Goal: Transaction & Acquisition: Purchase product/service

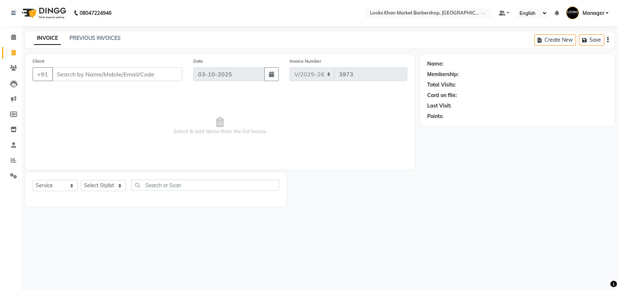
select select "8030"
select select "service"
click at [116, 76] on input "Client" at bounding box center [117, 74] width 130 height 14
type input "9811463632"
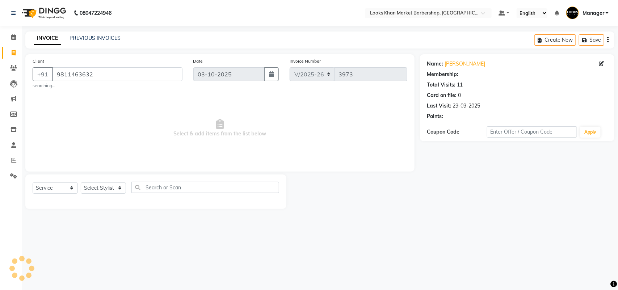
select select "1: Object"
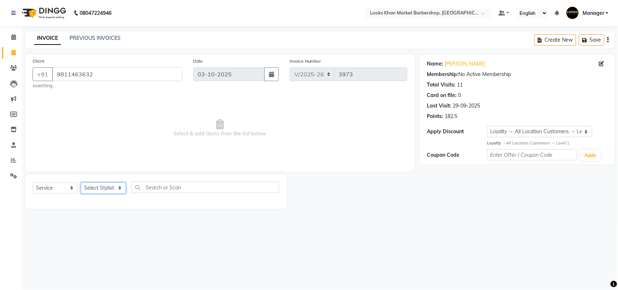
click at [115, 185] on select "Select Stylist Abhishek_pdct Akash_pdct Alam Counter_Sales [PERSON_NAME] [DATE]…" at bounding box center [103, 187] width 45 height 11
select select "72593"
click at [81, 182] on select "Select Stylist Abhishek_pdct Akash_pdct Alam Counter_Sales [PERSON_NAME] [DATE]…" at bounding box center [103, 187] width 45 height 11
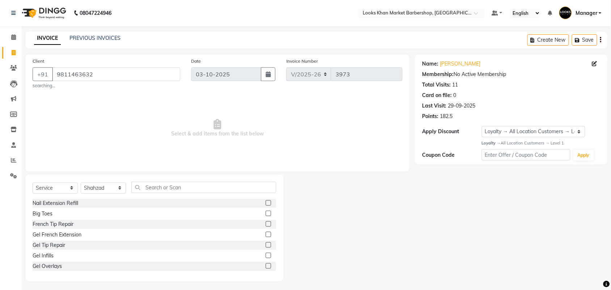
click at [160, 180] on div "Select Service Product Membership Package Voucher Prepaid Gift Card Select Styl…" at bounding box center [154, 227] width 258 height 107
click at [158, 189] on input "text" at bounding box center [203, 187] width 145 height 11
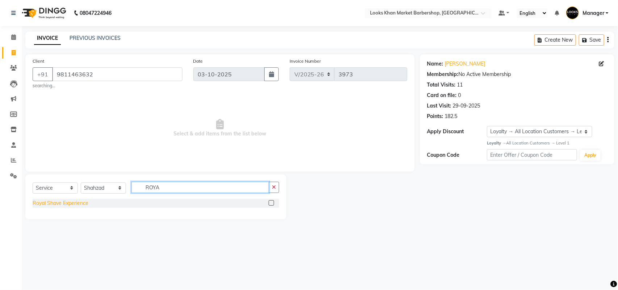
type input "ROYA"
click at [72, 203] on div "Royal Shave Experience" at bounding box center [61, 203] width 56 height 8
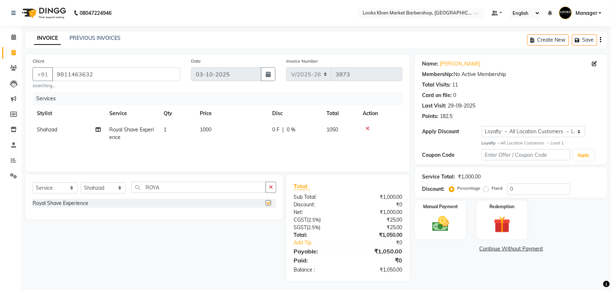
checkbox input "false"
click at [461, 221] on div "Manual Payment" at bounding box center [440, 220] width 53 height 41
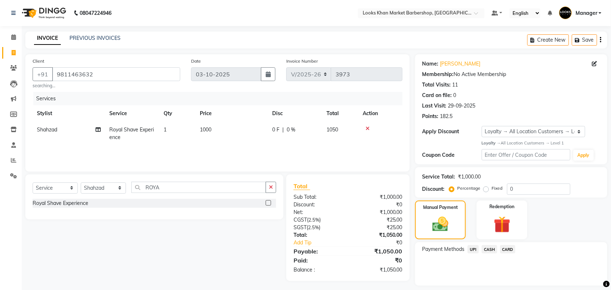
click at [489, 247] on span "CASH" at bounding box center [490, 249] width 16 height 8
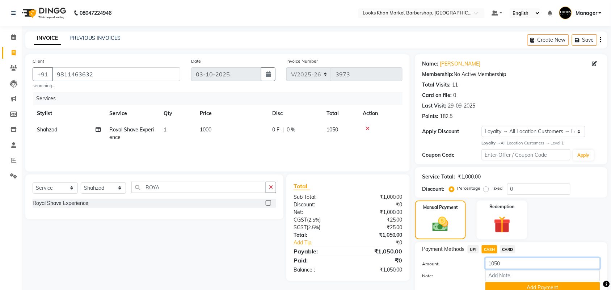
click at [508, 261] on input "1050" at bounding box center [542, 263] width 115 height 11
type input "1000"
click at [514, 288] on button "Add Payment" at bounding box center [542, 287] width 115 height 11
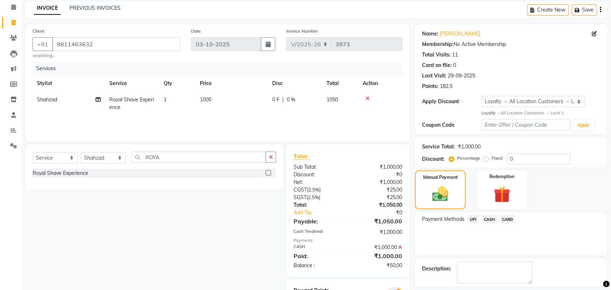
scroll to position [63, 0]
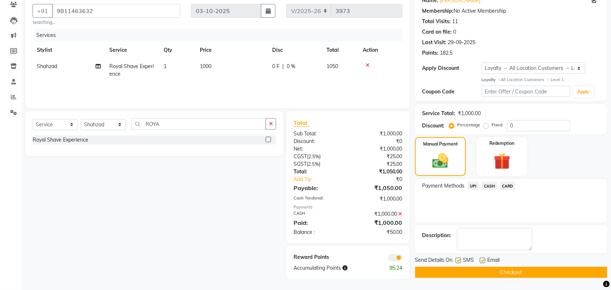
click at [476, 186] on span "UPI" at bounding box center [473, 186] width 11 height 8
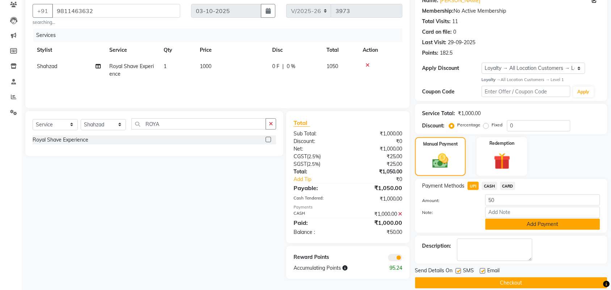
click at [507, 225] on button "Add Payment" at bounding box center [542, 224] width 115 height 11
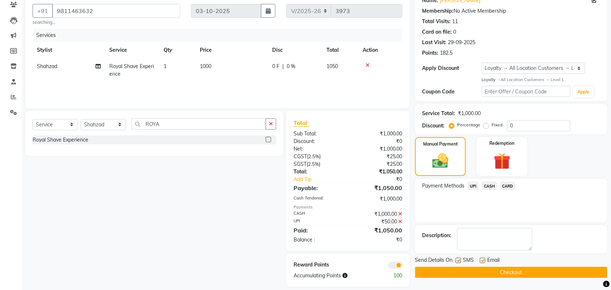
click at [497, 276] on button "Checkout" at bounding box center [511, 272] width 192 height 11
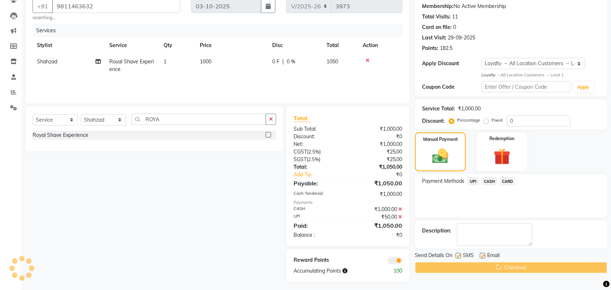
scroll to position [71, 0]
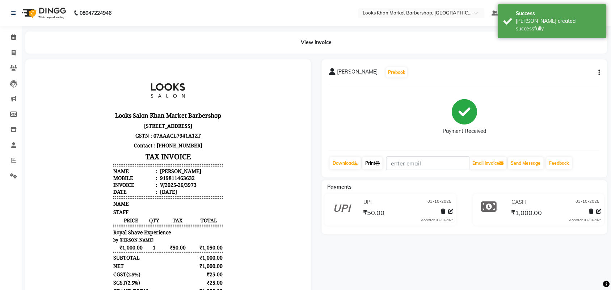
click at [373, 160] on link "Print" at bounding box center [372, 163] width 20 height 12
click at [12, 33] on link "Calendar" at bounding box center [10, 37] width 17 height 12
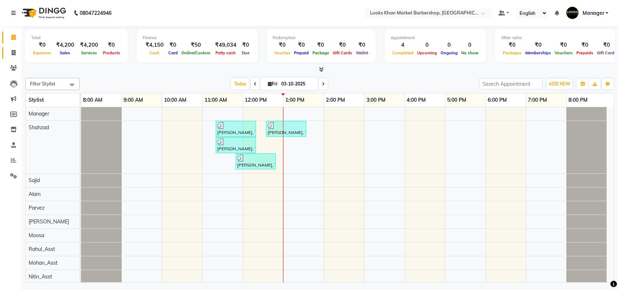
click at [11, 56] on span at bounding box center [13, 53] width 13 height 8
select select "service"
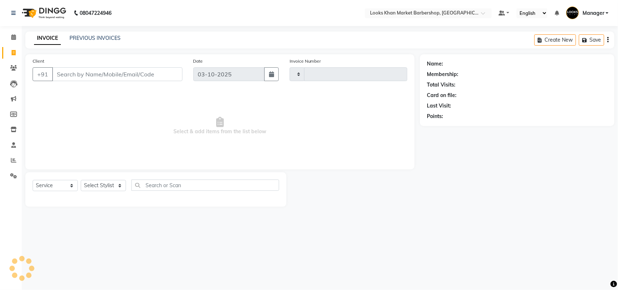
type input "3974"
select select "8030"
click at [104, 86] on div "Client +91" at bounding box center [107, 72] width 161 height 30
click at [105, 80] on input "Client" at bounding box center [117, 74] width 130 height 14
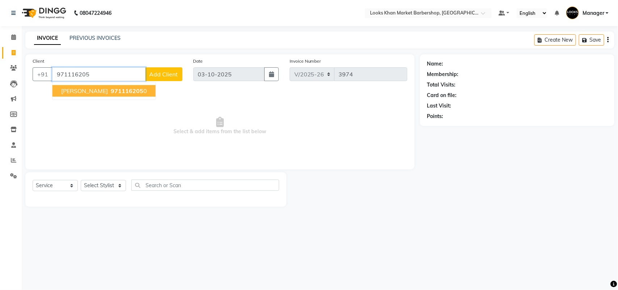
click at [121, 93] on span "971116205" at bounding box center [127, 90] width 33 height 7
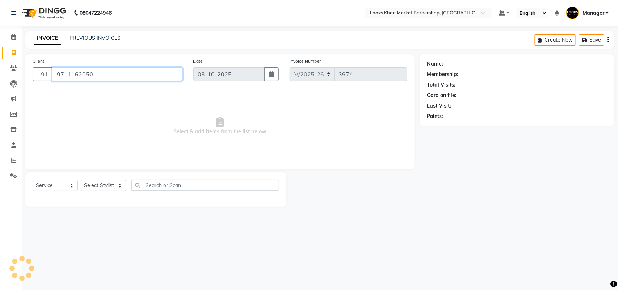
type input "9711162050"
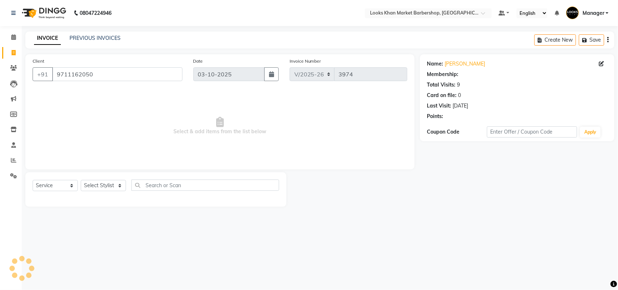
select select "1: Object"
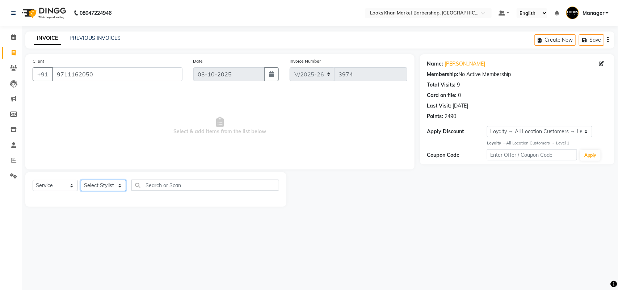
click at [114, 183] on select "Select Stylist Abhishek_pdct Akash_pdct Alam Counter_Sales [PERSON_NAME] [DATE]…" at bounding box center [103, 185] width 45 height 11
select select "72593"
click at [81, 180] on select "Select Stylist Abhishek_pdct Akash_pdct Alam Counter_Sales [PERSON_NAME] [DATE]…" at bounding box center [103, 185] width 45 height 11
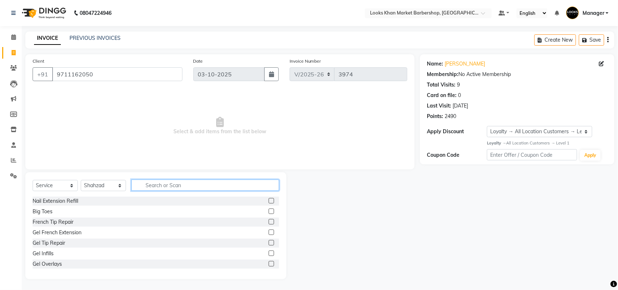
click at [151, 182] on input "text" at bounding box center [205, 185] width 148 height 11
type input "CUT"
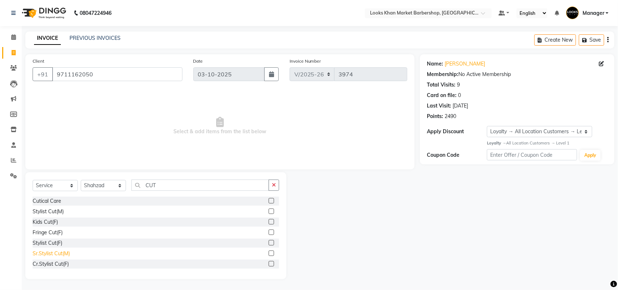
click at [42, 253] on div "Sr.Stylist Cut(M)" at bounding box center [51, 254] width 37 height 8
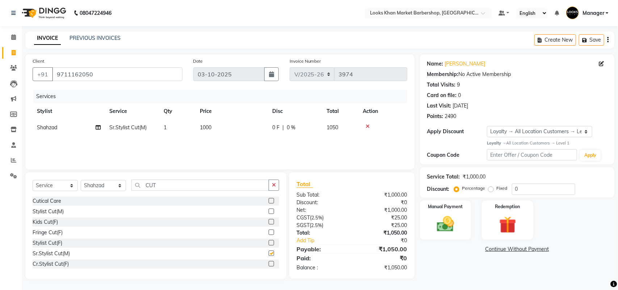
checkbox input "false"
click at [156, 182] on input "CUT" at bounding box center [200, 185] width 138 height 11
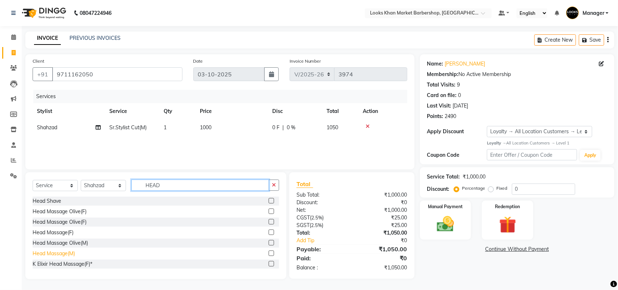
type input "HEAD"
click at [56, 254] on div "Head Massage(M)" at bounding box center [54, 254] width 42 height 8
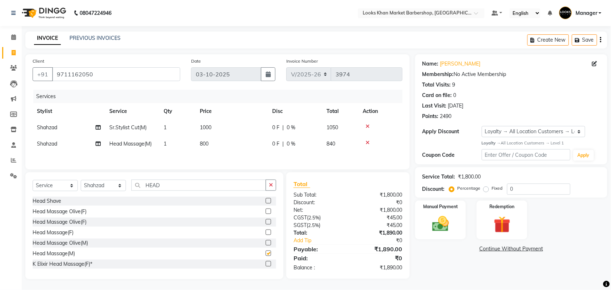
checkbox input "false"
click at [232, 185] on input "HEAD" at bounding box center [198, 185] width 135 height 11
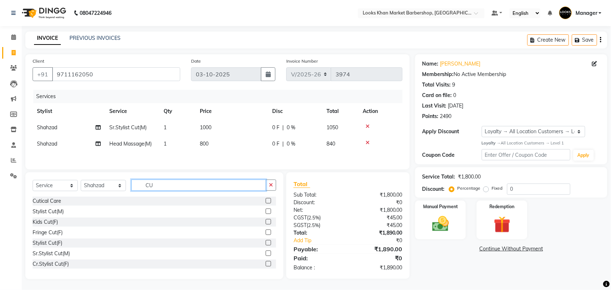
type input "C"
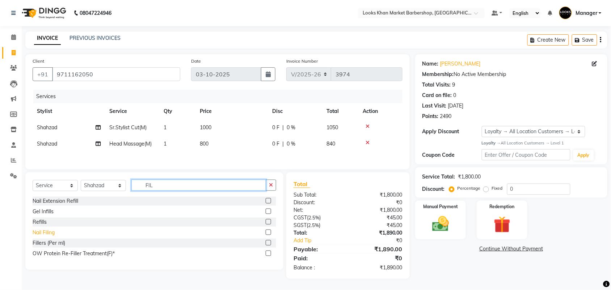
type input "FIL"
click at [48, 232] on div "Nail Filing" at bounding box center [44, 233] width 22 height 8
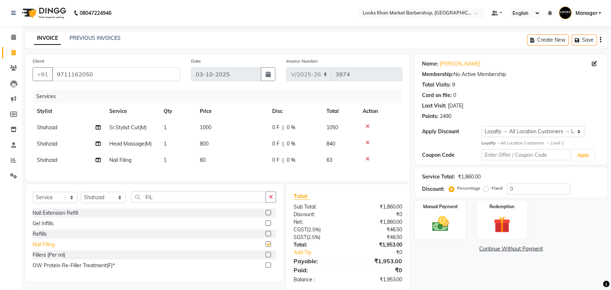
checkbox input "false"
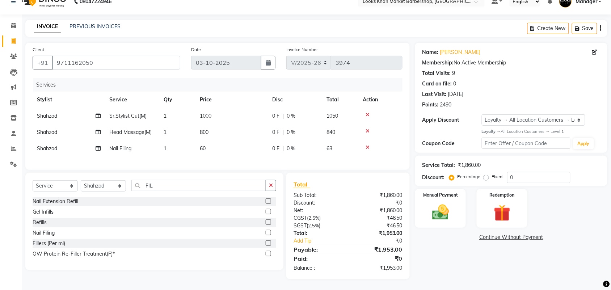
scroll to position [18, 0]
click at [212, 140] on td "60" at bounding box center [231, 148] width 72 height 16
select select "72593"
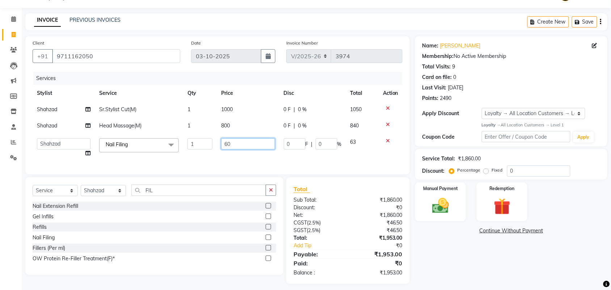
click at [238, 143] on input "60" at bounding box center [248, 143] width 54 height 11
type input "2"
type input "300"
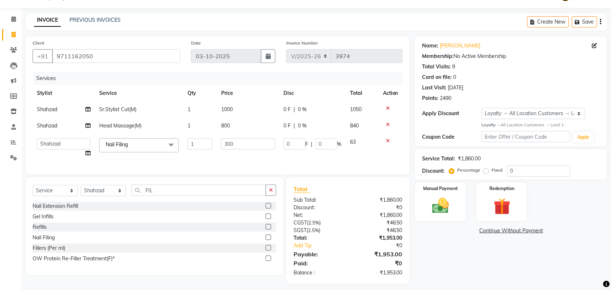
click at [233, 123] on td "800" at bounding box center [248, 126] width 63 height 16
select select "72593"
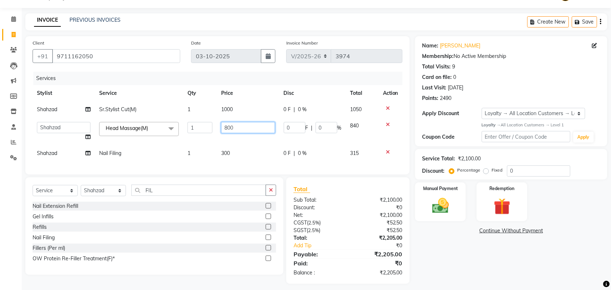
click at [255, 125] on input "800" at bounding box center [248, 127] width 54 height 11
type input "1000"
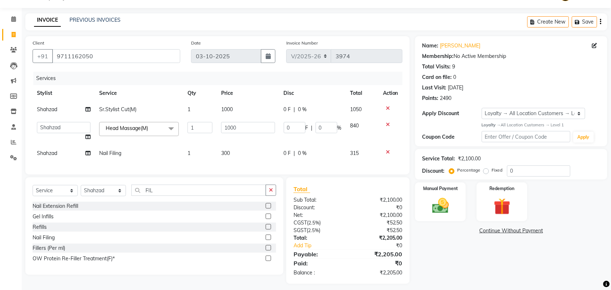
click at [252, 110] on td "1000" at bounding box center [248, 109] width 63 height 16
select select "72593"
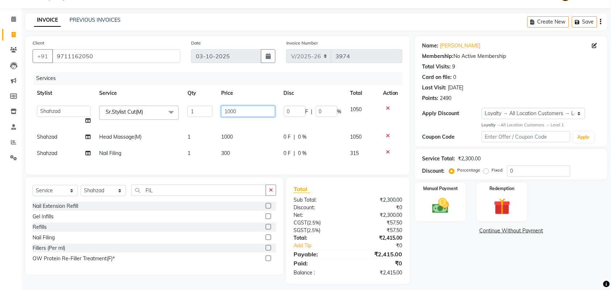
click at [256, 107] on input "1000" at bounding box center [248, 111] width 54 height 11
type input "1500"
click at [436, 218] on div "Manual Payment" at bounding box center [440, 202] width 53 height 41
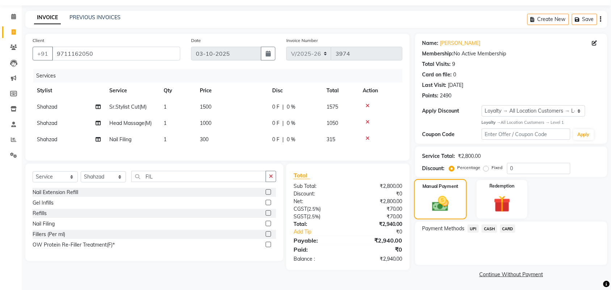
scroll to position [21, 0]
click at [499, 207] on img at bounding box center [502, 204] width 28 height 22
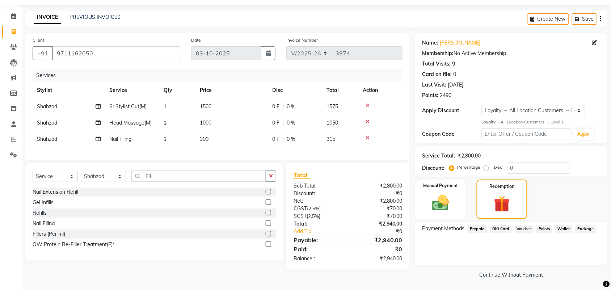
click at [544, 229] on span "Points" at bounding box center [544, 229] width 16 height 8
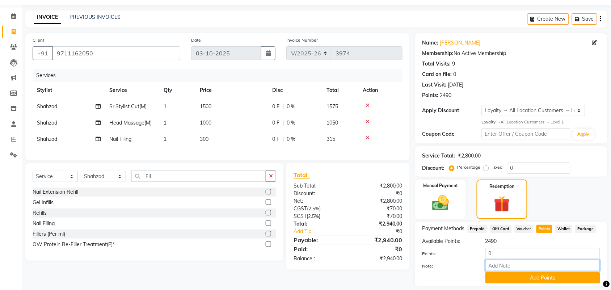
click at [515, 260] on input "Note:" at bounding box center [542, 265] width 115 height 11
click at [509, 253] on input "0" at bounding box center [542, 253] width 115 height 11
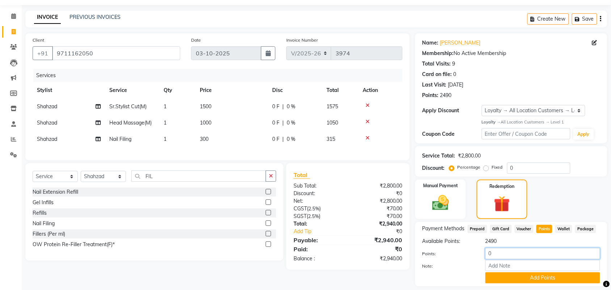
click at [509, 253] on input "0" at bounding box center [542, 253] width 115 height 11
type input "2490"
click at [519, 276] on button "Add Points" at bounding box center [542, 277] width 115 height 11
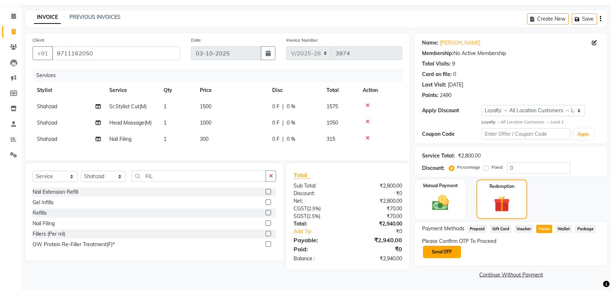
click at [442, 246] on button "Send OTP" at bounding box center [442, 252] width 38 height 12
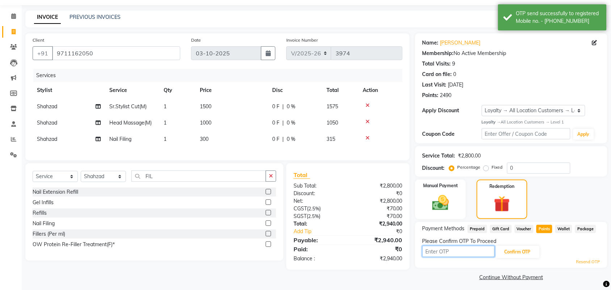
click at [442, 252] on input "text" at bounding box center [458, 251] width 72 height 11
type input "5761"
click at [505, 254] on button "Confirm OTP" at bounding box center [517, 252] width 44 height 12
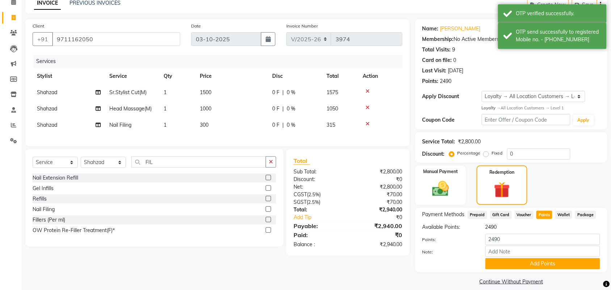
scroll to position [42, 0]
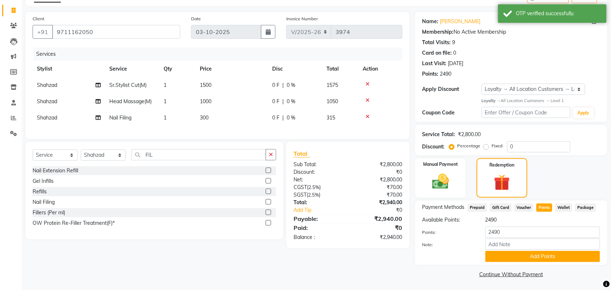
click at [506, 254] on button "Add Points" at bounding box center [542, 256] width 115 height 11
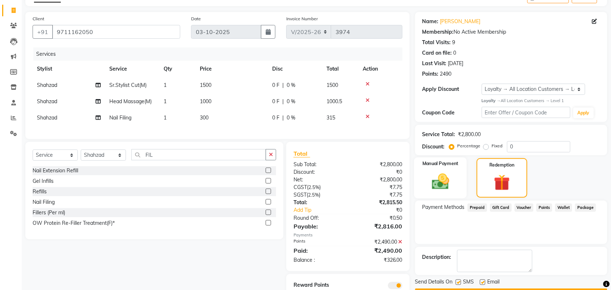
click at [444, 178] on img at bounding box center [440, 182] width 28 height 20
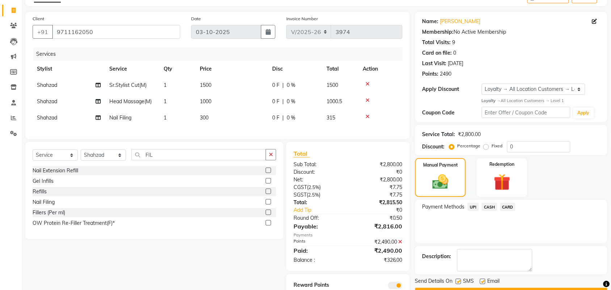
click at [511, 205] on span "CARD" at bounding box center [508, 207] width 16 height 8
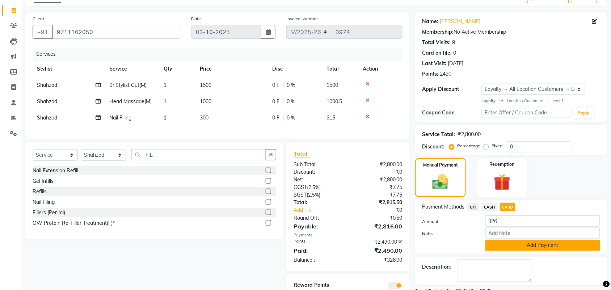
click at [506, 242] on button "Add Payment" at bounding box center [542, 245] width 115 height 11
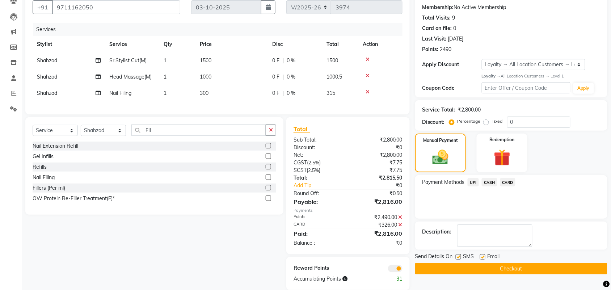
scroll to position [84, 0]
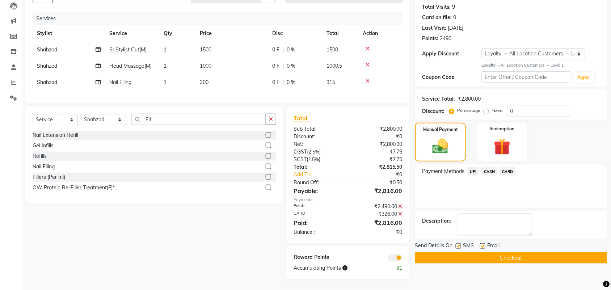
click at [472, 252] on button "Checkout" at bounding box center [511, 257] width 192 height 11
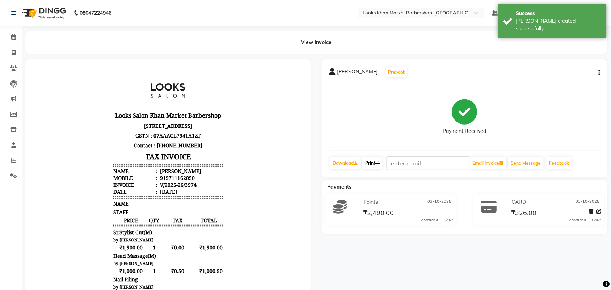
click at [377, 164] on icon at bounding box center [377, 163] width 4 height 4
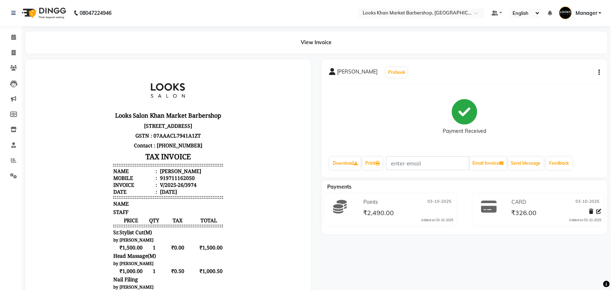
click at [600, 68] on div "RISHABH KOHLI Prebook Payment Received Download Print Email Invoice Send Messag…" at bounding box center [465, 118] width 286 height 118
click at [600, 69] on div "RISHABH KOHLI Prebook" at bounding box center [464, 73] width 271 height 12
click at [597, 74] on button "button" at bounding box center [598, 73] width 4 height 8
click at [561, 78] on div "Edit Item Staff" at bounding box center [564, 76] width 50 height 9
select select
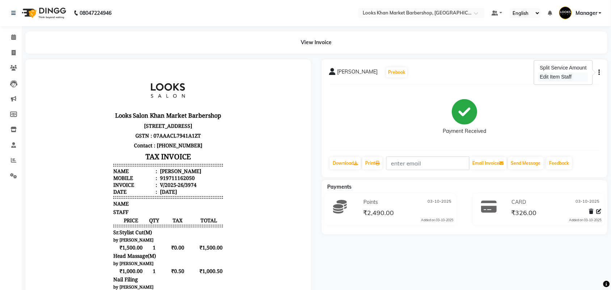
select select
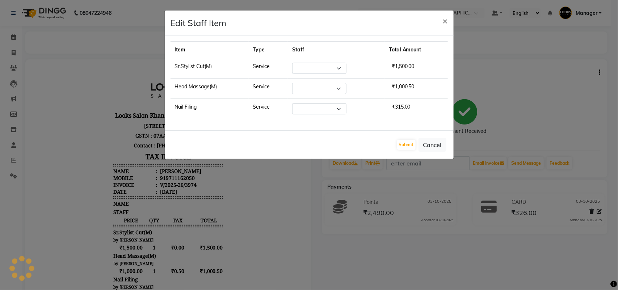
select select "72593"
click at [321, 107] on select "Select Abhishek_pdct Akash_pdct Alam Counter_Sales Dheeraj Kartik_Mgr Manager M…" at bounding box center [319, 108] width 54 height 11
select select "72604"
click at [292, 104] on select "Select Abhishek_pdct Akash_pdct Alam Counter_Sales Dheeraj Kartik_Mgr Manager M…" at bounding box center [319, 108] width 54 height 11
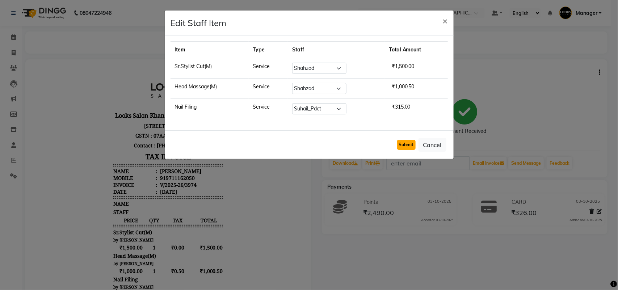
click at [409, 143] on button "Submit" at bounding box center [406, 145] width 18 height 10
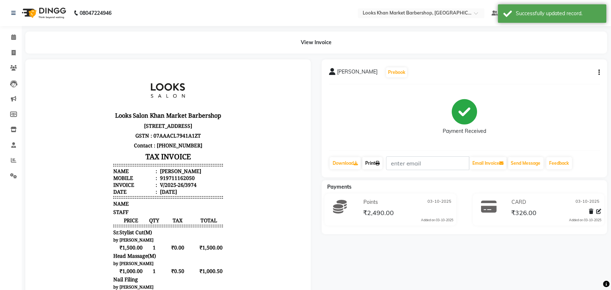
click at [370, 164] on link "Print" at bounding box center [372, 163] width 20 height 12
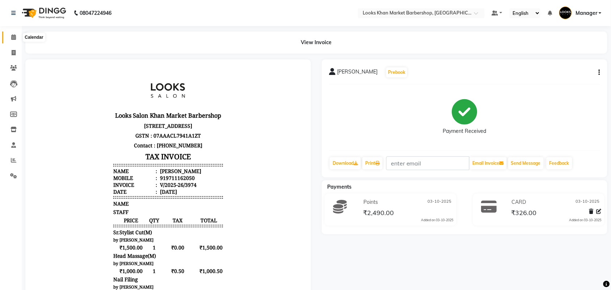
click at [15, 38] on icon at bounding box center [13, 36] width 5 height 5
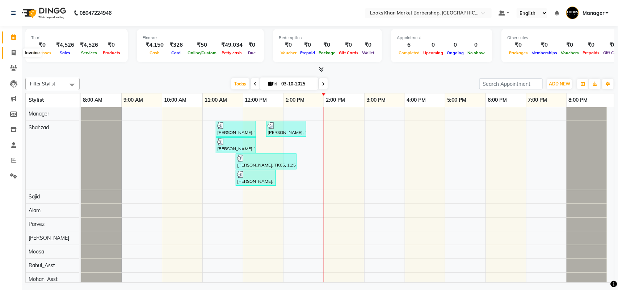
click at [14, 51] on icon at bounding box center [14, 52] width 4 height 5
select select "service"
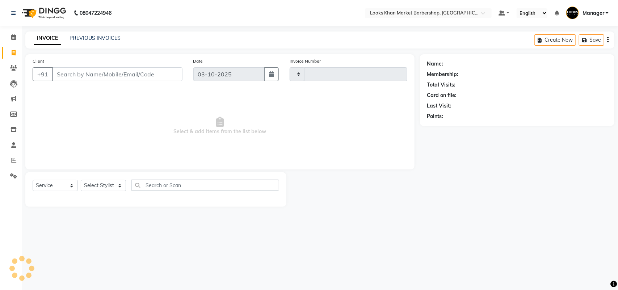
type input "3975"
select select "8030"
click at [91, 188] on select "Select Stylist" at bounding box center [103, 185] width 45 height 11
click at [91, 188] on select "Select Stylist Abhishek_pdct Akash_pdct Alam Counter_Sales [PERSON_NAME] [DATE]…" at bounding box center [103, 185] width 45 height 11
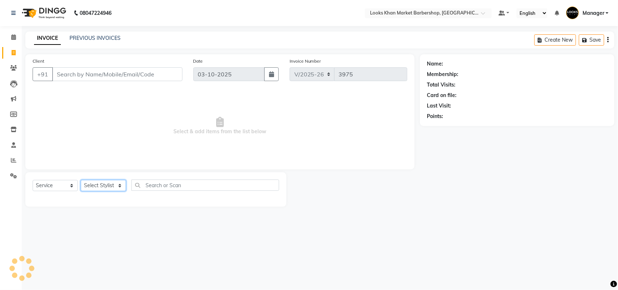
select select "72596"
click at [81, 180] on select "Select Stylist Abhishek_pdct Akash_pdct Alam Counter_Sales [PERSON_NAME] [DATE]…" at bounding box center [103, 185] width 45 height 11
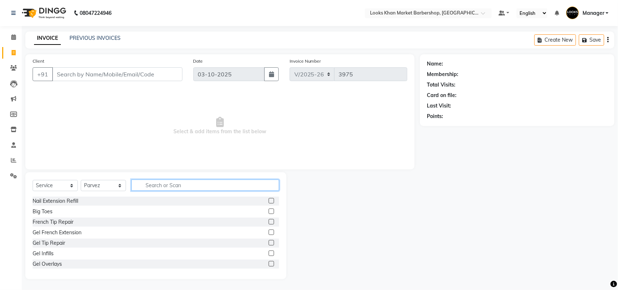
click at [138, 183] on input "text" at bounding box center [205, 185] width 148 height 11
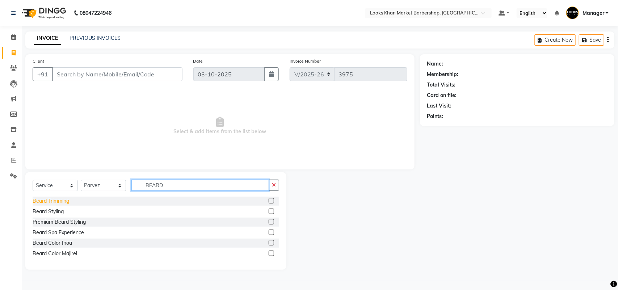
type input "BEARD"
click at [59, 203] on div "Beard Trimming" at bounding box center [51, 201] width 37 height 8
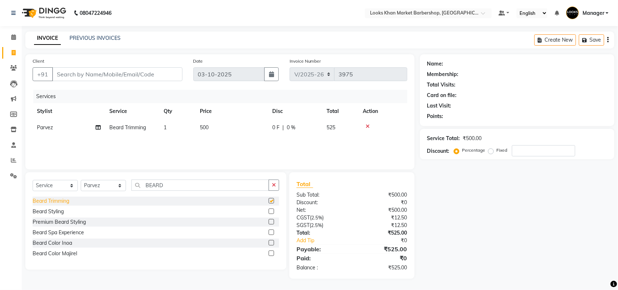
checkbox input "false"
click at [277, 185] on button "button" at bounding box center [274, 185] width 10 height 11
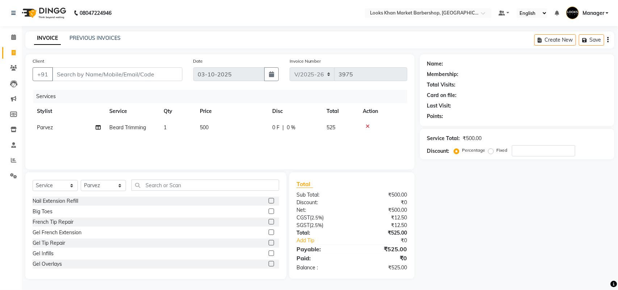
click at [225, 122] on td "500" at bounding box center [231, 127] width 72 height 16
select select "72596"
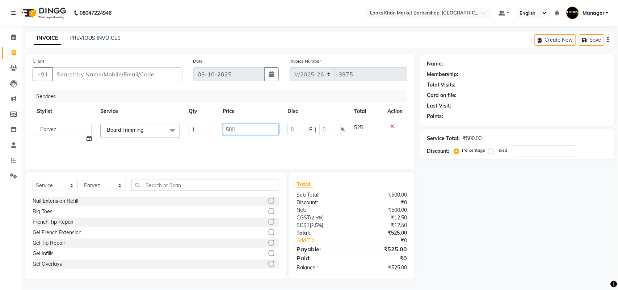
click at [227, 124] on input "500" at bounding box center [251, 129] width 56 height 11
click at [237, 125] on input "500" at bounding box center [251, 129] width 56 height 11
type input "600"
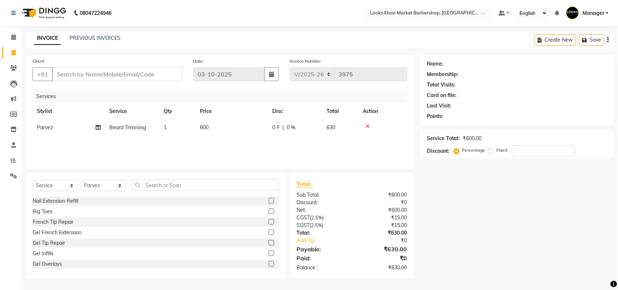
drag, startPoint x: 224, startPoint y: 155, endPoint x: 223, endPoint y: 146, distance: 8.7
click at [223, 153] on div "Services Stylist Service Qty Price Disc Total Action Parvez Beard Trimming 1 60…" at bounding box center [220, 126] width 375 height 72
click at [231, 183] on input "text" at bounding box center [205, 185] width 148 height 11
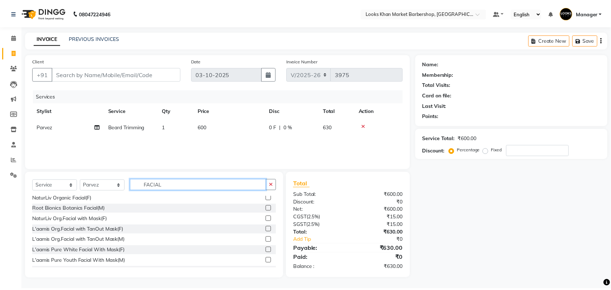
scroll to position [211, 0]
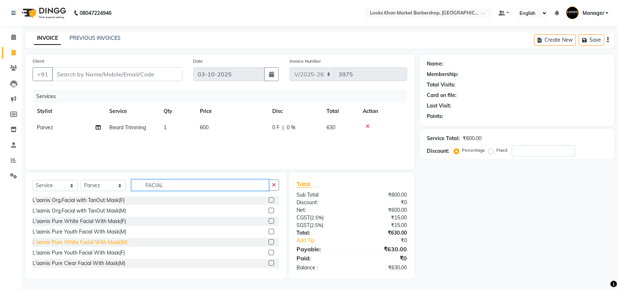
type input "FACIAL"
click at [58, 241] on div "L'aamis Pure White Facial With Mask(M)" at bounding box center [80, 243] width 95 height 8
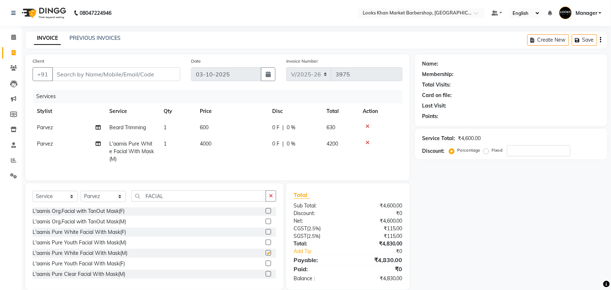
checkbox input "false"
click at [218, 145] on td "4000" at bounding box center [231, 151] width 72 height 31
select select "72596"
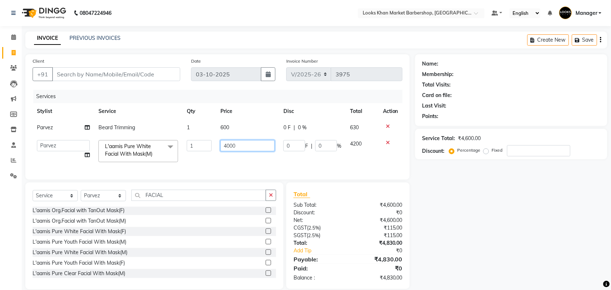
click at [233, 144] on input "4000" at bounding box center [247, 145] width 54 height 11
type input "4500"
click at [273, 201] on button "button" at bounding box center [271, 195] width 10 height 11
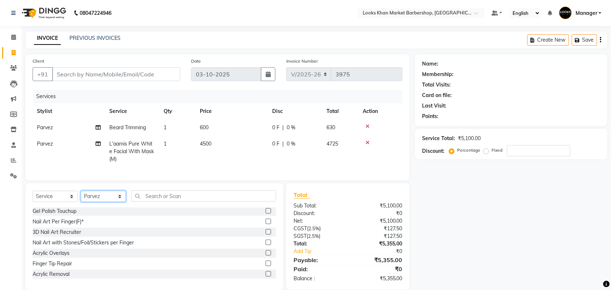
click at [122, 202] on select "Select Stylist Abhishek_pdct Akash_pdct Alam Counter_Sales [PERSON_NAME] [DATE]…" at bounding box center [103, 196] width 45 height 11
select select "72605"
click at [81, 197] on select "Select Stylist Abhishek_pdct Akash_pdct Alam Counter_Sales [PERSON_NAME] [DATE]…" at bounding box center [103, 196] width 45 height 11
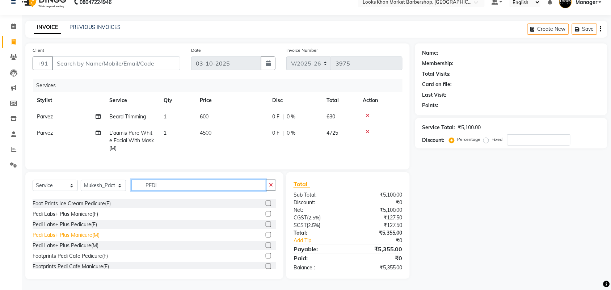
scroll to position [106, 0]
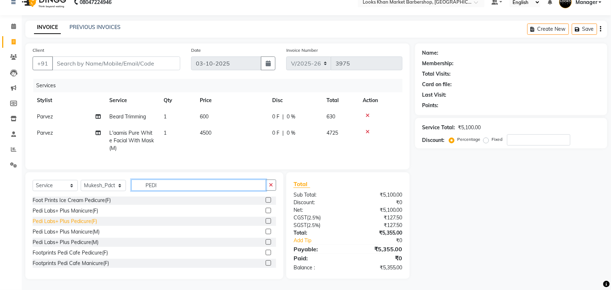
type input "PEDI"
click at [57, 218] on div "Pedi Labs+ Plus Pedicure(F)" at bounding box center [65, 222] width 64 height 8
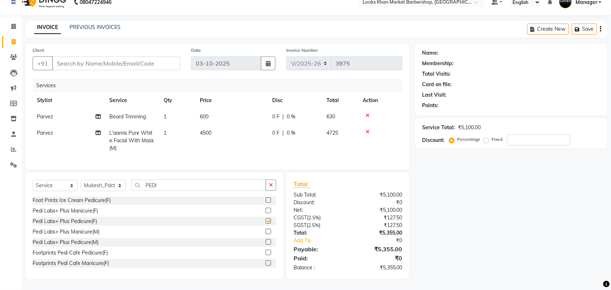
checkbox input "false"
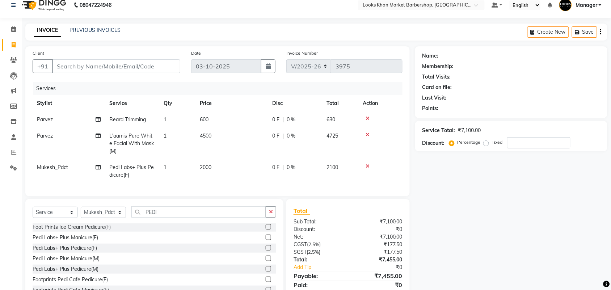
scroll to position [0, 0]
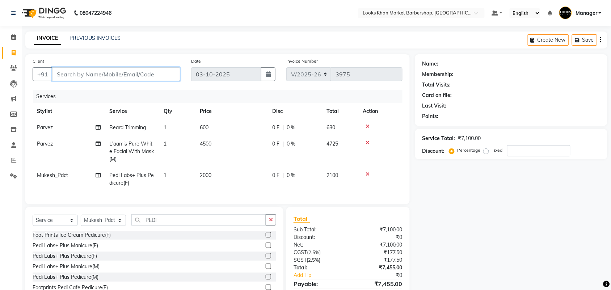
click at [164, 78] on input "Client" at bounding box center [116, 74] width 128 height 14
type input "9"
type input "0"
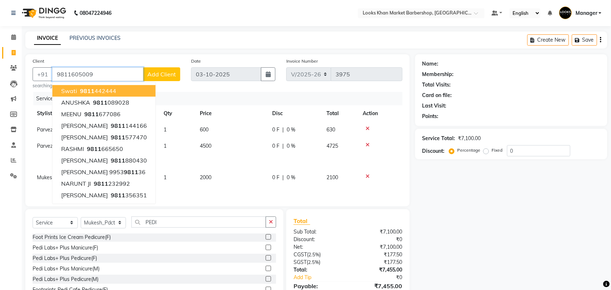
type input "9811605009"
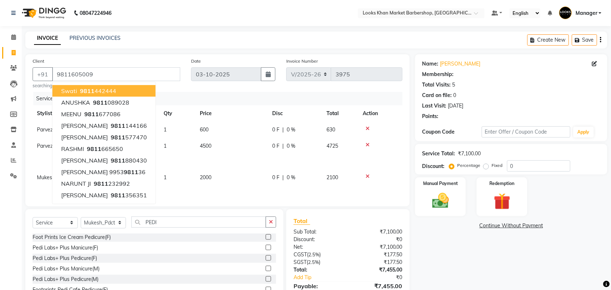
select select "1: Object"
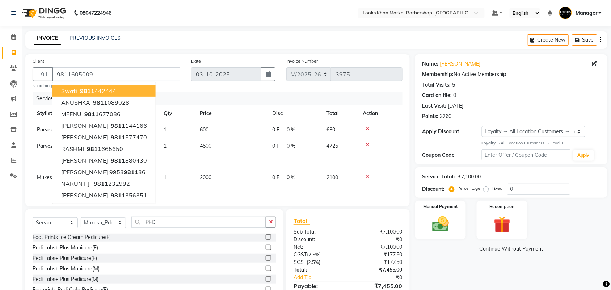
click at [235, 41] on div "INVOICE PREVIOUS INVOICES Create New Save" at bounding box center [316, 39] width 582 height 17
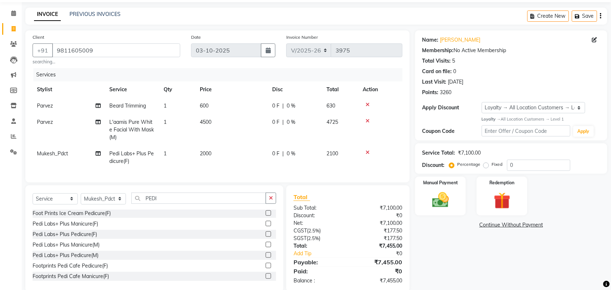
scroll to position [44, 0]
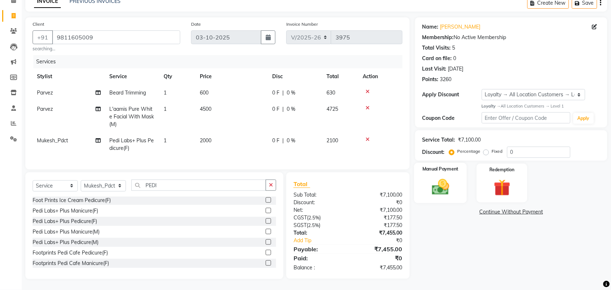
click at [452, 186] on img at bounding box center [440, 187] width 28 height 20
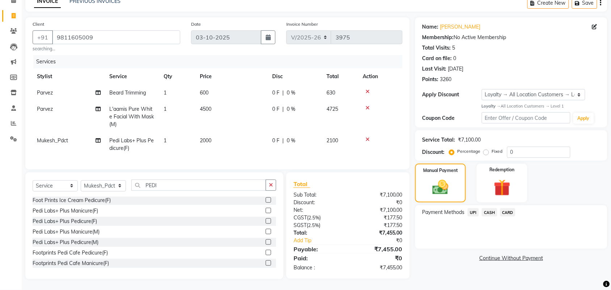
click at [467, 208] on div "UPI" at bounding box center [472, 213] width 14 height 10
click at [472, 209] on span "UPI" at bounding box center [473, 212] width 11 height 8
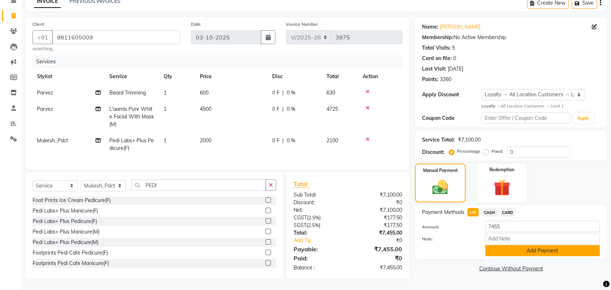
click at [518, 245] on button "Add Payment" at bounding box center [542, 250] width 115 height 11
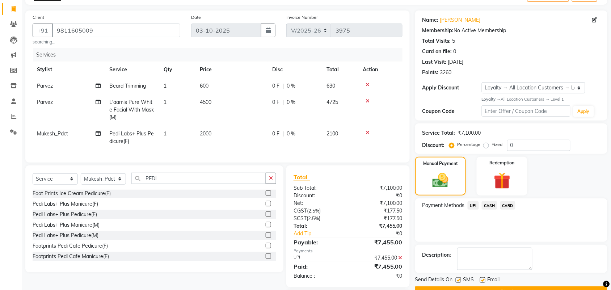
scroll to position [94, 0]
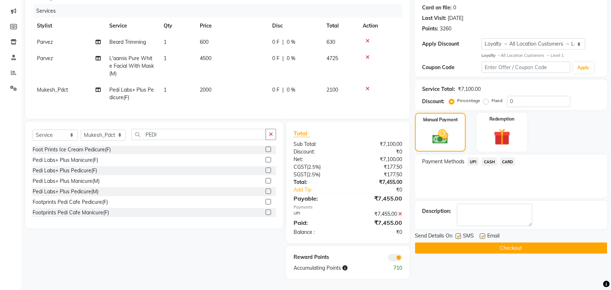
click at [471, 235] on div "Send Details On SMS Email Checkout" at bounding box center [511, 243] width 192 height 22
click at [474, 242] on button "Checkout" at bounding box center [511, 247] width 192 height 11
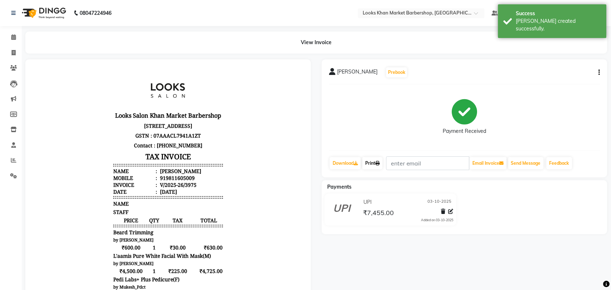
click at [375, 166] on link "Print" at bounding box center [372, 163] width 20 height 12
click at [12, 33] on link "Calendar" at bounding box center [10, 37] width 17 height 12
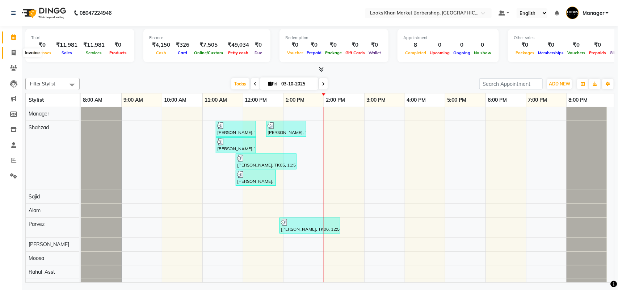
click at [16, 53] on span at bounding box center [13, 53] width 13 height 8
select select "service"
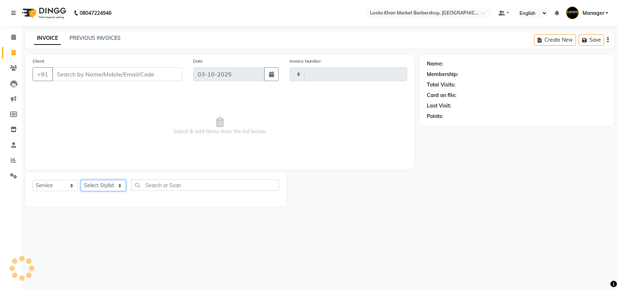
click at [120, 185] on select "Select Stylist" at bounding box center [103, 185] width 45 height 11
click at [109, 187] on select "Select Stylist" at bounding box center [103, 185] width 45 height 11
type input "3976"
click at [109, 187] on select "Select Stylist" at bounding box center [103, 185] width 45 height 11
select select "8030"
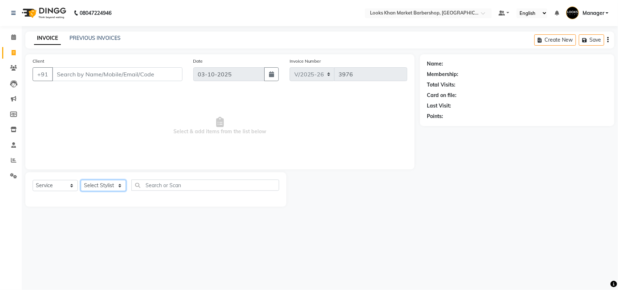
select select "92122"
click at [81, 180] on select "Select Stylist Abhishek_pdct Akash_pdct Alam Counter_Sales [PERSON_NAME] [DATE]…" at bounding box center [103, 185] width 45 height 11
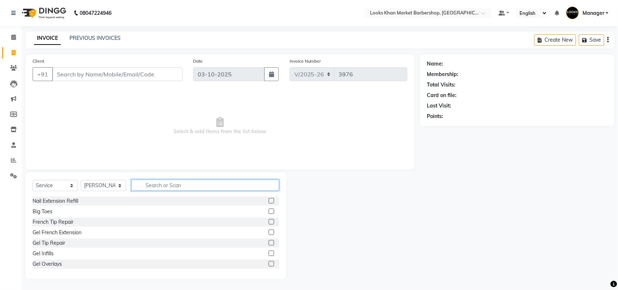
click at [160, 183] on input "text" at bounding box center [205, 185] width 148 height 11
type input "CUT"
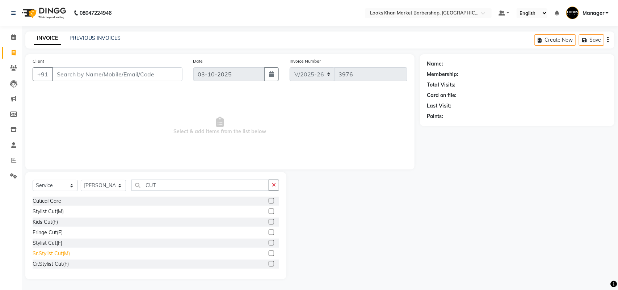
click at [47, 256] on div "Sr.Stylist Cut(M)" at bounding box center [51, 254] width 37 height 8
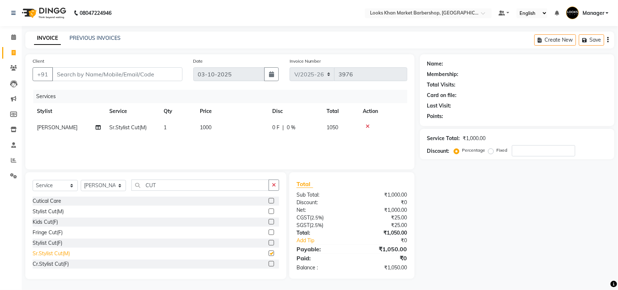
checkbox input "false"
click at [201, 183] on input "CUT" at bounding box center [200, 185] width 138 height 11
click at [78, 73] on input "Client" at bounding box center [117, 74] width 130 height 14
type input "7"
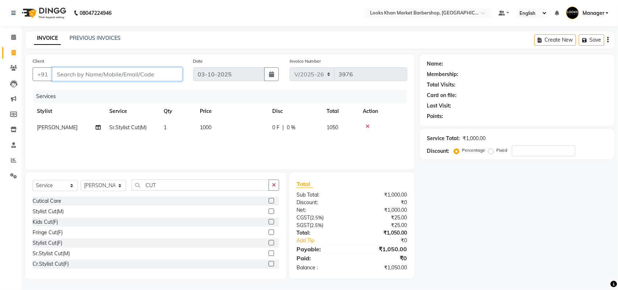
type input "0"
click at [114, 75] on input "7290804159" at bounding box center [98, 74] width 93 height 14
type input "7290804159"
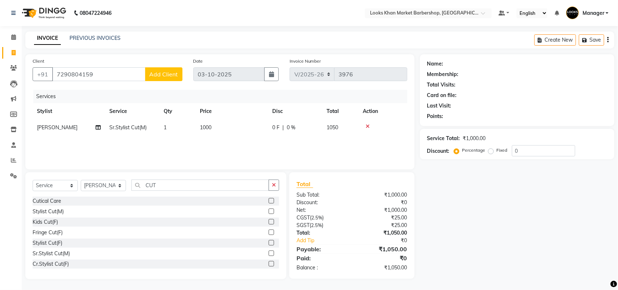
click at [169, 72] on span "Add Client" at bounding box center [163, 74] width 29 height 7
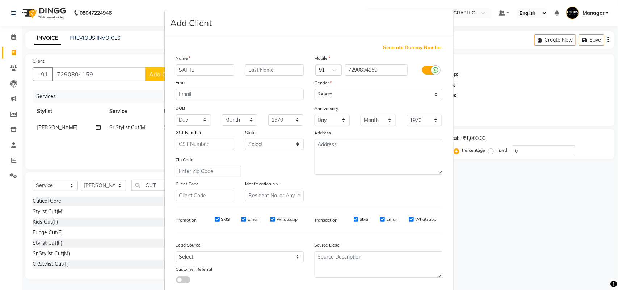
type input "SAHIL"
click at [364, 93] on select "Select [DEMOGRAPHIC_DATA] [DEMOGRAPHIC_DATA] Other Prefer Not To Say" at bounding box center [379, 94] width 128 height 11
select select "[DEMOGRAPHIC_DATA]"
click at [315, 89] on select "Select [DEMOGRAPHIC_DATA] [DEMOGRAPHIC_DATA] Other Prefer Not To Say" at bounding box center [379, 94] width 128 height 11
click at [352, 160] on textarea at bounding box center [379, 156] width 128 height 35
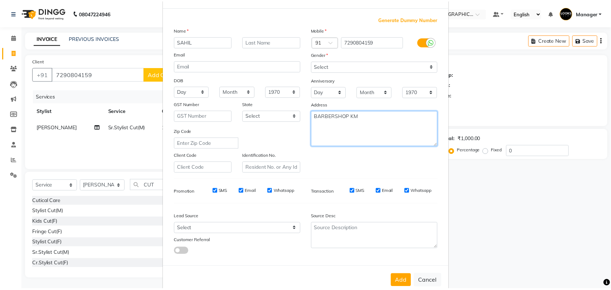
scroll to position [42, 0]
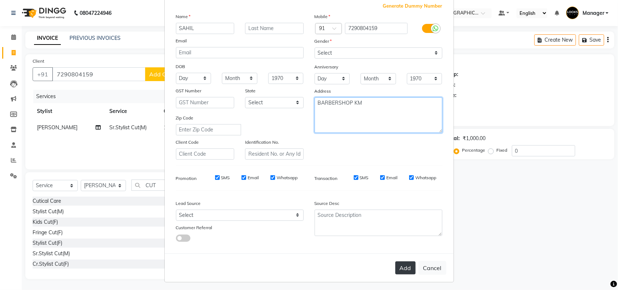
type textarea "BARBERSHOP KM"
click at [405, 263] on button "Add" at bounding box center [405, 267] width 20 height 13
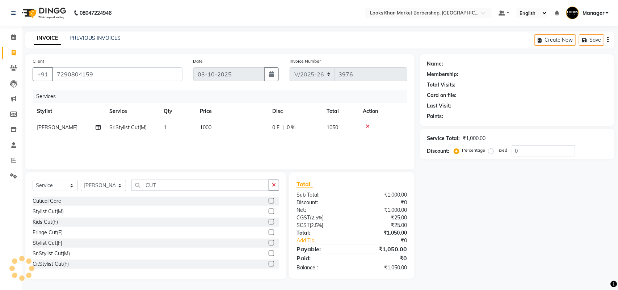
select select
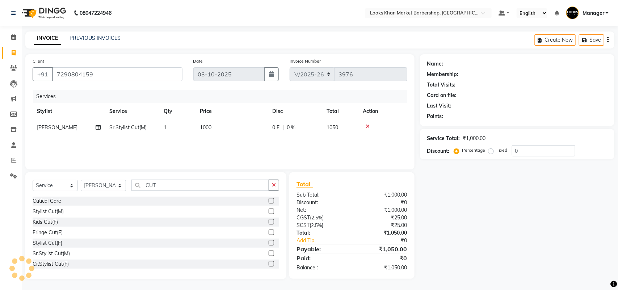
select select
checkbox input "false"
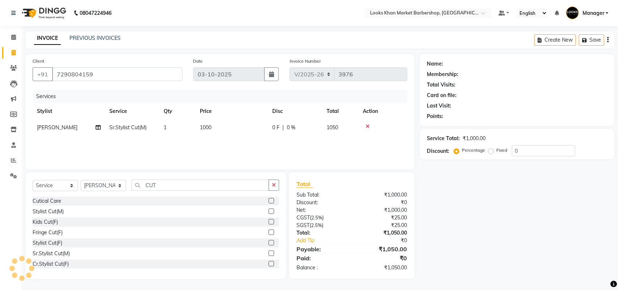
checkbox input "false"
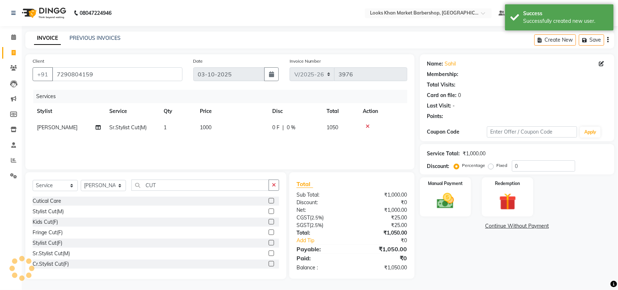
select select "1: Object"
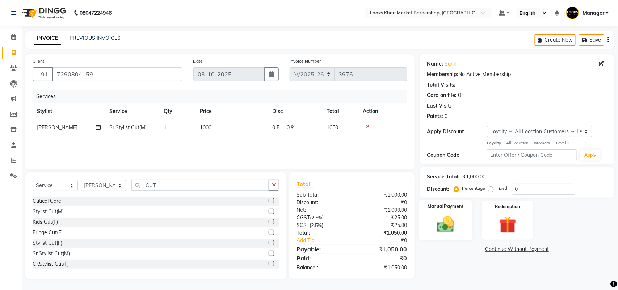
click at [422, 221] on div "Manual Payment" at bounding box center [446, 220] width 54 height 41
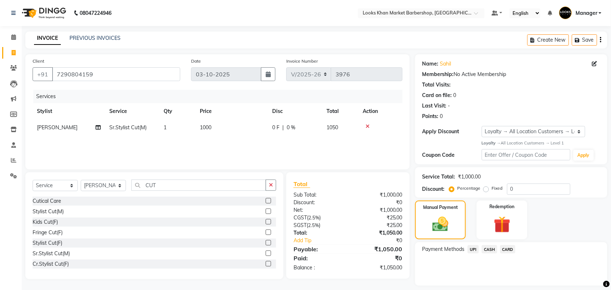
click at [473, 249] on span "UPI" at bounding box center [473, 249] width 11 height 8
click at [511, 283] on button "Add Payment" at bounding box center [542, 287] width 115 height 11
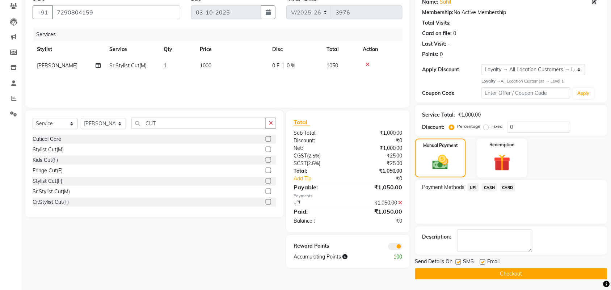
scroll to position [62, 0]
click at [452, 275] on button "Checkout" at bounding box center [511, 273] width 192 height 11
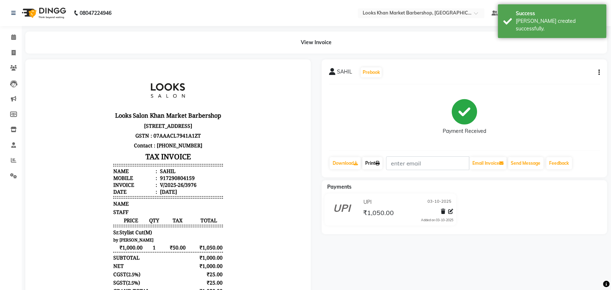
click at [379, 160] on link "Print" at bounding box center [372, 163] width 20 height 12
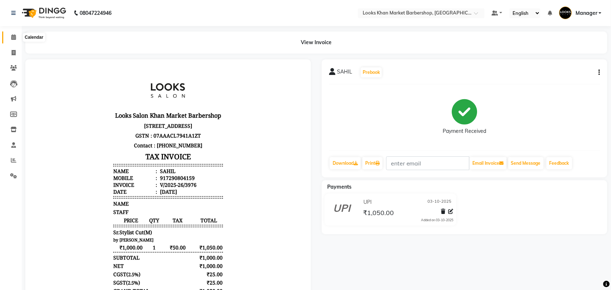
click at [14, 34] on span at bounding box center [13, 37] width 13 height 8
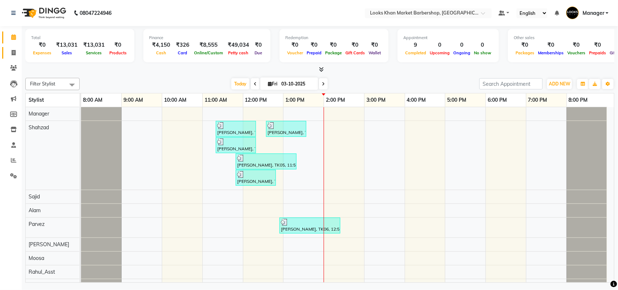
drag, startPoint x: 13, startPoint y: 47, endPoint x: 16, endPoint y: 52, distance: 5.8
click at [13, 48] on link "Invoice" at bounding box center [10, 53] width 17 height 12
select select "service"
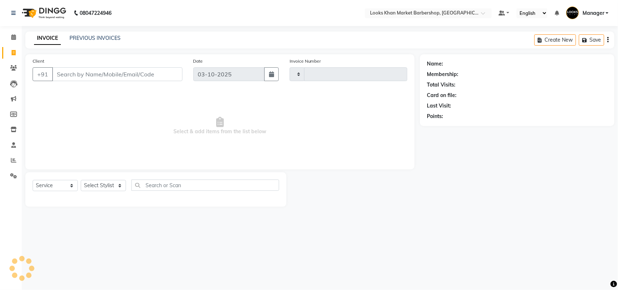
type input "3977"
select select "8030"
click at [103, 183] on select "Select Stylist" at bounding box center [103, 185] width 45 height 11
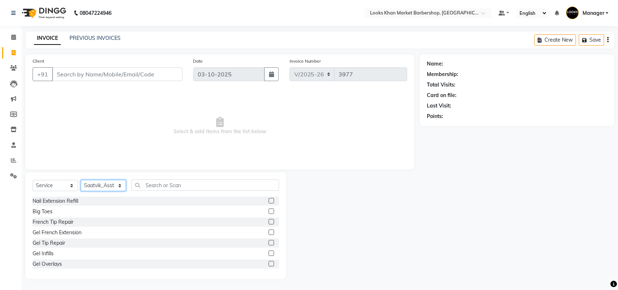
click at [103, 183] on select "Select Stylist Abhishek_pdct Akash_pdct Alam Counter_Sales [PERSON_NAME] [DATE]…" at bounding box center [103, 185] width 45 height 11
select select "72594"
click at [81, 180] on select "Select Stylist Abhishek_pdct Akash_pdct Alam Counter_Sales [PERSON_NAME] [DATE]…" at bounding box center [103, 185] width 45 height 11
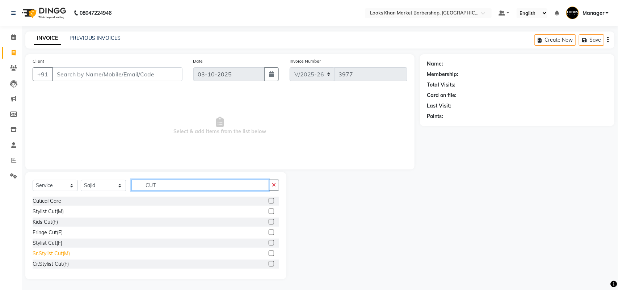
type input "CUT"
click at [55, 250] on div "Sr.Stylist Cut(M)" at bounding box center [51, 254] width 37 height 8
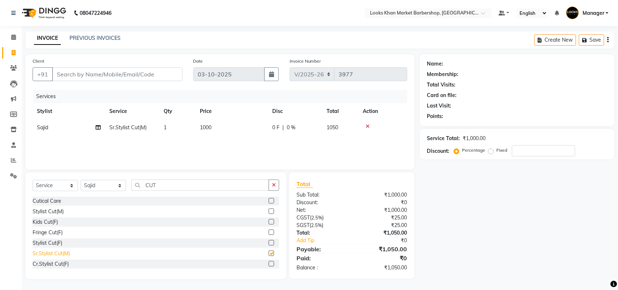
checkbox input "false"
click at [219, 130] on td "1000" at bounding box center [231, 127] width 72 height 16
select select "72594"
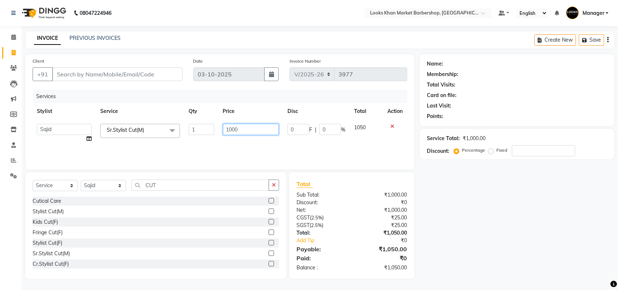
click at [250, 129] on input "1000" at bounding box center [251, 129] width 56 height 11
type input "1500"
click at [91, 73] on input "Client" at bounding box center [117, 74] width 130 height 14
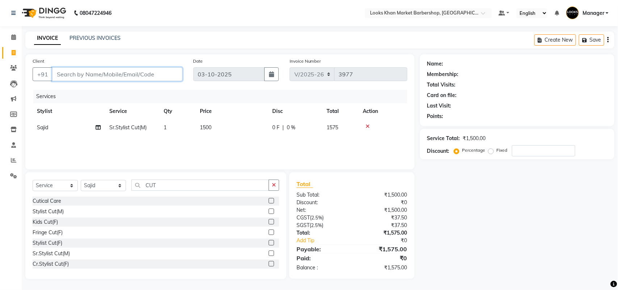
type input "9"
type input "0"
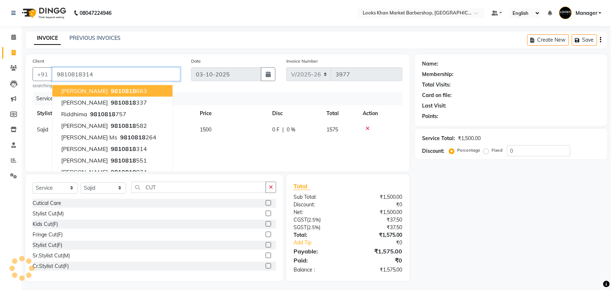
type input "9810818314"
select select "1: Object"
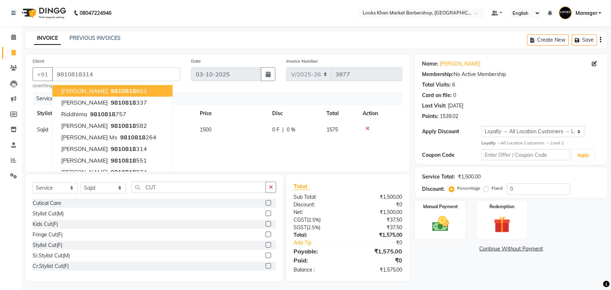
click at [153, 40] on div "INVOICE PREVIOUS INVOICES Create New Save" at bounding box center [316, 39] width 582 height 17
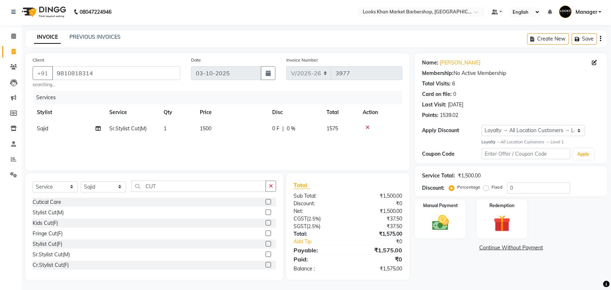
scroll to position [2, 0]
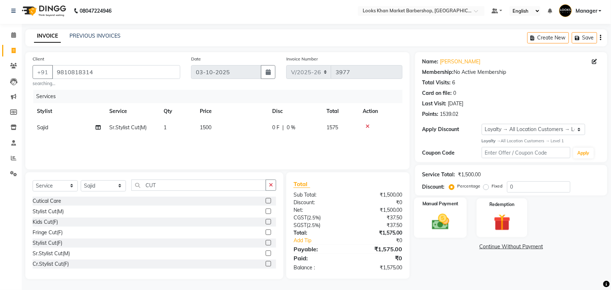
click at [436, 206] on label "Manual Payment" at bounding box center [440, 203] width 36 height 7
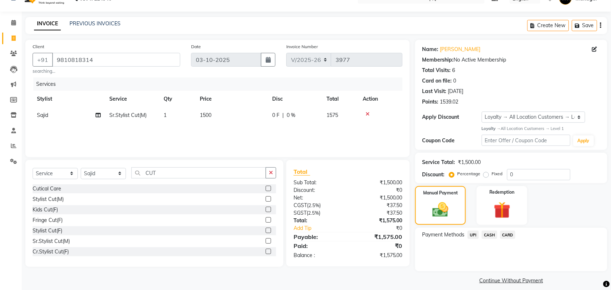
scroll to position [21, 0]
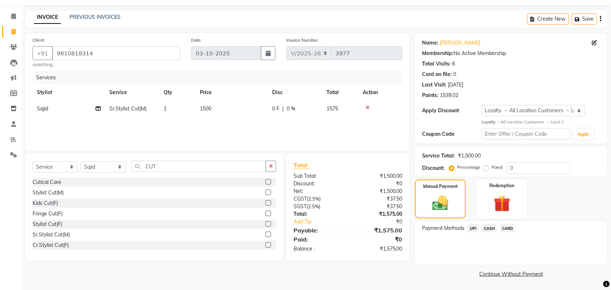
click at [485, 229] on span "CASH" at bounding box center [490, 228] width 16 height 8
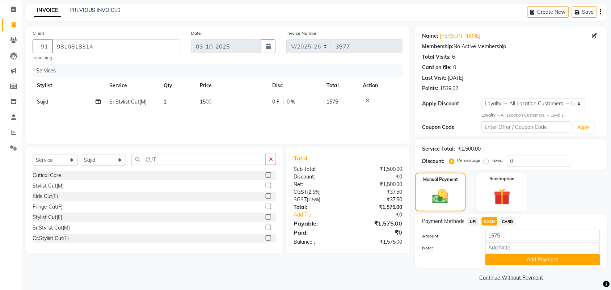
scroll to position [31, 0]
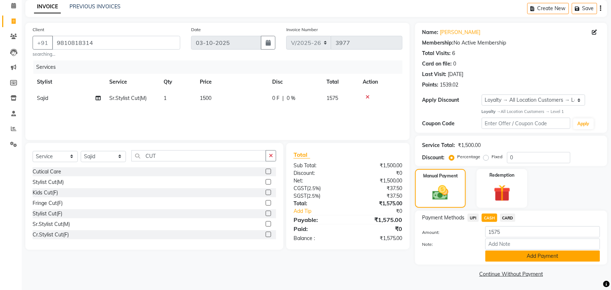
click at [533, 255] on button "Add Payment" at bounding box center [542, 255] width 115 height 11
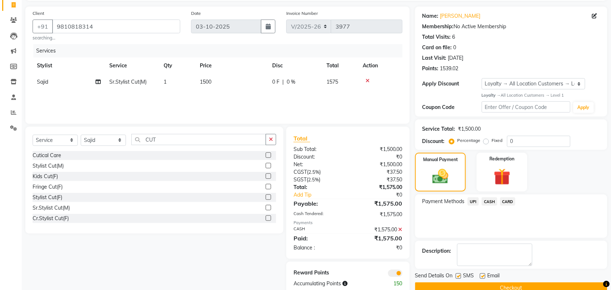
scroll to position [63, 0]
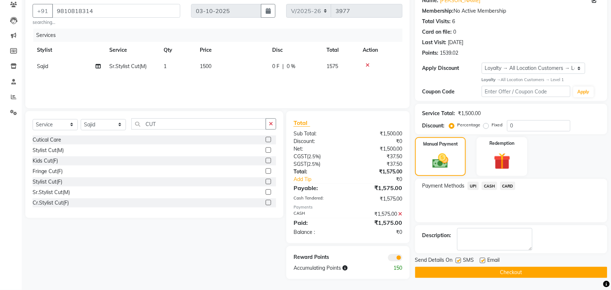
click at [484, 270] on button "Checkout" at bounding box center [511, 272] width 192 height 11
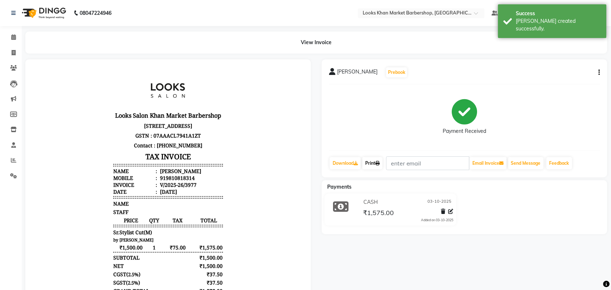
click at [377, 164] on icon at bounding box center [377, 163] width 4 height 4
click at [12, 35] on icon at bounding box center [13, 36] width 5 height 5
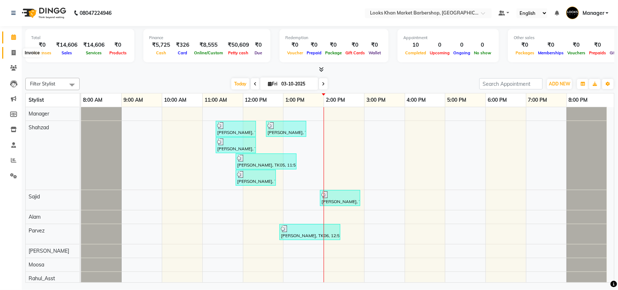
click at [14, 51] on icon at bounding box center [14, 52] width 4 height 5
select select "service"
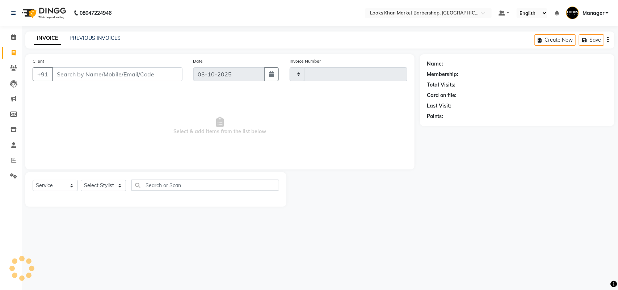
type input "3978"
select select "8030"
click at [95, 192] on div "Select Service Product Membership Package Voucher Prepaid Gift Card Select Styl…" at bounding box center [156, 188] width 246 height 17
click at [97, 180] on select "Select Stylist" at bounding box center [103, 185] width 45 height 11
click at [96, 183] on select "Select Stylist" at bounding box center [103, 185] width 45 height 11
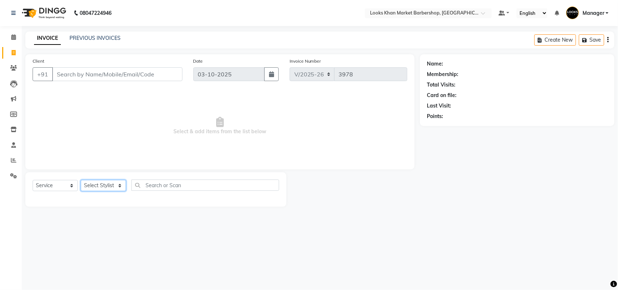
click at [96, 183] on select "Select Stylist Abhishek_pdct Akash_pdct Alam Counter_Sales [PERSON_NAME] [DATE]…" at bounding box center [103, 185] width 45 height 11
select select "72593"
click at [81, 180] on select "Select Stylist Abhishek_pdct Akash_pdct Alam Counter_Sales [PERSON_NAME] [DATE]…" at bounding box center [103, 185] width 45 height 11
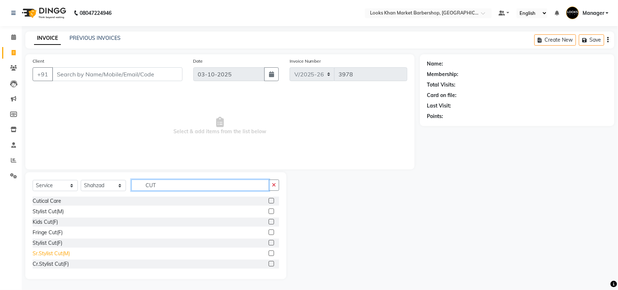
type input "CUT"
click at [37, 254] on div "Sr.Stylist Cut(M)" at bounding box center [51, 254] width 37 height 8
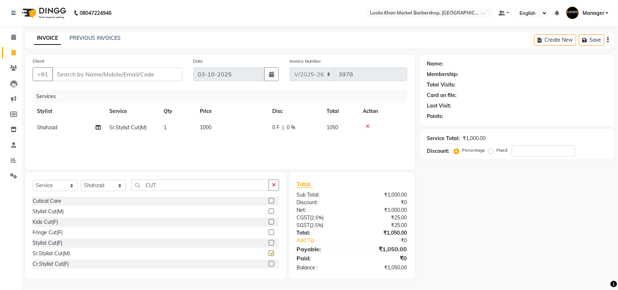
checkbox input "false"
click at [274, 182] on icon "button" at bounding box center [274, 184] width 4 height 5
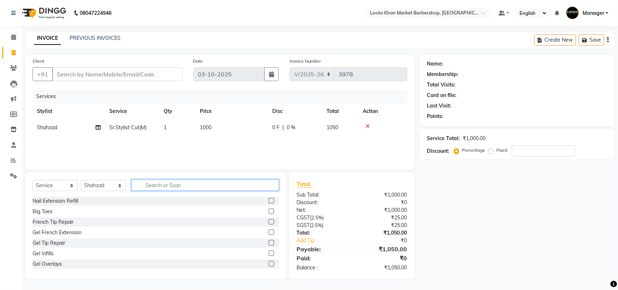
click at [227, 184] on input "text" at bounding box center [205, 185] width 148 height 11
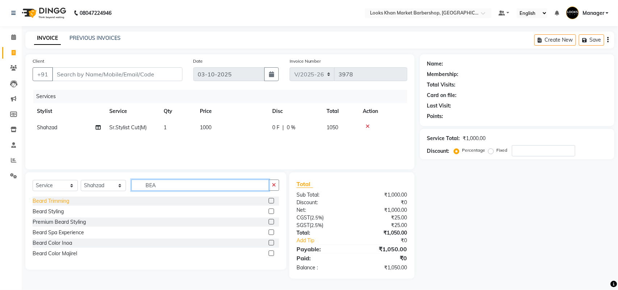
type input "BEA"
click at [61, 202] on div "Beard Trimming" at bounding box center [51, 201] width 37 height 8
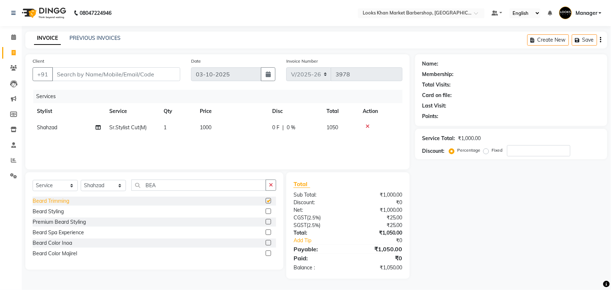
checkbox input "false"
click at [209, 125] on span "1000" at bounding box center [206, 127] width 12 height 7
select select "72593"
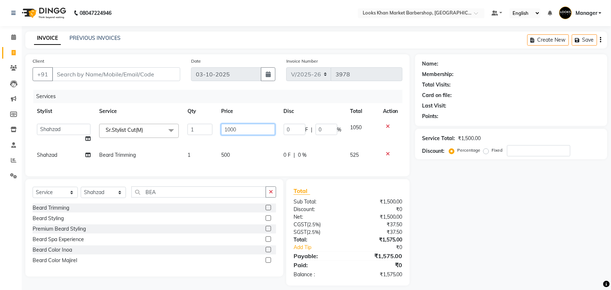
click at [239, 124] on input "1000" at bounding box center [248, 129] width 54 height 11
type input "1500"
click at [232, 153] on div "Services Stylist Service Qty Price Disc Total Action Abhishek_pdct Akash_pdct A…" at bounding box center [218, 129] width 370 height 79
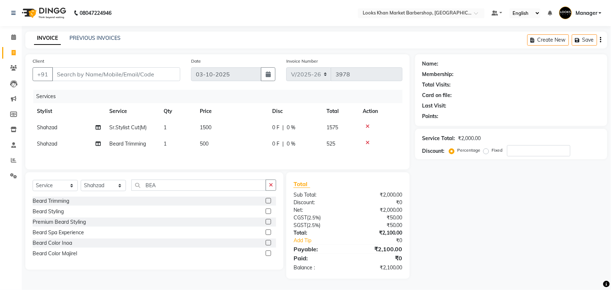
click at [223, 144] on td "500" at bounding box center [231, 144] width 72 height 16
select select "72593"
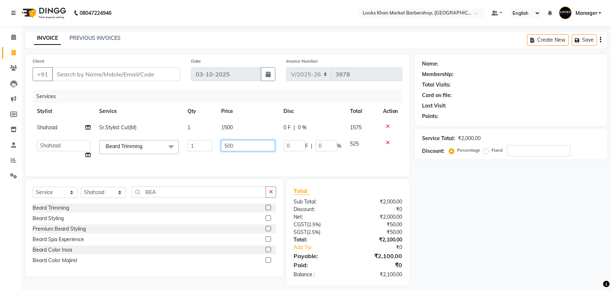
click at [223, 144] on input "500" at bounding box center [248, 145] width 54 height 11
type input "600"
click at [227, 151] on input "600" at bounding box center [248, 145] width 54 height 11
click at [227, 160] on div "Services Stylist Service Qty Price Disc Total Action Shahzad Sr.Stylist Cut(M) …" at bounding box center [218, 129] width 370 height 79
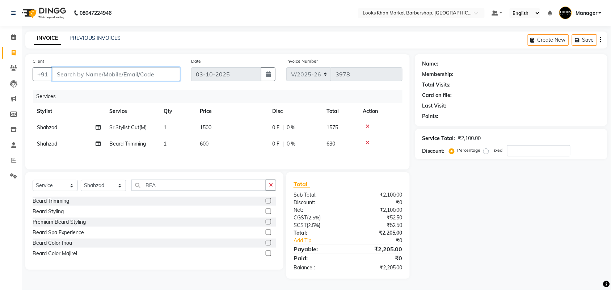
click at [89, 77] on input "Client" at bounding box center [116, 74] width 128 height 14
type input "9"
type input "0"
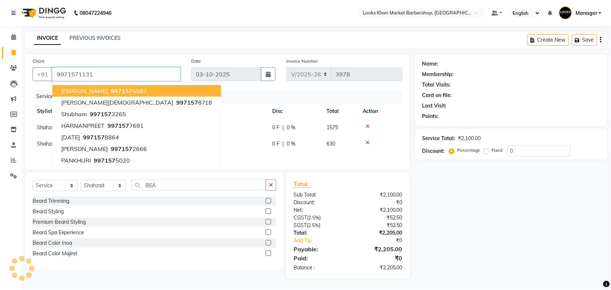
type input "9971571131"
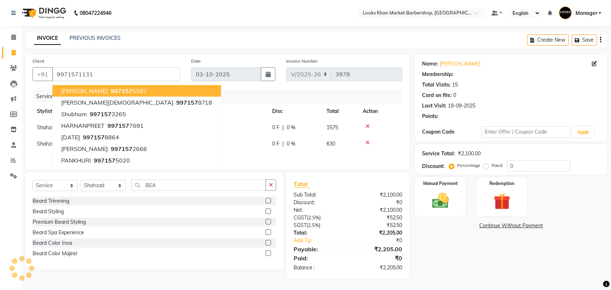
select select "1: Object"
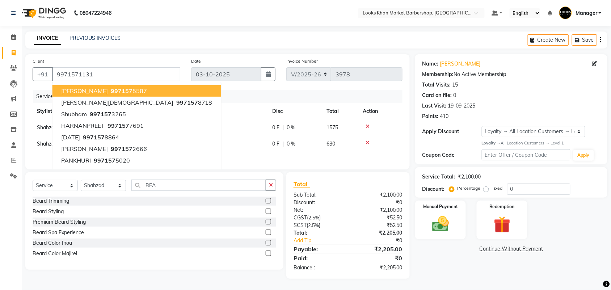
click at [105, 52] on main "INVOICE PREVIOUS INVOICES Create New Save Client +91 9971571131 EKTA 997157 558…" at bounding box center [316, 160] width 589 height 258
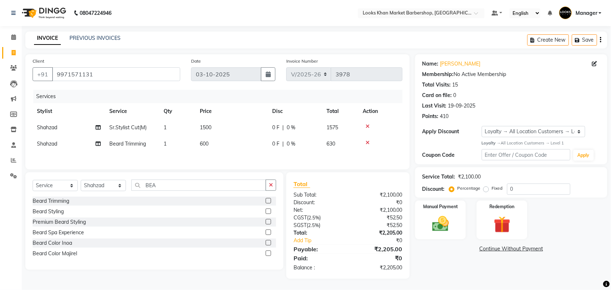
scroll to position [2, 0]
click at [221, 123] on td "1500" at bounding box center [231, 127] width 72 height 16
select select "72593"
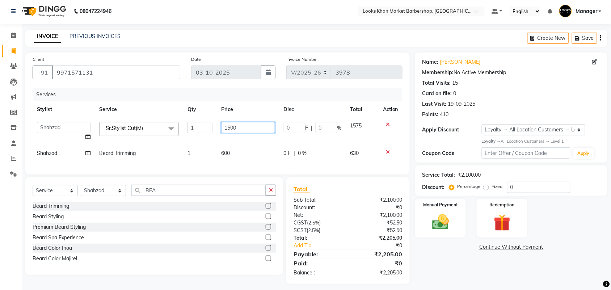
click at [228, 126] on input "1500" at bounding box center [248, 127] width 54 height 11
type input "1000"
click at [171, 109] on tr "Stylist Service Qty Price Disc Total Action" at bounding box center [218, 109] width 370 height 16
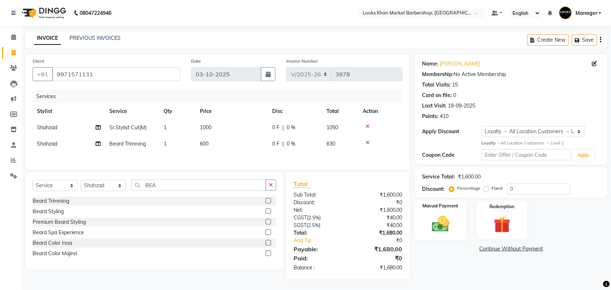
click at [437, 218] on img at bounding box center [440, 224] width 28 height 20
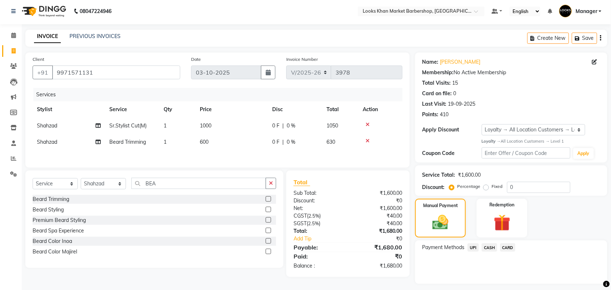
click at [486, 248] on span "CASH" at bounding box center [490, 247] width 16 height 8
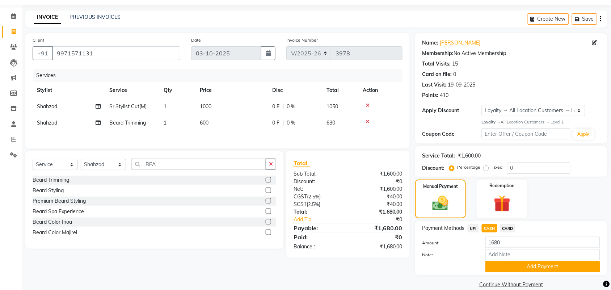
scroll to position [31, 0]
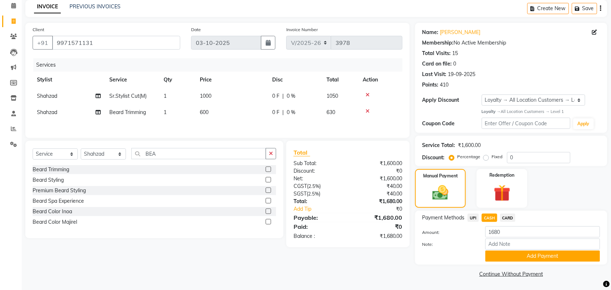
click at [473, 217] on span "UPI" at bounding box center [473, 218] width 11 height 8
click at [518, 256] on button "Add Payment" at bounding box center [542, 255] width 115 height 11
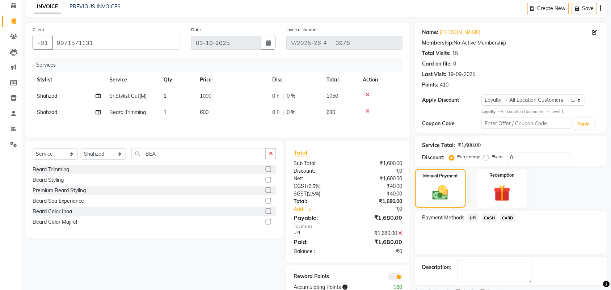
scroll to position [62, 0]
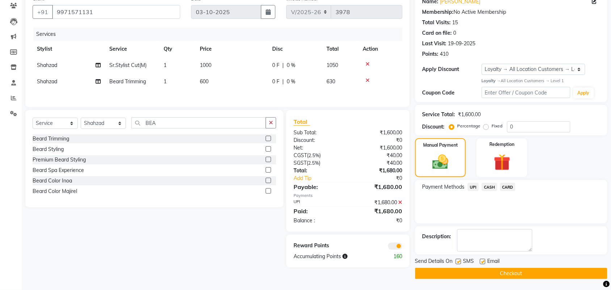
click at [511, 270] on button "Checkout" at bounding box center [511, 273] width 192 height 11
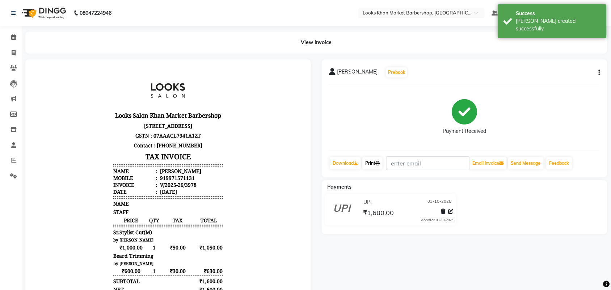
click at [383, 160] on link "Print" at bounding box center [372, 163] width 20 height 12
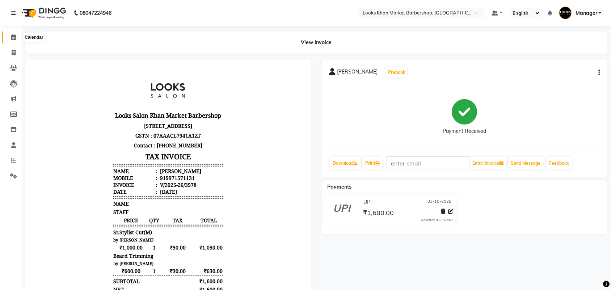
click at [11, 37] on icon at bounding box center [13, 36] width 5 height 5
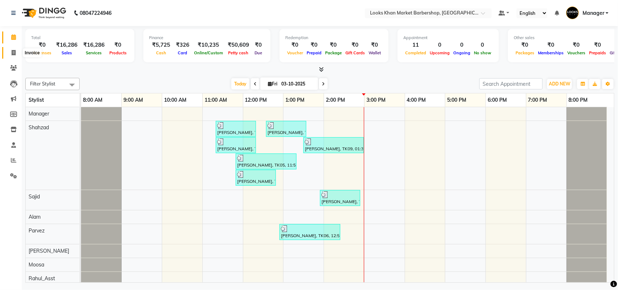
click at [6, 57] on link "Invoice" at bounding box center [10, 53] width 17 height 12
select select "service"
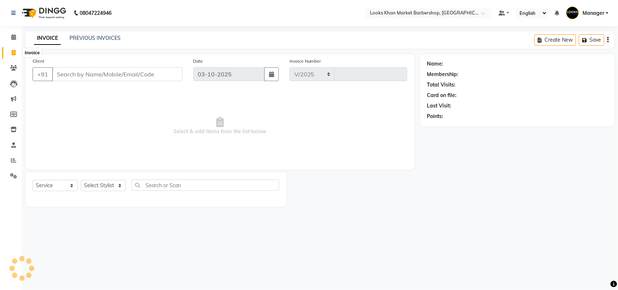
select select "8030"
type input "3979"
click at [111, 36] on link "PREVIOUS INVOICES" at bounding box center [94, 38] width 51 height 7
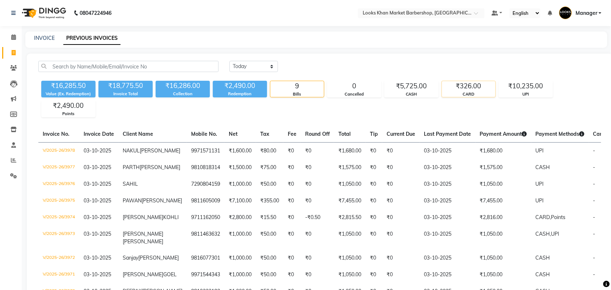
click at [465, 91] on div "CARD" at bounding box center [469, 94] width 54 height 6
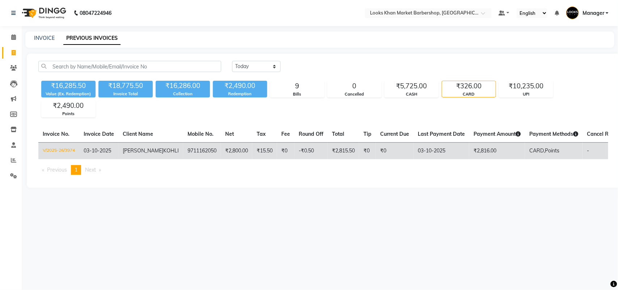
click at [560, 153] on td "CARD, Points" at bounding box center [554, 150] width 58 height 17
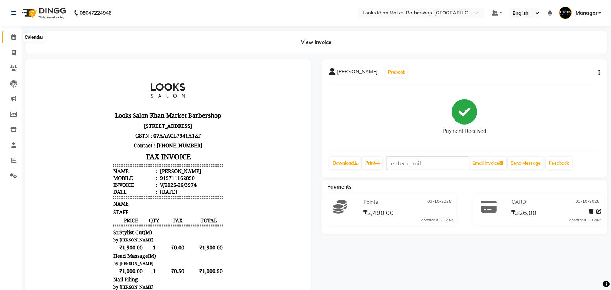
click at [10, 34] on span at bounding box center [13, 37] width 13 height 8
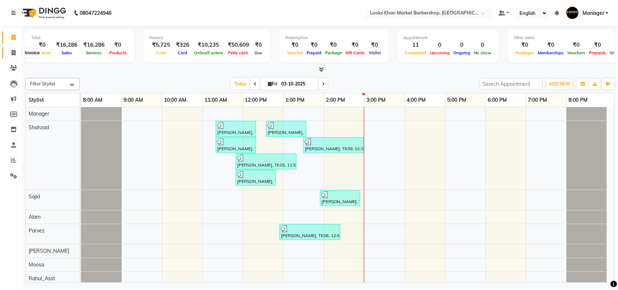
click at [13, 53] on icon at bounding box center [14, 52] width 4 height 5
select select "service"
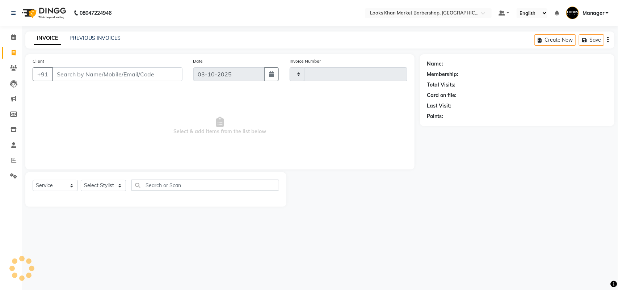
type input "3979"
select select "8030"
click at [109, 183] on select "Select Stylist Abhishek_pdct Akash_pdct Alam Counter_Sales [PERSON_NAME] [DATE]…" at bounding box center [103, 185] width 45 height 11
select select "72593"
click at [81, 180] on select "Select Stylist Abhishek_pdct Akash_pdct Alam Counter_Sales [PERSON_NAME] [DATE]…" at bounding box center [103, 185] width 45 height 11
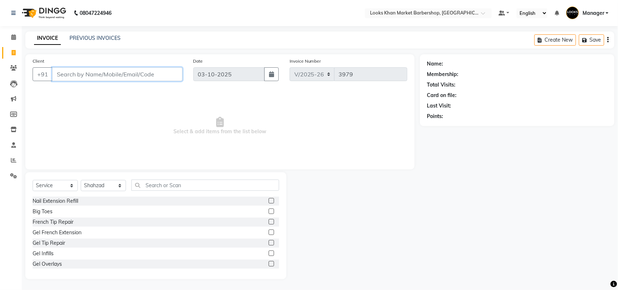
click at [105, 72] on input "Client" at bounding box center [117, 74] width 130 height 14
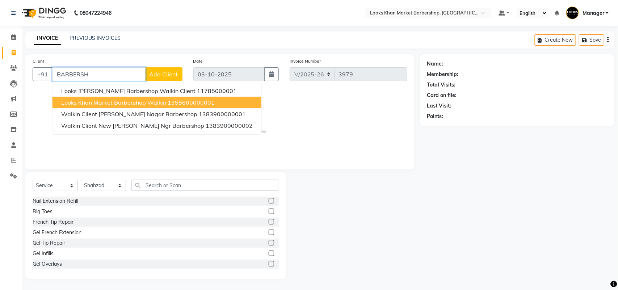
click at [105, 103] on span "Looks Khan Market Barbershop Walkin" at bounding box center [113, 102] width 105 height 7
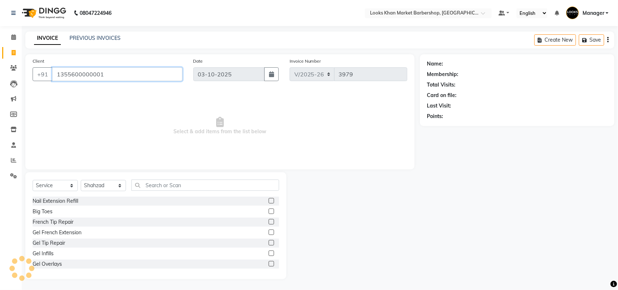
type input "1355600000001"
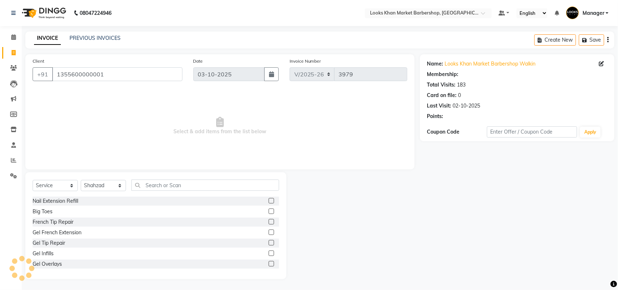
select select "1: Object"
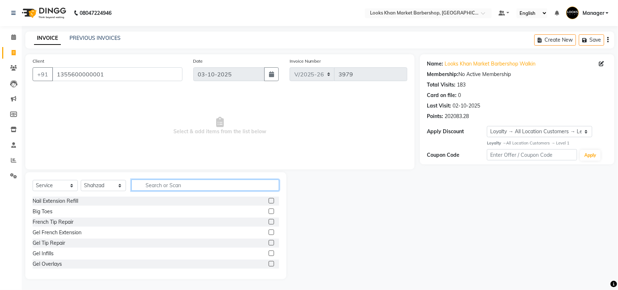
click at [178, 189] on input "text" at bounding box center [205, 185] width 148 height 11
type input "CUT"
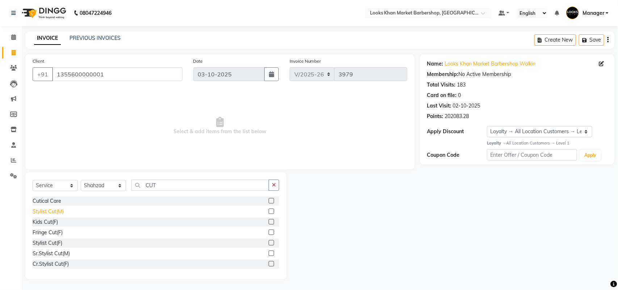
click at [50, 211] on div "Stylist Cut(M)" at bounding box center [48, 212] width 31 height 8
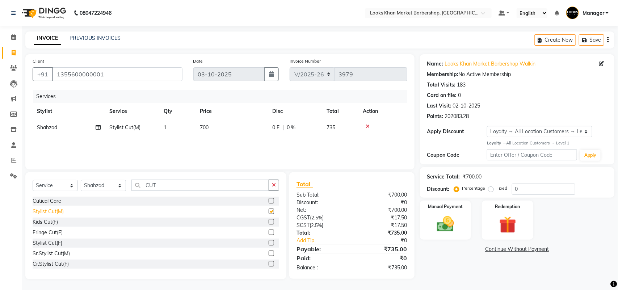
checkbox input "false"
click at [231, 130] on td "700" at bounding box center [231, 127] width 72 height 16
select select "72593"
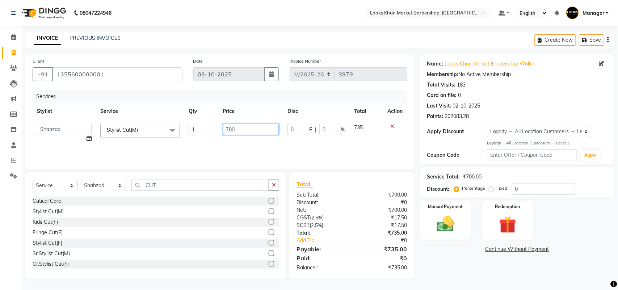
click at [243, 128] on input "700" at bounding box center [251, 129] width 56 height 11
type input "500"
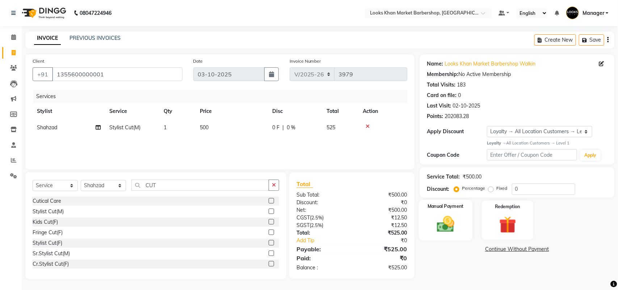
click at [458, 227] on img at bounding box center [445, 224] width 29 height 20
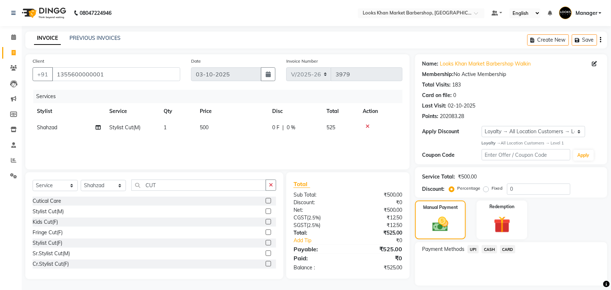
click at [206, 131] on td "500" at bounding box center [231, 127] width 72 height 16
select select "72593"
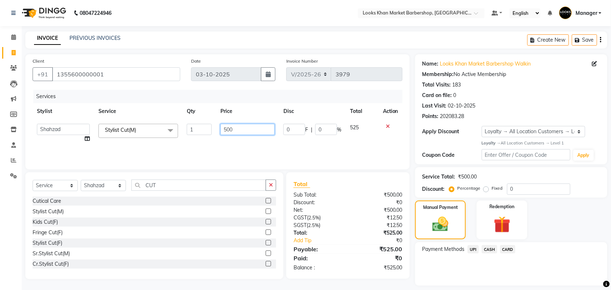
click at [257, 131] on input "500" at bounding box center [247, 129] width 54 height 11
type input "1000"
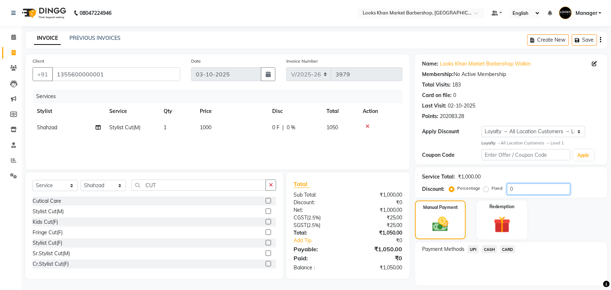
click at [522, 194] on input "0" at bounding box center [538, 188] width 63 height 11
click at [527, 180] on div "Service Total: ₹1,000.00" at bounding box center [511, 177] width 178 height 8
click at [527, 187] on input "0" at bounding box center [538, 188] width 63 height 11
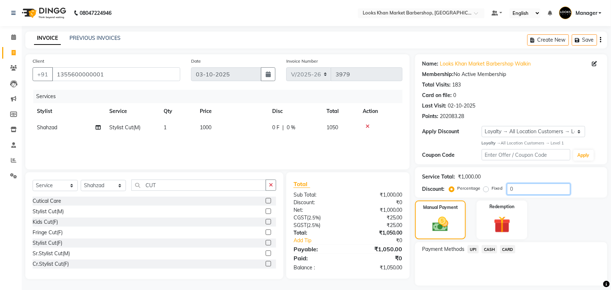
click at [527, 187] on input "0" at bounding box center [538, 188] width 63 height 11
type input "55"
click at [495, 248] on span "CASH" at bounding box center [490, 249] width 16 height 8
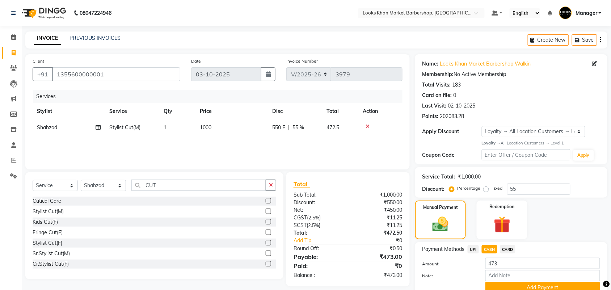
scroll to position [31, 0]
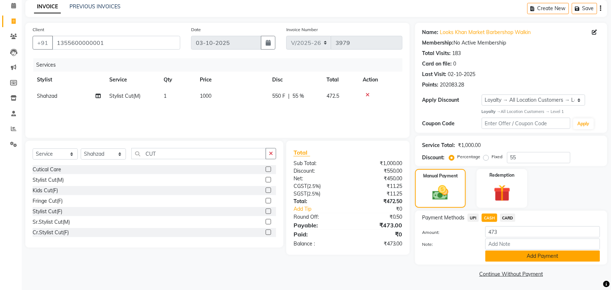
click at [517, 253] on button "Add Payment" at bounding box center [542, 255] width 115 height 11
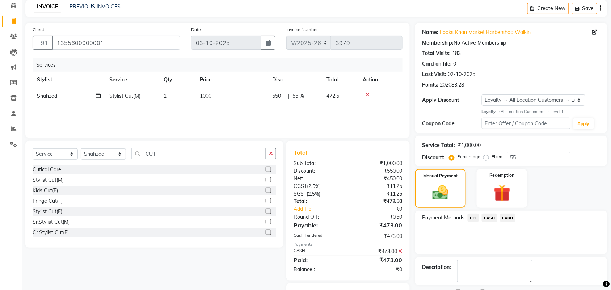
scroll to position [68, 0]
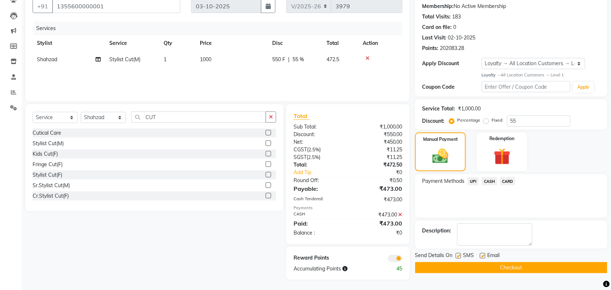
click at [517, 262] on button "Checkout" at bounding box center [511, 267] width 192 height 11
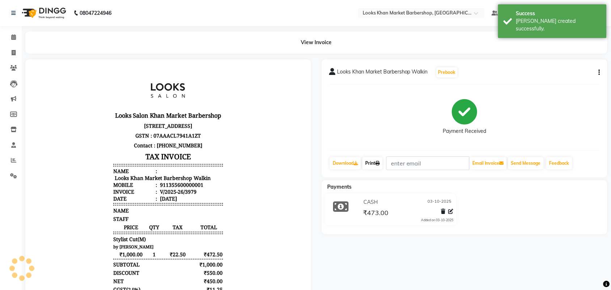
click at [376, 165] on link "Print" at bounding box center [372, 163] width 20 height 12
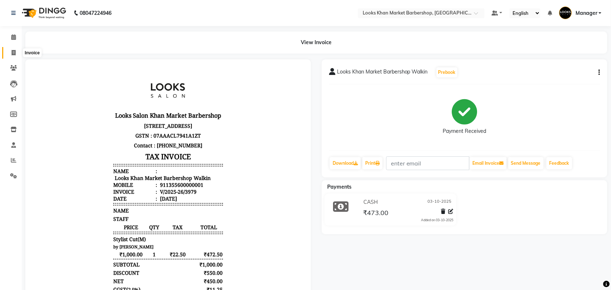
click at [15, 51] on icon at bounding box center [14, 52] width 4 height 5
select select "service"
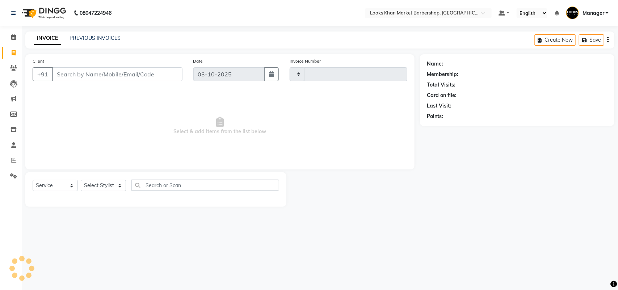
type input "3980"
select select "8030"
click at [118, 76] on input "Client" at bounding box center [117, 74] width 130 height 14
click at [118, 189] on select "Select Stylist Abhishek_pdct Akash_pdct Alam Counter_Sales [PERSON_NAME] [DATE]…" at bounding box center [103, 185] width 45 height 11
select select "72597"
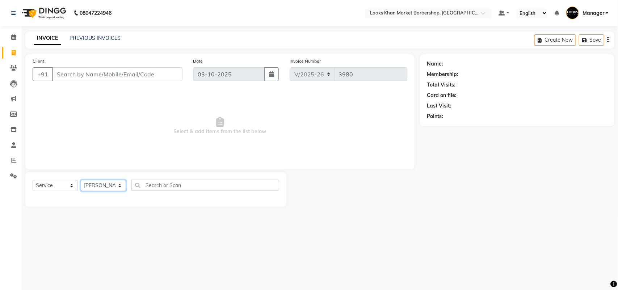
click at [81, 180] on select "Select Stylist Abhishek_pdct Akash_pdct Alam Counter_Sales [PERSON_NAME] [DATE]…" at bounding box center [103, 185] width 45 height 11
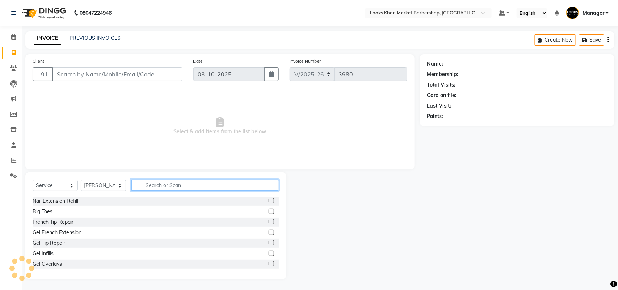
click at [168, 180] on input "text" at bounding box center [205, 185] width 148 height 11
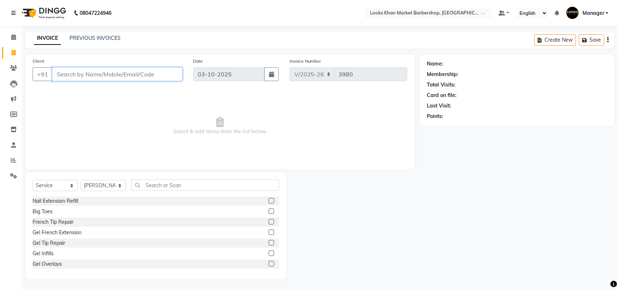
click at [140, 80] on input "Client" at bounding box center [117, 74] width 130 height 14
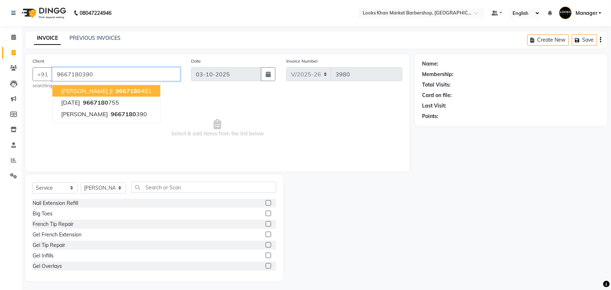
type input "9667180390"
select select "1: Object"
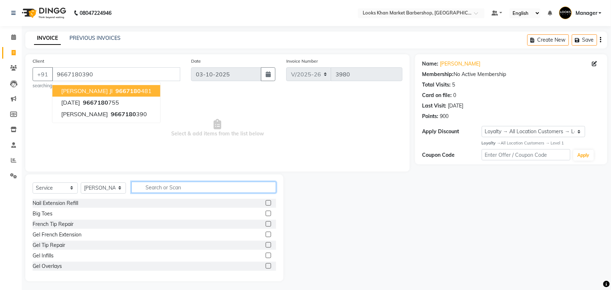
click at [156, 191] on input "text" at bounding box center [203, 187] width 145 height 11
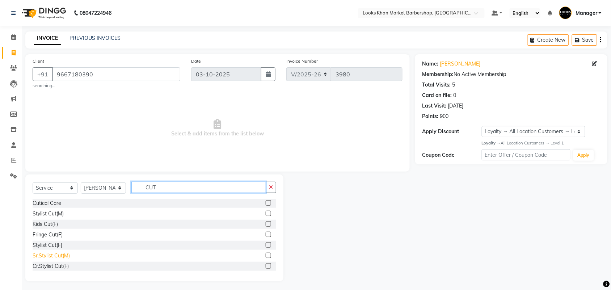
type input "CUT"
click at [59, 253] on div "Sr.Stylist Cut(M)" at bounding box center [51, 256] width 37 height 8
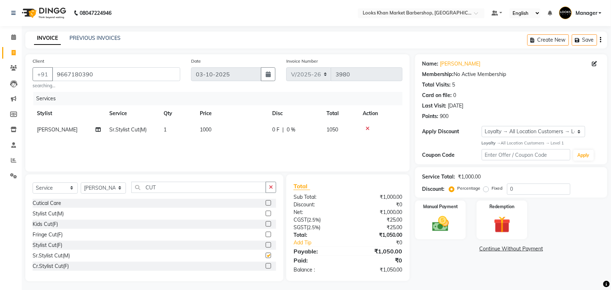
checkbox input "false"
click at [223, 127] on td "1000" at bounding box center [231, 130] width 72 height 16
select select "72597"
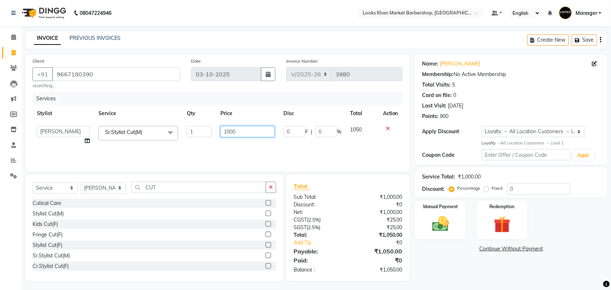
click at [223, 127] on input "1000" at bounding box center [247, 131] width 54 height 11
type input "1500"
click at [443, 227] on img at bounding box center [440, 224] width 28 height 20
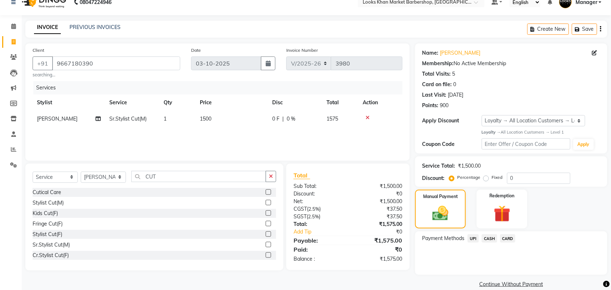
scroll to position [21, 0]
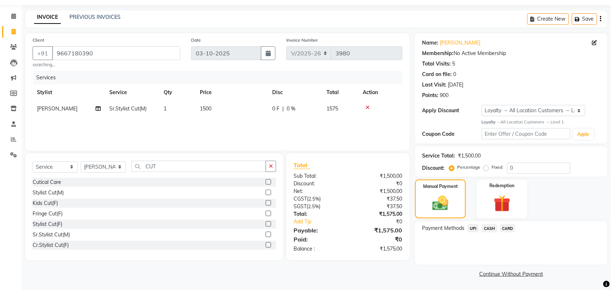
click at [504, 229] on span "CARD" at bounding box center [508, 228] width 16 height 8
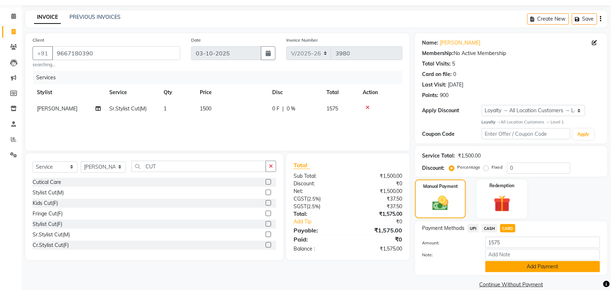
scroll to position [31, 0]
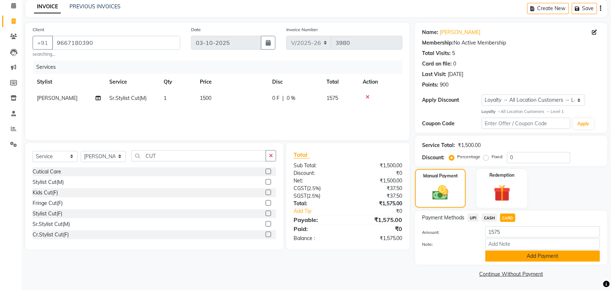
click at [502, 253] on button "Add Payment" at bounding box center [542, 255] width 115 height 11
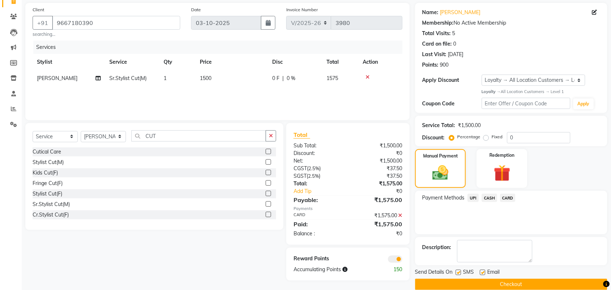
scroll to position [62, 0]
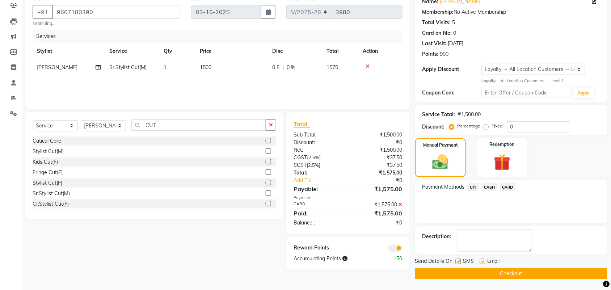
click at [486, 273] on button "Checkout" at bounding box center [511, 273] width 192 height 11
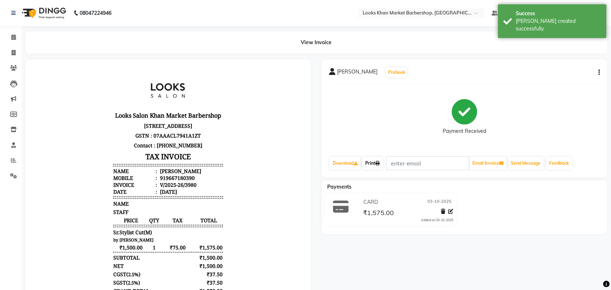
click at [383, 163] on link "Print" at bounding box center [372, 163] width 20 height 12
click at [8, 36] on span at bounding box center [13, 37] width 13 height 8
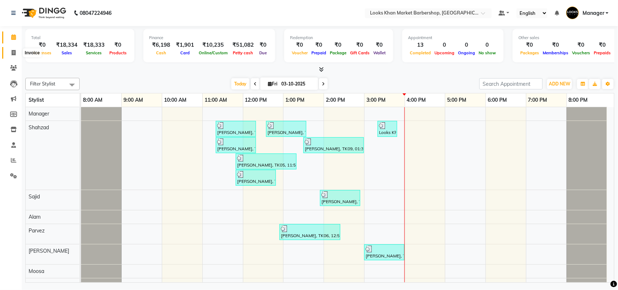
click at [12, 51] on icon at bounding box center [14, 52] width 4 height 5
select select "8030"
select select "service"
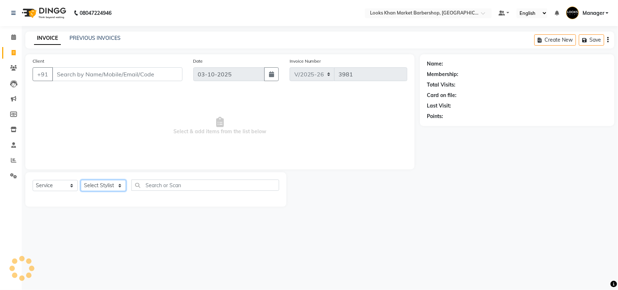
click at [106, 180] on select "Select Stylist" at bounding box center [103, 185] width 45 height 11
click at [120, 183] on select "Select Stylist" at bounding box center [103, 185] width 45 height 11
click at [112, 185] on select "Select Stylist" at bounding box center [103, 185] width 45 height 11
click at [118, 75] on input "Client" at bounding box center [117, 74] width 130 height 14
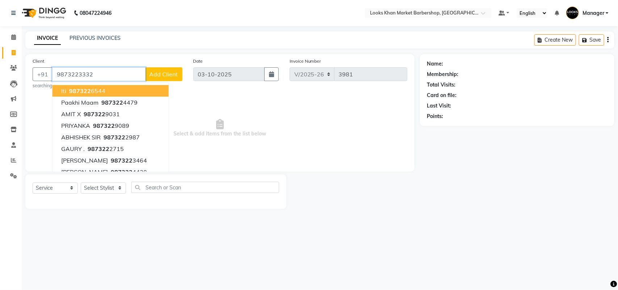
type input "9873223332"
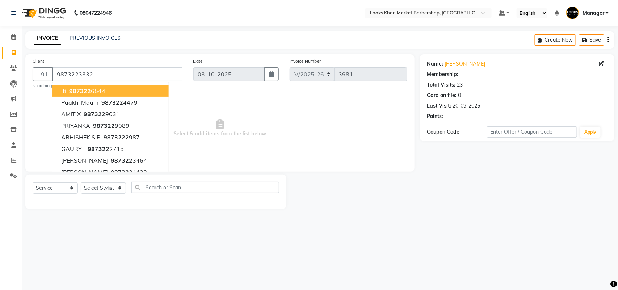
select select "1: Object"
click at [109, 189] on select "Select Stylist Abhishek_pdct Akash_pdct Alam Counter_Sales [PERSON_NAME] [DATE]…" at bounding box center [103, 187] width 45 height 11
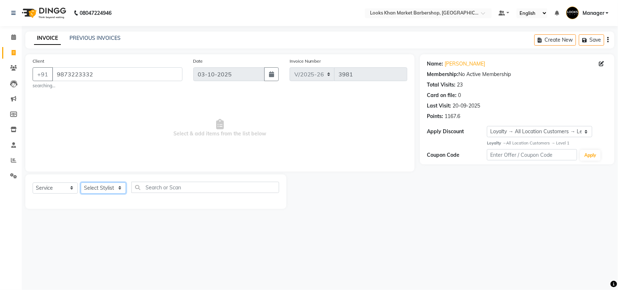
select select "72593"
click at [81, 182] on select "Select Stylist Abhishek_pdct Akash_pdct Alam Counter_Sales [PERSON_NAME] [DATE]…" at bounding box center [103, 187] width 45 height 11
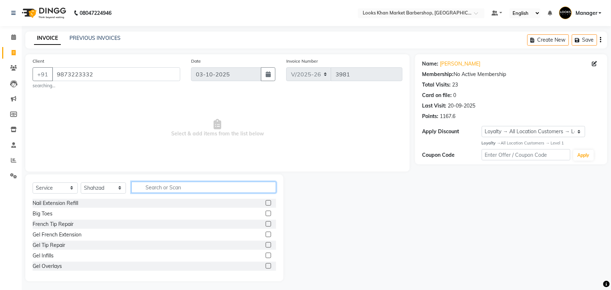
click at [154, 191] on input "text" at bounding box center [203, 187] width 145 height 11
type input "CUT"
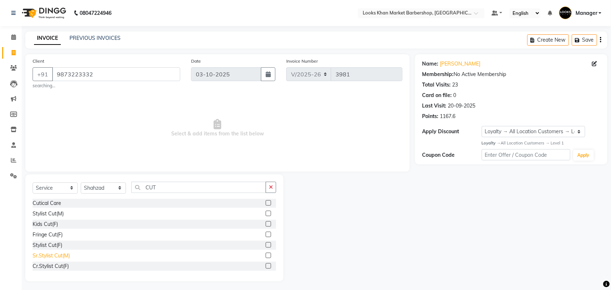
click at [43, 252] on div "Sr.Stylist Cut(M)" at bounding box center [51, 256] width 37 height 8
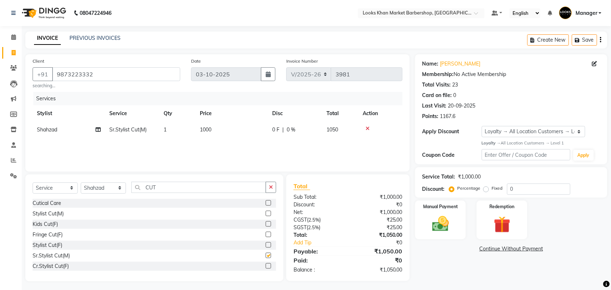
checkbox input "false"
click at [200, 186] on input "CUT" at bounding box center [198, 187] width 135 height 11
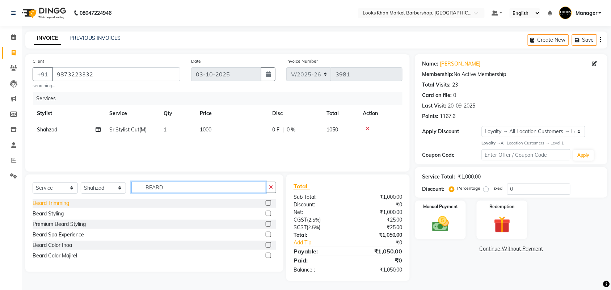
type input "BEARD"
click at [53, 207] on div "Beard Trimming" at bounding box center [51, 203] width 37 height 8
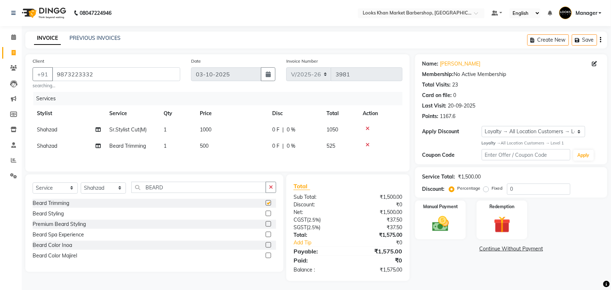
checkbox input "false"
click at [214, 144] on td "500" at bounding box center [231, 146] width 72 height 16
select select "72593"
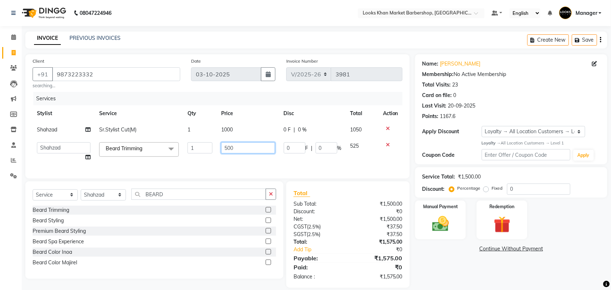
click at [261, 145] on input "500" at bounding box center [248, 147] width 54 height 11
type input "600"
click at [449, 215] on img at bounding box center [440, 224] width 28 height 20
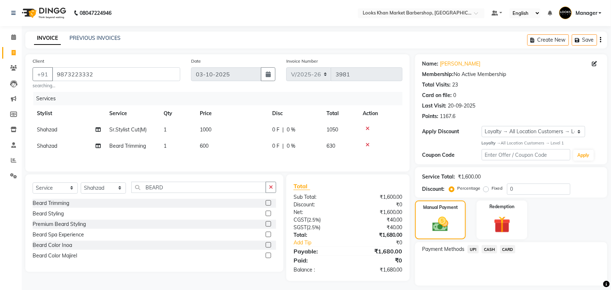
scroll to position [21, 0]
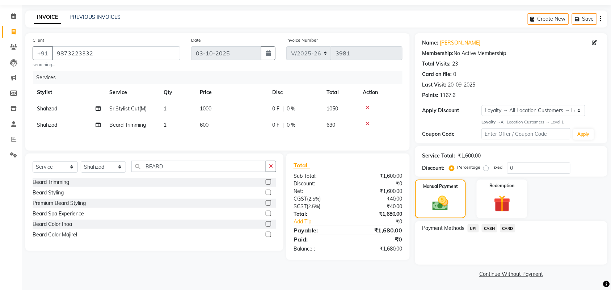
click at [494, 227] on span "CASH" at bounding box center [490, 228] width 16 height 8
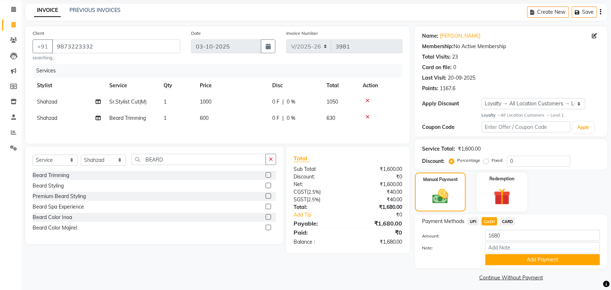
scroll to position [31, 0]
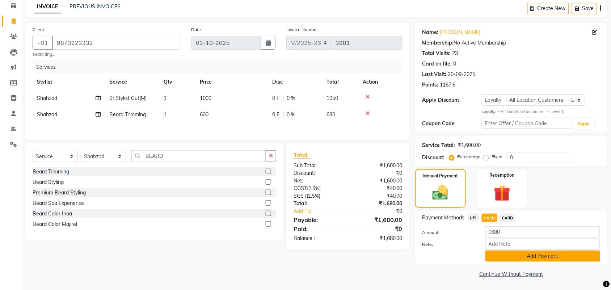
click at [518, 256] on button "Add Payment" at bounding box center [542, 255] width 115 height 11
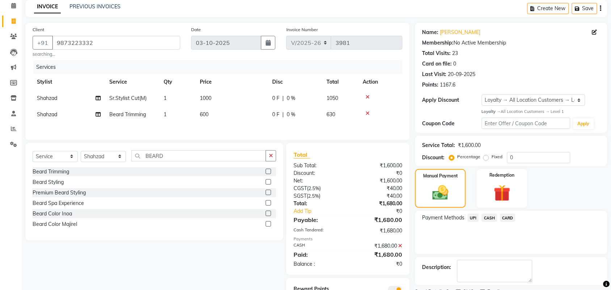
scroll to position [66, 0]
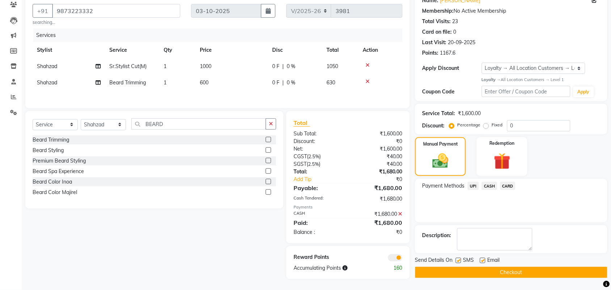
click at [509, 267] on button "Checkout" at bounding box center [511, 272] width 192 height 11
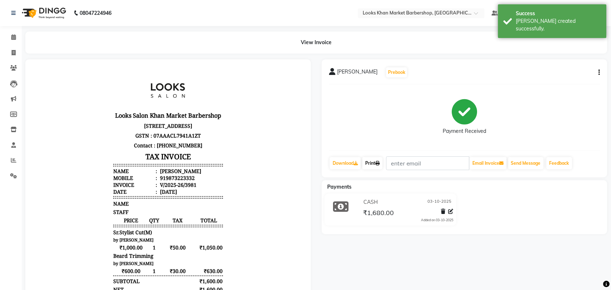
click at [383, 164] on link "Print" at bounding box center [372, 163] width 20 height 12
click at [12, 51] on icon at bounding box center [14, 52] width 4 height 5
select select "service"
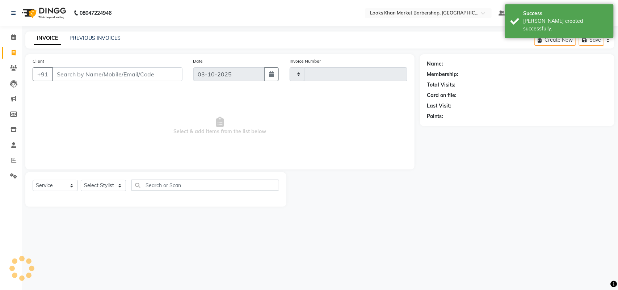
type input "3982"
select select "8030"
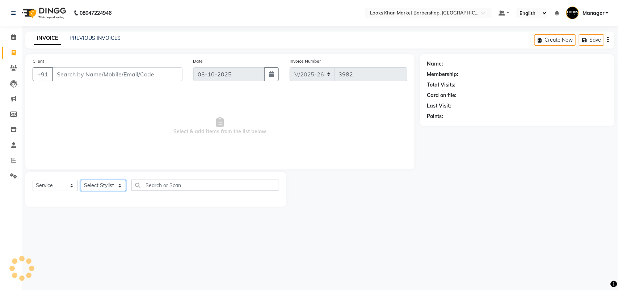
click at [107, 187] on select "Select Stylist Abhishek_pdct Akash_pdct Alam Counter_Sales [PERSON_NAME] [DATE]…" at bounding box center [103, 185] width 45 height 11
click at [81, 180] on select "Select Stylist Abhishek_pdct Akash_pdct Alam Counter_Sales [PERSON_NAME] [DATE]…" at bounding box center [103, 185] width 45 height 11
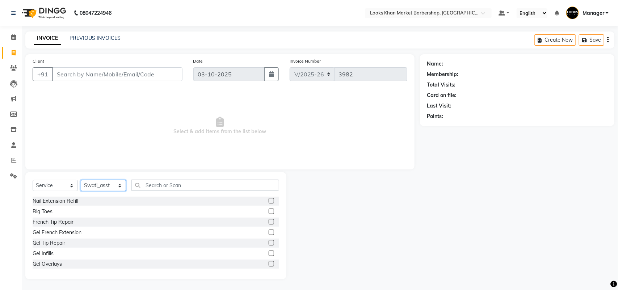
click at [114, 182] on select "Select Stylist Abhishek_pdct Akash_pdct Alam Counter_Sales [PERSON_NAME] [DATE]…" at bounding box center [103, 185] width 45 height 11
select select "72603"
click at [81, 180] on select "Select Stylist Abhishek_pdct Akash_pdct Alam Counter_Sales [PERSON_NAME] [DATE]…" at bounding box center [103, 185] width 45 height 11
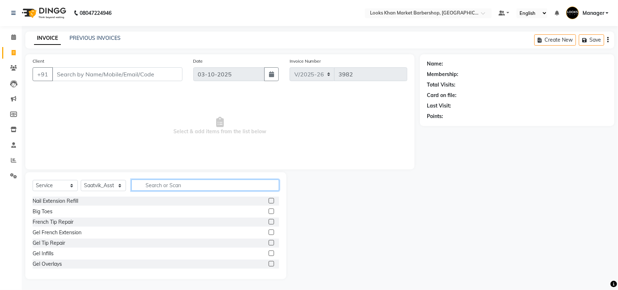
click at [178, 183] on input "text" at bounding box center [205, 185] width 148 height 11
type input "HEAD"
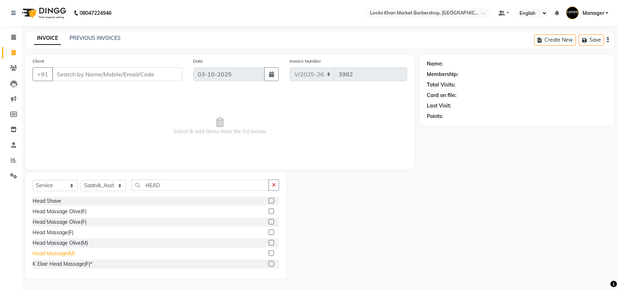
click at [66, 254] on div "Head Massage(M)" at bounding box center [54, 254] width 42 height 8
checkbox input "false"
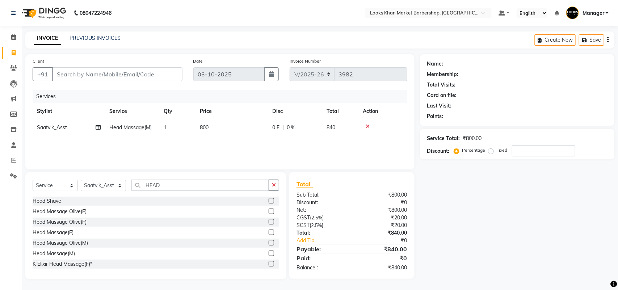
click at [216, 131] on td "800" at bounding box center [231, 127] width 72 height 16
select select "72603"
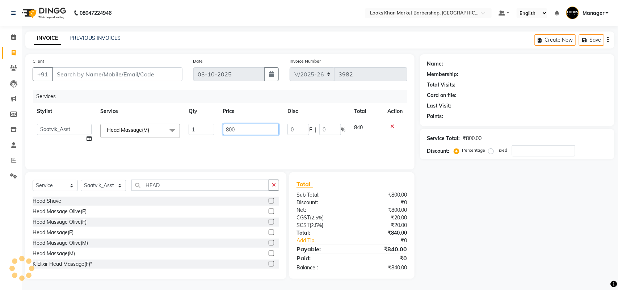
click at [250, 125] on input "800" at bounding box center [251, 129] width 56 height 11
type input "1000"
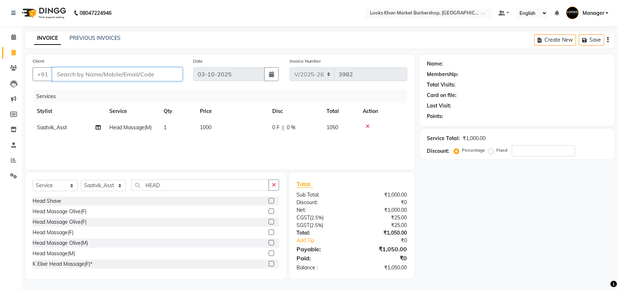
click at [132, 72] on input "Client" at bounding box center [117, 74] width 130 height 14
type input "9"
type input "0"
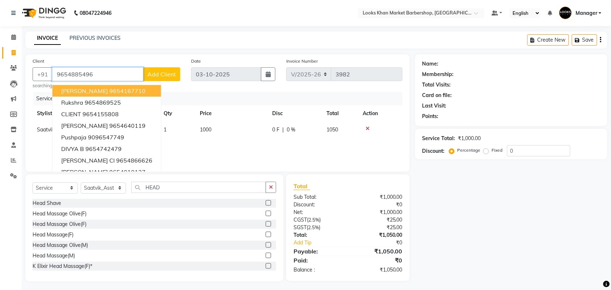
type input "9654885496"
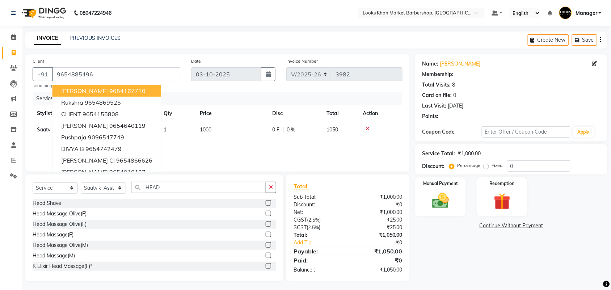
select select "1: Object"
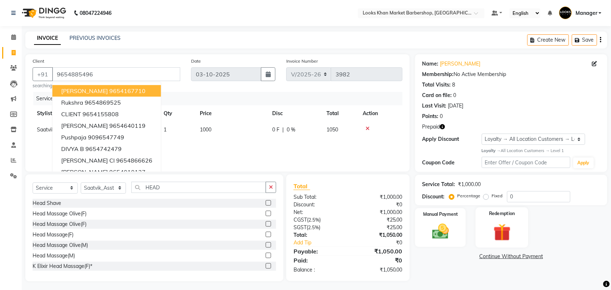
click at [503, 230] on img at bounding box center [502, 232] width 28 height 22
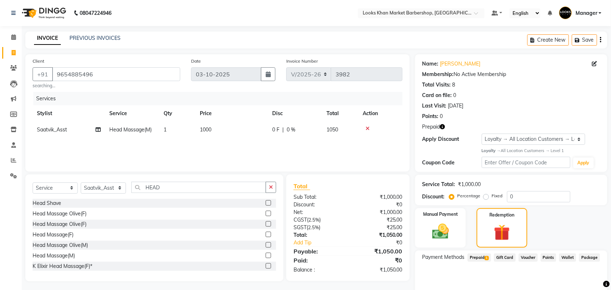
click at [444, 126] on icon "button" at bounding box center [442, 126] width 5 height 5
click at [476, 258] on span "Prepaid 1" at bounding box center [480, 257] width 24 height 8
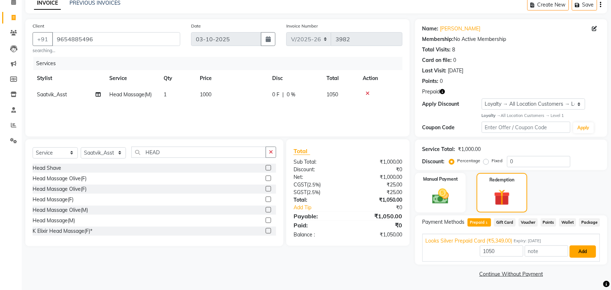
click at [577, 252] on button "Add" at bounding box center [583, 251] width 26 height 12
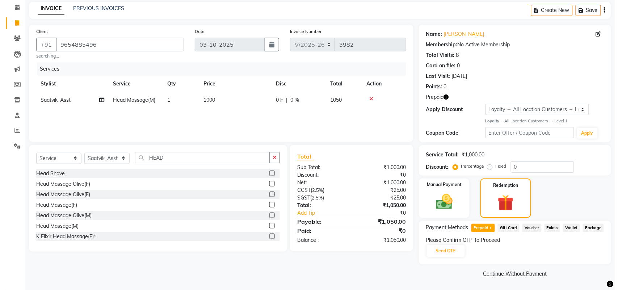
scroll to position [29, 0]
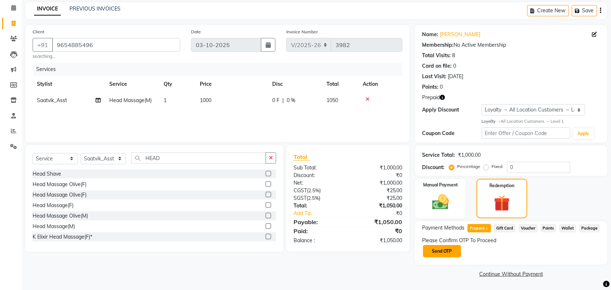
click at [426, 252] on button "Send OTP" at bounding box center [442, 251] width 38 height 12
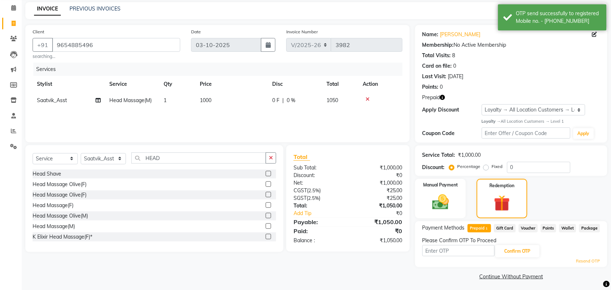
click at [451, 250] on input "text" at bounding box center [458, 250] width 72 height 11
click at [592, 36] on icon at bounding box center [594, 34] width 5 height 5
select select "[DEMOGRAPHIC_DATA]"
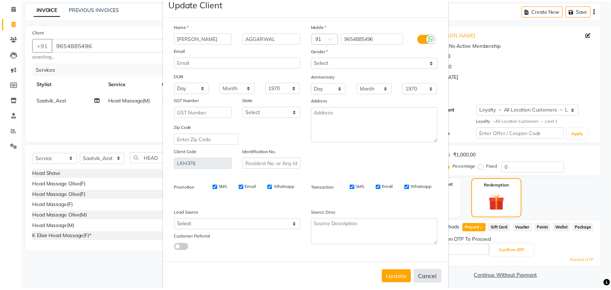
scroll to position [29, 0]
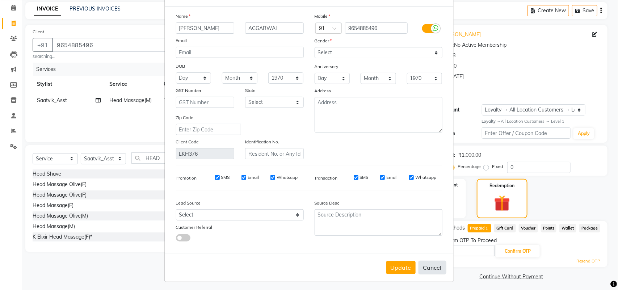
click at [431, 265] on button "Cancel" at bounding box center [432, 268] width 28 height 14
select select
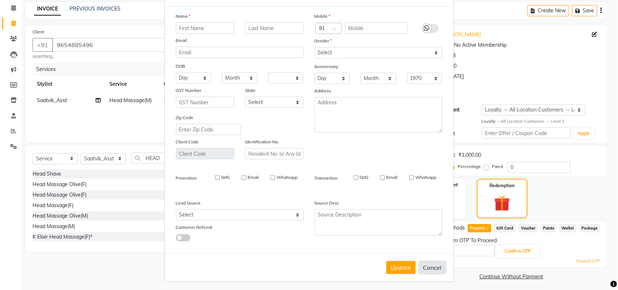
select select
checkbox input "false"
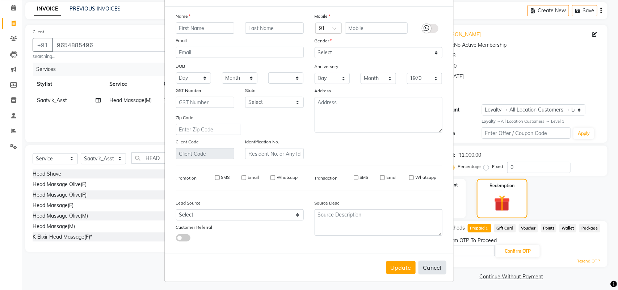
checkbox input "false"
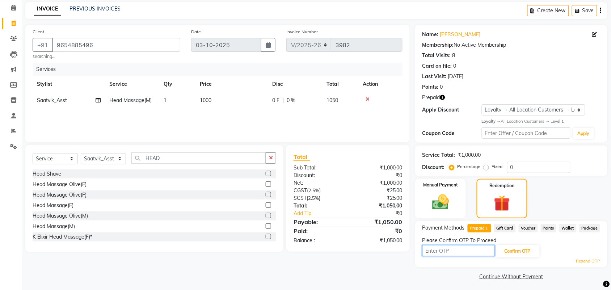
click at [471, 253] on input "text" at bounding box center [458, 250] width 72 height 11
type input "9984"
click at [512, 249] on button "Confirm OTP" at bounding box center [517, 251] width 44 height 12
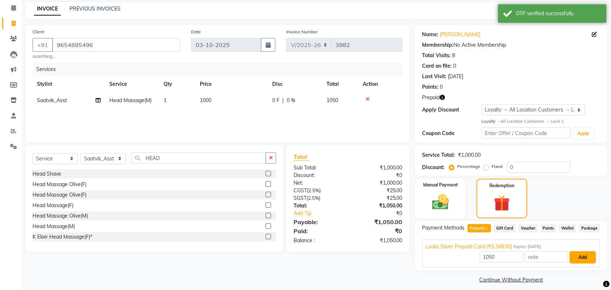
click at [584, 256] on button "Add" at bounding box center [583, 257] width 26 height 12
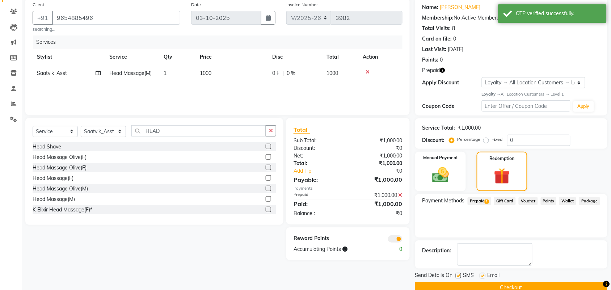
scroll to position [71, 0]
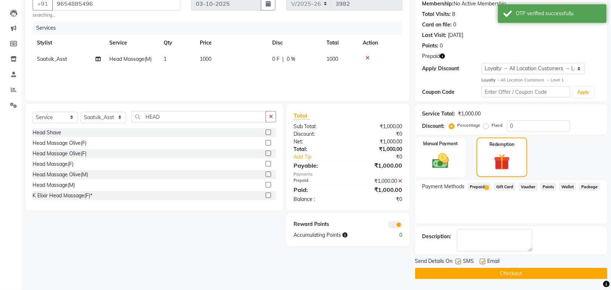
click at [499, 275] on button "Checkout" at bounding box center [511, 273] width 192 height 11
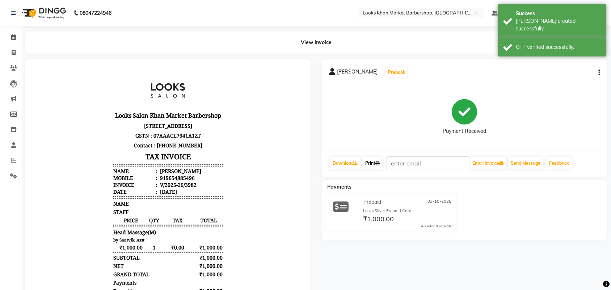
click at [376, 163] on link "Print" at bounding box center [372, 163] width 20 height 12
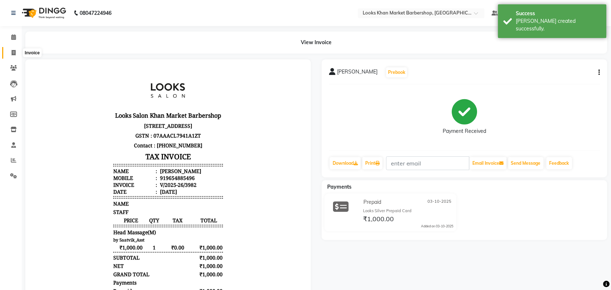
click at [9, 55] on span at bounding box center [13, 53] width 13 height 8
select select "service"
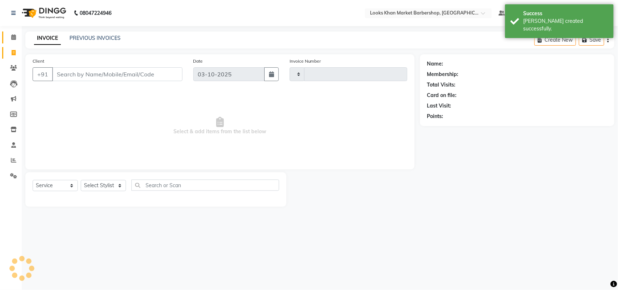
type input "3983"
select select "8030"
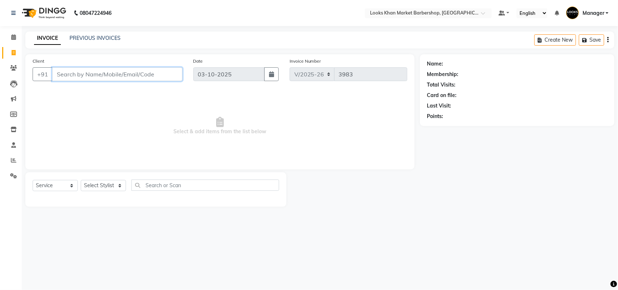
click at [78, 73] on input "Client" at bounding box center [117, 74] width 130 height 14
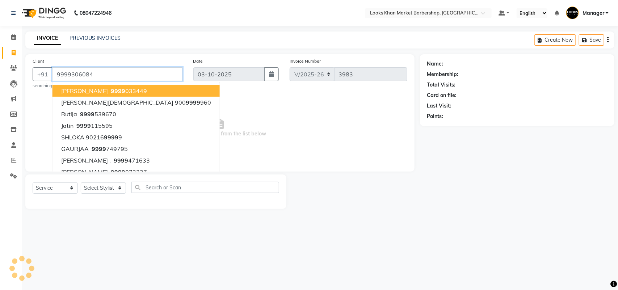
type input "9999306084"
select select "1: Object"
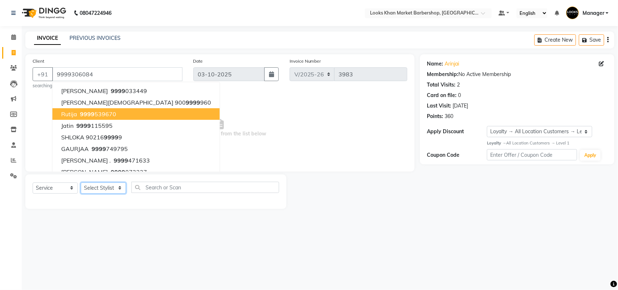
click at [118, 187] on select "Select Stylist Abhishek_pdct Akash_pdct Alam Counter_Sales [PERSON_NAME] [DATE]…" at bounding box center [103, 187] width 45 height 11
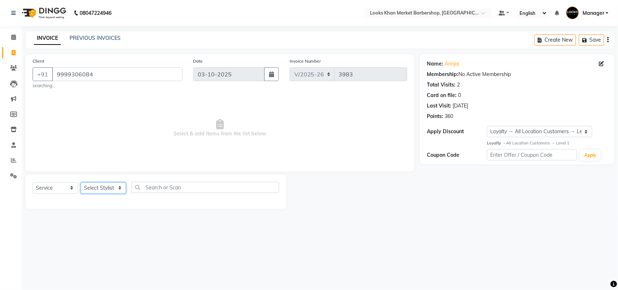
select select "72597"
click at [81, 182] on select "Select Stylist Abhishek_pdct Akash_pdct Alam Counter_Sales [PERSON_NAME] [DATE]…" at bounding box center [103, 187] width 45 height 11
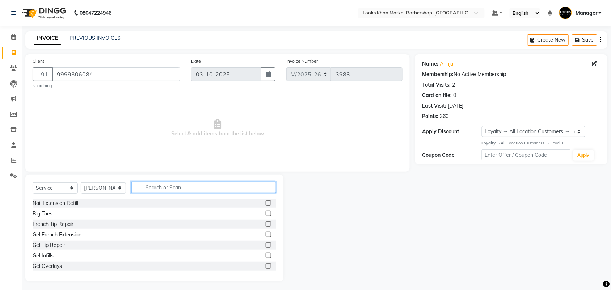
click at [150, 186] on input "text" at bounding box center [203, 187] width 145 height 11
type input "CUT"
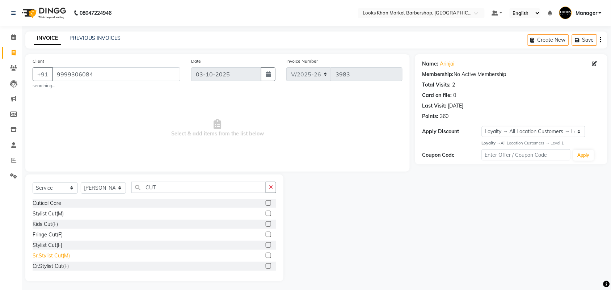
click at [58, 254] on div "Sr.Stylist Cut(M)" at bounding box center [51, 256] width 37 height 8
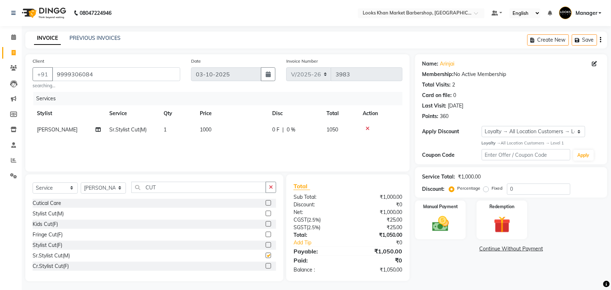
checkbox input "false"
click at [214, 124] on td "1000" at bounding box center [231, 130] width 72 height 16
select select "72597"
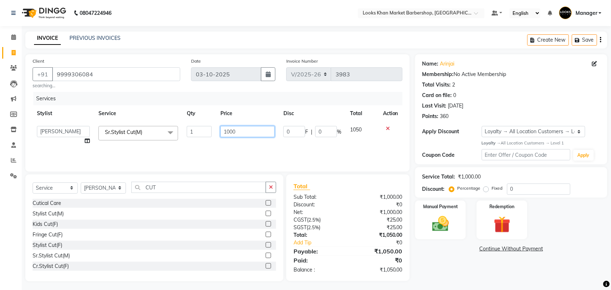
click at [228, 130] on input "1000" at bounding box center [247, 131] width 54 height 11
type input "1500"
click at [459, 239] on div "Manual Payment" at bounding box center [440, 220] width 53 height 41
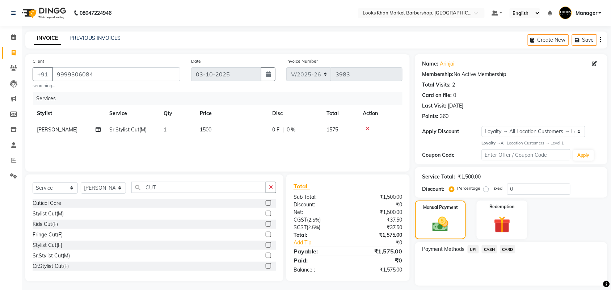
click at [509, 249] on span "CARD" at bounding box center [508, 249] width 16 height 8
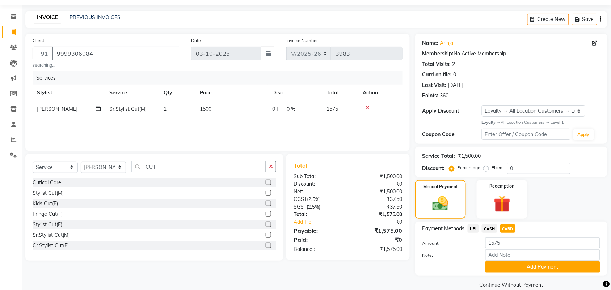
scroll to position [31, 0]
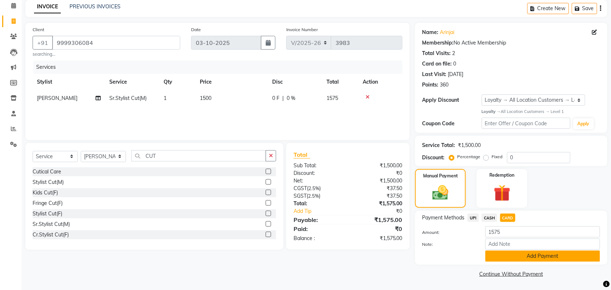
click at [519, 258] on button "Add Payment" at bounding box center [542, 255] width 115 height 11
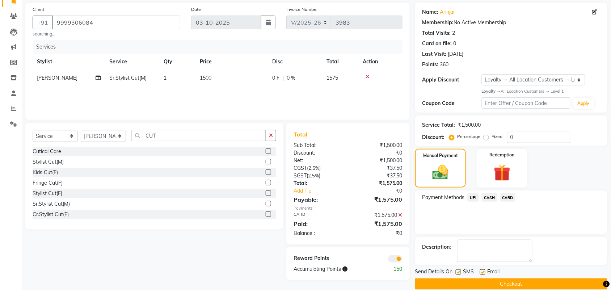
scroll to position [62, 0]
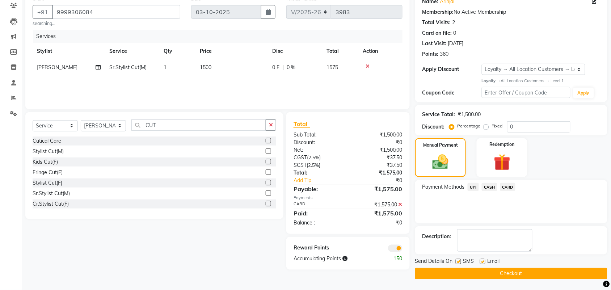
click at [489, 275] on button "Checkout" at bounding box center [511, 273] width 192 height 11
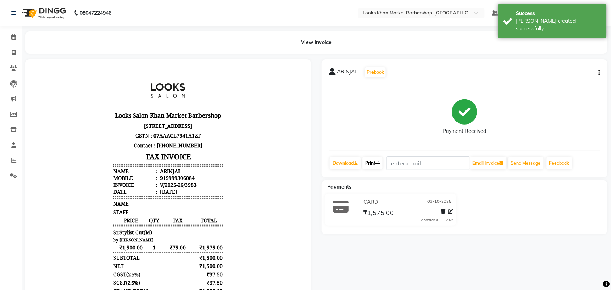
click at [367, 160] on link "Print" at bounding box center [372, 163] width 20 height 12
click at [10, 40] on span at bounding box center [13, 37] width 13 height 8
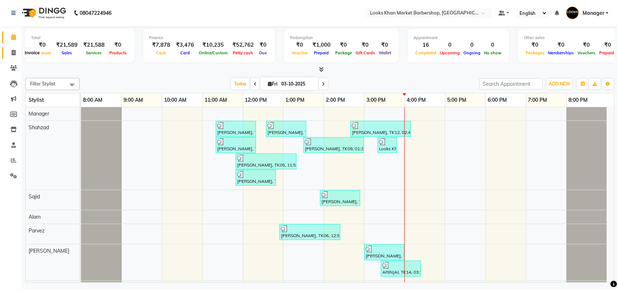
click at [14, 51] on icon at bounding box center [14, 52] width 4 height 5
select select "service"
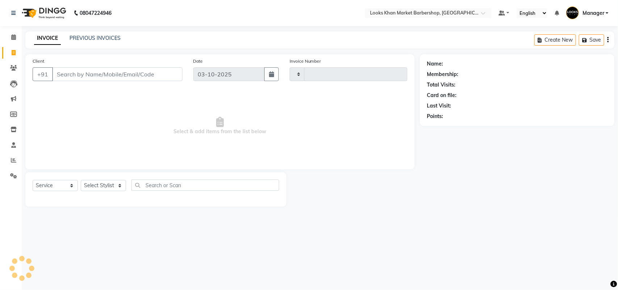
type input "3984"
select select "8030"
click at [85, 69] on input "Client" at bounding box center [117, 74] width 130 height 14
click at [102, 183] on select "Select Stylist Abhishek_pdct Akash_pdct Alam Counter_Sales [PERSON_NAME] [DATE]…" at bounding box center [103, 185] width 45 height 11
select select "72593"
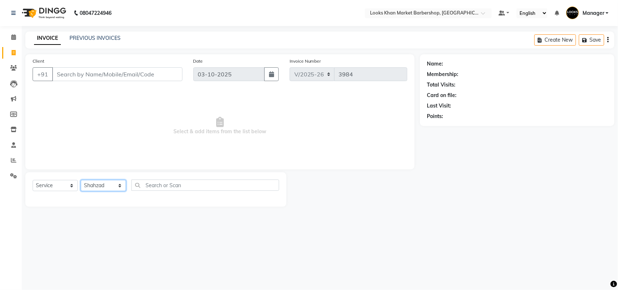
click at [81, 180] on select "Select Stylist Abhishek_pdct Akash_pdct Alam Counter_Sales [PERSON_NAME] [DATE]…" at bounding box center [103, 185] width 45 height 11
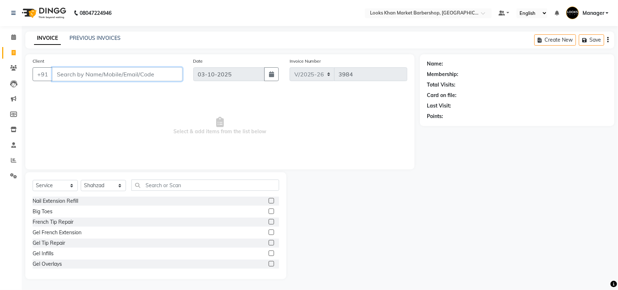
click at [121, 78] on input "Client" at bounding box center [117, 74] width 130 height 14
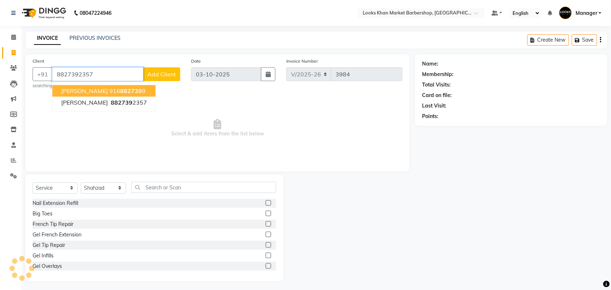
type input "8827392357"
select select "1: Object"
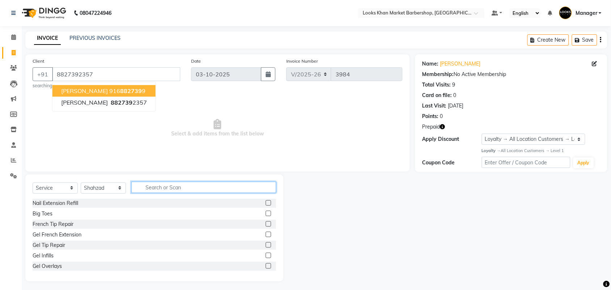
click at [194, 188] on input "text" at bounding box center [203, 187] width 145 height 11
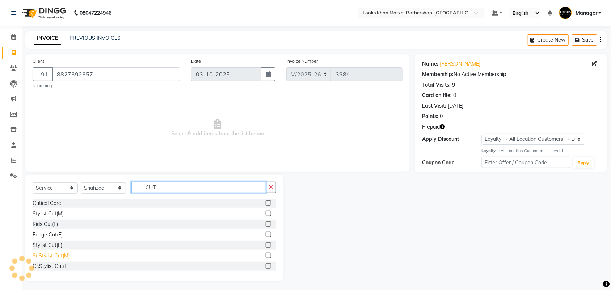
type input "CUT"
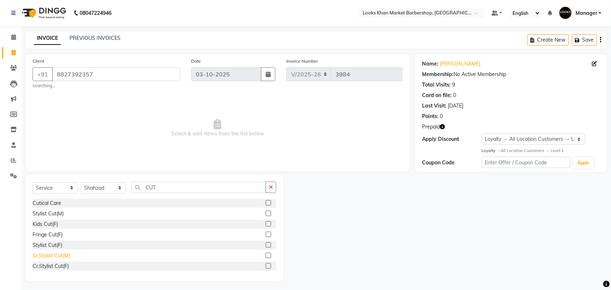
click at [51, 255] on div "Sr.Stylist Cut(M)" at bounding box center [51, 256] width 37 height 8
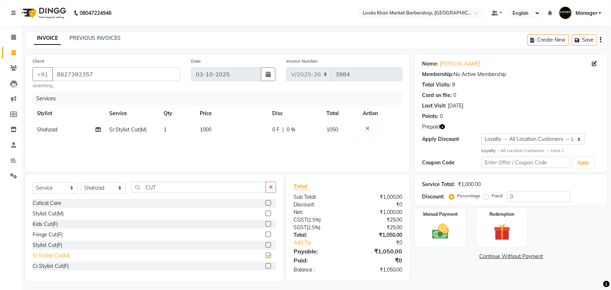
checkbox input "false"
click at [223, 131] on td "1000" at bounding box center [231, 130] width 72 height 16
select select "72593"
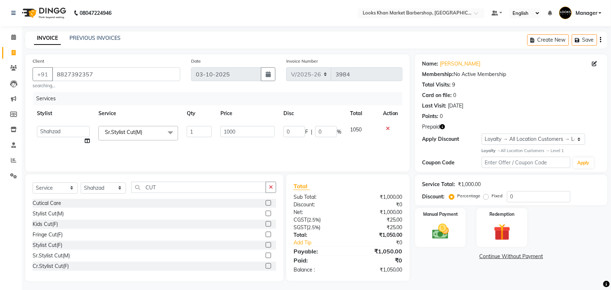
click at [223, 131] on input "1000" at bounding box center [247, 131] width 54 height 11
type input "1500"
click at [177, 191] on input "CUT" at bounding box center [198, 187] width 135 height 11
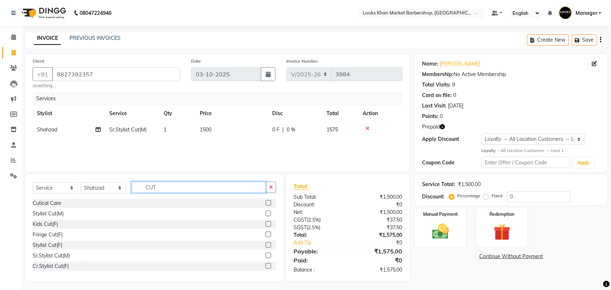
click at [177, 191] on input "CUT" at bounding box center [198, 187] width 135 height 11
type input "RIT"
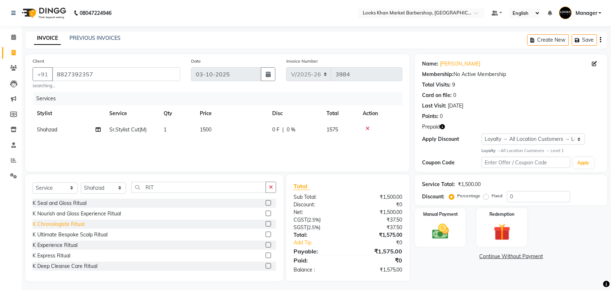
click at [64, 223] on div "K Chronologiste Ritual" at bounding box center [59, 224] width 52 height 8
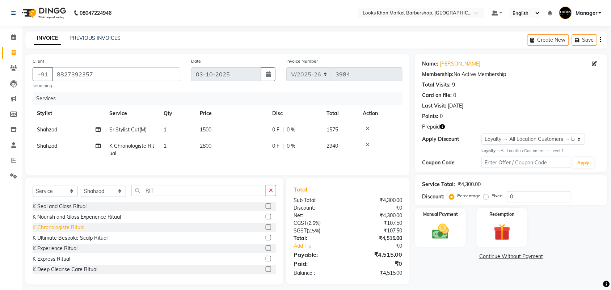
click at [56, 231] on div "K Chronologiste Ritual" at bounding box center [59, 228] width 52 height 8
checkbox input "false"
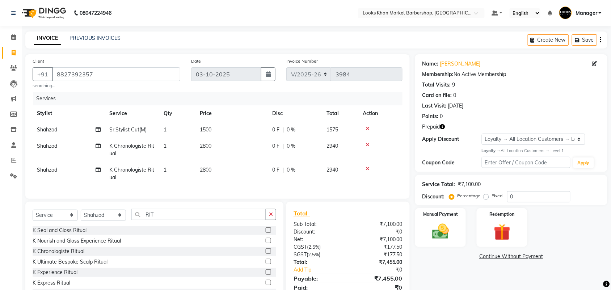
click at [366, 143] on icon at bounding box center [368, 144] width 4 height 5
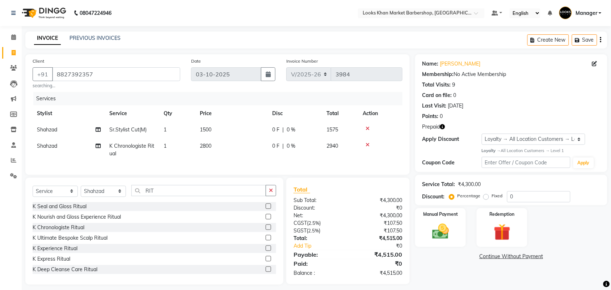
click at [216, 145] on td "2800" at bounding box center [231, 150] width 72 height 24
select select "72593"
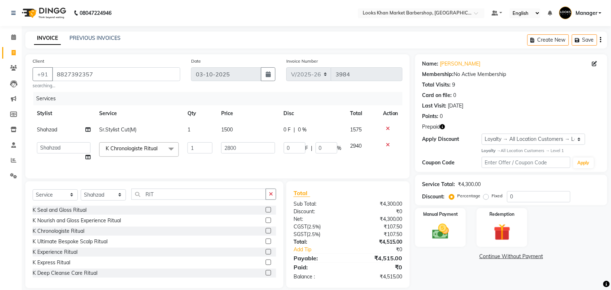
click at [216, 145] on td "1" at bounding box center [200, 152] width 34 height 28
click at [243, 146] on input "2800" at bounding box center [248, 147] width 54 height 11
type input "3800"
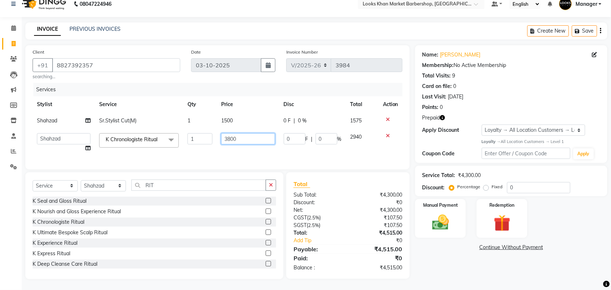
scroll to position [16, 0]
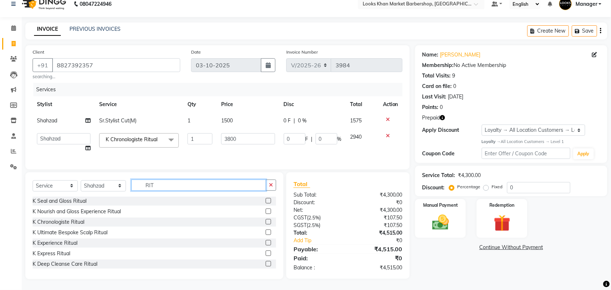
click at [208, 183] on input "RIT" at bounding box center [198, 185] width 135 height 11
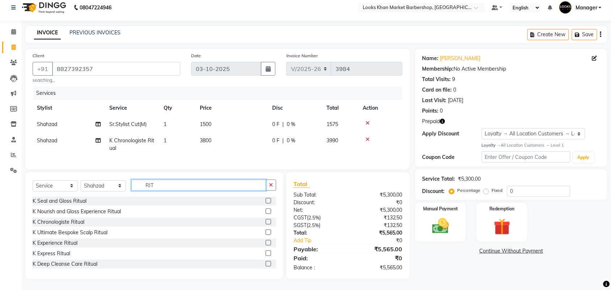
click at [208, 183] on input "RIT" at bounding box center [198, 185] width 135 height 11
type input "P"
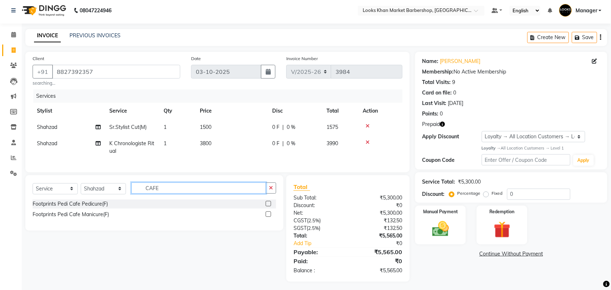
scroll to position [0, 0]
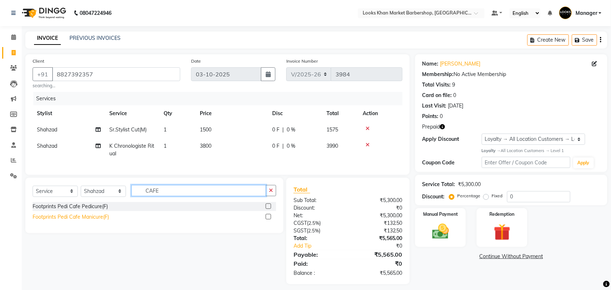
type input "CAFE"
click at [92, 221] on div "Footprints Pedi Cafe Manicure(F)" at bounding box center [71, 217] width 76 height 8
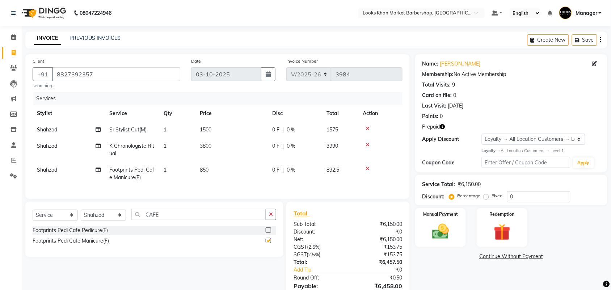
checkbox input "false"
click at [241, 167] on td "850" at bounding box center [231, 174] width 72 height 24
select select "72593"
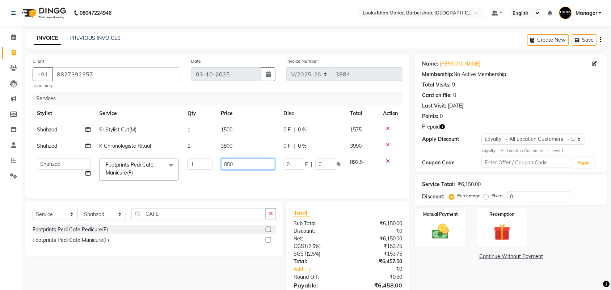
click at [263, 164] on input "850" at bounding box center [248, 164] width 54 height 11
click at [262, 164] on input "850" at bounding box center [248, 164] width 54 height 11
click at [261, 163] on input "850" at bounding box center [248, 164] width 54 height 11
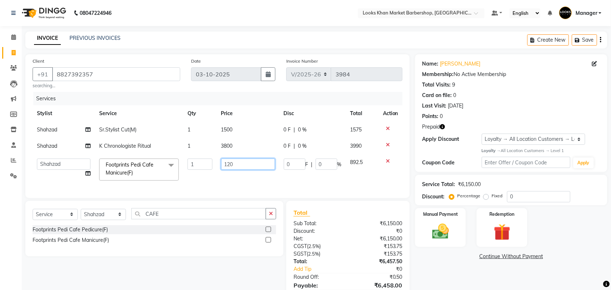
type input "1200"
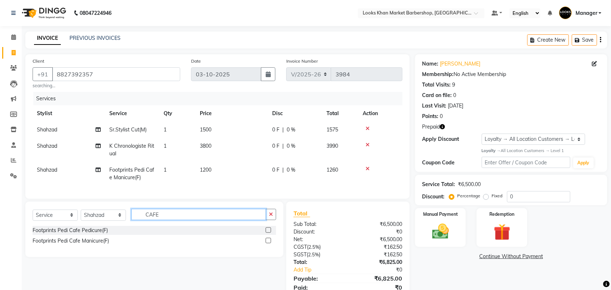
click at [181, 220] on input "CAFE" at bounding box center [198, 214] width 135 height 11
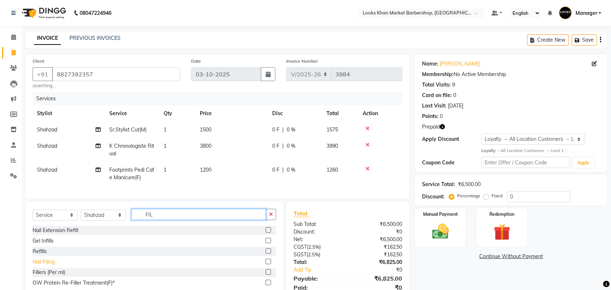
type input "FIL"
click at [39, 266] on div "Nail Filing" at bounding box center [44, 262] width 22 height 8
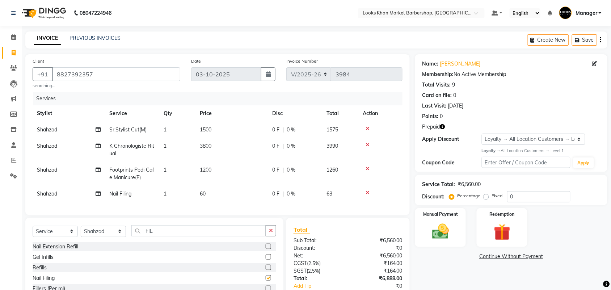
checkbox input "false"
click at [231, 185] on tbody "[PERSON_NAME]Stylist Cut(M) 1 1500 0 F | 0 % 1575 Shahzad K Chronologiste Ritua…" at bounding box center [218, 162] width 370 height 80
click at [231, 187] on td "60" at bounding box center [231, 194] width 72 height 16
select select "72593"
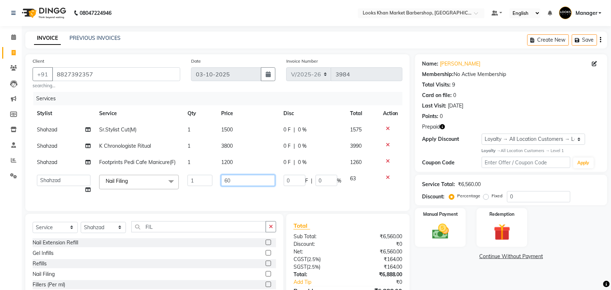
click at [243, 180] on input "60" at bounding box center [248, 180] width 54 height 11
type input "300"
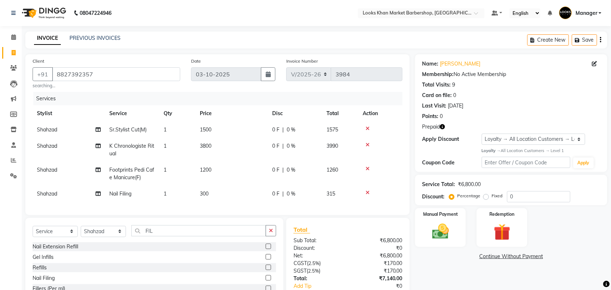
click at [63, 166] on td "Shahzad" at bounding box center [69, 174] width 72 height 24
select select "72593"
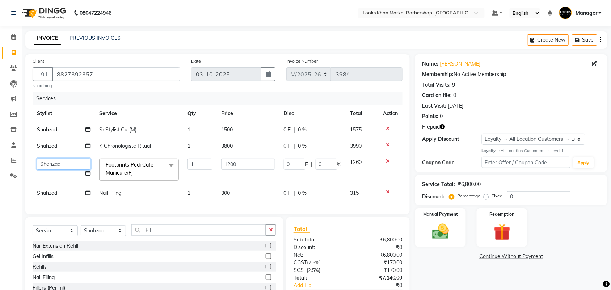
drag, startPoint x: 63, startPoint y: 166, endPoint x: 81, endPoint y: 165, distance: 18.8
click at [81, 165] on select "Abhishek_pdct Akash_pdct Alam Counter_Sales [PERSON_NAME][DATE] Manager [PERSON…" at bounding box center [64, 164] width 54 height 11
select select "72605"
click at [55, 191] on span "Shahzad" at bounding box center [47, 193] width 20 height 7
select select "72593"
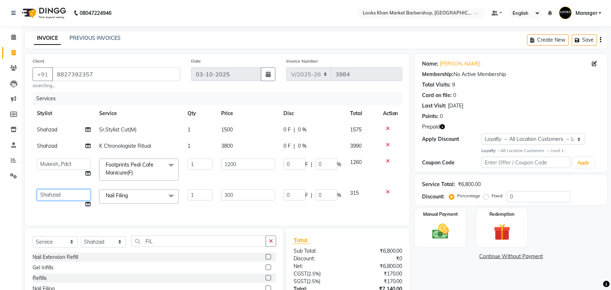
click at [60, 195] on select "Abhishek_pdct Akash_pdct Alam Counter_Sales [PERSON_NAME][DATE] Manager [PERSON…" at bounding box center [64, 194] width 54 height 11
select select "72605"
click at [452, 227] on img at bounding box center [440, 231] width 28 height 20
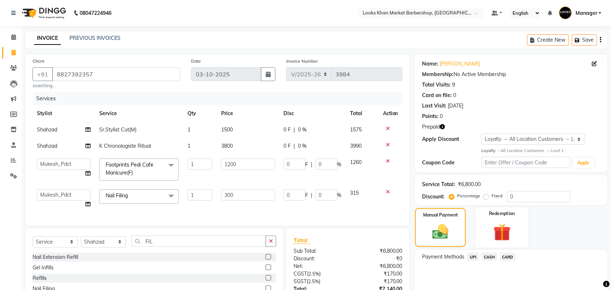
click at [506, 233] on img at bounding box center [502, 232] width 28 height 22
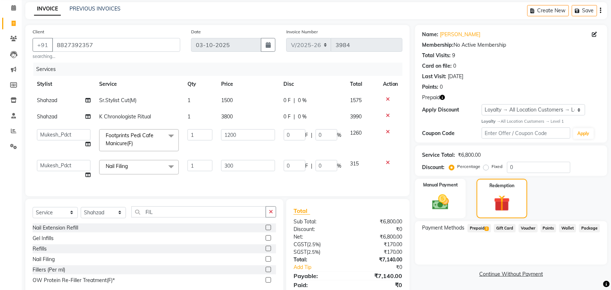
scroll to position [63, 0]
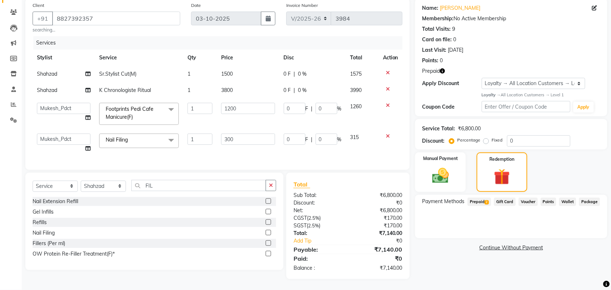
click at [478, 198] on span "Prepaid 2" at bounding box center [480, 202] width 24 height 8
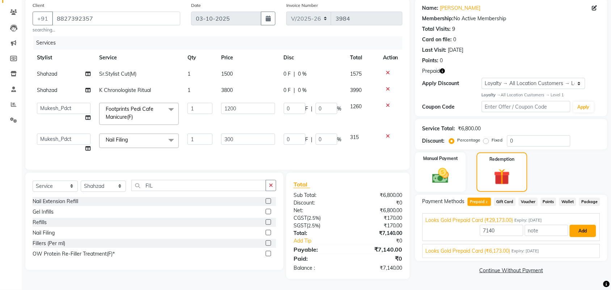
click at [587, 225] on button "Add" at bounding box center [583, 231] width 26 height 12
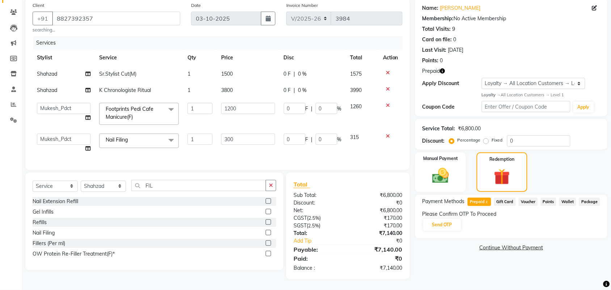
click at [443, 68] on icon "button" at bounding box center [442, 70] width 5 height 5
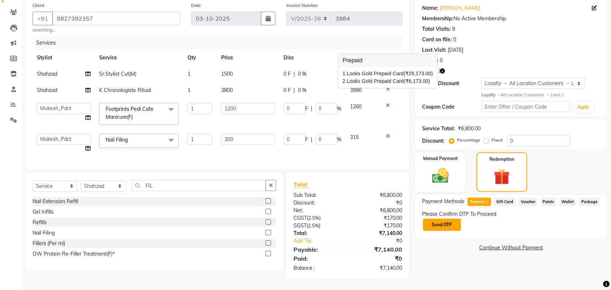
click at [449, 219] on button "Send OTP" at bounding box center [442, 225] width 38 height 12
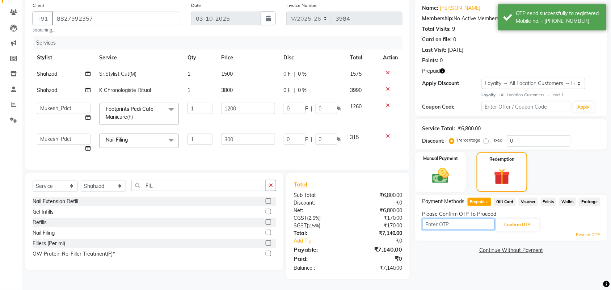
click at [482, 219] on input "text" at bounding box center [458, 224] width 72 height 11
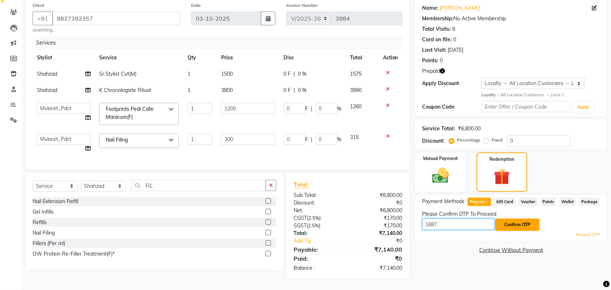
type input "1687"
click at [527, 219] on button "Confirm OTP" at bounding box center [517, 225] width 44 height 12
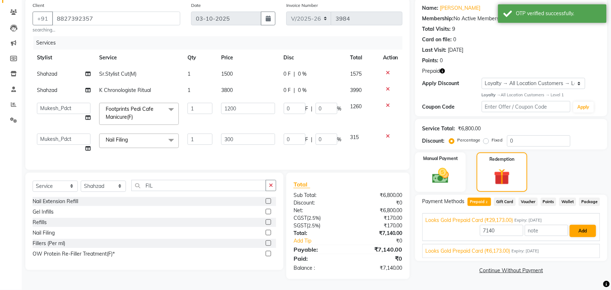
drag, startPoint x: 585, startPoint y: 215, endPoint x: 585, endPoint y: 219, distance: 4.7
click at [586, 216] on div "Looks Gold Prepaid Card (₹29,173.00) Expiry: [DATE]" at bounding box center [511, 220] width 171 height 8
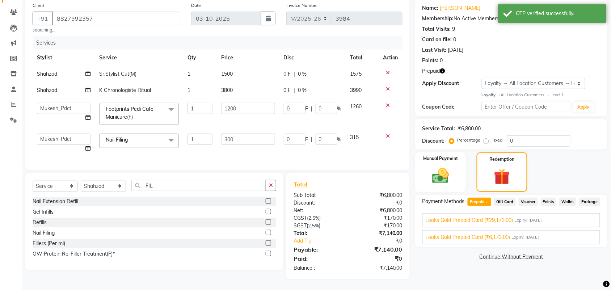
click at [581, 233] on div "Looks Gold Prepaid Card (₹6,173.00) Expiry: [DATE]" at bounding box center [511, 237] width 171 height 8
click at [583, 216] on div "Looks Gold Prepaid Card (₹29,173.00) Expiry: [DATE]" at bounding box center [511, 220] width 171 height 8
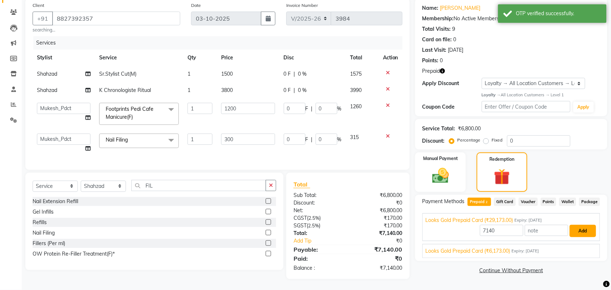
click at [587, 225] on button "Add" at bounding box center [583, 231] width 26 height 12
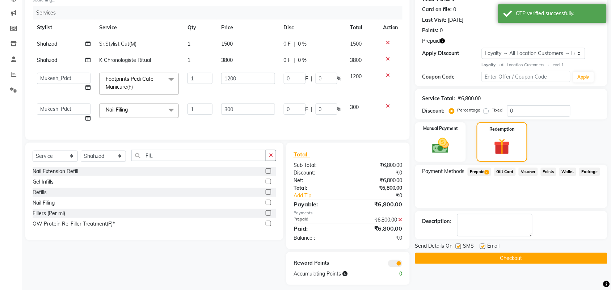
scroll to position [98, 0]
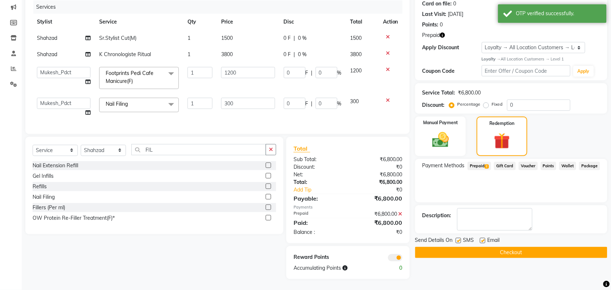
click at [515, 250] on button "Checkout" at bounding box center [511, 252] width 192 height 11
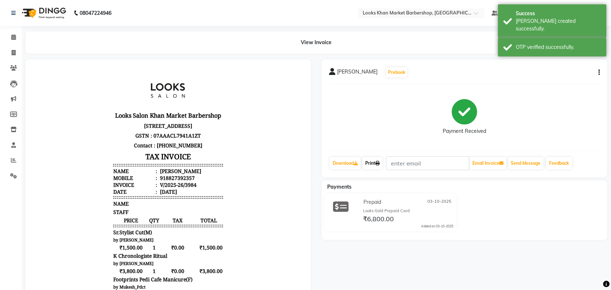
click at [377, 166] on link "Print" at bounding box center [372, 163] width 20 height 12
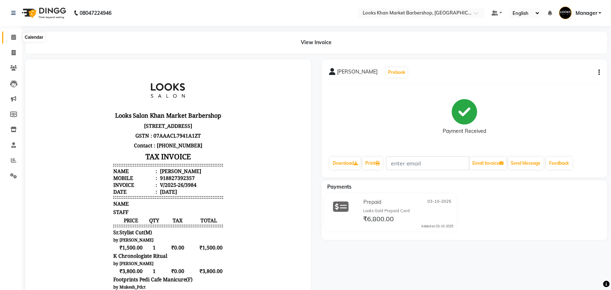
click at [17, 39] on span at bounding box center [13, 37] width 13 height 8
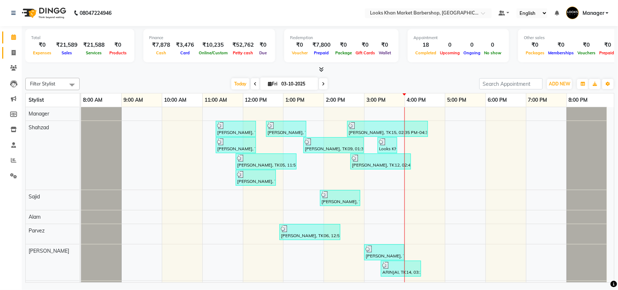
click at [9, 58] on link "Invoice" at bounding box center [10, 53] width 17 height 12
select select "service"
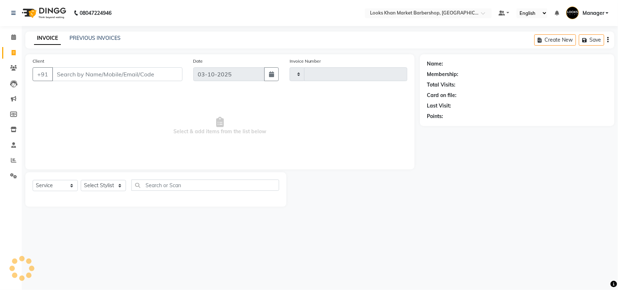
type input "3985"
select select "8030"
click at [102, 185] on select "Select Stylist" at bounding box center [103, 185] width 45 height 11
click at [118, 181] on select "Select Stylist" at bounding box center [103, 185] width 45 height 11
click at [122, 183] on select "Select Stylist" at bounding box center [103, 185] width 45 height 11
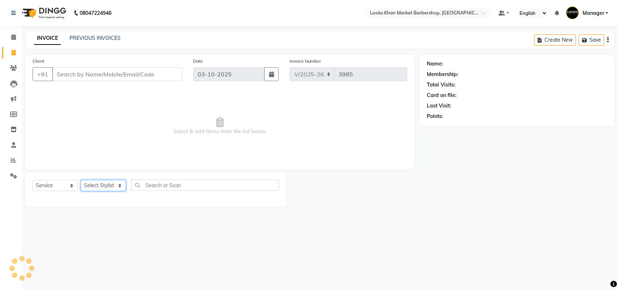
click at [122, 183] on select "Select Stylist Abhishek_pdct Akash_pdct Alam Counter_Sales [PERSON_NAME] [DATE]…" at bounding box center [103, 185] width 45 height 11
select select "72594"
click at [81, 180] on select "Select Stylist Abhishek_pdct Akash_pdct Alam Counter_Sales [PERSON_NAME] [DATE]…" at bounding box center [103, 185] width 45 height 11
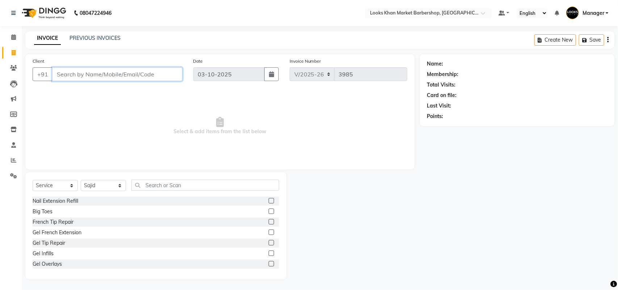
click at [111, 71] on input "Client" at bounding box center [117, 74] width 130 height 14
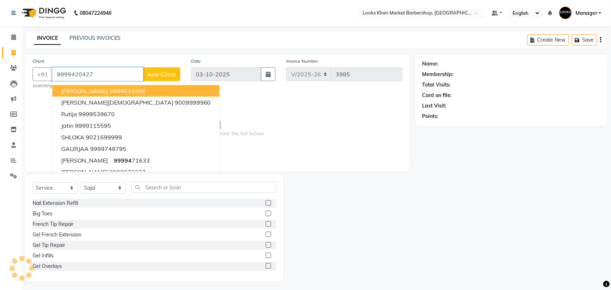
type input "9999420427"
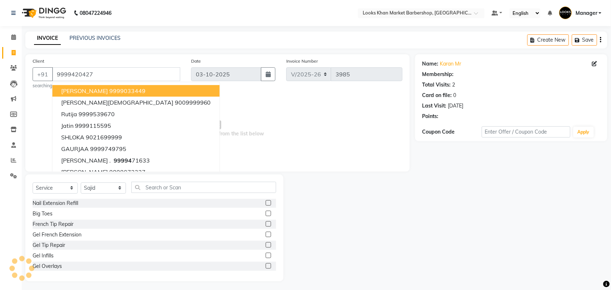
select select "1: Object"
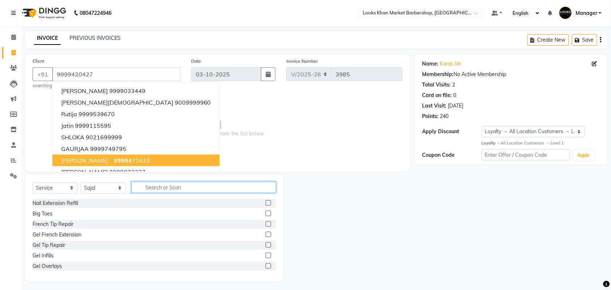
click at [203, 188] on input "text" at bounding box center [203, 187] width 145 height 11
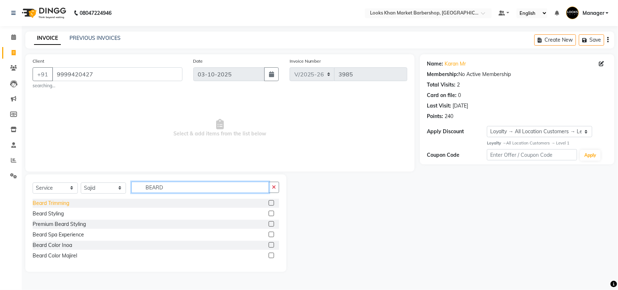
type input "BEARD"
click at [51, 203] on div "Beard Trimming" at bounding box center [51, 203] width 37 height 8
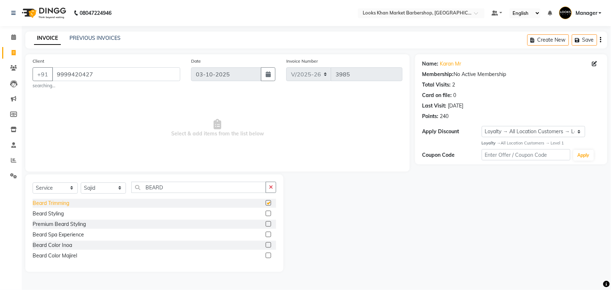
checkbox input "false"
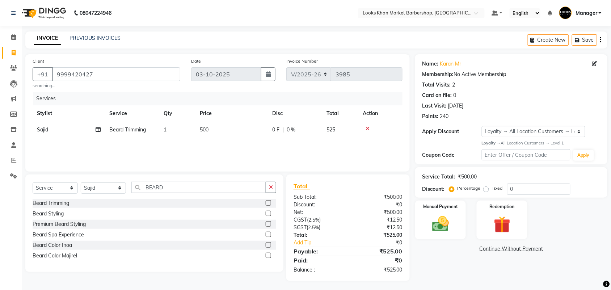
click at [219, 126] on td "500" at bounding box center [231, 130] width 72 height 16
select select "72594"
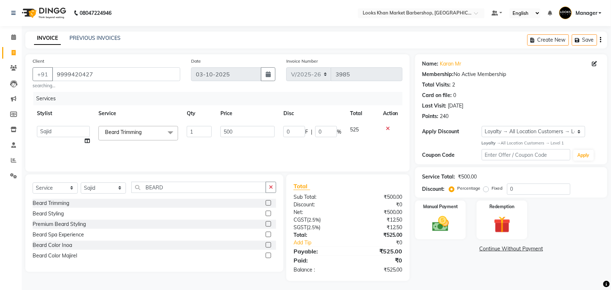
click at [259, 125] on td "500" at bounding box center [247, 136] width 63 height 28
click at [259, 129] on input "500" at bounding box center [247, 131] width 54 height 11
click at [259, 130] on input "500" at bounding box center [247, 131] width 54 height 11
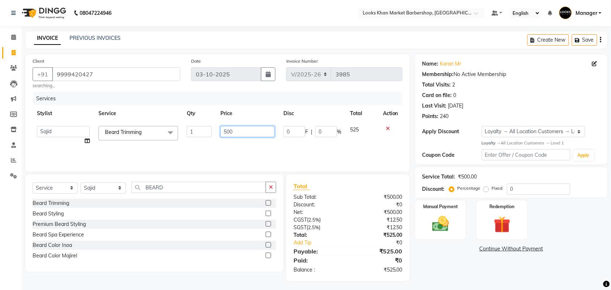
click at [259, 130] on input "500" at bounding box center [247, 131] width 54 height 11
type input "600"
click at [428, 220] on img at bounding box center [440, 224] width 28 height 20
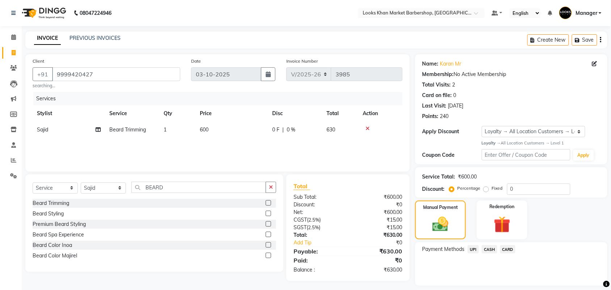
scroll to position [21, 0]
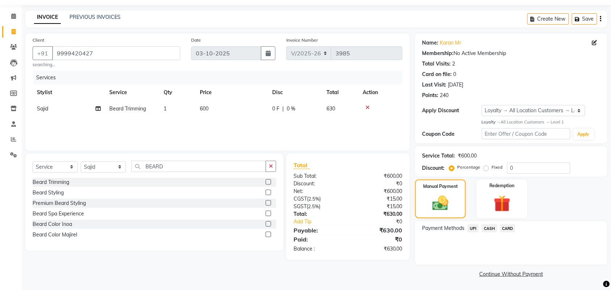
click at [475, 225] on span "UPI" at bounding box center [473, 228] width 11 height 8
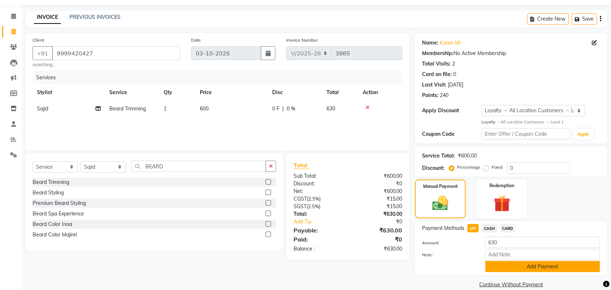
click at [511, 263] on button "Add Payment" at bounding box center [542, 266] width 115 height 11
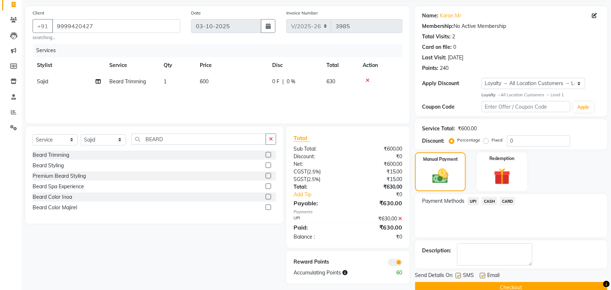
scroll to position [62, 0]
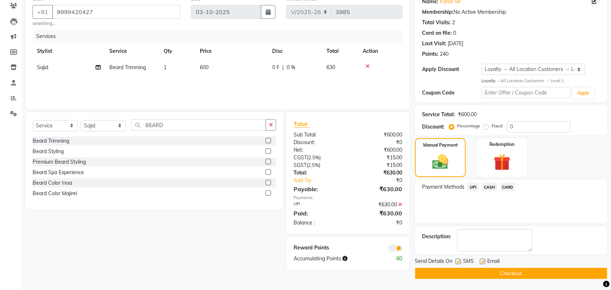
click at [449, 270] on button "Checkout" at bounding box center [511, 273] width 192 height 11
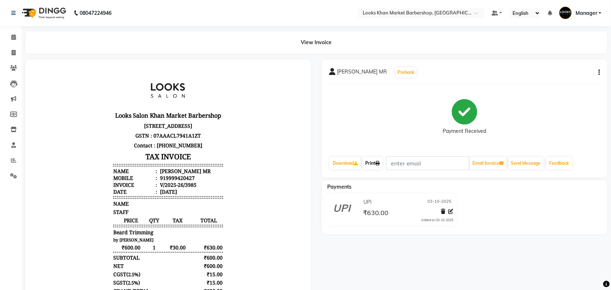
click at [380, 161] on icon at bounding box center [377, 163] width 4 height 4
click at [8, 49] on span at bounding box center [13, 53] width 13 height 8
select select "service"
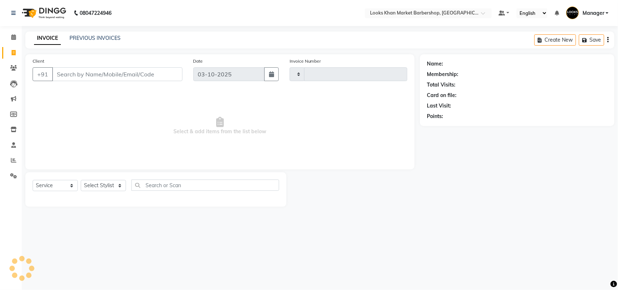
type input "3986"
select select "8030"
click at [117, 185] on select "Select Stylist" at bounding box center [103, 185] width 45 height 11
select select "72594"
click at [81, 180] on select "Select Stylist Abhishek_pdct Akash_pdct Alam Counter_Sales [PERSON_NAME] [DATE]…" at bounding box center [103, 185] width 45 height 11
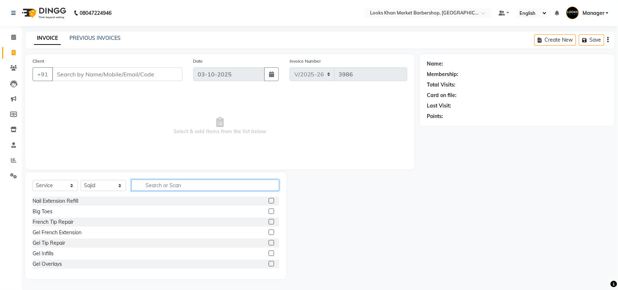
click at [168, 182] on input "text" at bounding box center [205, 185] width 148 height 11
type input "CUT"
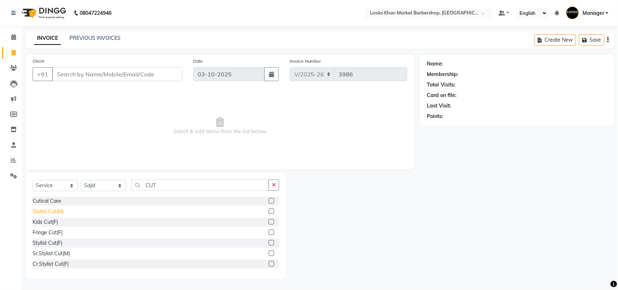
click at [54, 212] on div "Stylist Cut(M)" at bounding box center [48, 212] width 31 height 8
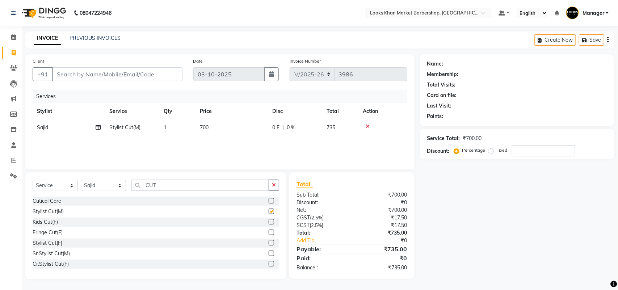
checkbox input "false"
click at [235, 188] on input "CUT" at bounding box center [200, 185] width 138 height 11
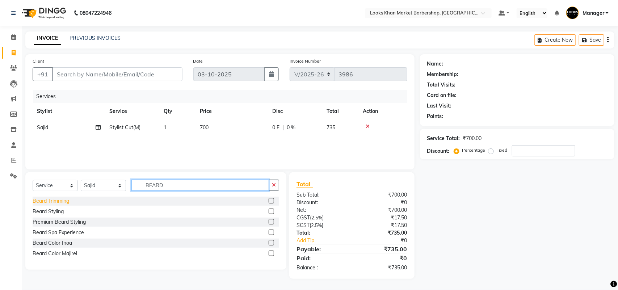
type input "BEARD"
click at [66, 203] on div "Beard Trimming" at bounding box center [51, 201] width 37 height 8
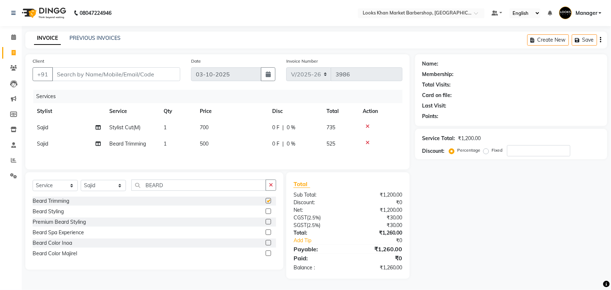
checkbox input "false"
click at [211, 127] on td "700" at bounding box center [231, 127] width 72 height 16
select select "72594"
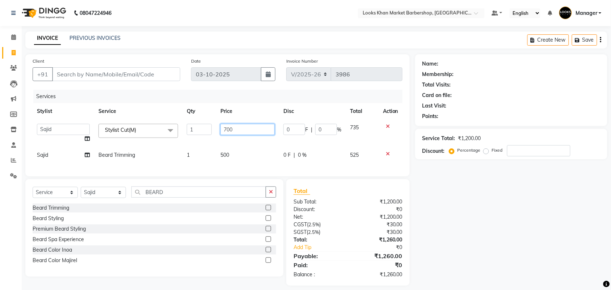
click at [258, 128] on input "700" at bounding box center [247, 129] width 54 height 11
type input "1000"
click at [247, 154] on div "Services Stylist Service Qty Price Disc Total Action Abhishek_pdct Akash_pdct A…" at bounding box center [218, 129] width 370 height 79
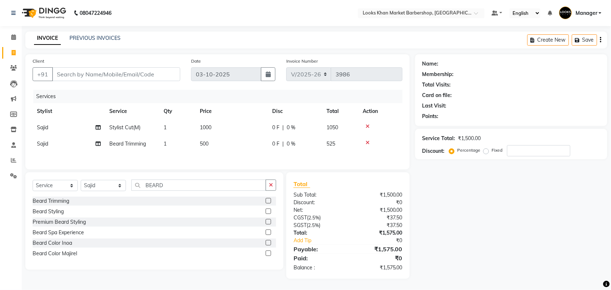
click at [244, 142] on td "500" at bounding box center [231, 144] width 72 height 16
select select "72594"
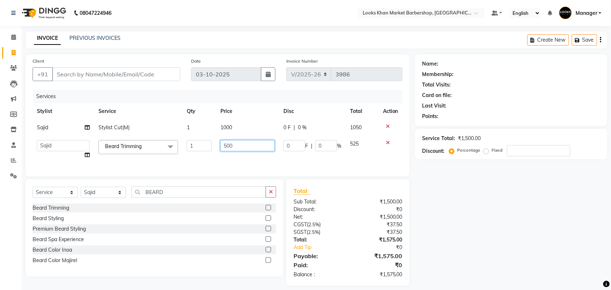
click at [249, 145] on input "500" at bounding box center [247, 145] width 54 height 11
type input "600"
click at [118, 72] on input "Client" at bounding box center [116, 74] width 128 height 14
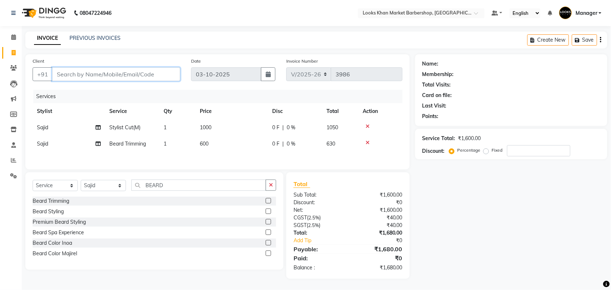
type input "9"
type input "0"
type input "9599826786"
click at [221, 124] on td "1000" at bounding box center [231, 127] width 72 height 16
select select "72594"
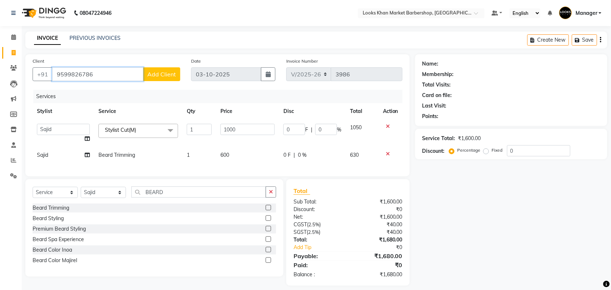
click at [102, 76] on input "9599826786" at bounding box center [97, 74] width 91 height 14
click at [158, 74] on span "Add Client" at bounding box center [161, 74] width 29 height 7
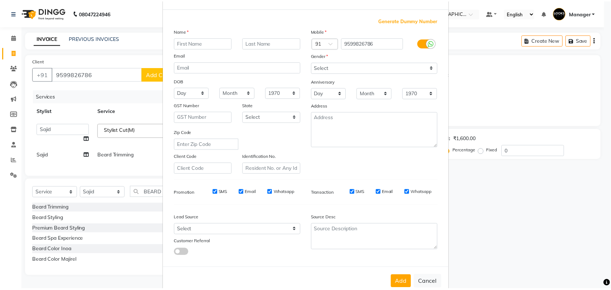
scroll to position [42, 0]
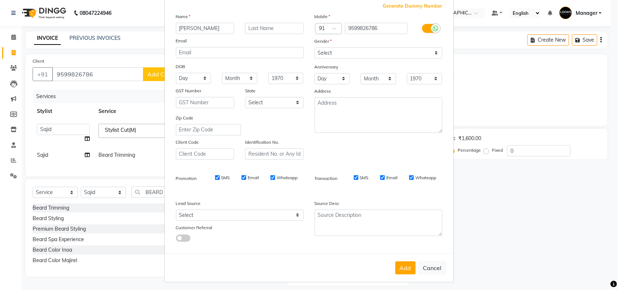
type input "[PERSON_NAME]"
click at [337, 56] on select "Select [DEMOGRAPHIC_DATA] [DEMOGRAPHIC_DATA] Other Prefer Not To Say" at bounding box center [379, 52] width 128 height 11
select select "[DEMOGRAPHIC_DATA]"
click at [315, 47] on select "Select [DEMOGRAPHIC_DATA] [DEMOGRAPHIC_DATA] Other Prefer Not To Say" at bounding box center [379, 52] width 128 height 11
click at [344, 119] on textarea at bounding box center [379, 114] width 128 height 35
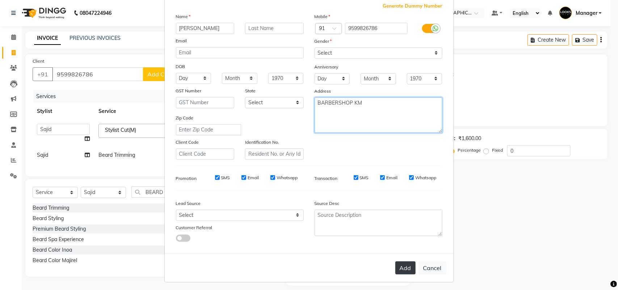
type textarea "BARBERSHOP KM"
click at [406, 267] on button "Add" at bounding box center [405, 267] width 20 height 13
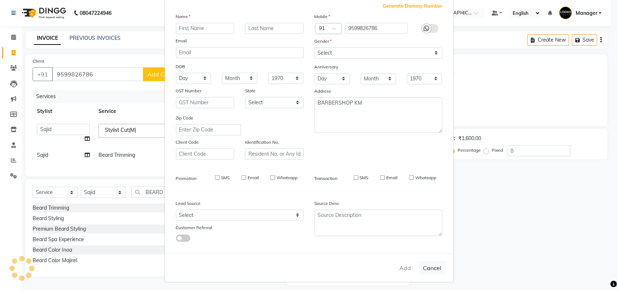
select select
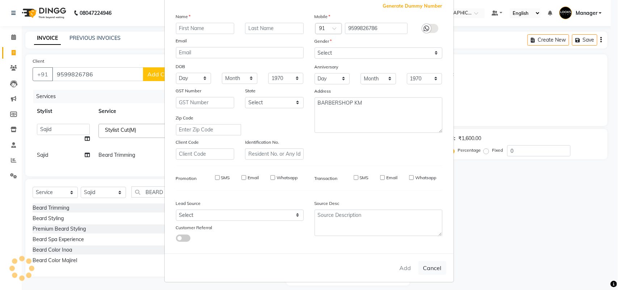
select select
checkbox input "false"
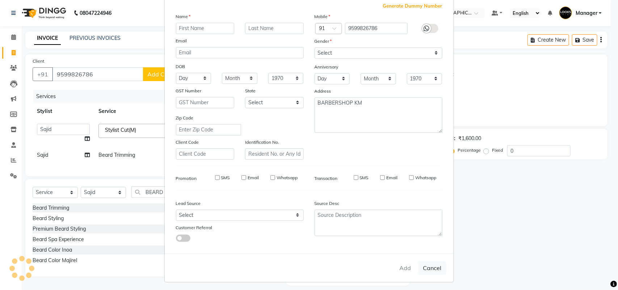
checkbox input "false"
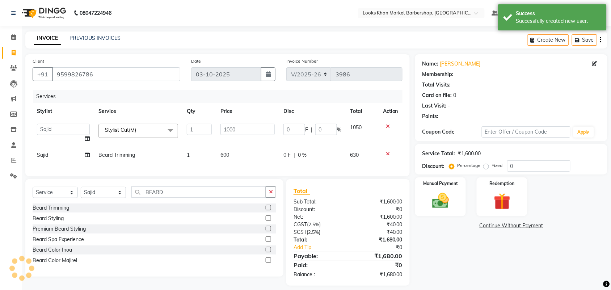
select select "1: Object"
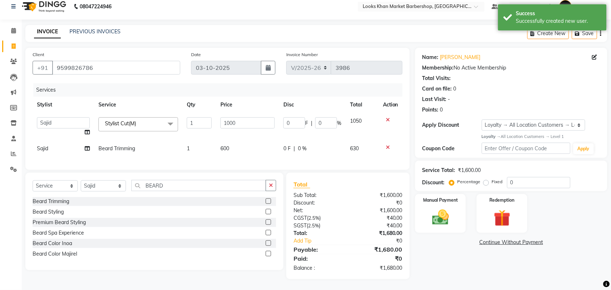
scroll to position [13, 0]
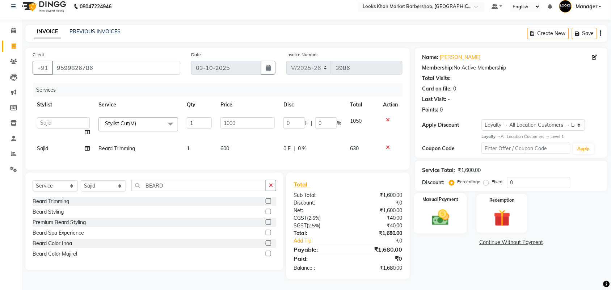
click at [448, 209] on img at bounding box center [440, 217] width 28 height 20
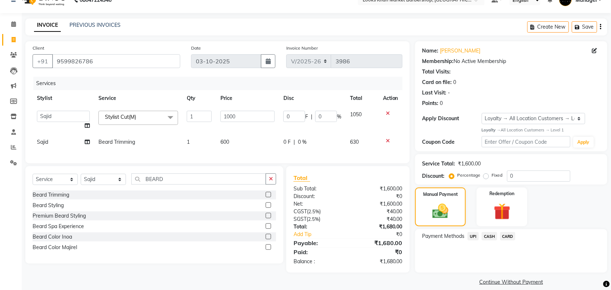
click at [475, 234] on span "UPI" at bounding box center [473, 236] width 11 height 8
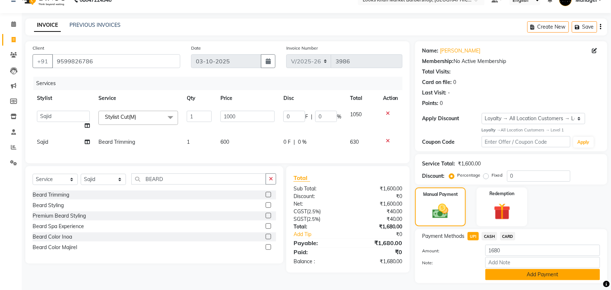
click at [507, 276] on button "Add Payment" at bounding box center [542, 274] width 115 height 11
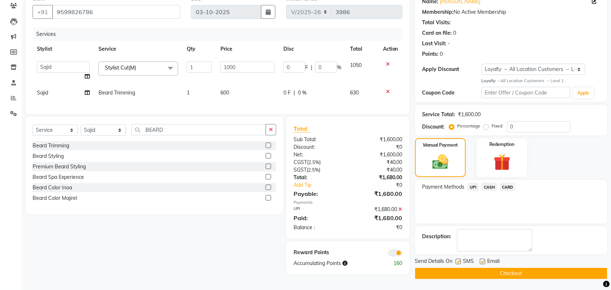
scroll to position [64, 0]
click at [480, 274] on button "Checkout" at bounding box center [511, 273] width 192 height 11
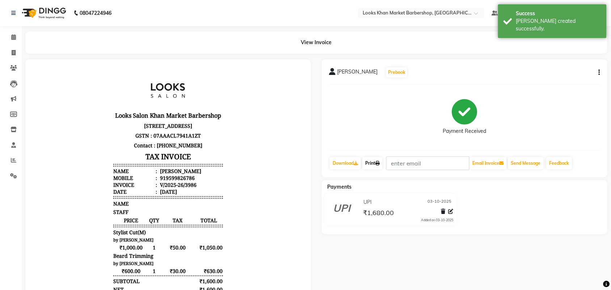
click at [377, 160] on link "Print" at bounding box center [372, 163] width 20 height 12
click at [14, 37] on icon at bounding box center [13, 36] width 5 height 5
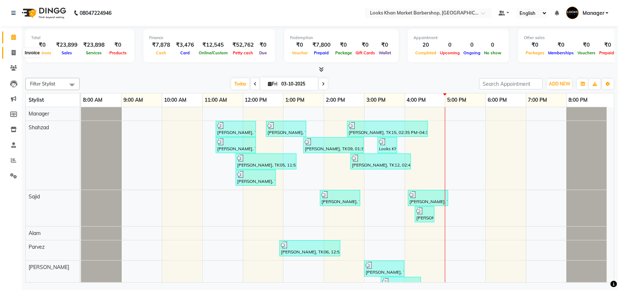
click at [7, 55] on span at bounding box center [13, 53] width 13 height 8
select select "service"
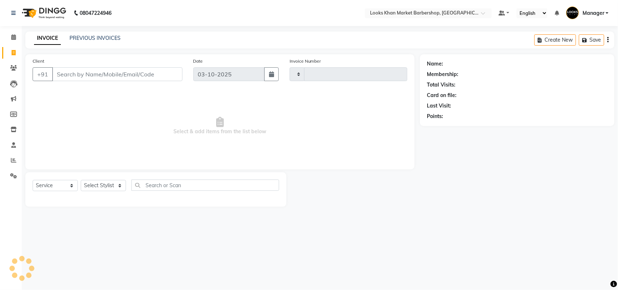
type input "3987"
select select "8030"
click at [83, 42] on div "INVOICE PREVIOUS INVOICES" at bounding box center [77, 38] width 104 height 8
click at [88, 35] on link "PREVIOUS INVOICES" at bounding box center [94, 38] width 51 height 7
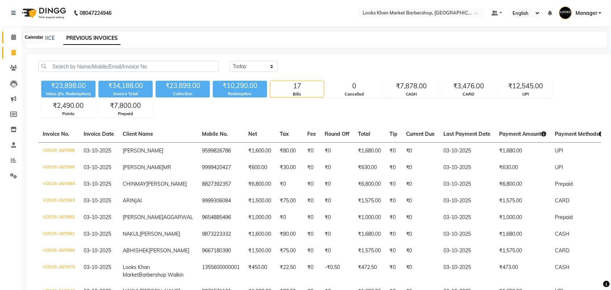
click at [12, 38] on icon at bounding box center [13, 36] width 5 height 5
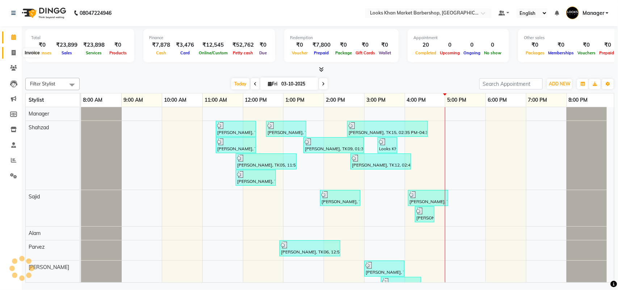
click at [16, 55] on span at bounding box center [13, 53] width 13 height 8
select select "8030"
select select "service"
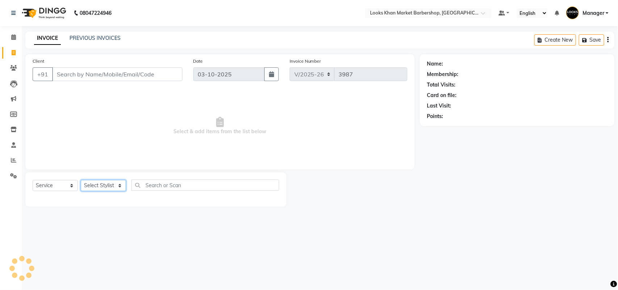
click at [114, 185] on select "Select Stylist" at bounding box center [103, 185] width 45 height 11
click at [115, 182] on select "Select Stylist" at bounding box center [103, 185] width 45 height 11
select select "72594"
click at [81, 180] on select "Select Stylist Abhishek_pdct Akash_pdct Alam Counter_Sales [PERSON_NAME] [DATE]…" at bounding box center [103, 185] width 45 height 11
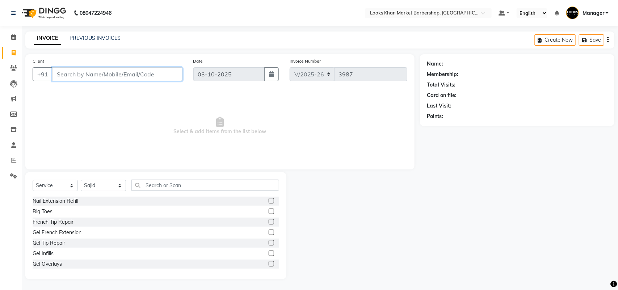
click at [109, 72] on input "Client" at bounding box center [117, 74] width 130 height 14
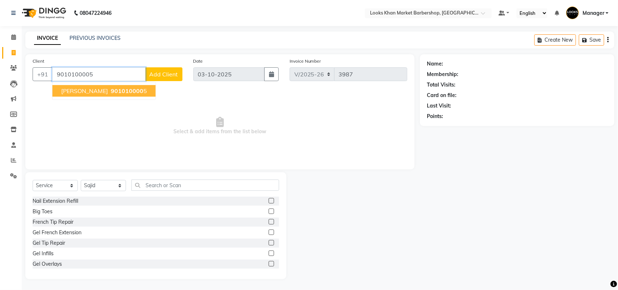
type input "9010100005"
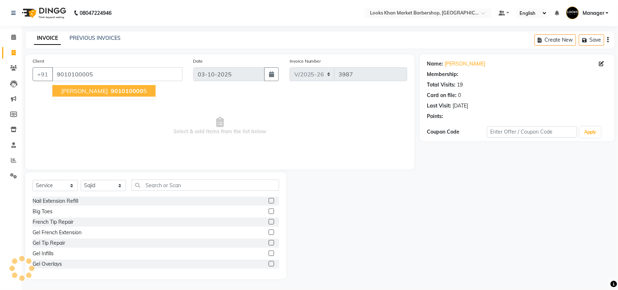
select select "1: Object"
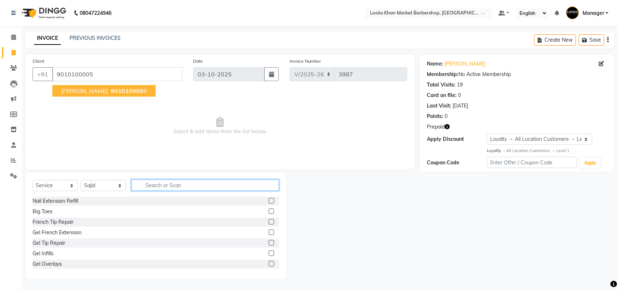
click at [177, 189] on input "text" at bounding box center [205, 185] width 148 height 11
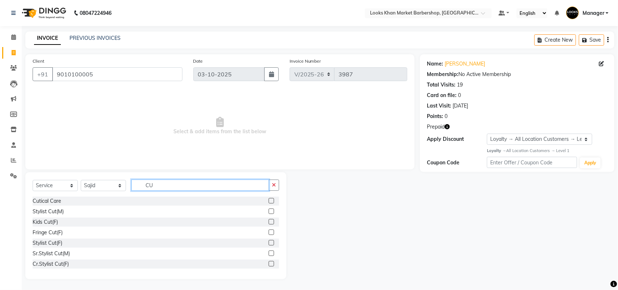
type input "C"
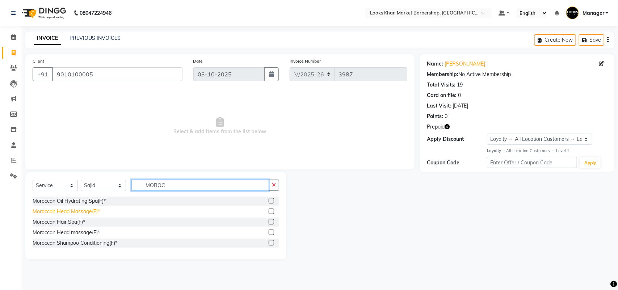
type input "MOROC"
click at [90, 212] on div "Moroccan Head Massage(F)*" at bounding box center [66, 212] width 67 height 8
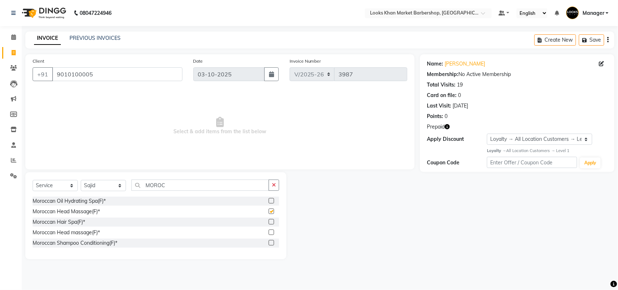
checkbox input "false"
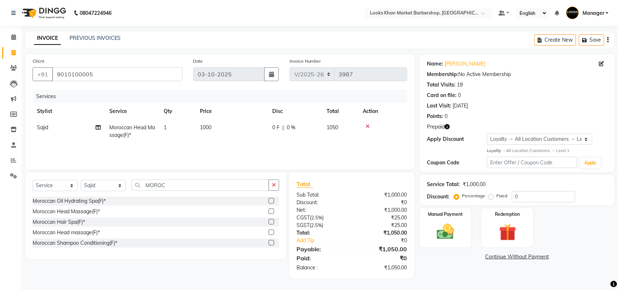
click at [225, 130] on td "1000" at bounding box center [231, 131] width 72 height 24
select select "72594"
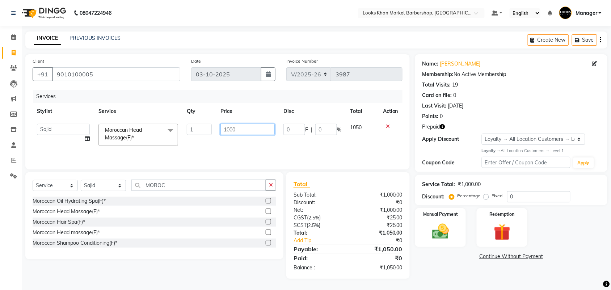
click at [236, 128] on input "1000" at bounding box center [247, 129] width 54 height 11
type input "1600"
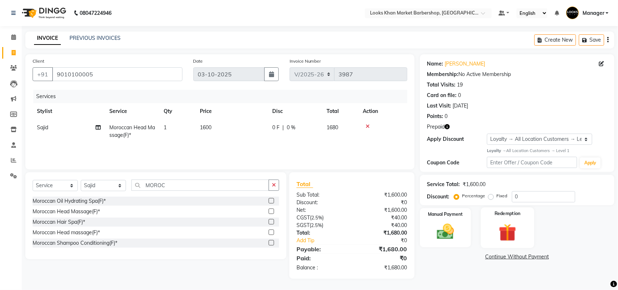
click at [499, 223] on img at bounding box center [507, 232] width 29 height 22
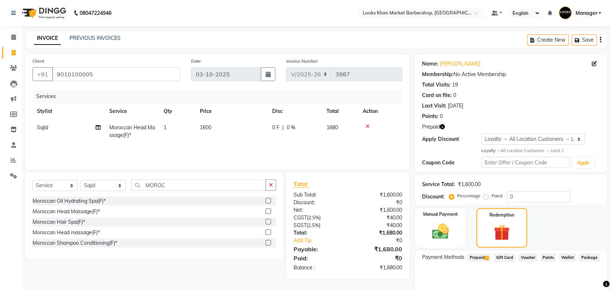
click at [482, 257] on span "Prepaid 3" at bounding box center [480, 257] width 24 height 8
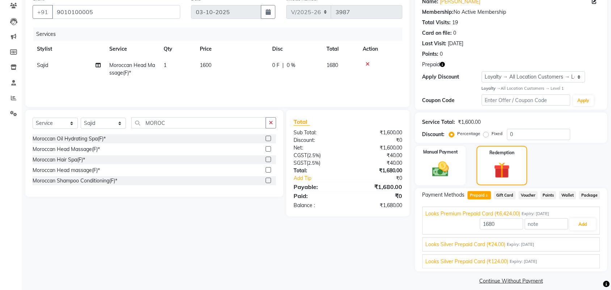
scroll to position [69, 0]
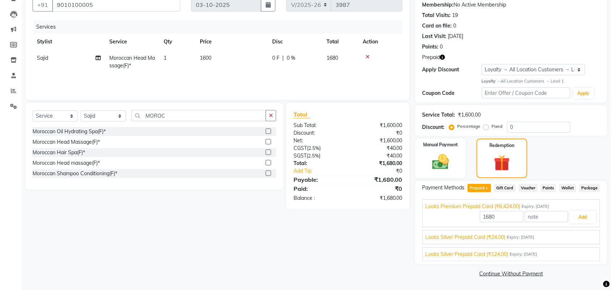
click at [443, 56] on icon "button" at bounding box center [442, 57] width 5 height 5
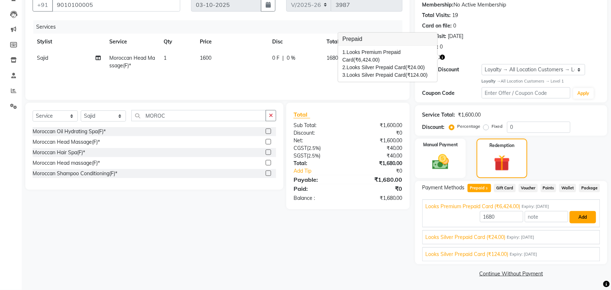
click at [581, 214] on button "Add" at bounding box center [583, 217] width 26 height 12
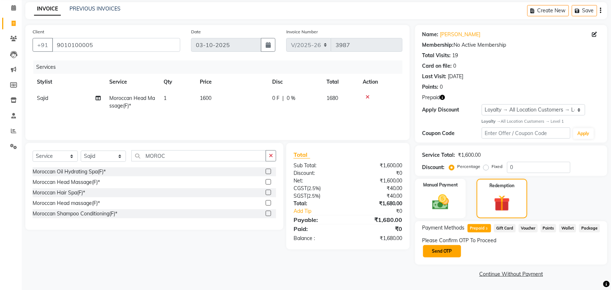
click at [451, 250] on button "Send OTP" at bounding box center [442, 251] width 38 height 12
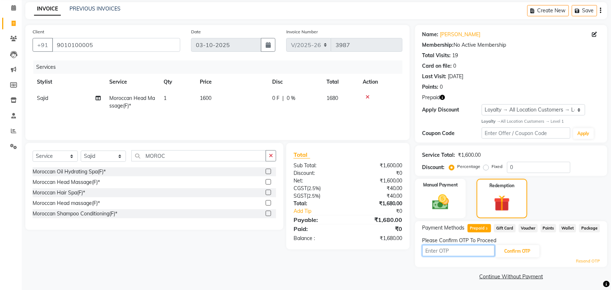
click at [451, 254] on input "text" at bounding box center [458, 250] width 72 height 11
type input "6984"
click at [513, 247] on button "Confirm OTP" at bounding box center [517, 251] width 44 height 12
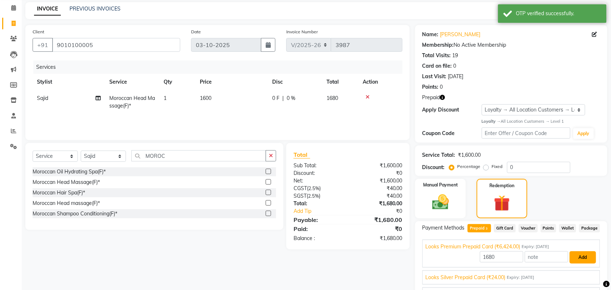
click at [586, 259] on button "Add" at bounding box center [583, 257] width 26 height 12
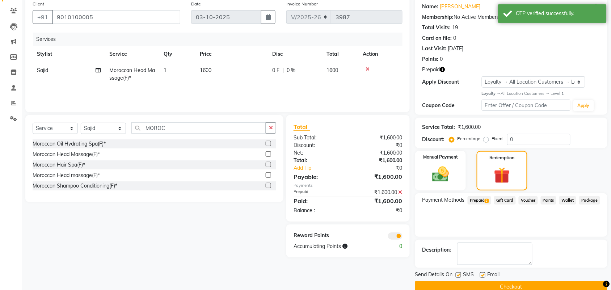
scroll to position [71, 0]
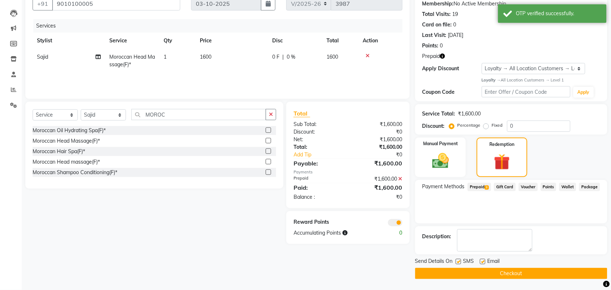
click at [520, 269] on button "Checkout" at bounding box center [511, 273] width 192 height 11
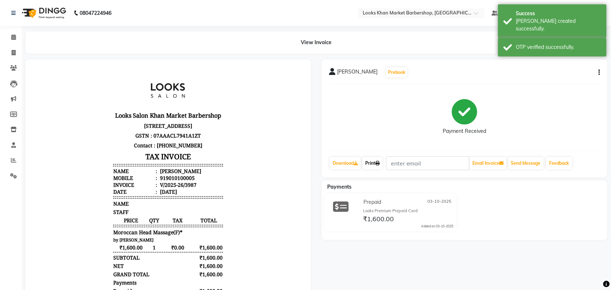
click at [379, 163] on icon at bounding box center [377, 163] width 4 height 4
click at [11, 33] on span at bounding box center [13, 37] width 13 height 8
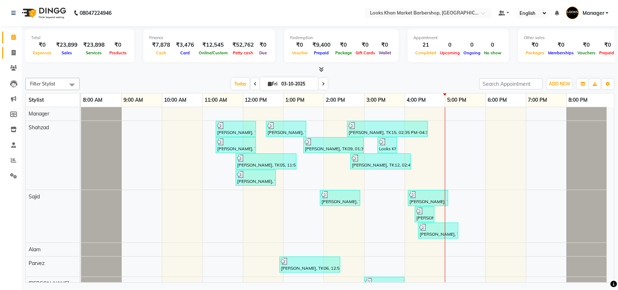
click at [14, 57] on link "Invoice" at bounding box center [10, 53] width 17 height 12
select select "service"
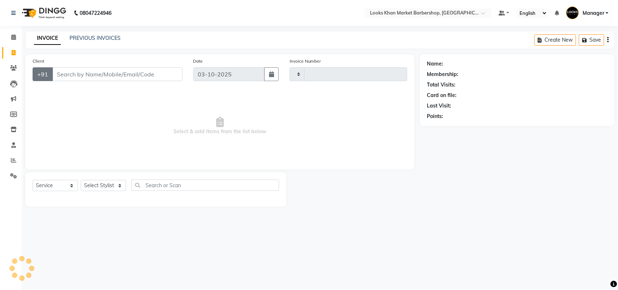
type input "3988"
select select "8030"
click at [12, 38] on icon at bounding box center [13, 36] width 5 height 5
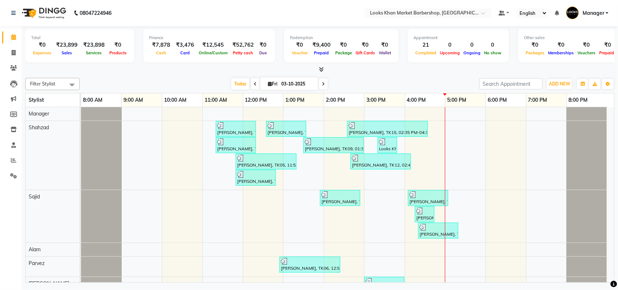
click at [60, 67] on div at bounding box center [319, 70] width 589 height 8
click at [9, 50] on span at bounding box center [13, 53] width 13 height 8
select select "service"
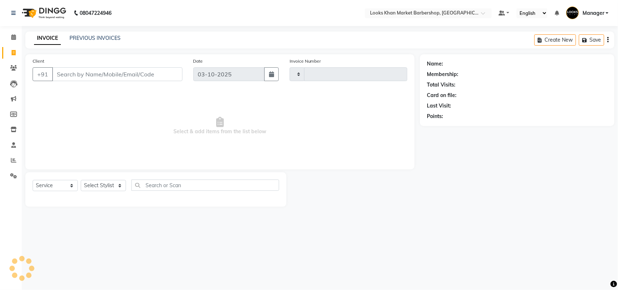
type input "3988"
select select "8030"
click at [110, 186] on select "Select Stylist Abhishek_pdct Akash_pdct Alam Counter_Sales [PERSON_NAME] [DATE]…" at bounding box center [103, 185] width 45 height 11
select select "72597"
click at [81, 180] on select "Select Stylist Abhishek_pdct Akash_pdct Alam Counter_Sales [PERSON_NAME] [DATE]…" at bounding box center [103, 185] width 45 height 11
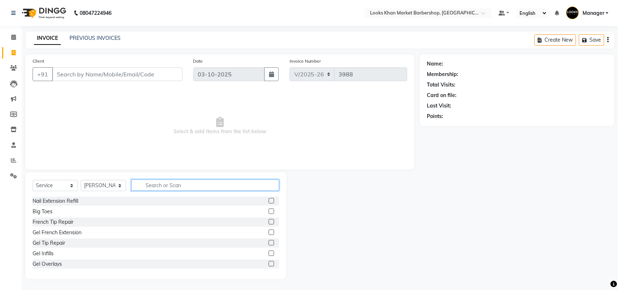
click at [162, 182] on input "text" at bounding box center [205, 185] width 148 height 11
type input "CUT"
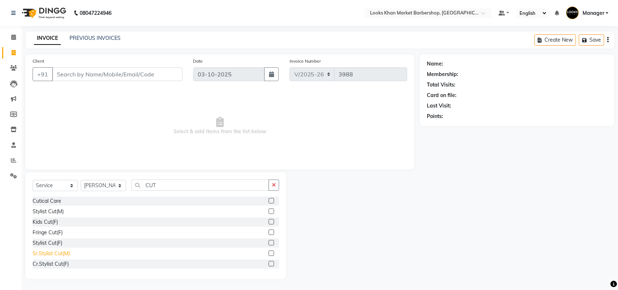
click at [64, 252] on div "Sr.Stylist Cut(M)" at bounding box center [51, 254] width 37 height 8
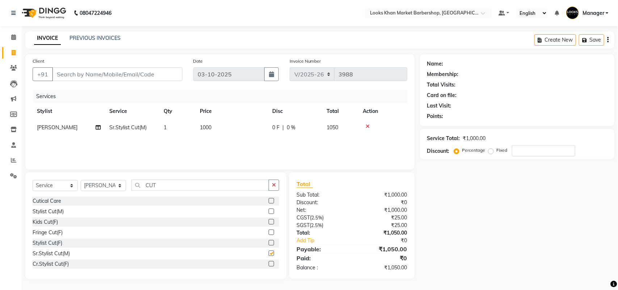
checkbox input "false"
click at [204, 176] on div "Select Service Product Membership Package Voucher Prepaid Gift Card Select Styl…" at bounding box center [155, 225] width 261 height 107
click at [200, 184] on input "CUT" at bounding box center [200, 185] width 138 height 11
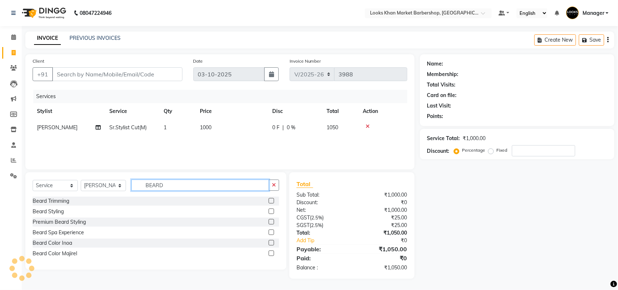
type input "BEARD"
click at [57, 197] on div "Beard Trimming" at bounding box center [156, 201] width 246 height 9
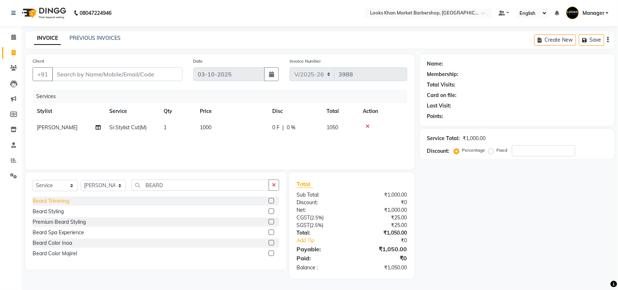
click at [59, 201] on div "Beard Trimming" at bounding box center [51, 201] width 37 height 8
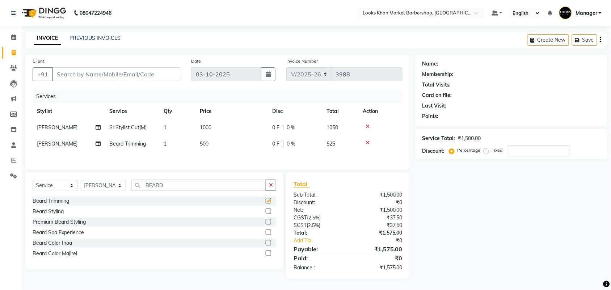
checkbox input "false"
click at [223, 125] on td "1000" at bounding box center [231, 127] width 72 height 16
select select "72597"
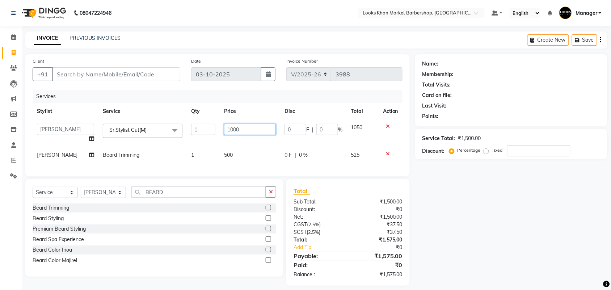
click at [235, 130] on input "1000" at bounding box center [250, 129] width 52 height 11
type input "1500"
click at [233, 158] on div "Services Stylist Service Qty Price Disc Total Action Abhishek_pdct Akash_pdct A…" at bounding box center [218, 129] width 370 height 79
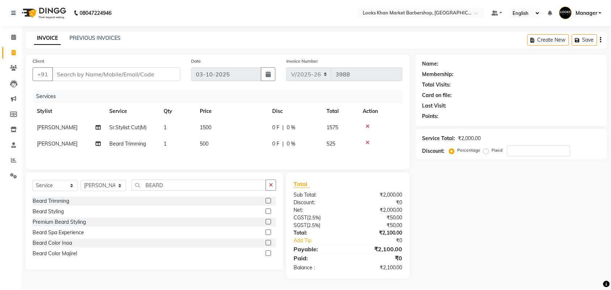
click at [232, 142] on td "500" at bounding box center [231, 144] width 72 height 16
select select "72597"
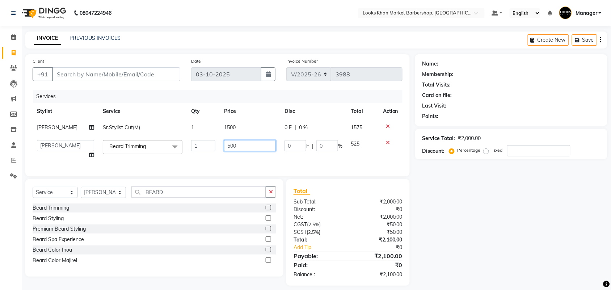
click at [236, 142] on input "500" at bounding box center [250, 145] width 52 height 11
type input "600"
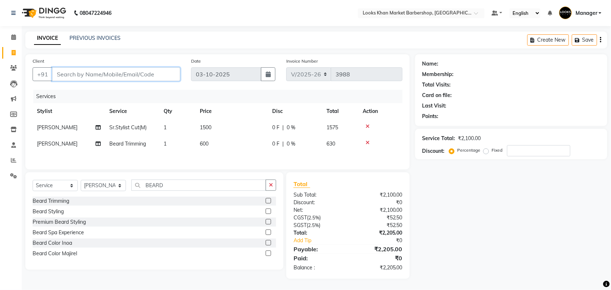
click at [156, 76] on input "Client" at bounding box center [116, 74] width 128 height 14
type input "B"
type input "0"
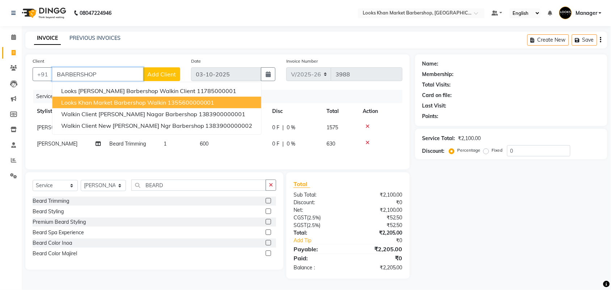
click at [94, 99] on span "Looks Khan Market Barbershop Walkin" at bounding box center [113, 102] width 105 height 7
type input "1355600000001"
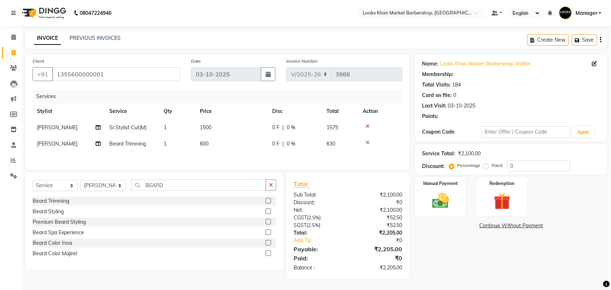
select select "1: Object"
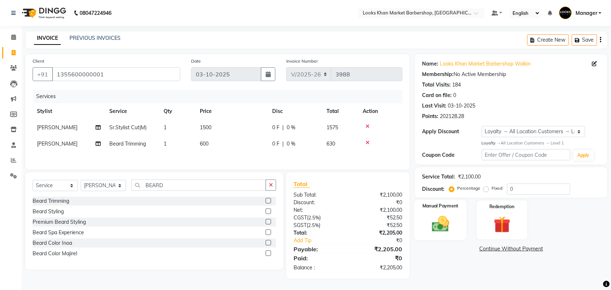
click at [431, 218] on img at bounding box center [440, 224] width 28 height 20
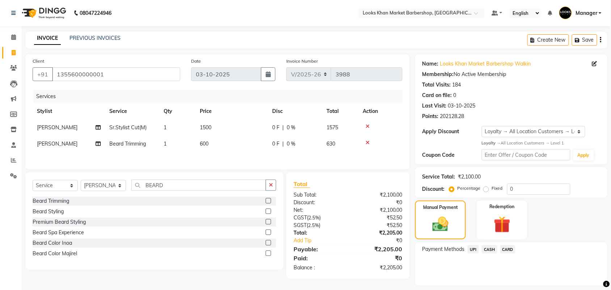
click at [493, 250] on span "CASH" at bounding box center [490, 249] width 16 height 8
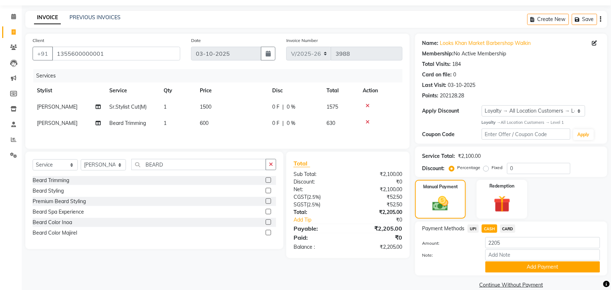
scroll to position [31, 0]
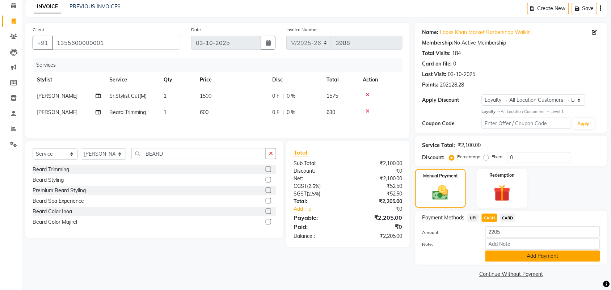
click at [516, 255] on button "Add Payment" at bounding box center [542, 255] width 115 height 11
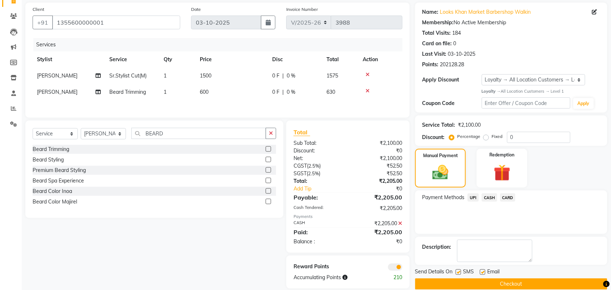
scroll to position [63, 0]
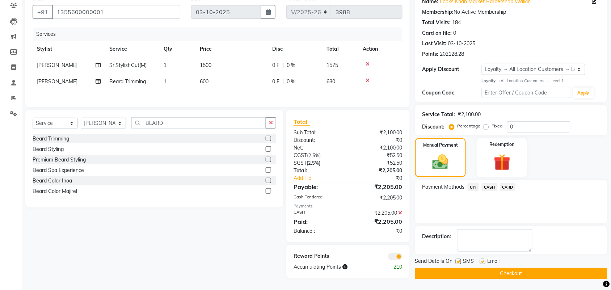
click at [491, 272] on button "Checkout" at bounding box center [511, 273] width 192 height 11
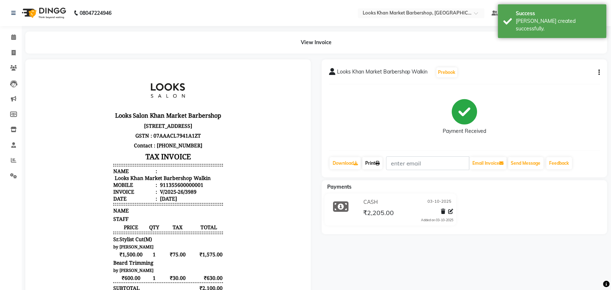
click at [379, 160] on link "Print" at bounding box center [372, 163] width 20 height 12
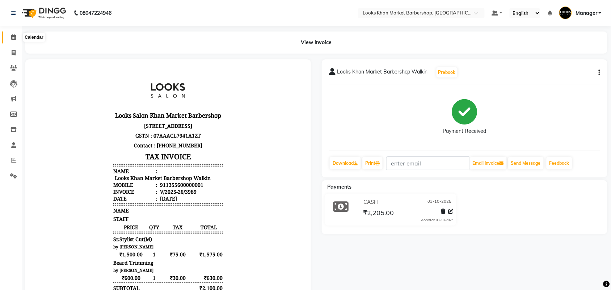
click at [11, 36] on icon at bounding box center [13, 36] width 5 height 5
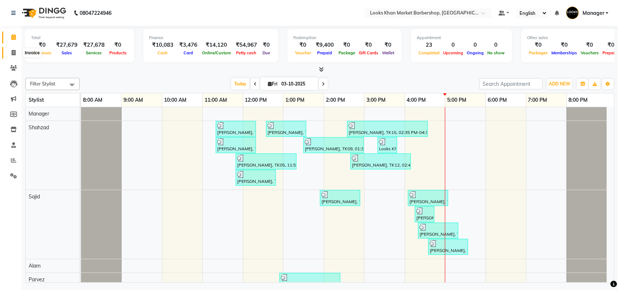
click at [14, 52] on icon at bounding box center [14, 52] width 4 height 5
select select "service"
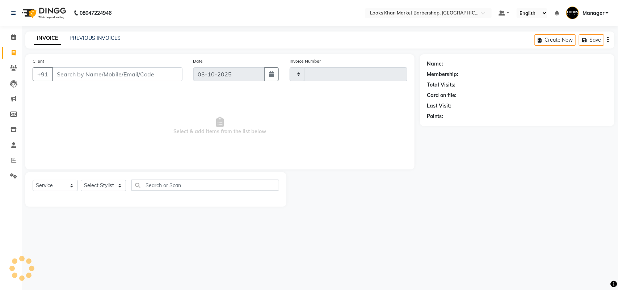
type input "3990"
select select "8030"
click at [87, 36] on link "PREVIOUS INVOICES" at bounding box center [94, 38] width 51 height 7
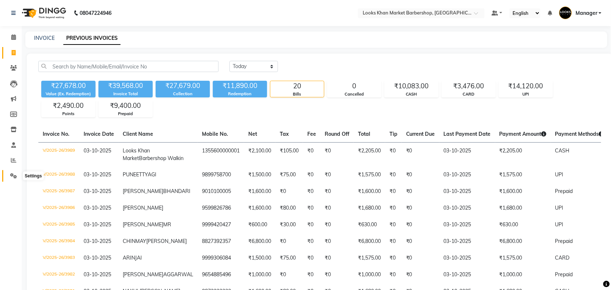
click at [16, 177] on icon at bounding box center [13, 175] width 7 height 5
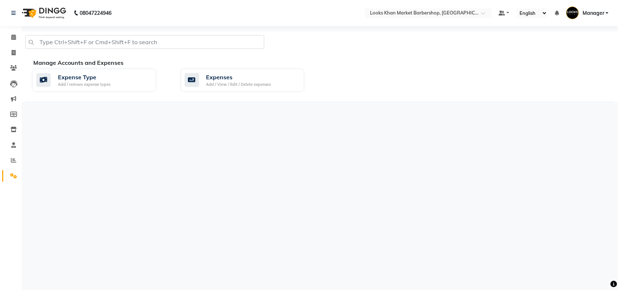
click at [12, 168] on li "Settings" at bounding box center [11, 176] width 22 height 16
click at [13, 159] on icon at bounding box center [13, 159] width 5 height 5
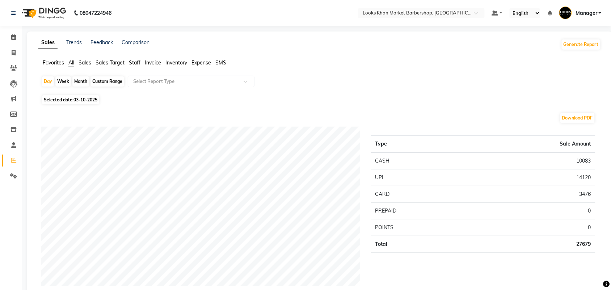
click at [11, 31] on li "Calendar" at bounding box center [11, 38] width 22 height 16
click at [12, 40] on icon at bounding box center [13, 36] width 5 height 5
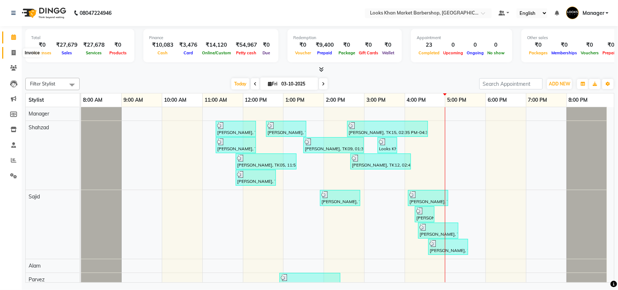
click at [10, 51] on span at bounding box center [13, 53] width 13 height 8
select select "service"
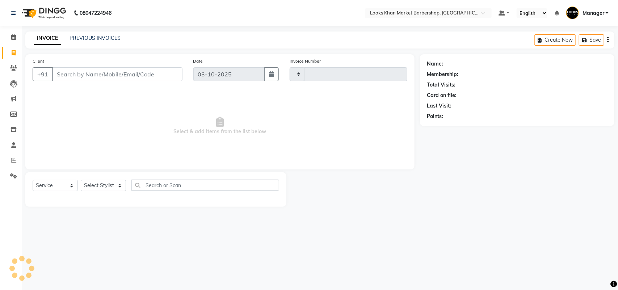
type input "3990"
select select "8030"
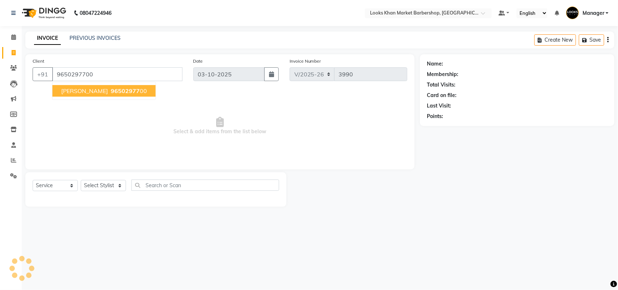
type input "9650297700"
select select "1: Object"
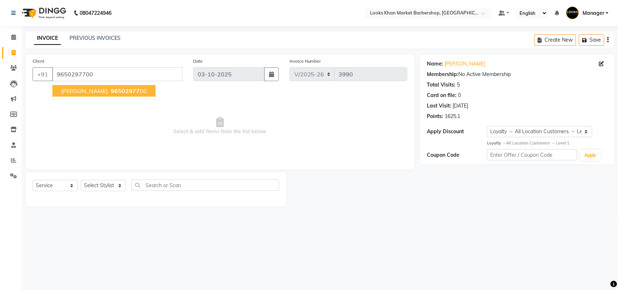
click at [76, 92] on span "[PERSON_NAME]" at bounding box center [84, 90] width 47 height 7
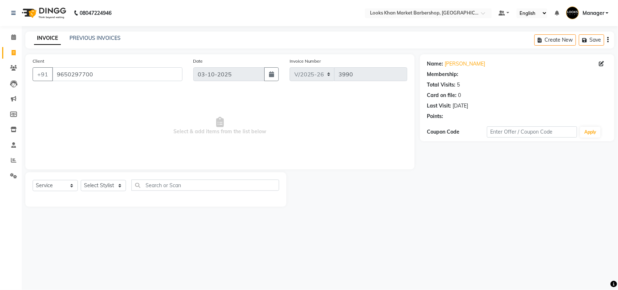
select select "1: Object"
click at [99, 185] on select "Select Stylist Abhishek_pdct Akash_pdct Alam Counter_Sales [PERSON_NAME] [DATE]…" at bounding box center [103, 185] width 45 height 11
select select "72597"
click at [81, 180] on select "Select Stylist Abhishek_pdct Akash_pdct Alam Counter_Sales [PERSON_NAME] [DATE]…" at bounding box center [103, 185] width 45 height 11
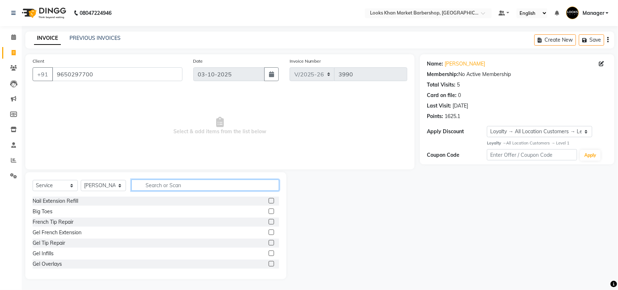
click at [146, 187] on input "text" at bounding box center [205, 185] width 148 height 11
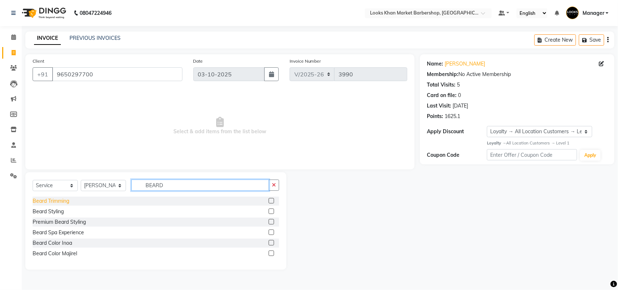
type input "BEARD"
click at [62, 203] on div "Beard Trimming" at bounding box center [51, 201] width 37 height 8
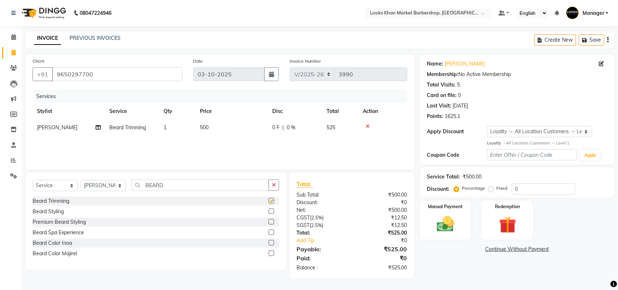
checkbox input "false"
click at [274, 186] on icon "button" at bounding box center [274, 184] width 4 height 5
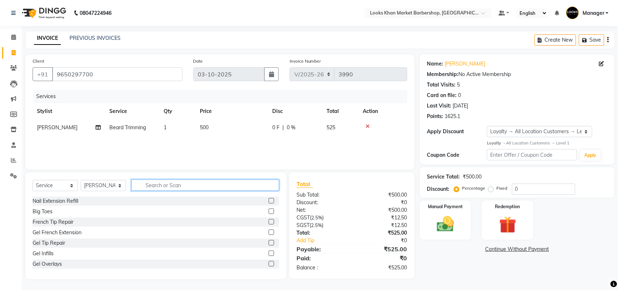
click at [233, 186] on input "text" at bounding box center [205, 185] width 148 height 11
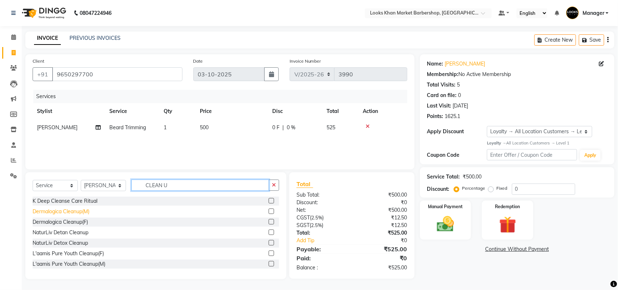
type input "CLEAN U"
click at [69, 209] on div "Dermalogica Cleanup(M)" at bounding box center [61, 212] width 57 height 8
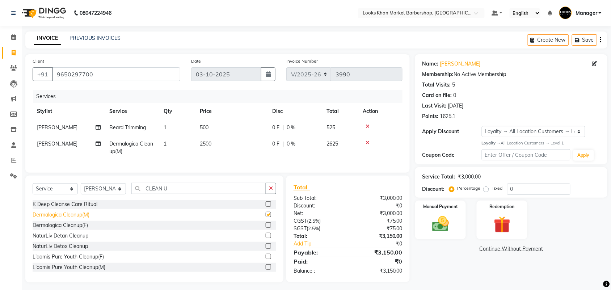
checkbox input "false"
click at [238, 119] on td "500" at bounding box center [231, 127] width 72 height 16
select select "72597"
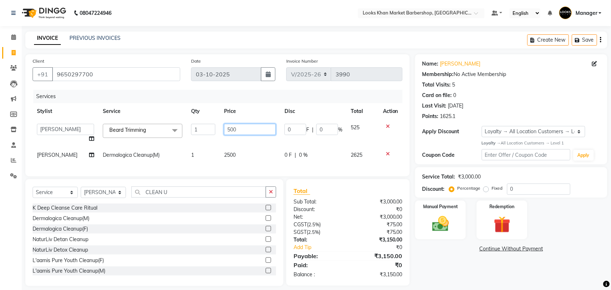
click at [252, 126] on input "500" at bounding box center [250, 129] width 52 height 11
type input "600"
click at [245, 136] on tbody "Abhishek_pdct Akash_pdct Alam Counter_Sales [PERSON_NAME][DATE] Manager [PERSON…" at bounding box center [218, 141] width 370 height 44
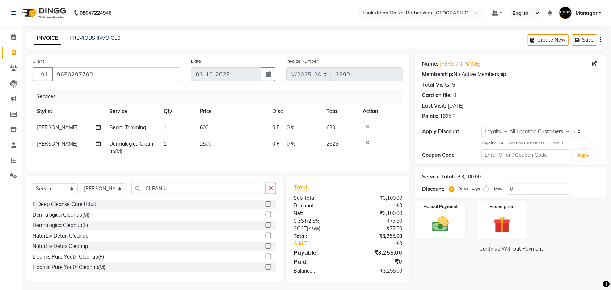
click at [236, 138] on td "2500" at bounding box center [231, 148] width 72 height 24
select select "72597"
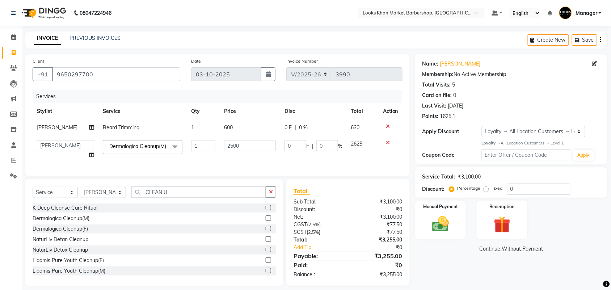
click at [234, 126] on td "600" at bounding box center [250, 127] width 60 height 16
select select "72597"
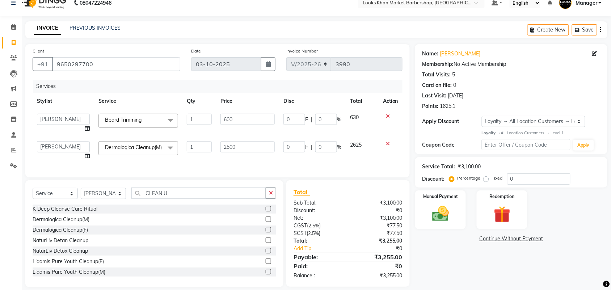
scroll to position [28, 0]
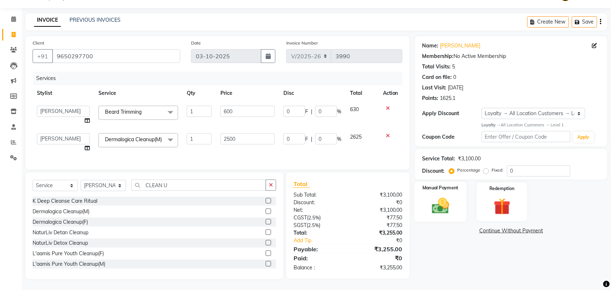
click at [451, 196] on img at bounding box center [440, 206] width 28 height 20
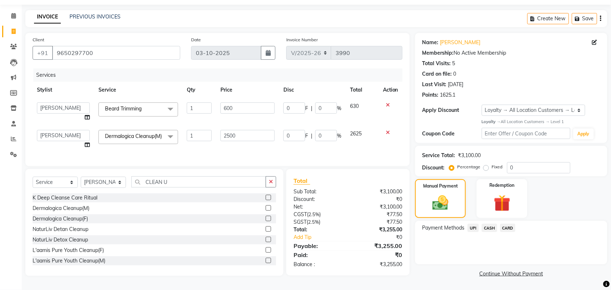
click at [506, 224] on span "CARD" at bounding box center [508, 228] width 16 height 8
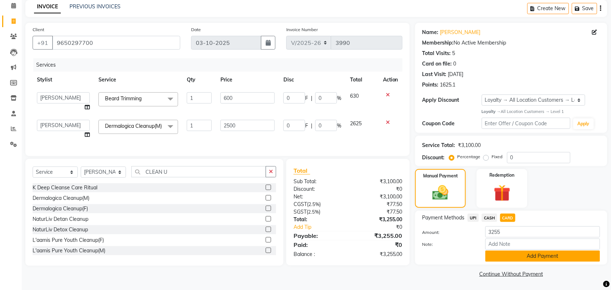
click at [510, 258] on button "Add Payment" at bounding box center [542, 255] width 115 height 11
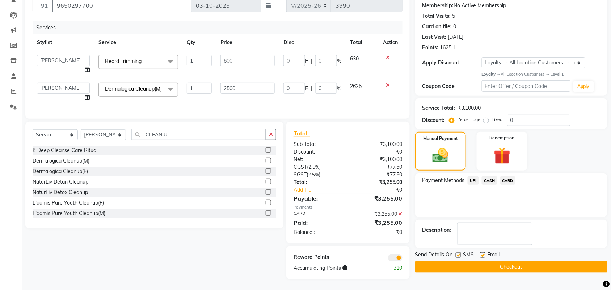
scroll to position [78, 0]
click at [504, 261] on button "Checkout" at bounding box center [511, 266] width 192 height 11
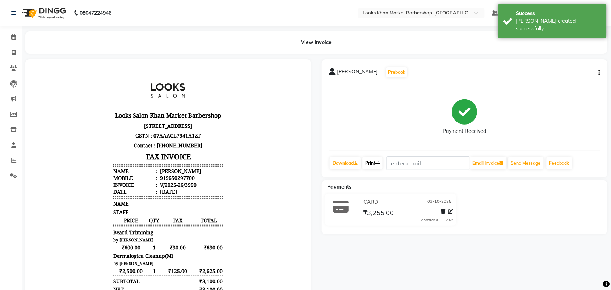
click at [377, 163] on link "Print" at bounding box center [372, 163] width 20 height 12
click at [5, 46] on li "Invoice" at bounding box center [11, 53] width 22 height 16
click at [12, 40] on span at bounding box center [13, 37] width 13 height 8
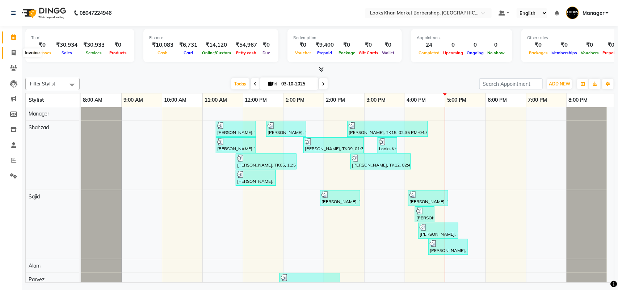
click at [16, 49] on span at bounding box center [13, 53] width 13 height 8
select select "service"
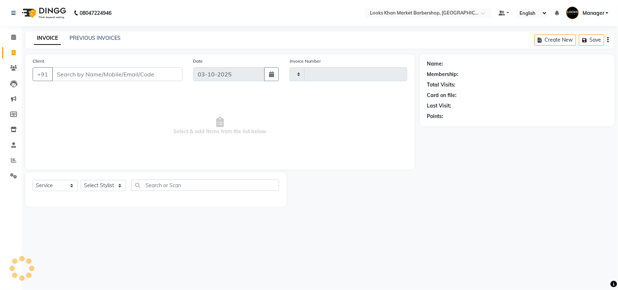
type input "3991"
select select "8030"
click at [93, 41] on link "PREVIOUS INVOICES" at bounding box center [94, 38] width 51 height 7
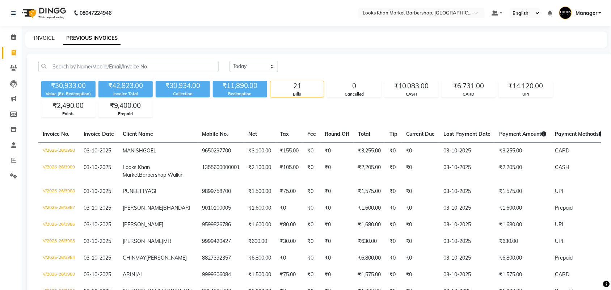
click at [47, 39] on link "INVOICE" at bounding box center [44, 38] width 21 height 7
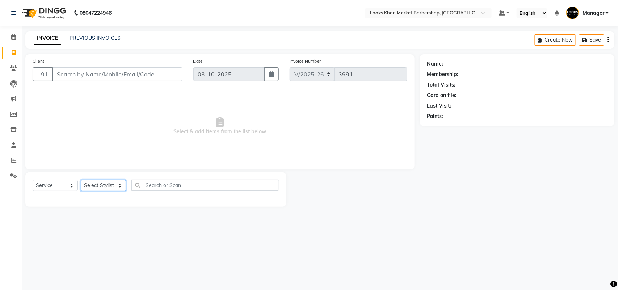
click at [110, 183] on select "Select Stylist Abhishek_pdct Akash_pdct Alam Counter_Sales [PERSON_NAME] [DATE]…" at bounding box center [103, 185] width 45 height 11
click at [81, 180] on select "Select Stylist Abhishek_pdct Akash_pdct Alam Counter_Sales [PERSON_NAME] [DATE]…" at bounding box center [103, 185] width 45 height 11
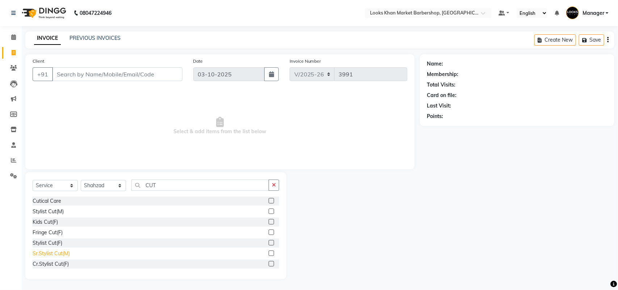
click at [66, 250] on div "Sr.Stylist Cut(M)" at bounding box center [51, 254] width 37 height 8
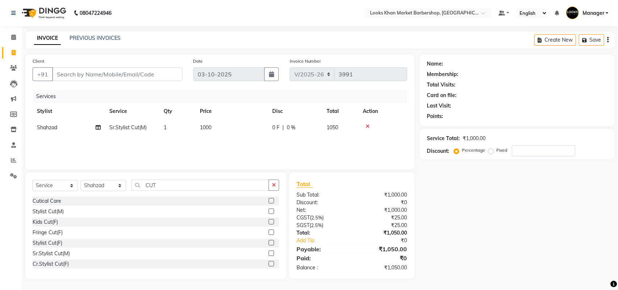
click at [279, 185] on div "Select Service Product Membership Package Voucher Prepaid Gift Card Select Styl…" at bounding box center [155, 225] width 261 height 107
click at [275, 183] on icon "button" at bounding box center [274, 184] width 4 height 5
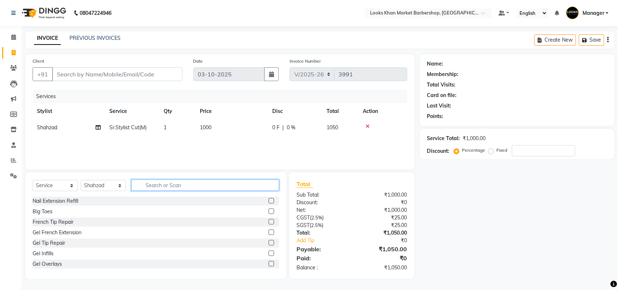
click at [220, 184] on input "text" at bounding box center [205, 185] width 148 height 11
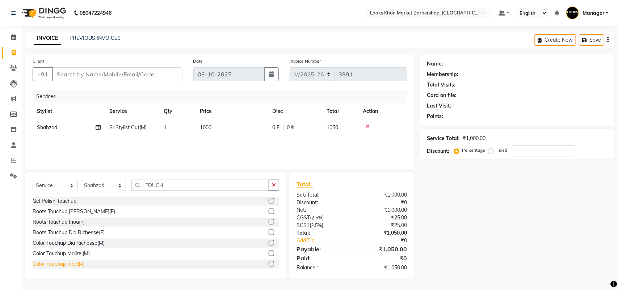
click at [46, 262] on div "Color Touchup Inoa(M)" at bounding box center [59, 264] width 52 height 8
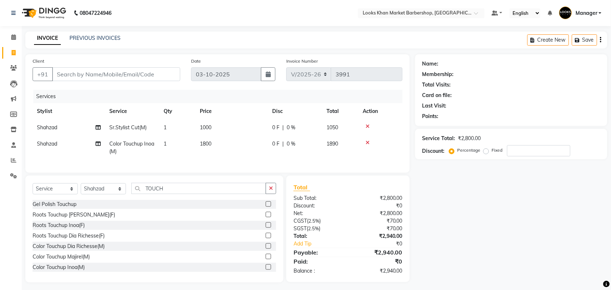
click at [213, 147] on td "1800" at bounding box center [231, 148] width 72 height 24
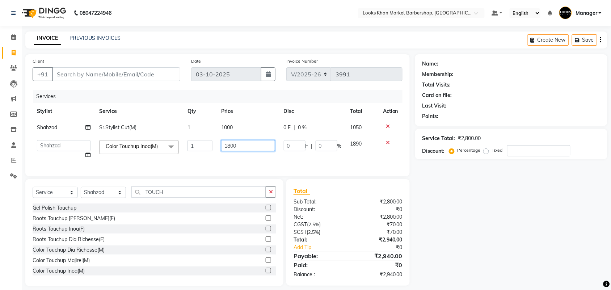
click at [230, 143] on input "1800" at bounding box center [248, 145] width 54 height 11
click at [229, 133] on td "1000" at bounding box center [248, 127] width 63 height 16
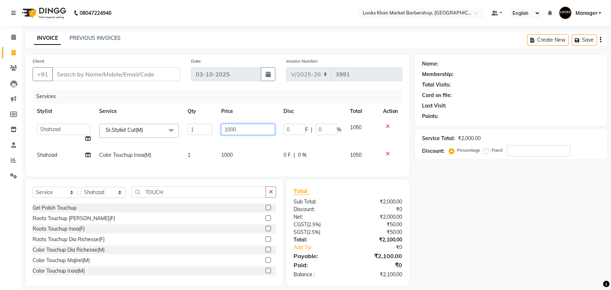
click at [229, 133] on input "1000" at bounding box center [248, 129] width 54 height 11
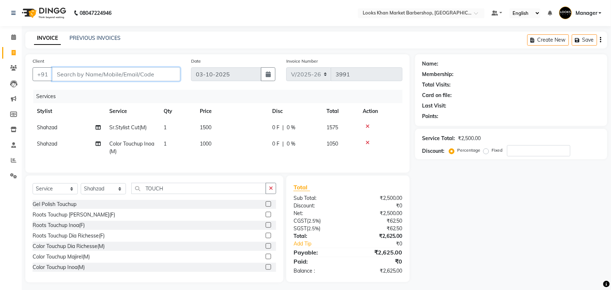
click at [140, 73] on input "Client" at bounding box center [116, 74] width 128 height 14
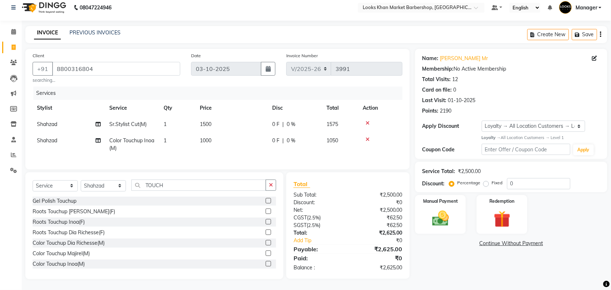
scroll to position [12, 0]
click at [436, 208] on img at bounding box center [440, 218] width 28 height 20
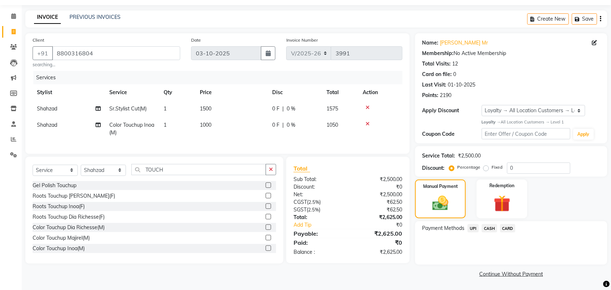
click at [487, 227] on span "CASH" at bounding box center [490, 228] width 16 height 8
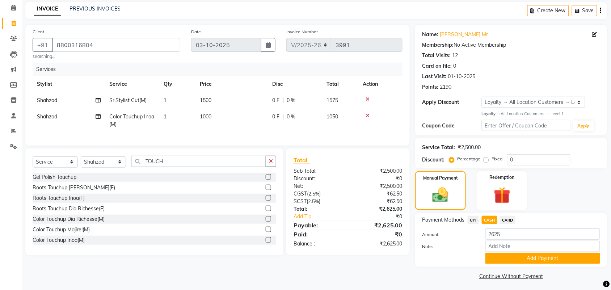
scroll to position [31, 0]
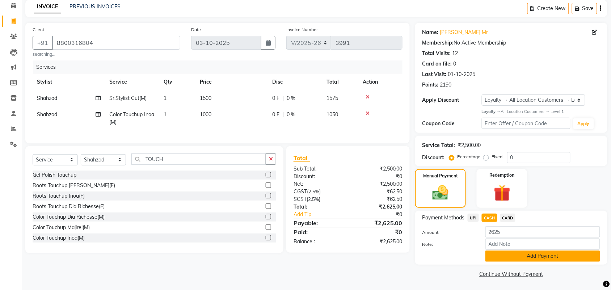
click at [520, 255] on button "Add Payment" at bounding box center [542, 255] width 115 height 11
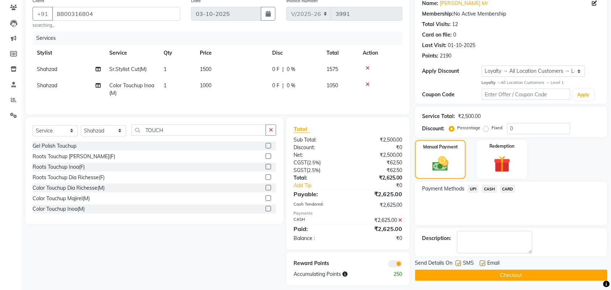
scroll to position [73, 0]
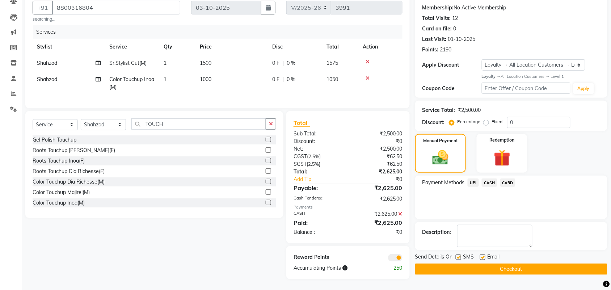
click at [466, 263] on button "Checkout" at bounding box center [511, 268] width 192 height 11
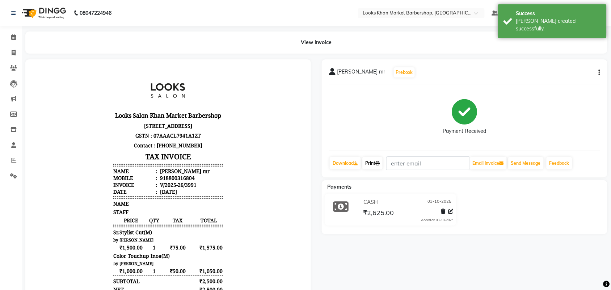
click at [379, 165] on icon at bounding box center [377, 163] width 4 height 4
click at [14, 40] on span at bounding box center [13, 37] width 13 height 8
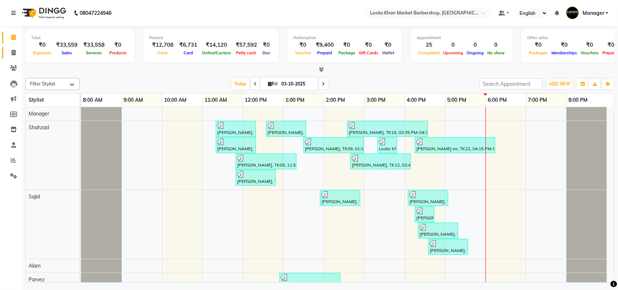
click at [12, 47] on link "Invoice" at bounding box center [10, 53] width 17 height 12
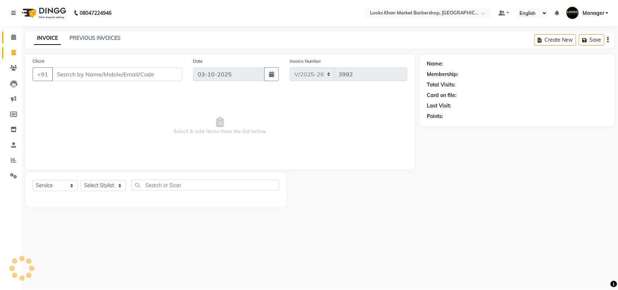
click at [13, 31] on link "Calendar" at bounding box center [10, 37] width 17 height 12
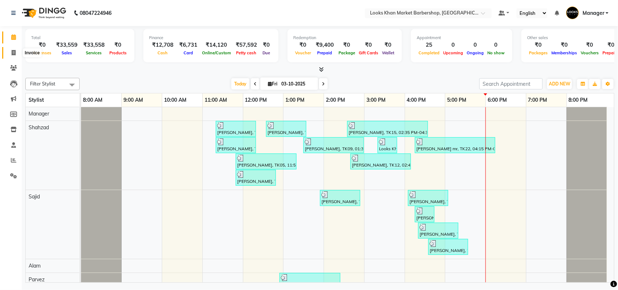
click at [13, 52] on icon at bounding box center [14, 52] width 4 height 5
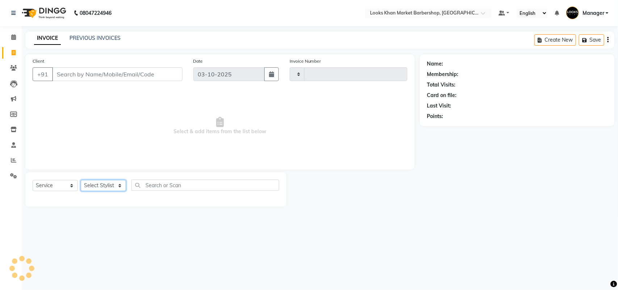
click at [100, 185] on select "Select Stylist" at bounding box center [103, 185] width 45 height 11
click at [81, 180] on select "Select Stylist Abhishek_pdct Akash_pdct Alam Counter_Sales [PERSON_NAME] [DATE]…" at bounding box center [103, 185] width 45 height 11
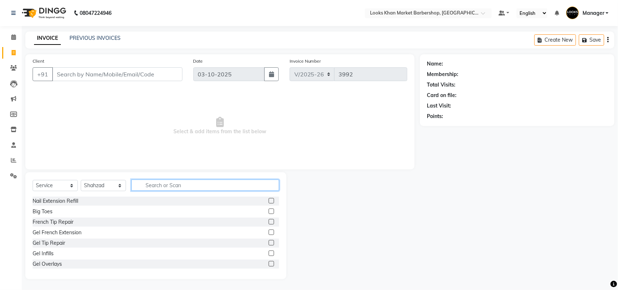
click at [135, 186] on input "text" at bounding box center [205, 185] width 148 height 11
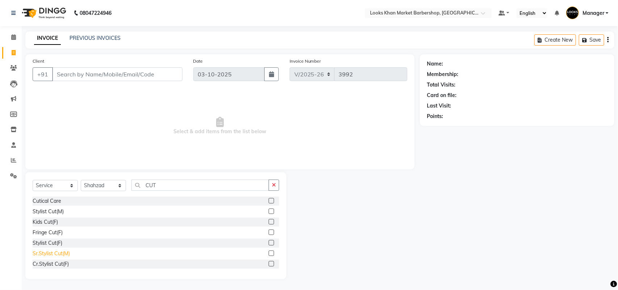
click at [47, 252] on div "Sr.Stylist Cut(M)" at bounding box center [51, 254] width 37 height 8
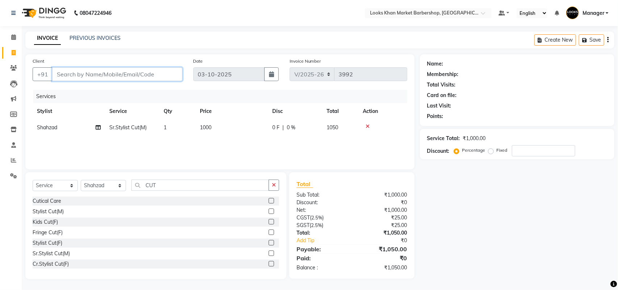
click at [93, 76] on input "Client" at bounding box center [117, 74] width 130 height 14
click at [93, 76] on input "W" at bounding box center [117, 74] width 130 height 14
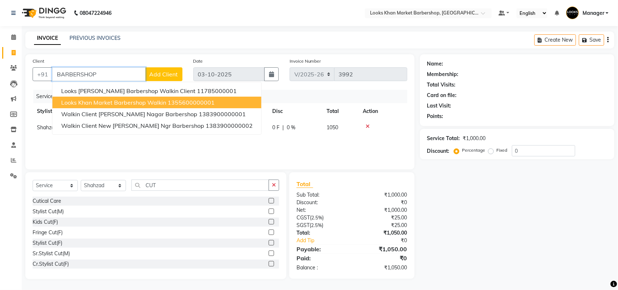
click at [109, 104] on span "Looks Khan Market Barbershop Walkin" at bounding box center [113, 102] width 105 height 7
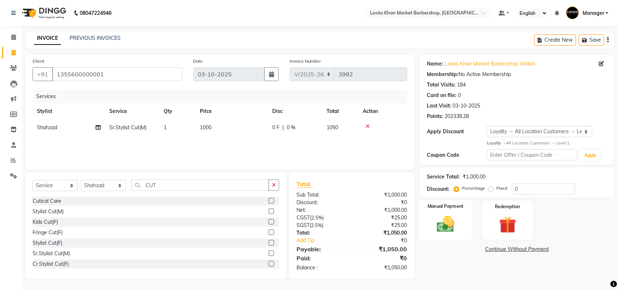
click at [436, 224] on img at bounding box center [445, 224] width 29 height 20
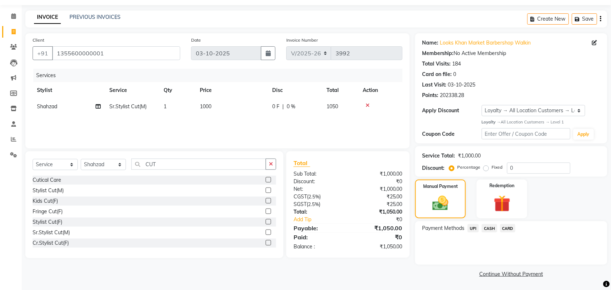
click at [486, 231] on span "CASH" at bounding box center [490, 228] width 16 height 8
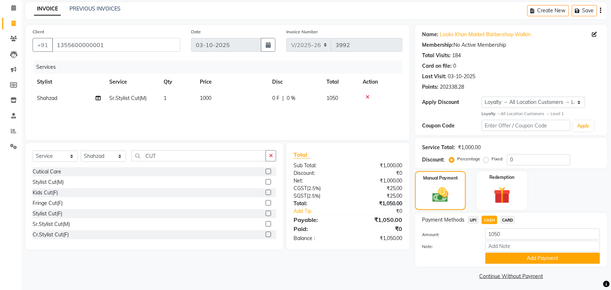
scroll to position [31, 0]
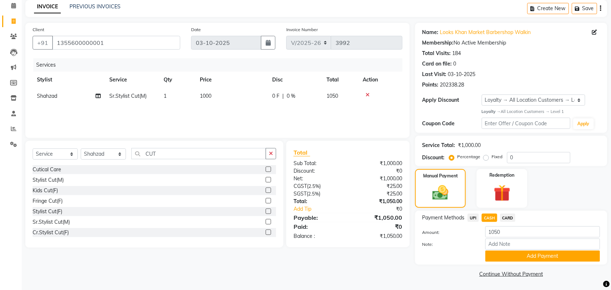
click at [511, 255] on button "Add Payment" at bounding box center [542, 255] width 115 height 11
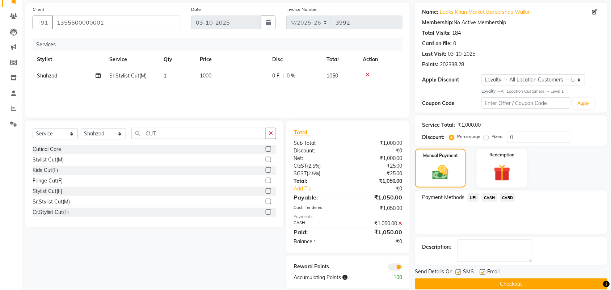
scroll to position [62, 0]
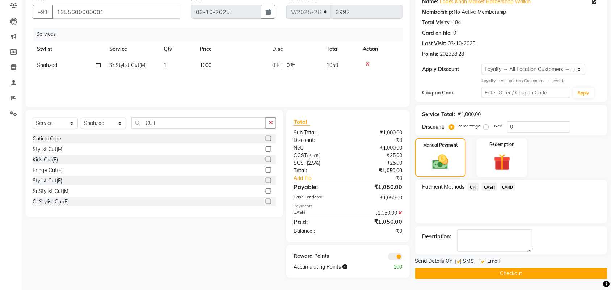
click at [502, 274] on button "Checkout" at bounding box center [511, 273] width 192 height 11
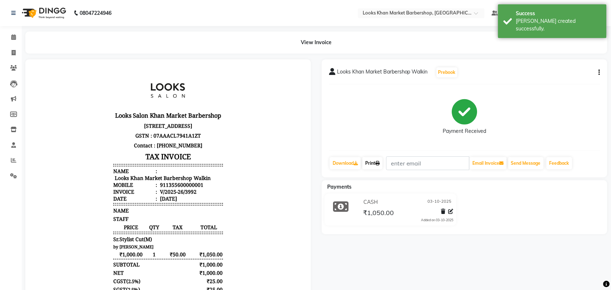
click at [370, 167] on link "Print" at bounding box center [372, 163] width 20 height 12
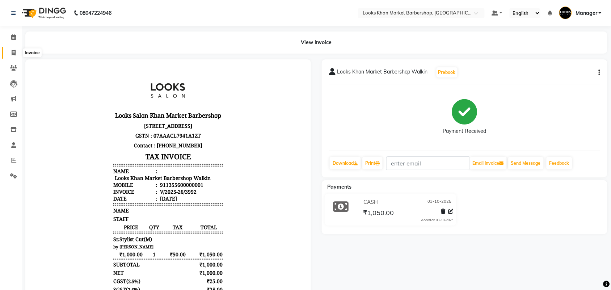
click at [9, 54] on span at bounding box center [13, 53] width 13 height 8
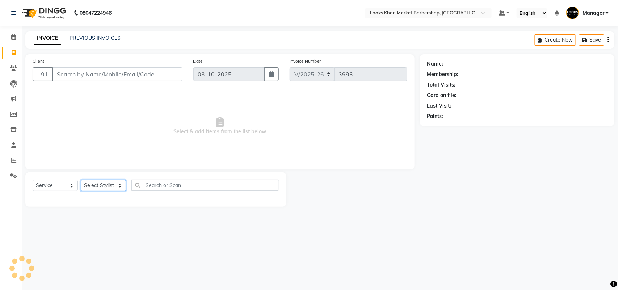
click at [100, 185] on select "Select Stylist" at bounding box center [103, 185] width 45 height 11
click at [81, 180] on select "Select Stylist Abhishek_pdct Akash_pdct Alam Counter_Sales [PERSON_NAME] [DATE]…" at bounding box center [103, 185] width 45 height 11
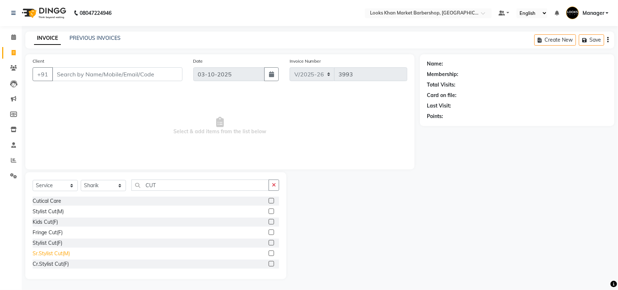
click at [63, 252] on div "Sr.Stylist Cut(M)" at bounding box center [51, 254] width 37 height 8
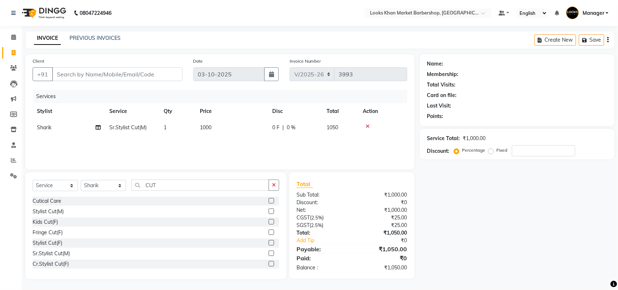
click at [194, 176] on div "Select Service Product Membership Package Voucher Prepaid Gift Card Select Styl…" at bounding box center [155, 225] width 261 height 107
click at [190, 187] on input "CUT" at bounding box center [200, 185] width 138 height 11
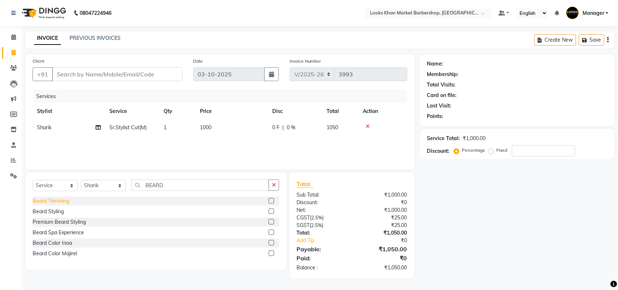
click at [54, 202] on div "Beard Trimming" at bounding box center [51, 201] width 37 height 8
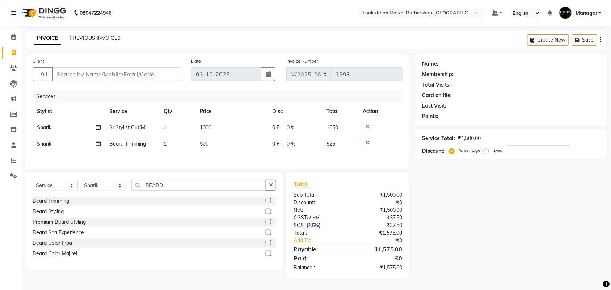
click at [209, 129] on span "1000" at bounding box center [206, 127] width 12 height 7
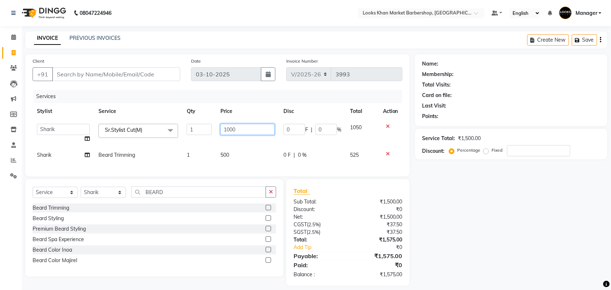
click at [245, 131] on input "1000" at bounding box center [247, 129] width 54 height 11
click at [239, 147] on td "500" at bounding box center [247, 155] width 63 height 16
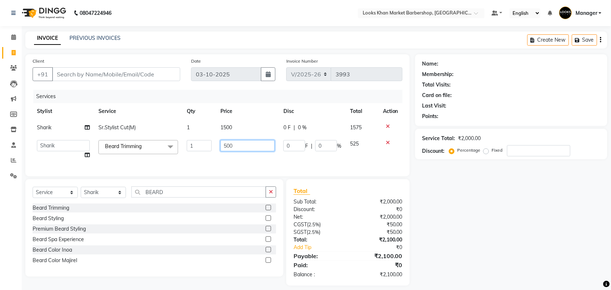
click at [238, 147] on input "500" at bounding box center [247, 145] width 54 height 11
click at [229, 158] on div "Services Stylist Service Qty Price Disc Total Action [PERSON_NAME]Stylist Cut(M…" at bounding box center [218, 129] width 370 height 79
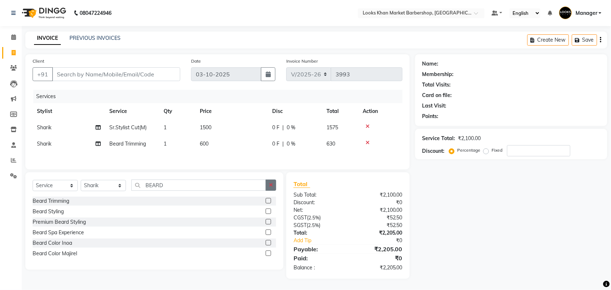
click at [273, 184] on button "button" at bounding box center [271, 185] width 10 height 11
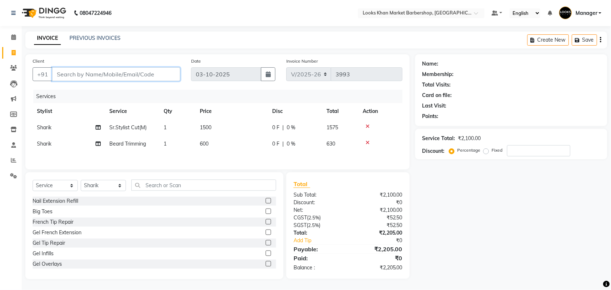
click at [87, 75] on input "Client" at bounding box center [116, 74] width 128 height 14
click at [151, 75] on span "Add Client" at bounding box center [161, 74] width 29 height 7
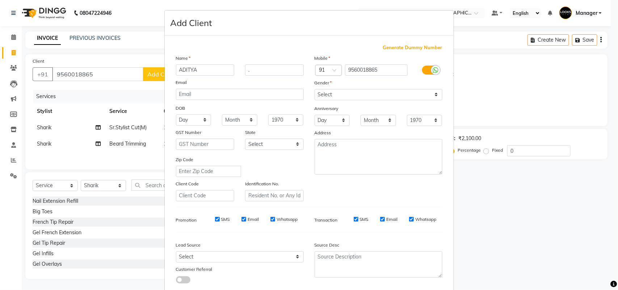
click at [364, 87] on div "Gender" at bounding box center [378, 84] width 139 height 10
click at [363, 89] on select "Select [DEMOGRAPHIC_DATA] [DEMOGRAPHIC_DATA] Other Prefer Not To Say" at bounding box center [379, 94] width 128 height 11
click at [315, 89] on select "Select [DEMOGRAPHIC_DATA] [DEMOGRAPHIC_DATA] Other Prefer Not To Say" at bounding box center [379, 94] width 128 height 11
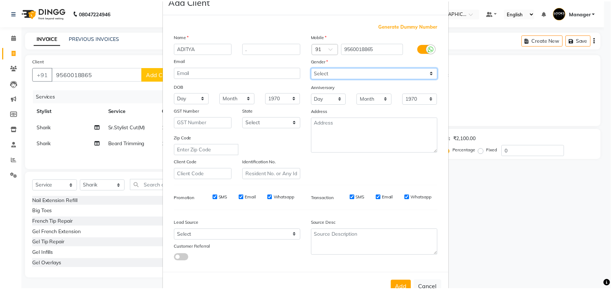
scroll to position [42, 0]
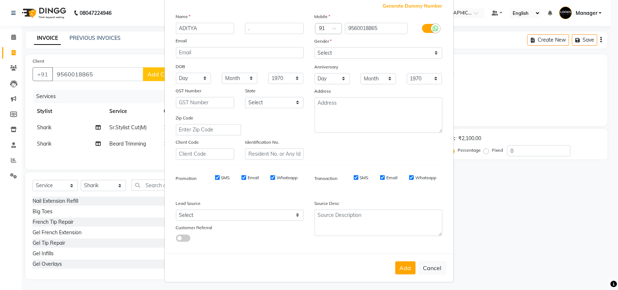
click at [397, 262] on button "Add" at bounding box center [405, 267] width 20 height 13
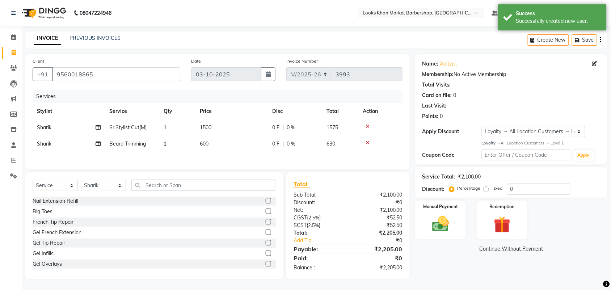
scroll to position [2, 0]
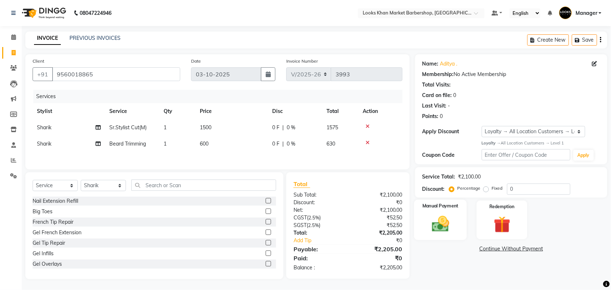
click at [442, 207] on div "Manual Payment" at bounding box center [440, 220] width 53 height 41
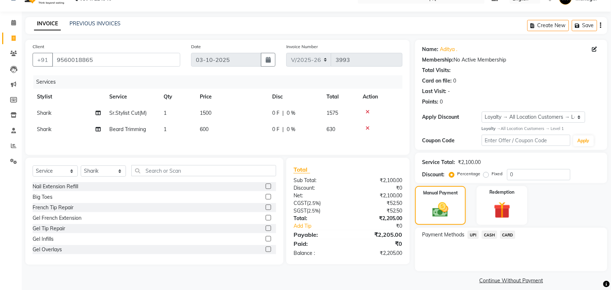
scroll to position [21, 0]
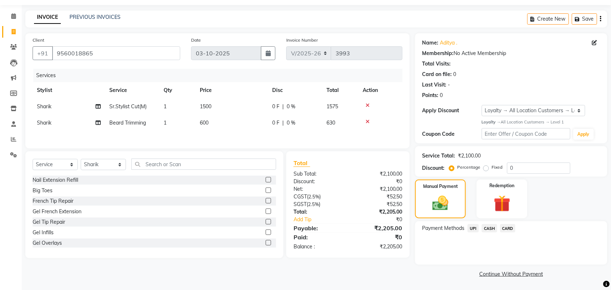
click at [489, 225] on span "CASH" at bounding box center [490, 228] width 16 height 8
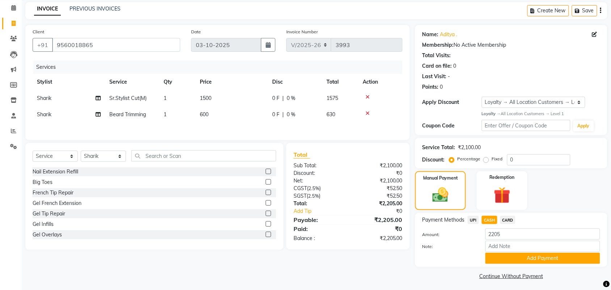
scroll to position [31, 0]
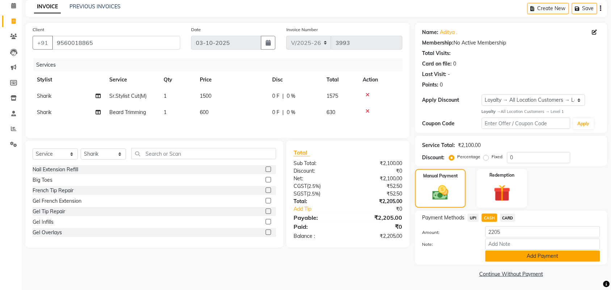
click at [509, 255] on button "Add Payment" at bounding box center [542, 255] width 115 height 11
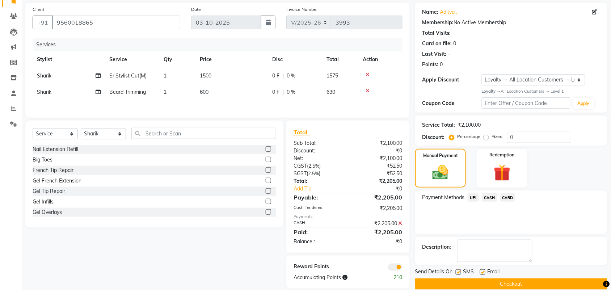
scroll to position [63, 0]
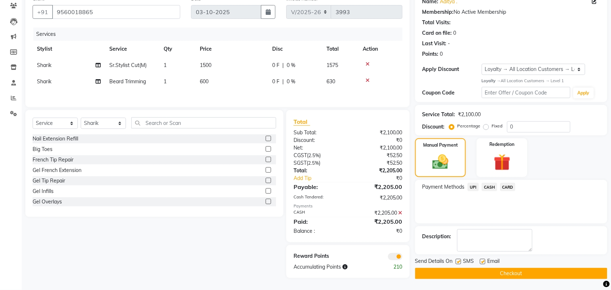
click at [491, 273] on button "Checkout" at bounding box center [511, 273] width 192 height 11
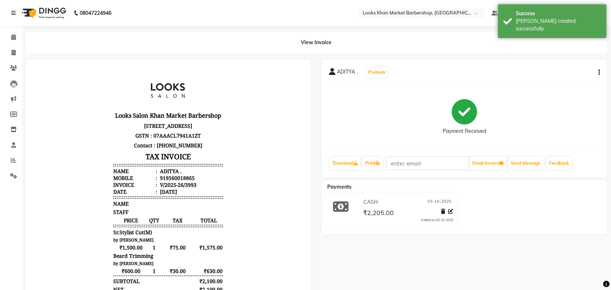
click at [377, 154] on div "ADITYA . Prebook Payment Received Download Print Email Invoice Send Message Fee…" at bounding box center [465, 118] width 286 height 118
click at [375, 160] on link "Print" at bounding box center [372, 163] width 20 height 12
click at [11, 35] on icon at bounding box center [13, 36] width 5 height 5
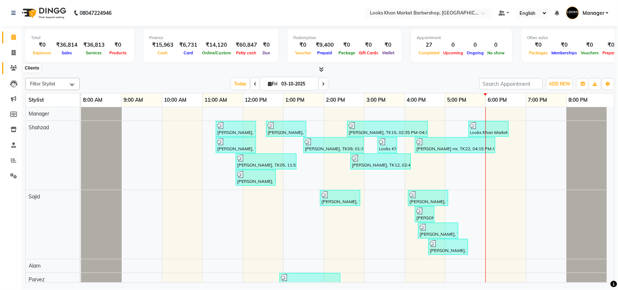
click at [13, 69] on icon at bounding box center [13, 67] width 7 height 5
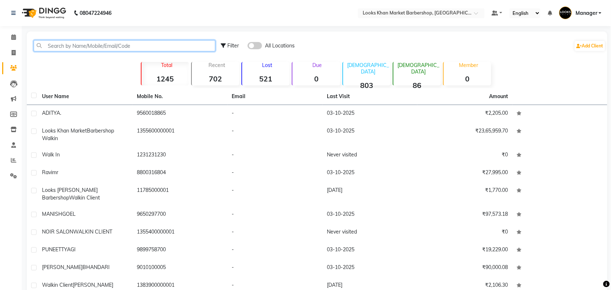
click at [46, 46] on input "text" at bounding box center [125, 45] width 182 height 11
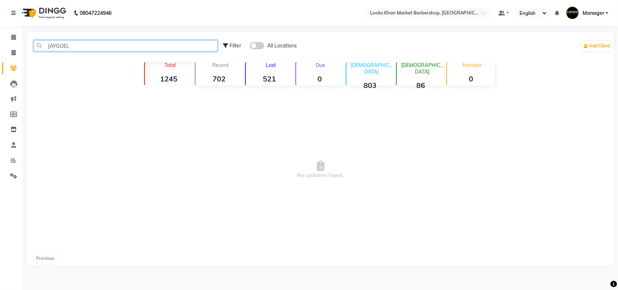
click at [57, 42] on input "JAYGOEL" at bounding box center [126, 45] width 184 height 11
click at [142, 63] on div "Total 1245 Recent 702 Lost 521 Due 0 [DEMOGRAPHIC_DATA] 803 [DEMOGRAPHIC_DATA] …" at bounding box center [321, 72] width 402 height 25
click at [147, 47] on input "[PERSON_NAME]" at bounding box center [126, 45] width 184 height 11
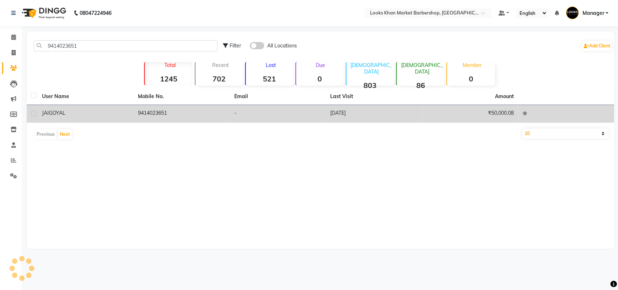
click at [143, 107] on td "9414023651" at bounding box center [182, 114] width 96 height 18
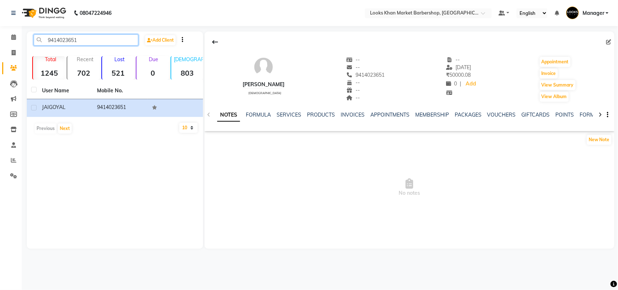
click at [78, 41] on input "9414023651" at bounding box center [86, 39] width 105 height 11
click at [10, 41] on span at bounding box center [13, 37] width 13 height 8
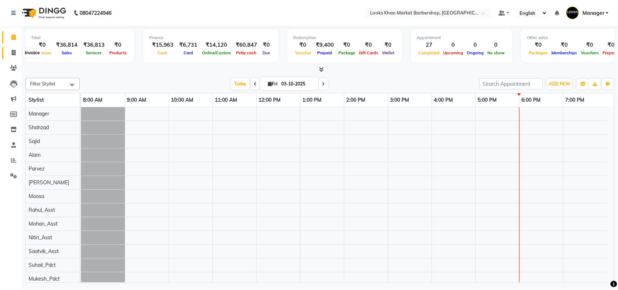
click at [11, 56] on span at bounding box center [13, 53] width 13 height 8
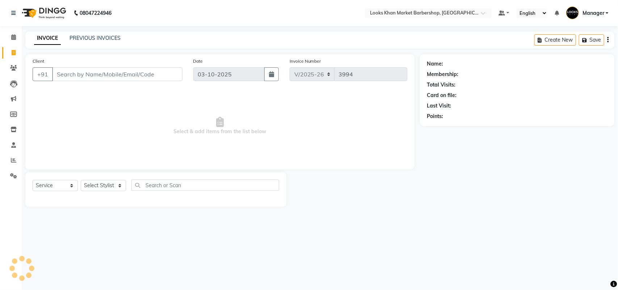
click at [66, 73] on input "Client" at bounding box center [117, 74] width 130 height 14
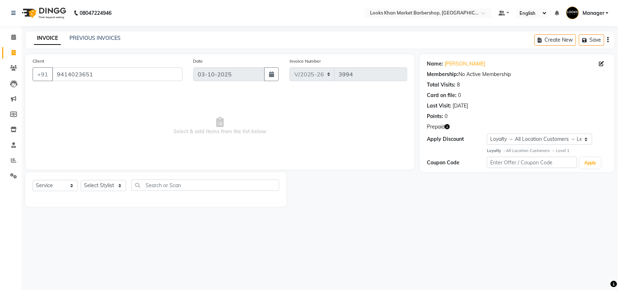
click at [446, 126] on icon "button" at bounding box center [447, 126] width 5 height 5
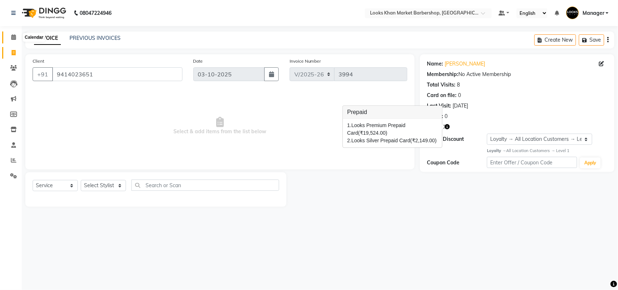
click at [8, 36] on span at bounding box center [13, 37] width 13 height 8
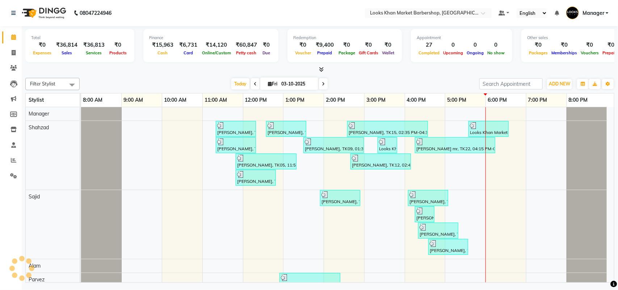
click at [22, 57] on div "Total ₹0 Expenses ₹36,814 Sales ₹36,813 Services ₹0 Products Finance ₹15,963 Ca…" at bounding box center [320, 155] width 596 height 258
click at [12, 55] on icon at bounding box center [14, 52] width 4 height 5
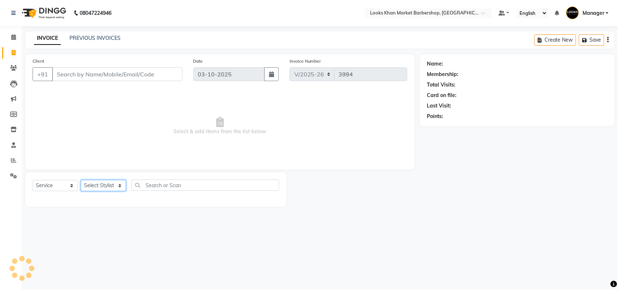
click at [91, 183] on select "Select Stylist" at bounding box center [103, 185] width 45 height 11
click at [81, 180] on select "Select Stylist Abhishek_pdct Akash_pdct Alam Counter_Sales [PERSON_NAME] [DATE]…" at bounding box center [103, 185] width 45 height 11
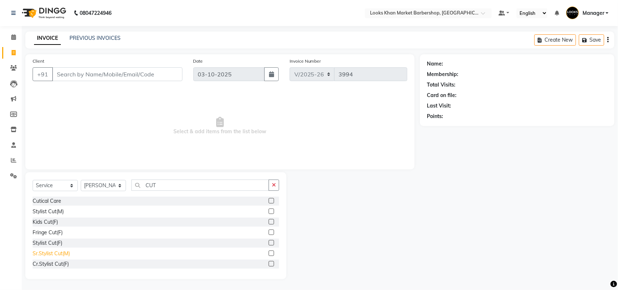
click at [66, 250] on div "Sr.Stylist Cut(M)" at bounding box center [51, 254] width 37 height 8
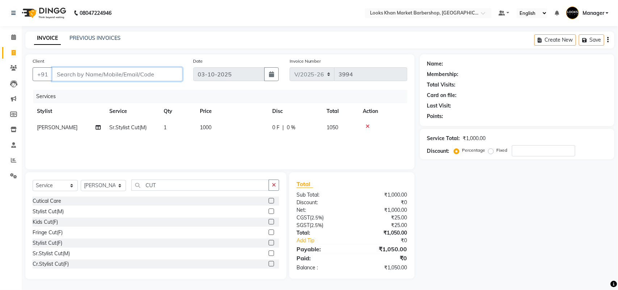
click at [82, 71] on input "Client" at bounding box center [117, 74] width 130 height 14
click at [146, 73] on button "Add Client" at bounding box center [163, 74] width 37 height 14
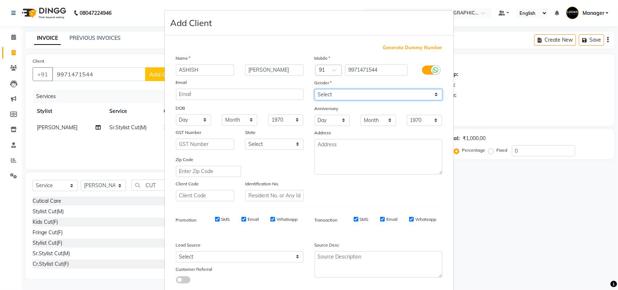
click at [341, 93] on select "Select [DEMOGRAPHIC_DATA] [DEMOGRAPHIC_DATA] Other Prefer Not To Say" at bounding box center [379, 94] width 128 height 11
click at [315, 89] on select "Select [DEMOGRAPHIC_DATA] [DEMOGRAPHIC_DATA] Other Prefer Not To Say" at bounding box center [379, 94] width 128 height 11
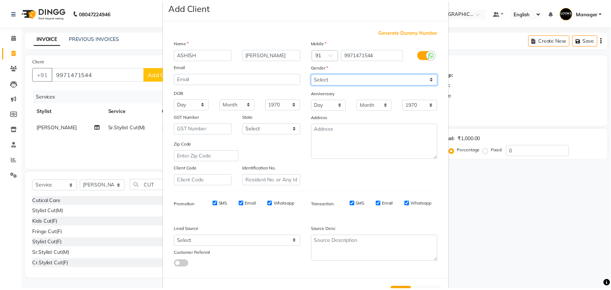
scroll to position [42, 0]
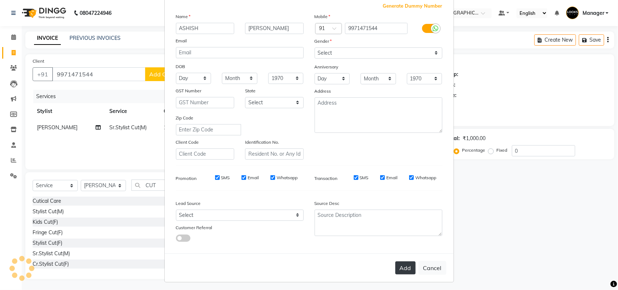
click at [405, 265] on button "Add" at bounding box center [405, 267] width 20 height 13
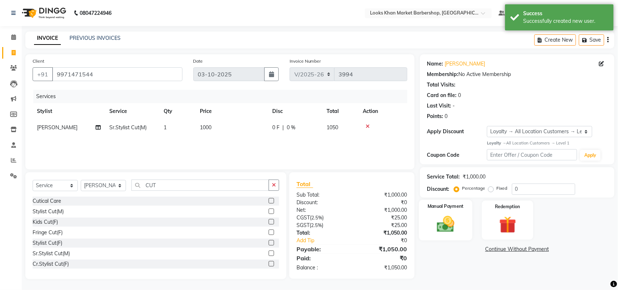
click at [464, 223] on div "Manual Payment" at bounding box center [446, 220] width 54 height 41
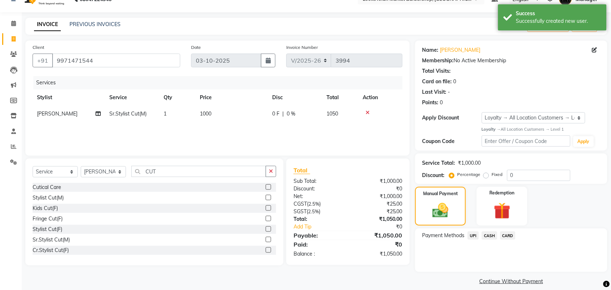
scroll to position [21, 0]
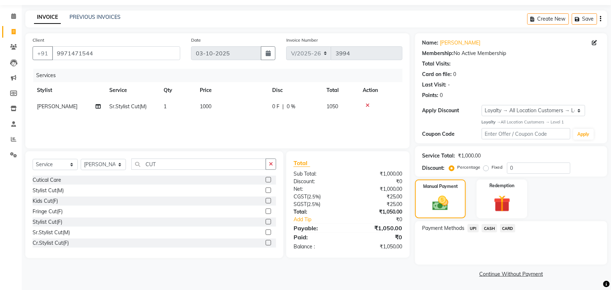
click at [469, 225] on span "UPI" at bounding box center [473, 228] width 11 height 8
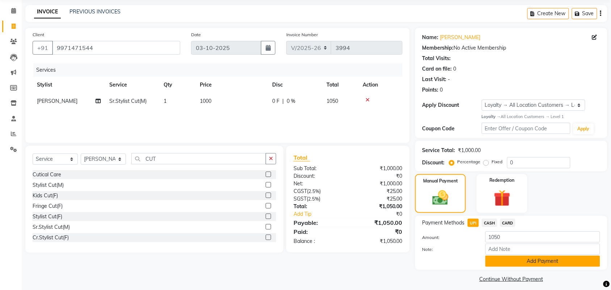
scroll to position [31, 0]
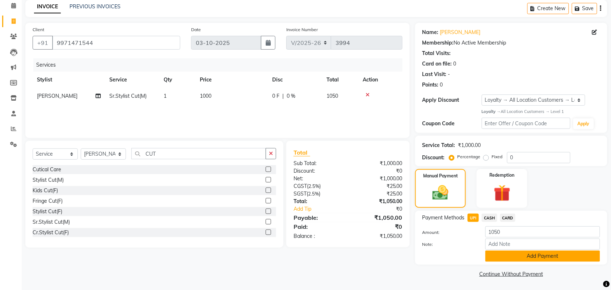
click at [528, 259] on button "Add Payment" at bounding box center [542, 255] width 115 height 11
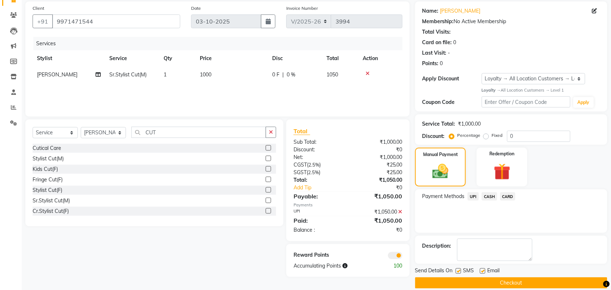
scroll to position [62, 0]
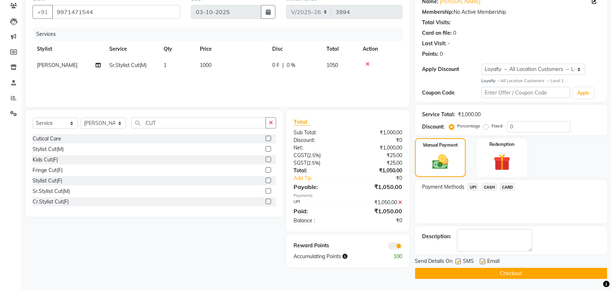
click at [510, 274] on button "Checkout" at bounding box center [511, 273] width 192 height 11
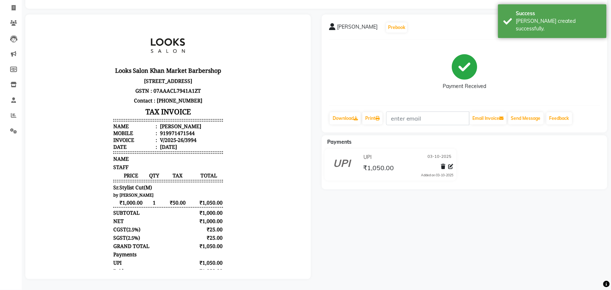
scroll to position [51, 0]
click at [371, 112] on link "Print" at bounding box center [372, 118] width 20 height 12
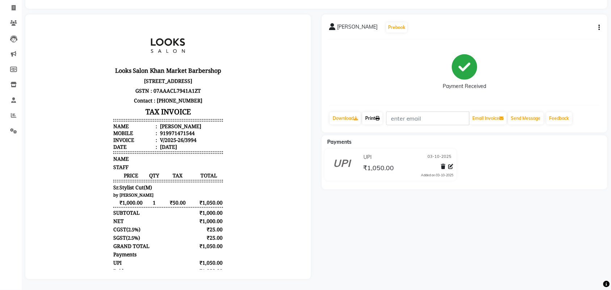
scroll to position [0, 0]
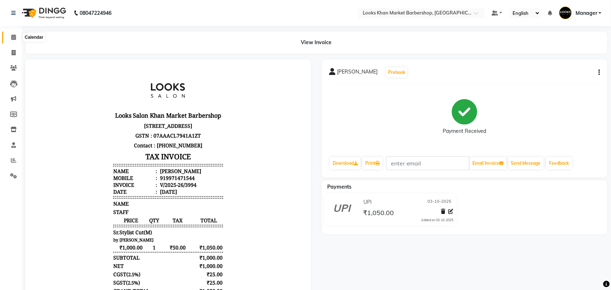
click at [12, 33] on span at bounding box center [13, 37] width 13 height 8
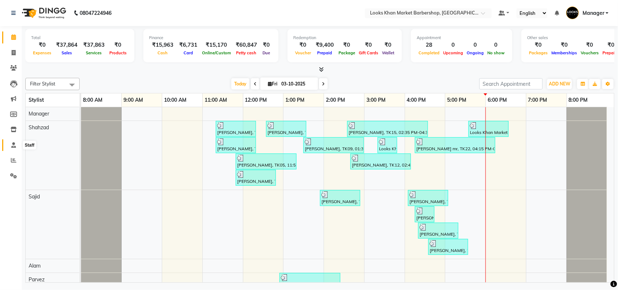
click at [18, 146] on span at bounding box center [13, 145] width 13 height 8
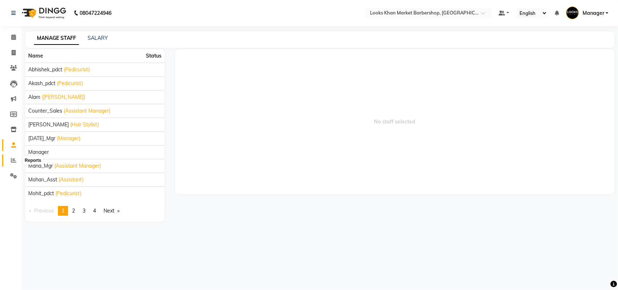
click at [13, 160] on icon at bounding box center [13, 159] width 5 height 5
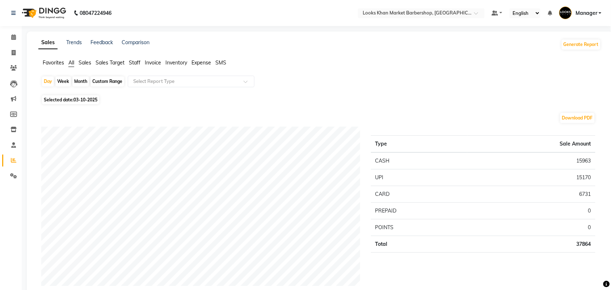
click at [133, 62] on span "Staff" at bounding box center [135, 62] width 12 height 7
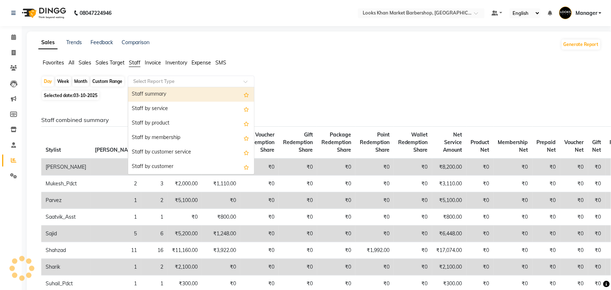
click at [142, 78] on input "text" at bounding box center [184, 81] width 104 height 7
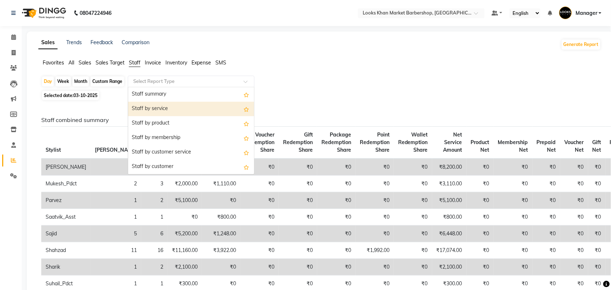
click at [142, 111] on div "Staff by service" at bounding box center [191, 109] width 126 height 14
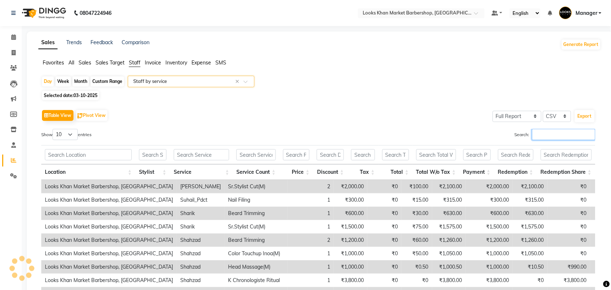
click at [540, 135] on input "Search:" at bounding box center [563, 134] width 63 height 11
click at [538, 138] on input "Search:" at bounding box center [563, 134] width 63 height 11
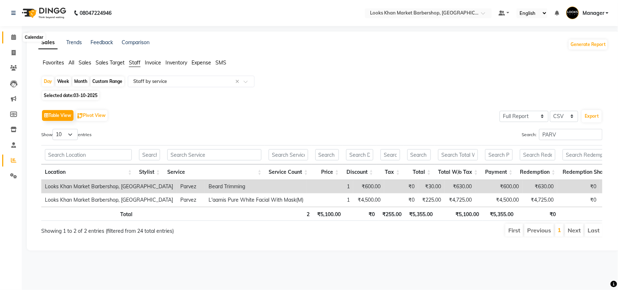
click at [15, 38] on icon at bounding box center [13, 36] width 5 height 5
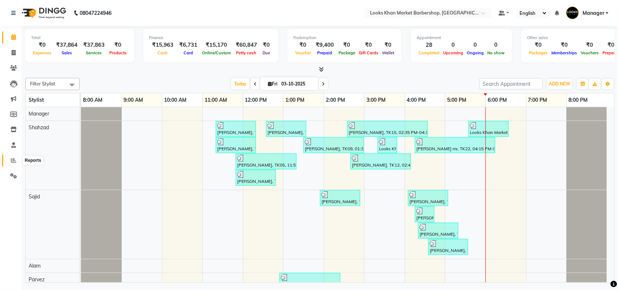
click at [14, 159] on icon at bounding box center [13, 159] width 5 height 5
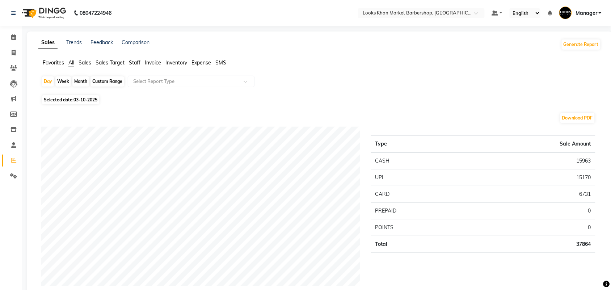
click at [139, 60] on span "Staff" at bounding box center [135, 62] width 12 height 7
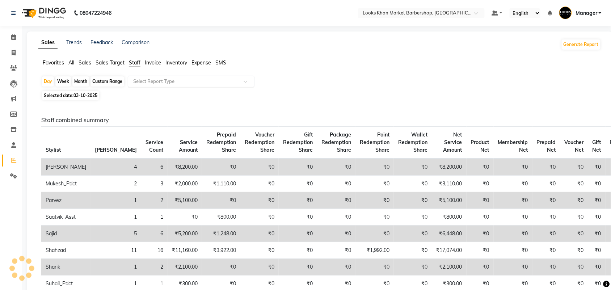
click at [145, 81] on input "text" at bounding box center [184, 81] width 104 height 7
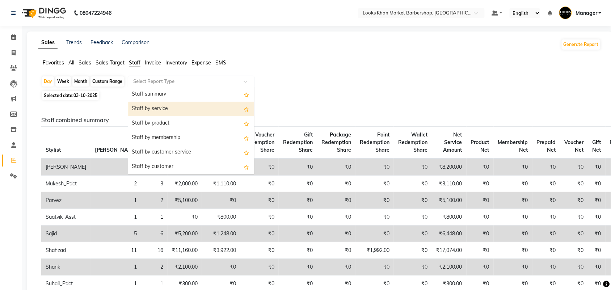
click at [154, 111] on div "Staff by service" at bounding box center [191, 109] width 126 height 14
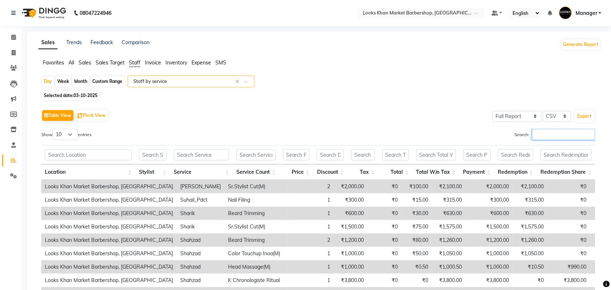
click at [560, 133] on input "Search:" at bounding box center [563, 134] width 63 height 11
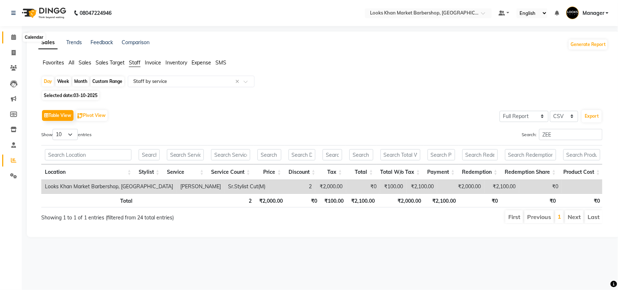
click at [10, 39] on span at bounding box center [13, 37] width 13 height 8
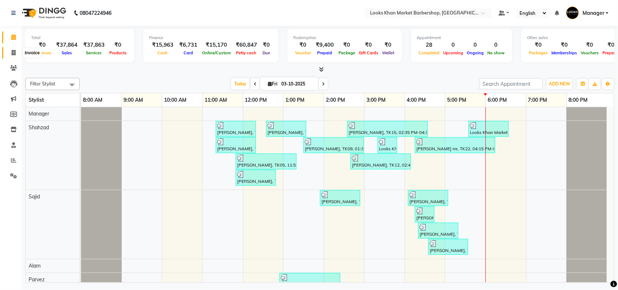
click at [9, 49] on span at bounding box center [13, 53] width 13 height 8
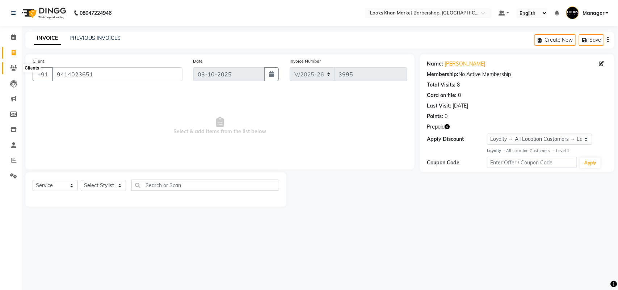
click at [12, 69] on icon at bounding box center [13, 67] width 7 height 5
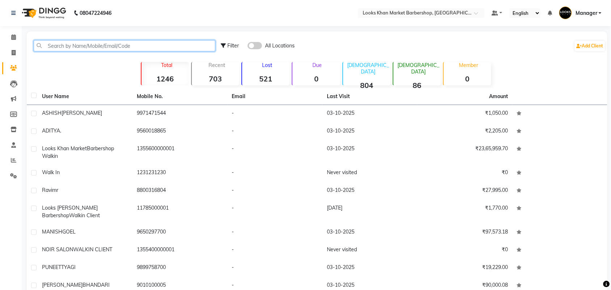
click at [131, 44] on input "text" at bounding box center [125, 45] width 182 height 11
paste input "9414023651"
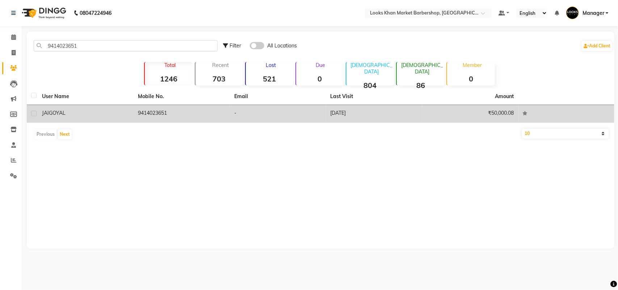
click at [64, 109] on td "[PERSON_NAME]" at bounding box center [86, 114] width 96 height 18
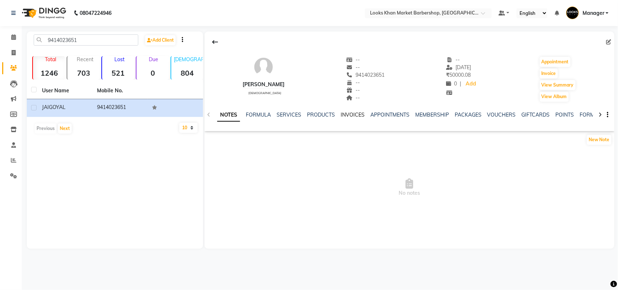
click at [345, 111] on link "INVOICES" at bounding box center [353, 114] width 24 height 7
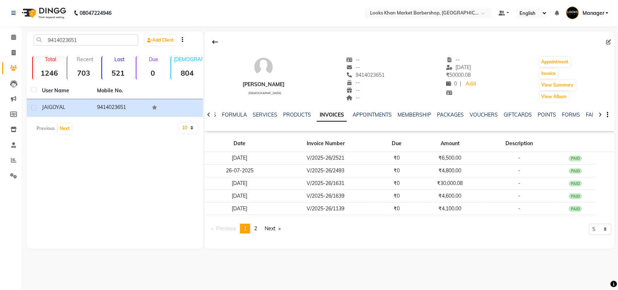
click at [364, 40] on div at bounding box center [409, 42] width 410 height 14
click at [8, 53] on span at bounding box center [13, 53] width 13 height 8
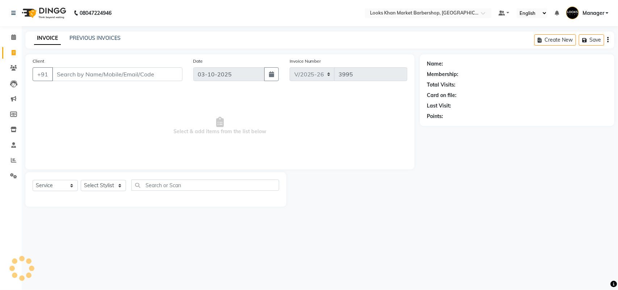
click at [85, 75] on input "Client" at bounding box center [117, 74] width 130 height 14
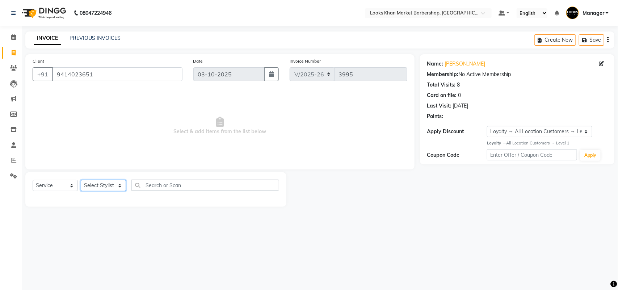
click at [111, 183] on select "Select Stylist Abhishek_pdct Akash_pdct Alam Counter_Sales [PERSON_NAME] [DATE]…" at bounding box center [103, 185] width 45 height 11
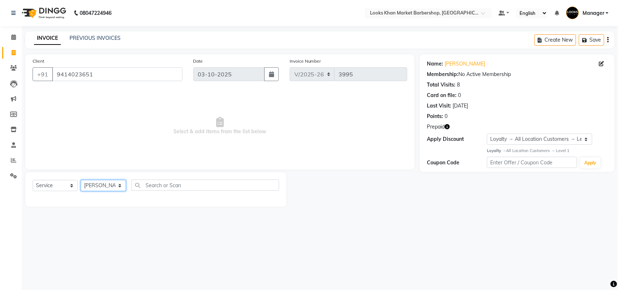
click at [81, 180] on select "Select Stylist Abhishek_pdct Akash_pdct Alam Counter_Sales [PERSON_NAME] [DATE]…" at bounding box center [103, 185] width 45 height 11
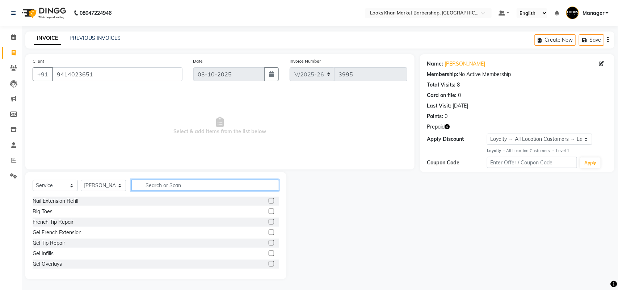
click at [167, 185] on input "text" at bounding box center [205, 185] width 148 height 11
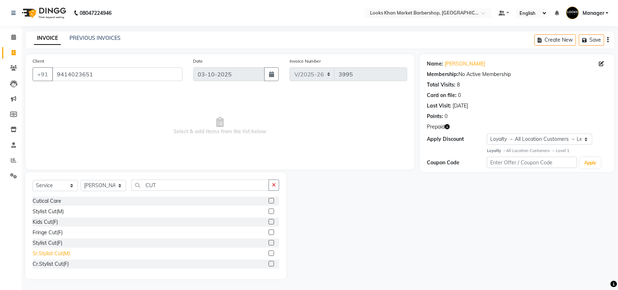
click at [55, 254] on div "Sr.Stylist Cut(M)" at bounding box center [51, 254] width 37 height 8
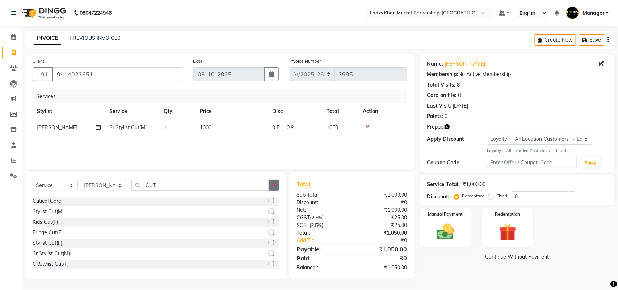
click at [275, 184] on icon "button" at bounding box center [274, 184] width 4 height 5
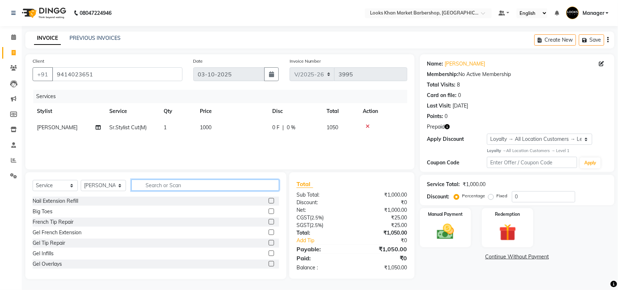
click at [233, 184] on input "text" at bounding box center [205, 185] width 148 height 11
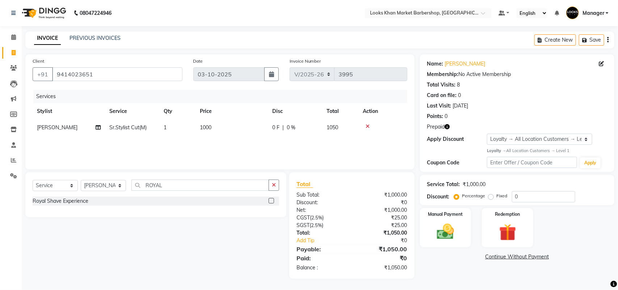
click at [47, 197] on div "Royal Shave Experience" at bounding box center [156, 201] width 246 height 9
click at [50, 206] on div "Royal Shave Experience" at bounding box center [156, 202] width 246 height 10
click at [50, 203] on div "Royal Shave Experience" at bounding box center [61, 201] width 56 height 8
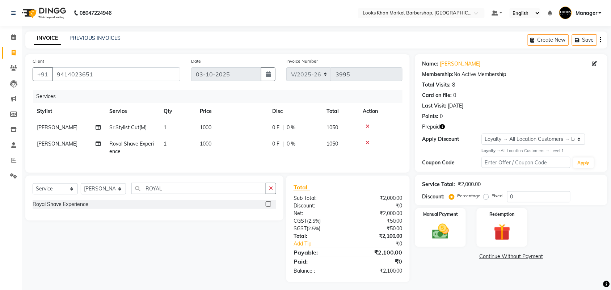
click at [205, 126] on span "1000" at bounding box center [206, 127] width 12 height 7
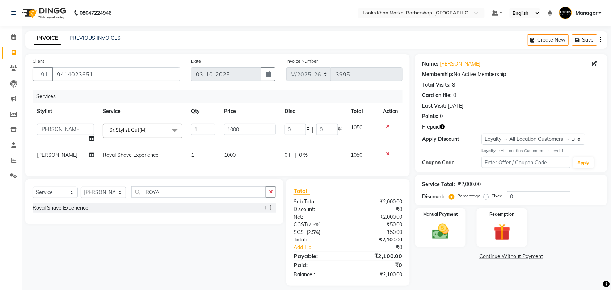
click at [220, 126] on td "1000" at bounding box center [250, 133] width 60 height 28
click at [227, 126] on input "1000" at bounding box center [250, 129] width 52 height 11
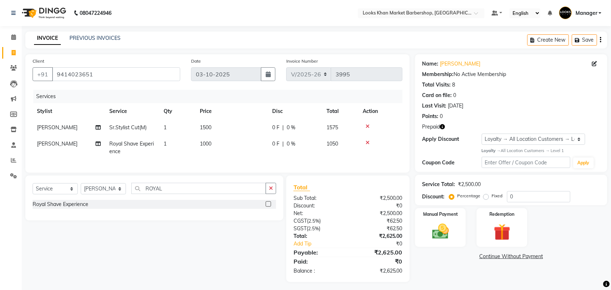
click at [216, 148] on td "1000" at bounding box center [231, 148] width 72 height 24
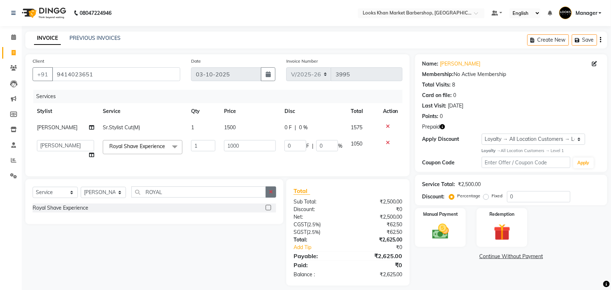
click at [270, 194] on icon "button" at bounding box center [271, 191] width 4 height 5
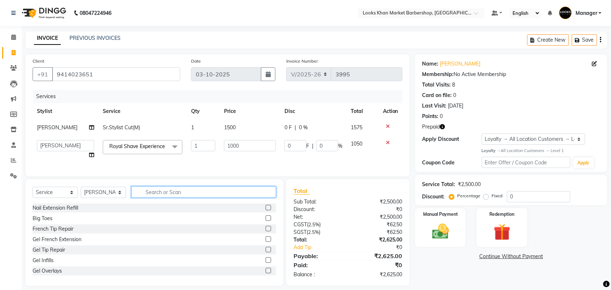
click at [244, 198] on input "text" at bounding box center [203, 191] width 145 height 11
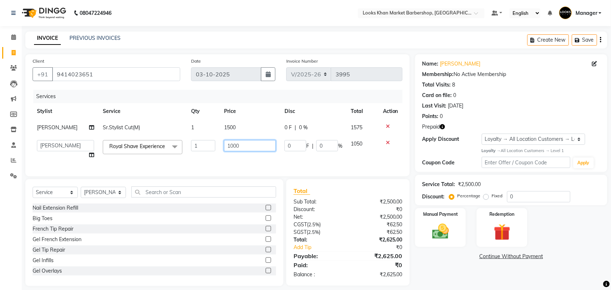
click at [265, 143] on input "1000" at bounding box center [250, 145] width 52 height 11
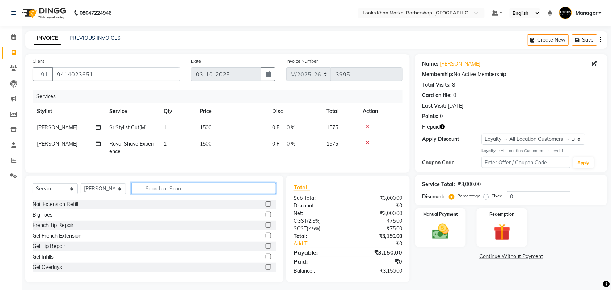
click at [207, 200] on div "Select Service Product Membership Package Voucher Prepaid Gift Card Select Styl…" at bounding box center [155, 191] width 244 height 17
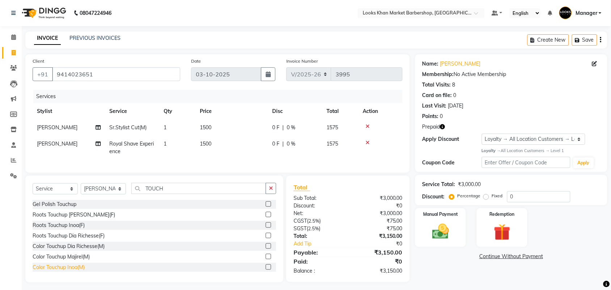
click at [66, 271] on div "Color Touchup Inoa(M)" at bounding box center [59, 267] width 52 height 8
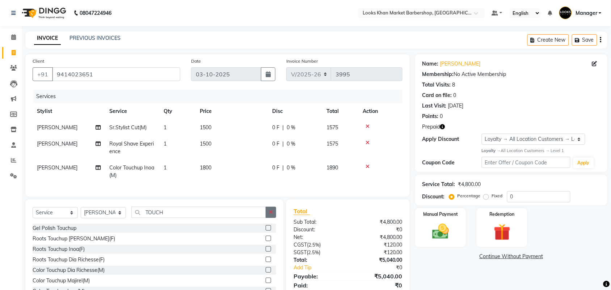
click at [270, 215] on icon "button" at bounding box center [271, 212] width 4 height 5
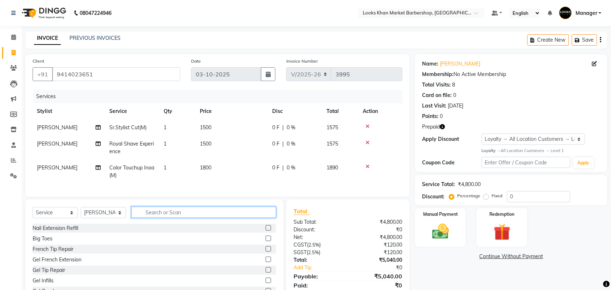
click at [237, 218] on input "text" at bounding box center [203, 212] width 145 height 11
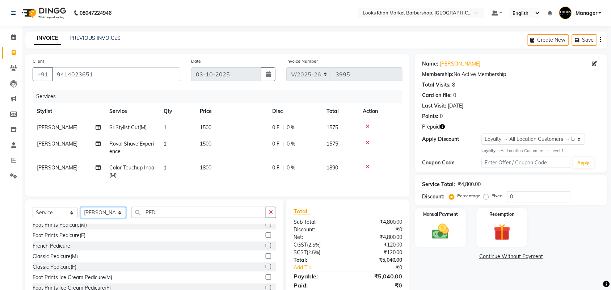
click at [113, 218] on select "Select Stylist Abhishek_pdct Akash_pdct Alam Counter_Sales [PERSON_NAME] [DATE]…" at bounding box center [103, 212] width 45 height 11
click at [81, 214] on select "Select Stylist Abhishek_pdct Akash_pdct Alam Counter_Sales [PERSON_NAME] [DATE]…" at bounding box center [103, 212] width 45 height 11
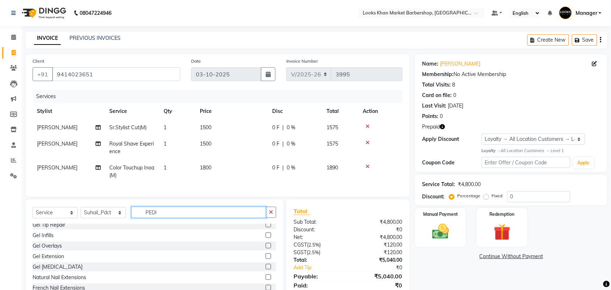
click at [174, 218] on input "PEDI" at bounding box center [198, 212] width 135 height 11
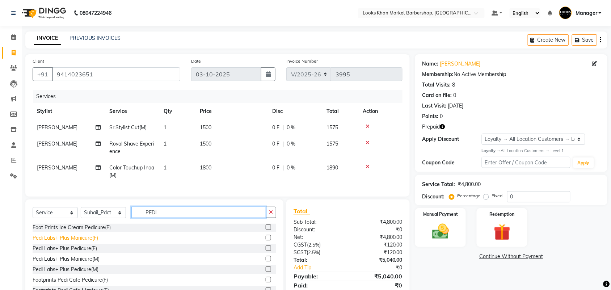
scroll to position [60, 0]
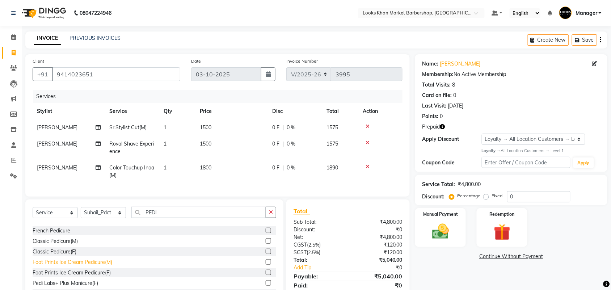
click at [64, 266] on div "Foot Prints Ice Cream Pedicure(M)" at bounding box center [73, 262] width 80 height 8
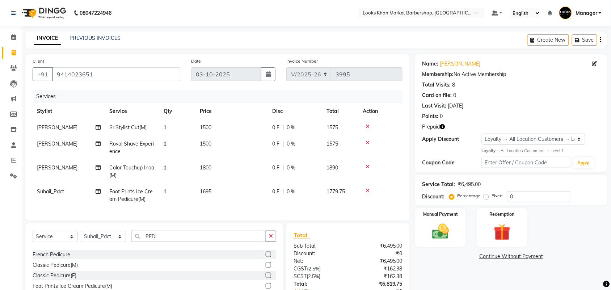
click at [243, 198] on td "1695" at bounding box center [231, 195] width 72 height 24
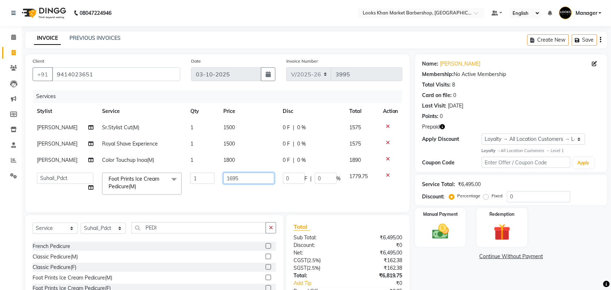
click at [252, 181] on input "1695" at bounding box center [248, 178] width 51 height 11
click at [252, 180] on input "1695" at bounding box center [248, 178] width 51 height 11
click at [269, 232] on div "Select Service Product Membership Package Voucher Prepaid Gift Card Select Styl…" at bounding box center [154, 268] width 258 height 107
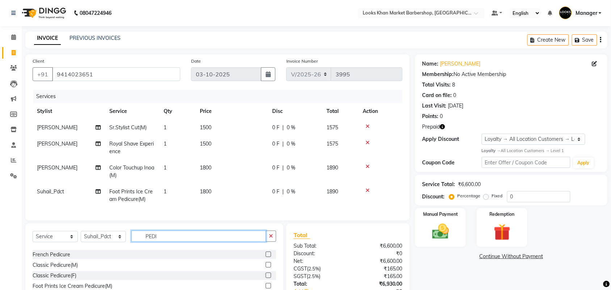
click at [230, 242] on input "PEDI" at bounding box center [198, 236] width 135 height 11
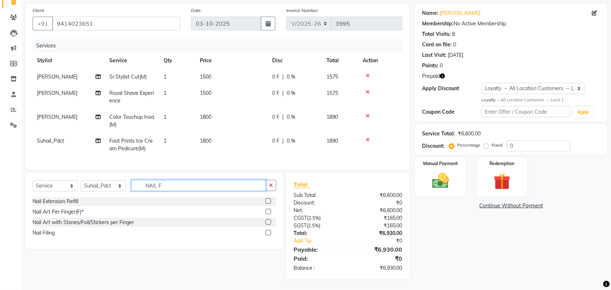
scroll to position [57, 0]
click at [46, 235] on div "Nail Filing" at bounding box center [44, 233] width 22 height 8
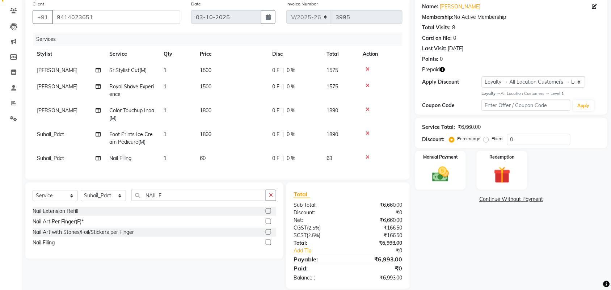
click at [218, 160] on td "60" at bounding box center [231, 158] width 72 height 16
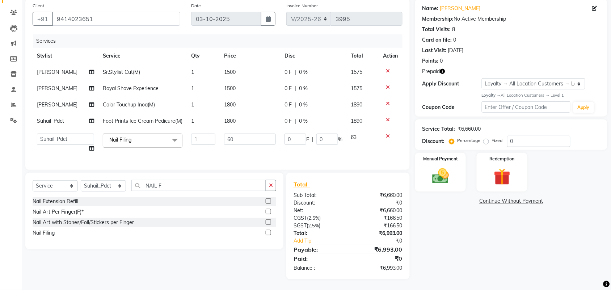
click at [236, 156] on div "Services Stylist Service Qty Price Disc Total Action [PERSON_NAME]Stylist Cut(M…" at bounding box center [218, 98] width 370 height 128
click at [244, 140] on input "60" at bounding box center [250, 139] width 52 height 11
click at [184, 147] on tbody "[PERSON_NAME]Stylist Cut(M) 1 1500 0 F | 0 % 1575 [PERSON_NAME] Shave Experienc…" at bounding box center [218, 110] width 370 height 93
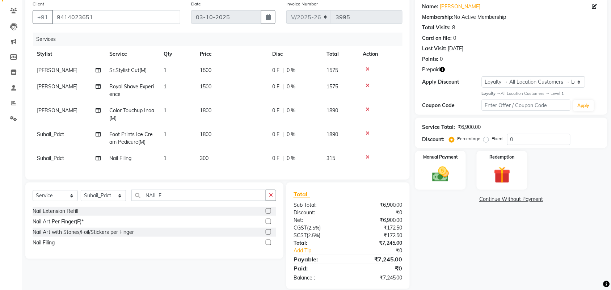
click at [211, 137] on td "1800" at bounding box center [231, 138] width 72 height 24
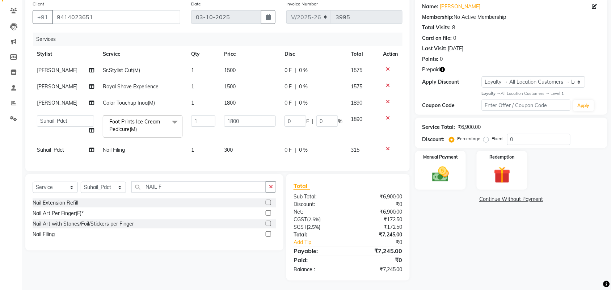
click at [233, 105] on span "1800" at bounding box center [230, 103] width 12 height 7
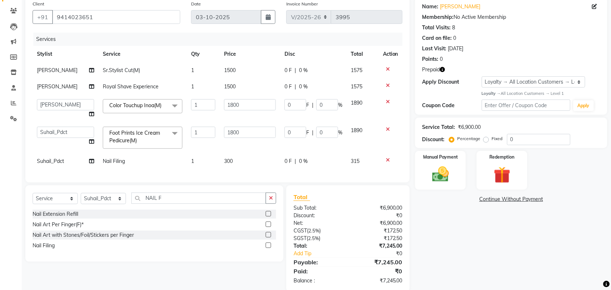
click at [234, 93] on td "1500" at bounding box center [250, 87] width 60 height 16
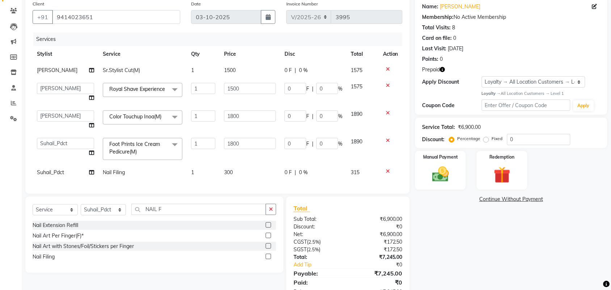
click at [232, 76] on td "1500" at bounding box center [250, 70] width 60 height 16
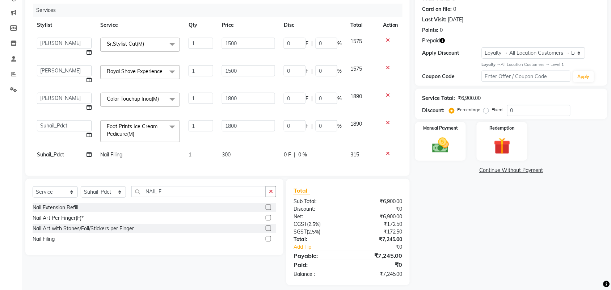
scroll to position [102, 0]
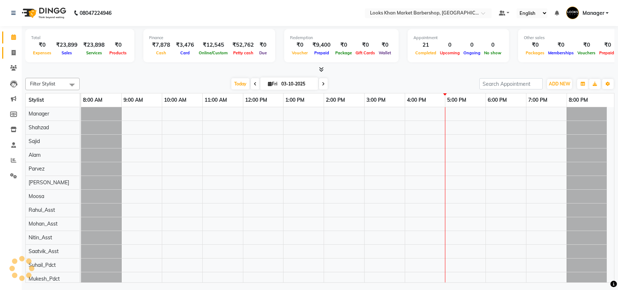
click at [10, 53] on span at bounding box center [13, 53] width 13 height 8
select select "8030"
select select "service"
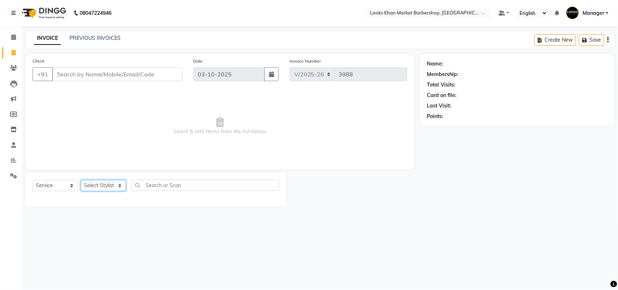
click at [111, 187] on select "Select Stylist" at bounding box center [103, 185] width 45 height 11
click at [94, 76] on input "Client" at bounding box center [117, 74] width 130 height 14
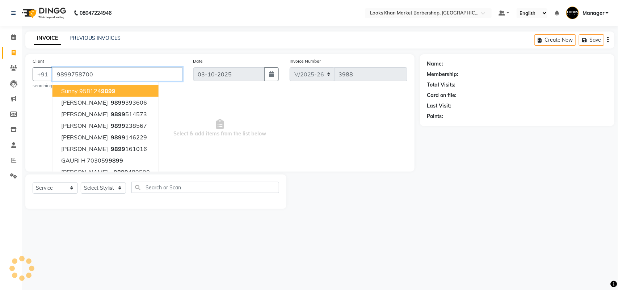
type input "9899758700"
select select "1: Object"
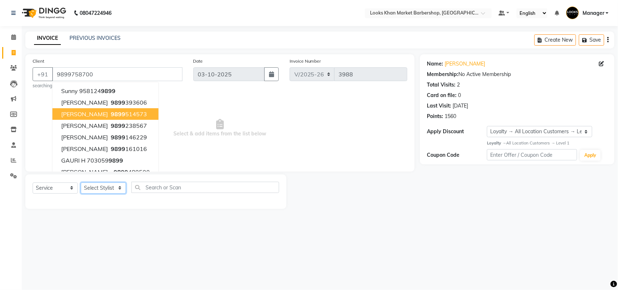
click at [113, 186] on select "Select Stylist Abhishek_pdct Akash_pdct Alam Counter_Sales [PERSON_NAME] [DATE]…" at bounding box center [103, 187] width 45 height 11
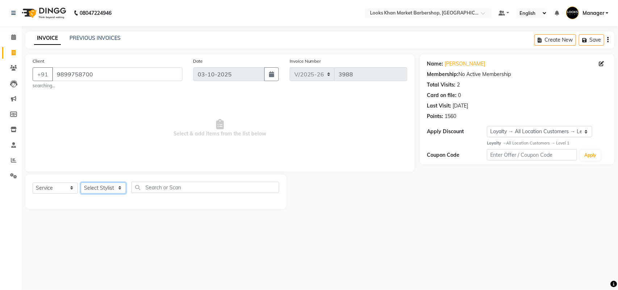
select select "72594"
click at [81, 182] on select "Select Stylist Abhishek_pdct Akash_pdct Alam Counter_Sales [PERSON_NAME] [DATE]…" at bounding box center [103, 187] width 45 height 11
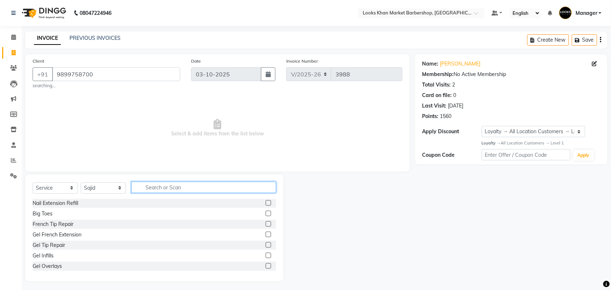
click at [174, 190] on input "text" at bounding box center [203, 187] width 145 height 11
type input "CUT"
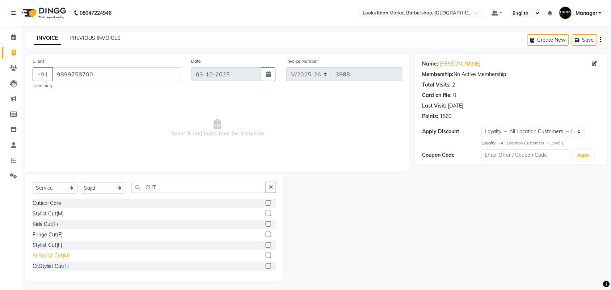
click at [49, 254] on div "Sr.Stylist Cut(M)" at bounding box center [51, 256] width 37 height 8
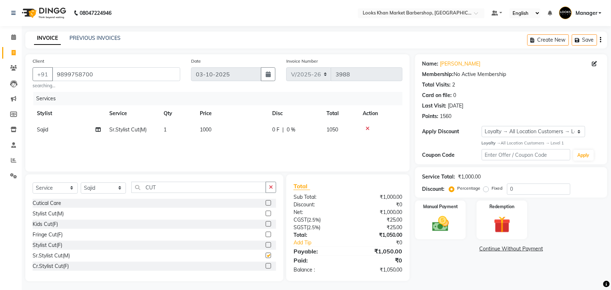
checkbox input "false"
click at [241, 127] on td "1000" at bounding box center [231, 130] width 72 height 16
select select "72594"
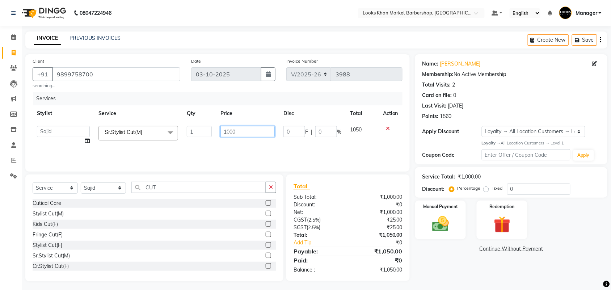
click at [250, 132] on input "1000" at bounding box center [247, 131] width 54 height 11
click at [251, 132] on input "1000" at bounding box center [247, 131] width 54 height 11
type input "1575"
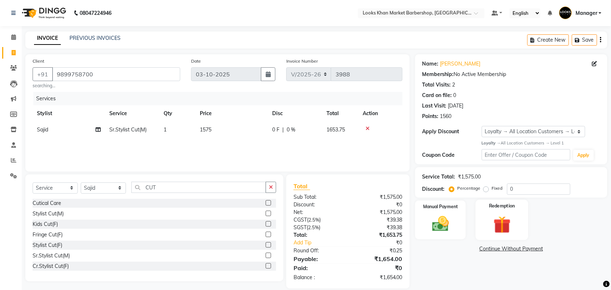
click at [482, 221] on div "Redemption" at bounding box center [502, 220] width 53 height 41
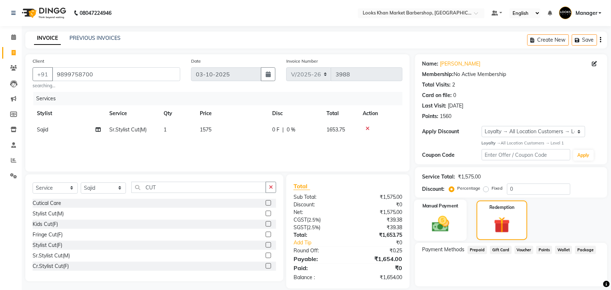
click at [459, 221] on div "Manual Payment" at bounding box center [440, 220] width 53 height 41
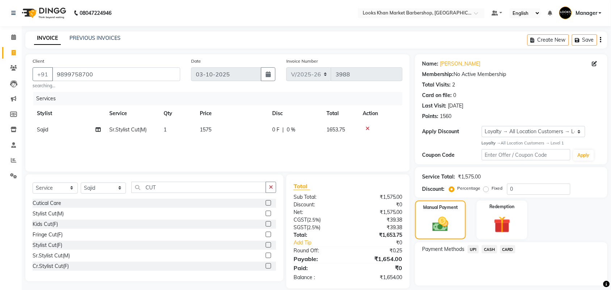
click at [469, 250] on span "UPI" at bounding box center [473, 249] width 11 height 8
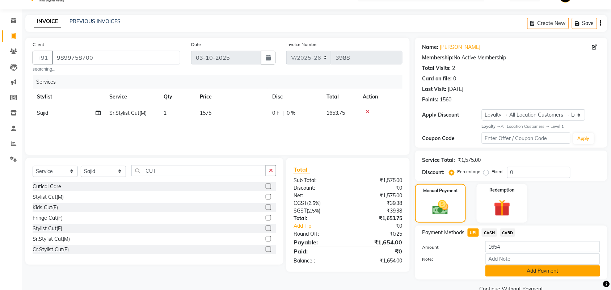
scroll to position [31, 0]
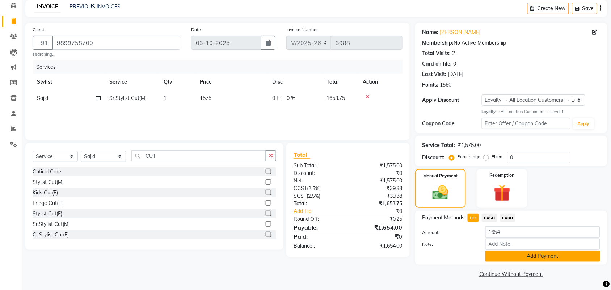
click at [538, 259] on button "Add Payment" at bounding box center [542, 255] width 115 height 11
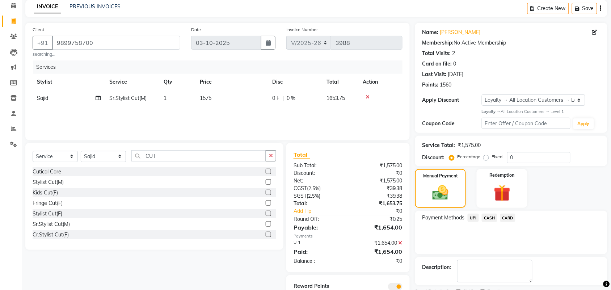
scroll to position [62, 0]
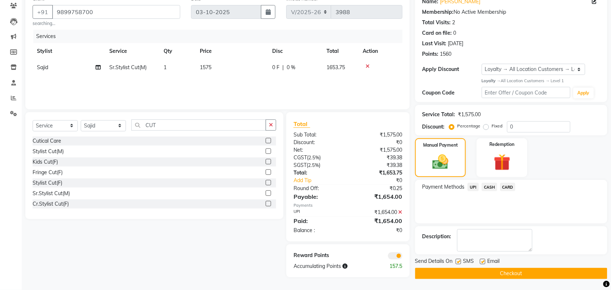
click at [227, 65] on td "1575" at bounding box center [231, 67] width 72 height 16
select select "72594"
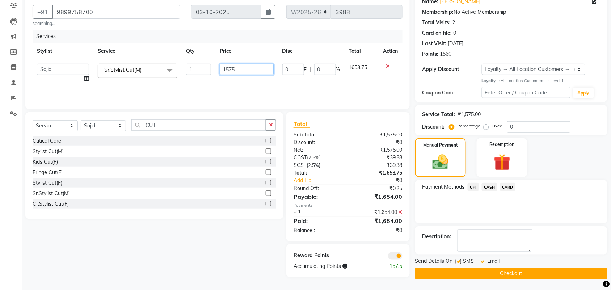
click at [234, 65] on input "1575" at bounding box center [247, 69] width 54 height 11
type input "1500"
click at [516, 148] on div "Redemption" at bounding box center [502, 158] width 53 height 41
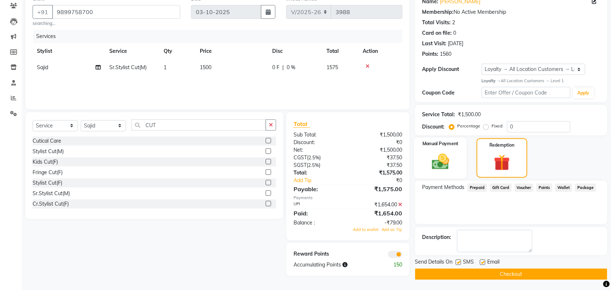
click at [451, 148] on div "Manual Payment" at bounding box center [440, 158] width 53 height 41
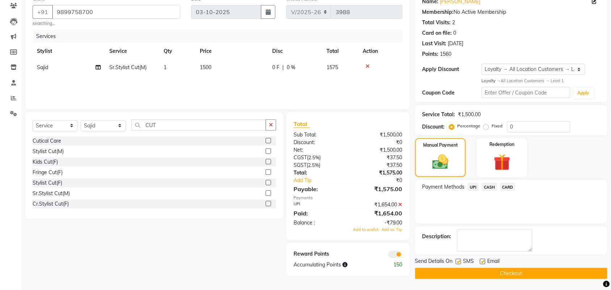
click at [487, 189] on span "CASH" at bounding box center [490, 187] width 16 height 8
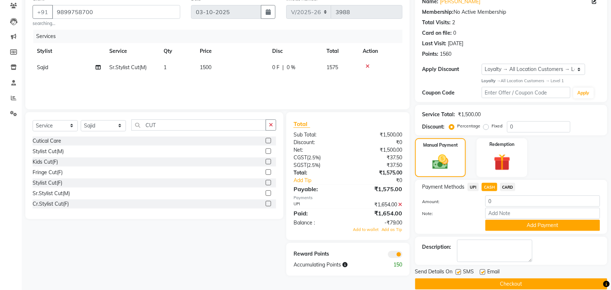
click at [487, 189] on span "CASH" at bounding box center [490, 187] width 16 height 8
click at [473, 187] on span "UPI" at bounding box center [473, 187] width 11 height 8
click at [401, 202] on icon at bounding box center [400, 204] width 4 height 5
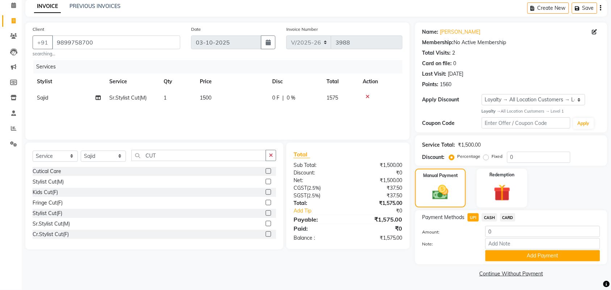
scroll to position [31, 0]
click at [500, 257] on button "Add Payment" at bounding box center [542, 255] width 115 height 11
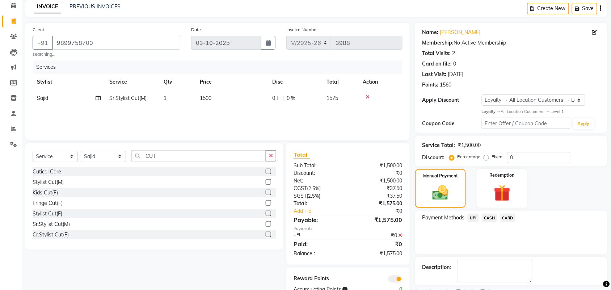
scroll to position [62, 0]
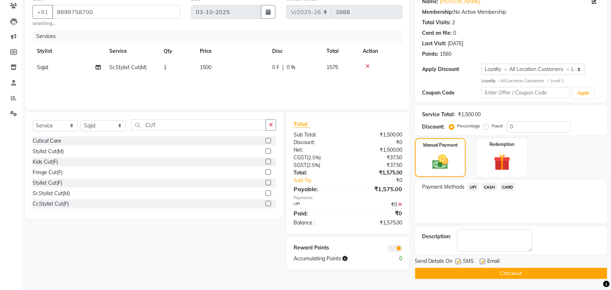
click at [477, 271] on button "Checkout" at bounding box center [511, 273] width 192 height 11
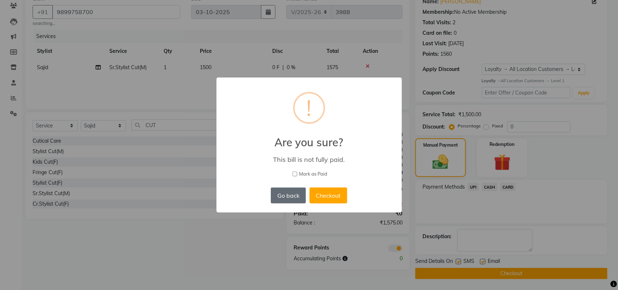
click at [296, 194] on button "Go back" at bounding box center [288, 195] width 35 height 16
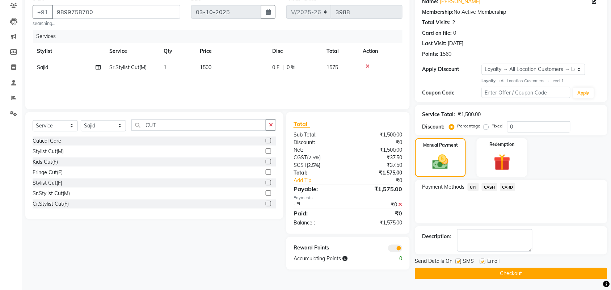
click at [401, 201] on span at bounding box center [400, 204] width 4 height 7
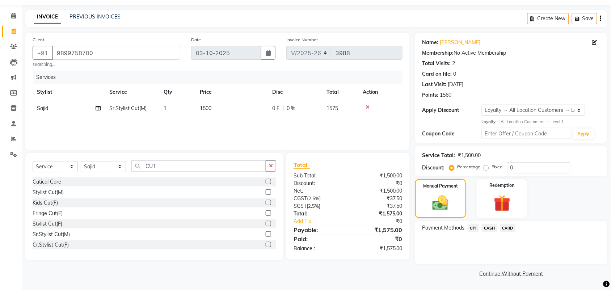
scroll to position [21, 0]
click at [475, 228] on span "UPI" at bounding box center [473, 228] width 11 height 8
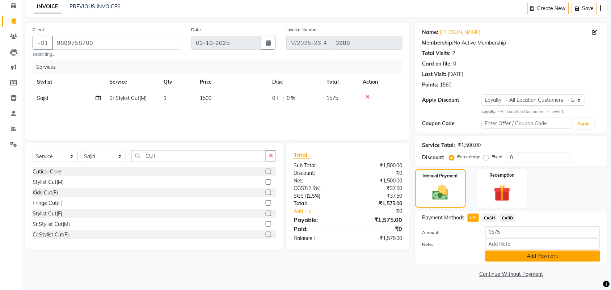
click at [510, 255] on button "Add Payment" at bounding box center [542, 255] width 115 height 11
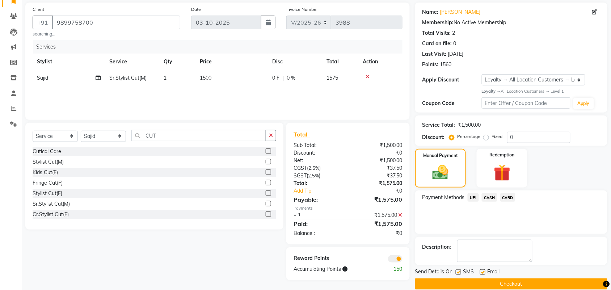
scroll to position [62, 0]
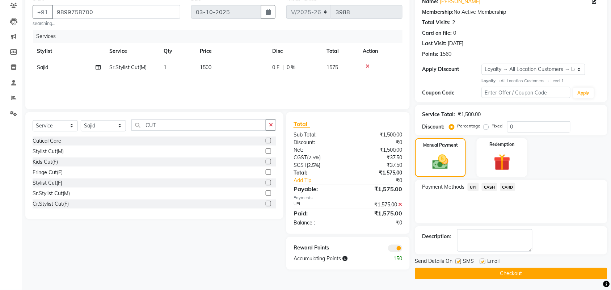
click at [471, 275] on button "Checkout" at bounding box center [511, 273] width 192 height 11
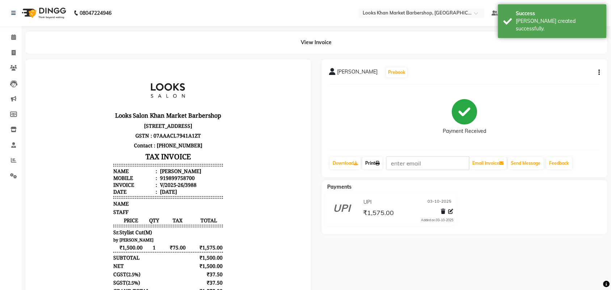
click at [373, 160] on link "Print" at bounding box center [372, 163] width 20 height 12
click at [375, 164] on link "Print" at bounding box center [372, 163] width 20 height 12
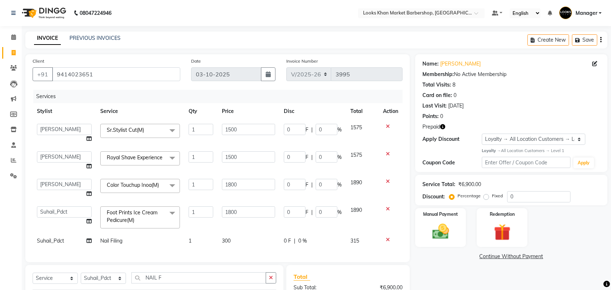
select select "8030"
select select "72597"
select select "72604"
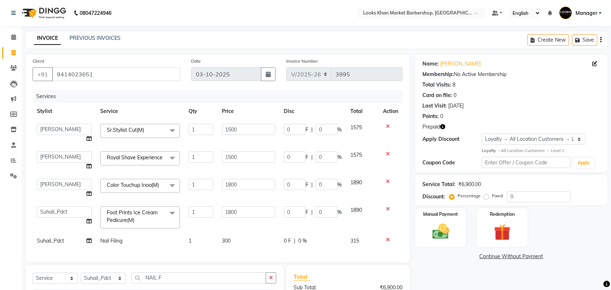
select select "service"
select select "72604"
select select "1: Object"
click at [594, 64] on icon at bounding box center [594, 63] width 5 height 5
select select "[DEMOGRAPHIC_DATA]"
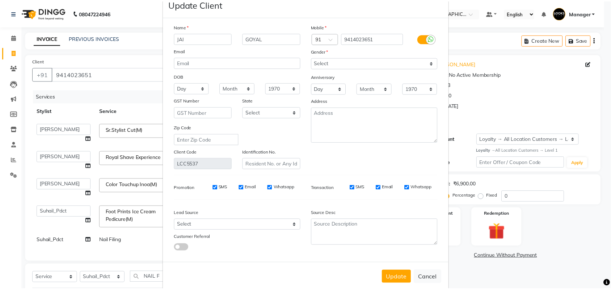
scroll to position [29, 0]
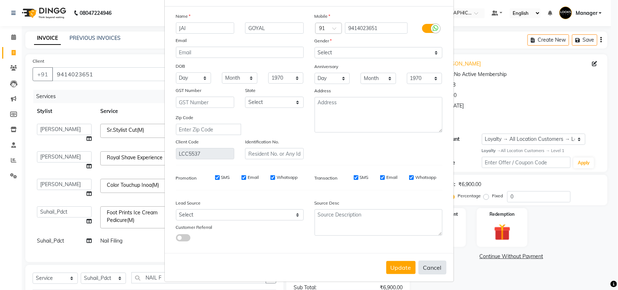
click at [427, 262] on button "Cancel" at bounding box center [432, 268] width 28 height 14
select select
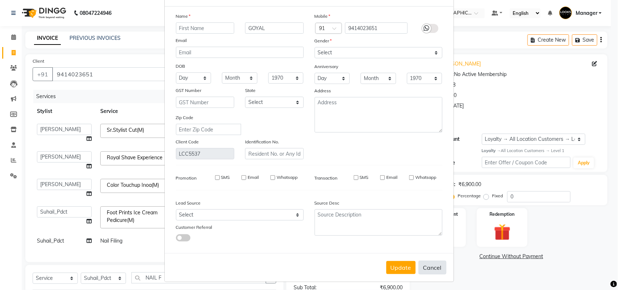
select select
checkbox input "false"
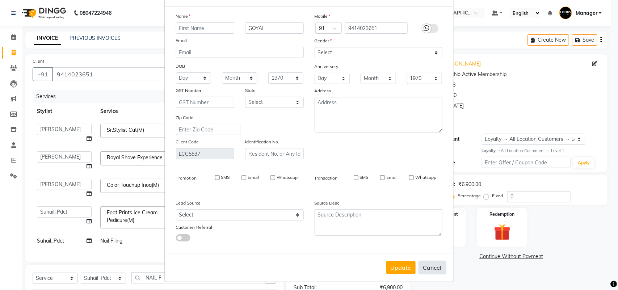
checkbox input "false"
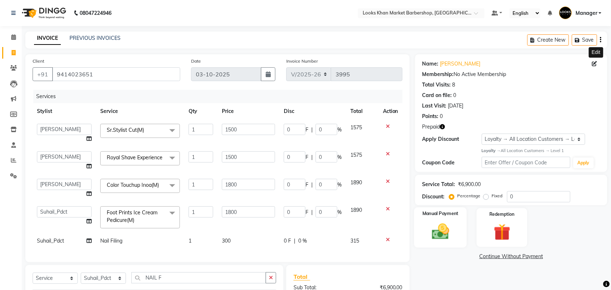
click at [440, 232] on img at bounding box center [440, 231] width 28 height 20
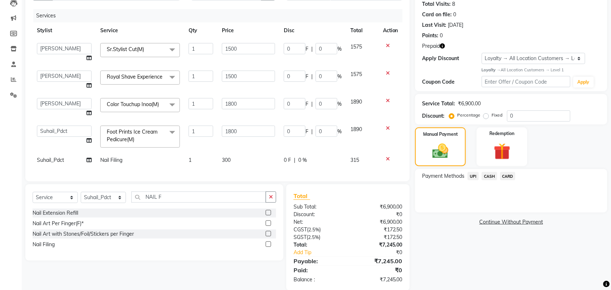
scroll to position [90, 0]
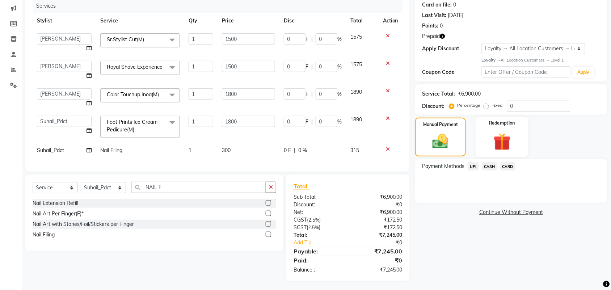
click at [500, 142] on img at bounding box center [502, 142] width 28 height 22
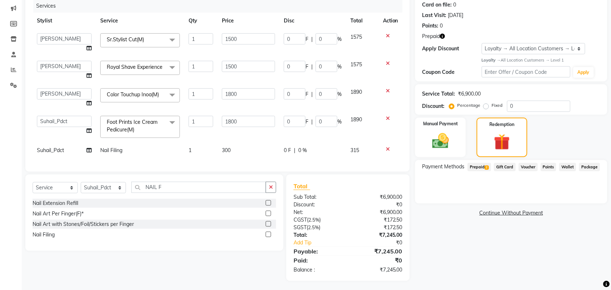
click at [480, 164] on span "Prepaid 2" at bounding box center [480, 167] width 24 height 8
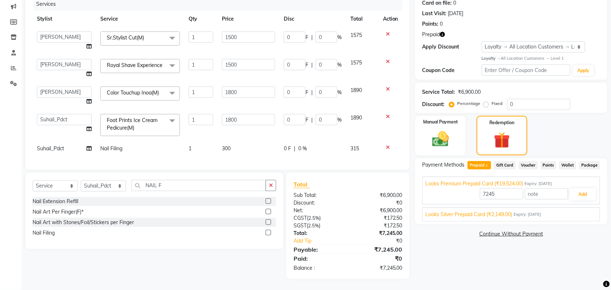
scroll to position [102, 0]
click at [582, 188] on button "Add" at bounding box center [583, 194] width 26 height 12
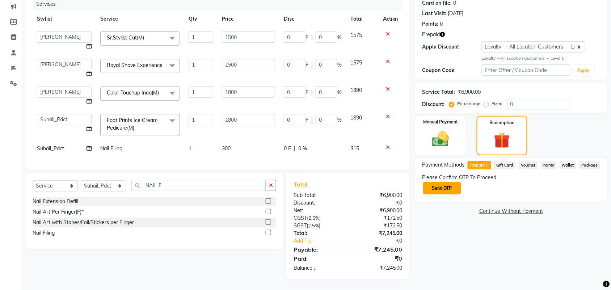
click at [451, 182] on button "Send OTP" at bounding box center [442, 188] width 38 height 12
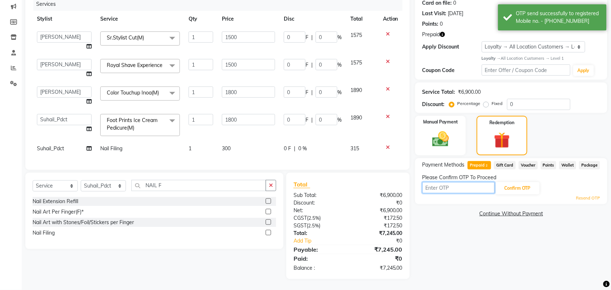
click at [446, 182] on input "text" at bounding box center [458, 187] width 72 height 11
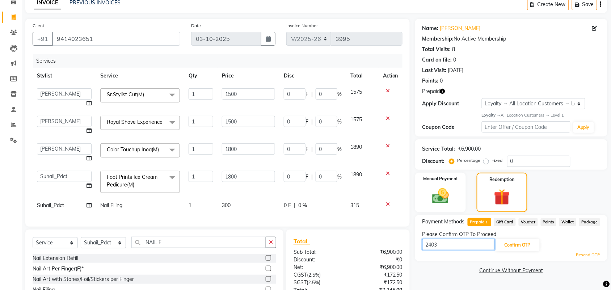
scroll to position [57, 0]
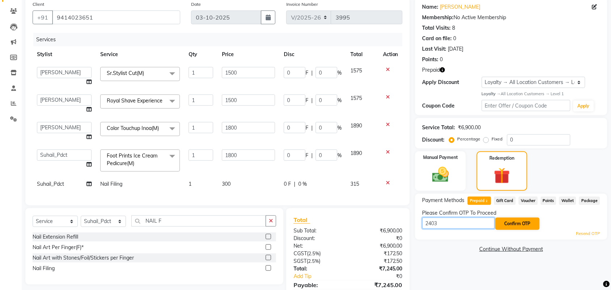
type input "2403"
click at [511, 223] on button "Confirm OTP" at bounding box center [517, 224] width 44 height 12
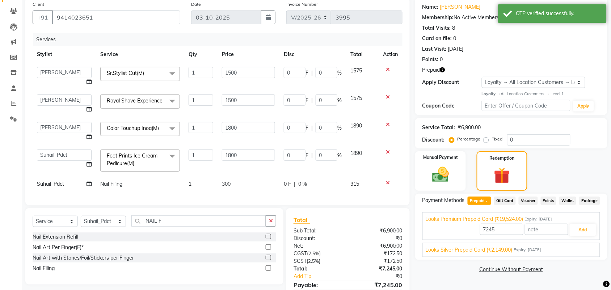
click at [442, 70] on icon "button" at bounding box center [442, 69] width 5 height 5
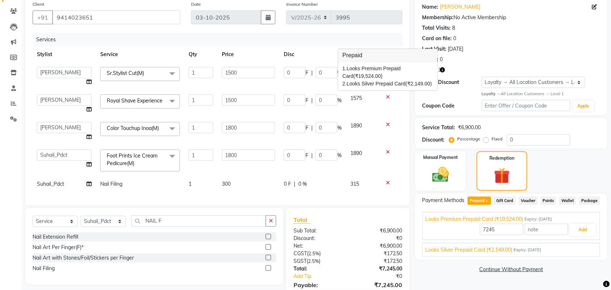
scroll to position [102, 0]
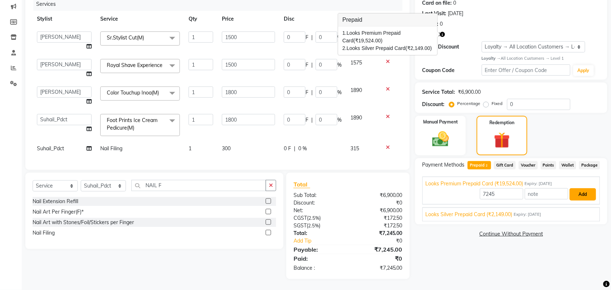
click at [587, 188] on button "Add" at bounding box center [583, 194] width 26 height 12
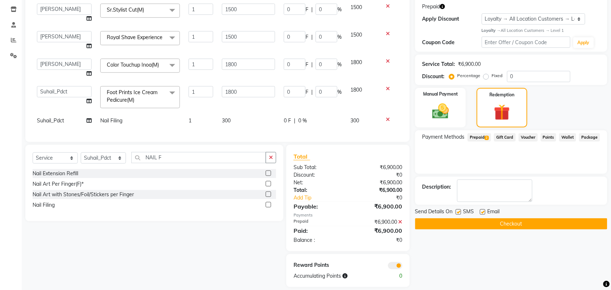
scroll to position [138, 0]
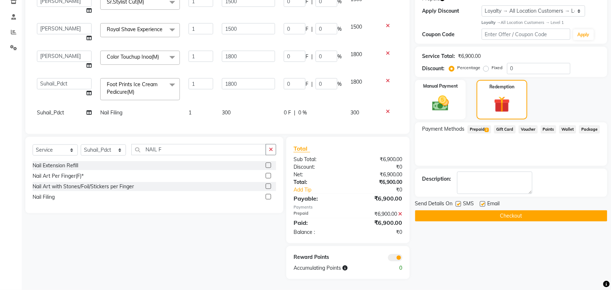
click at [520, 210] on button "Checkout" at bounding box center [511, 215] width 192 height 11
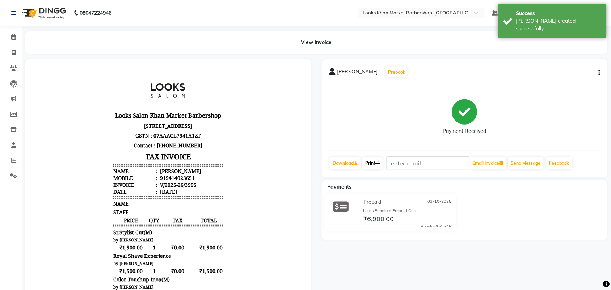
click at [370, 161] on link "Print" at bounding box center [372, 163] width 20 height 12
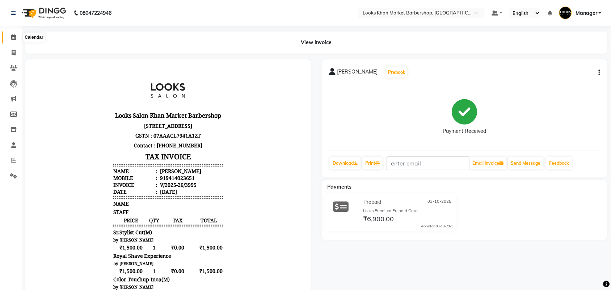
click at [9, 36] on span at bounding box center [13, 37] width 13 height 8
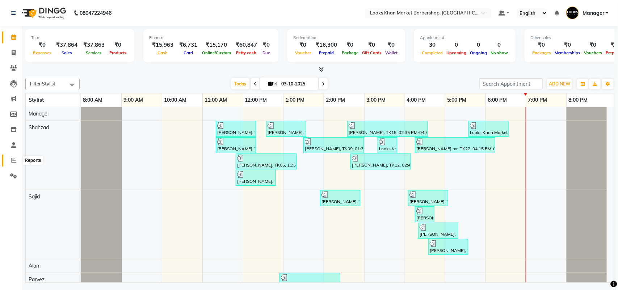
click at [10, 159] on span at bounding box center [13, 160] width 13 height 8
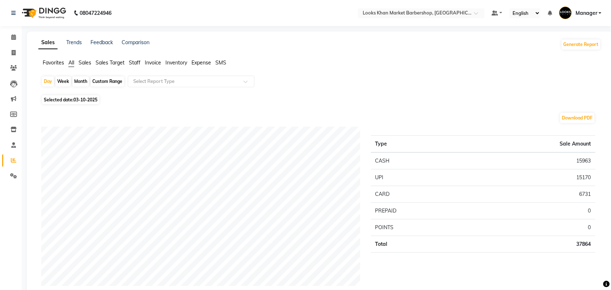
click at [147, 61] on span "Invoice" at bounding box center [153, 62] width 16 height 7
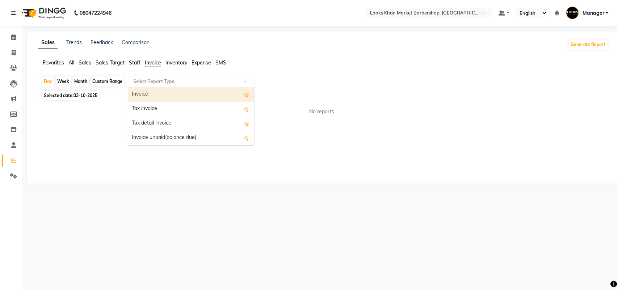
click at [162, 81] on input "text" at bounding box center [184, 81] width 104 height 7
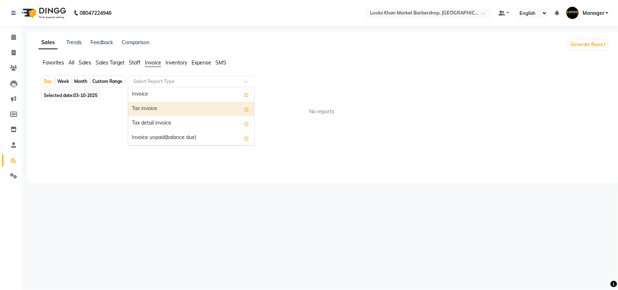
click at [145, 113] on div "Tax invoice" at bounding box center [191, 109] width 126 height 14
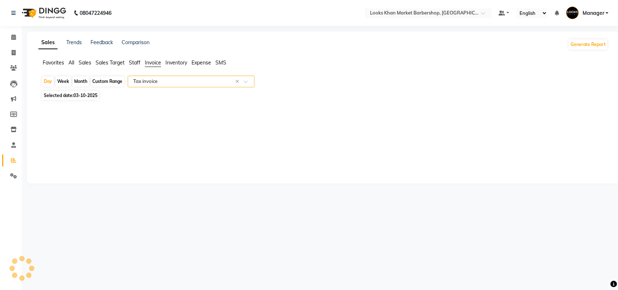
select select "full_report"
select select "csv"
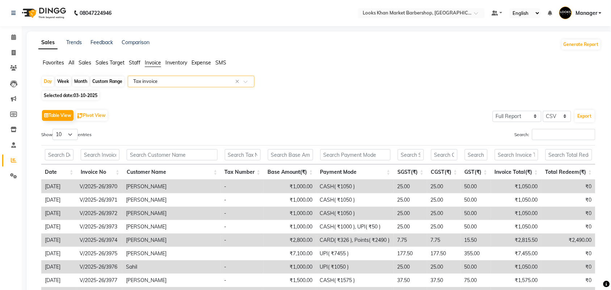
click at [136, 64] on span "Staff" at bounding box center [135, 62] width 12 height 7
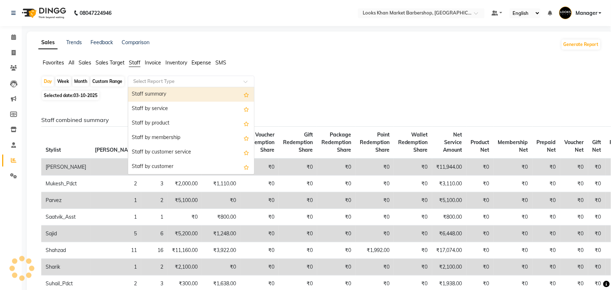
click at [145, 81] on input "text" at bounding box center [184, 81] width 104 height 7
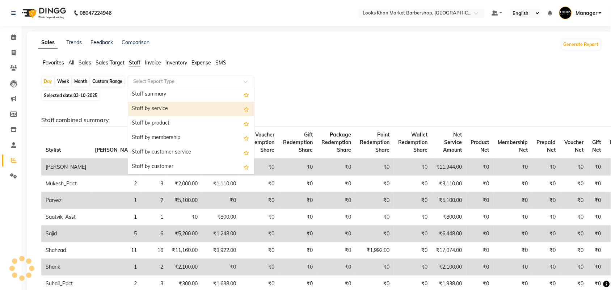
click at [145, 106] on div "Staff by service" at bounding box center [191, 109] width 126 height 14
select select "full_report"
select select "csv"
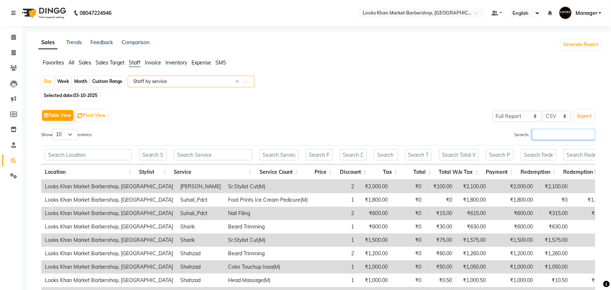
click at [567, 134] on input "Search:" at bounding box center [563, 134] width 63 height 11
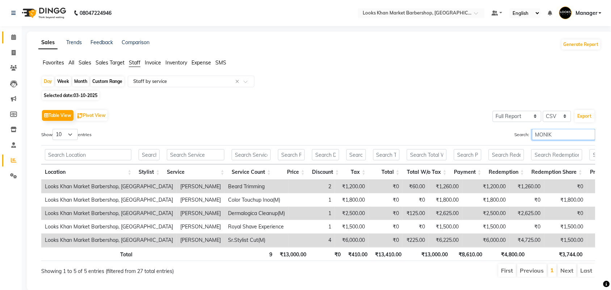
type input "MONIK"
click at [12, 37] on icon at bounding box center [13, 36] width 5 height 5
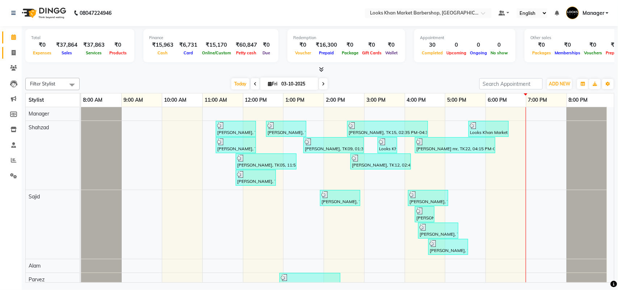
click at [5, 52] on link "Invoice" at bounding box center [10, 53] width 17 height 12
select select "service"
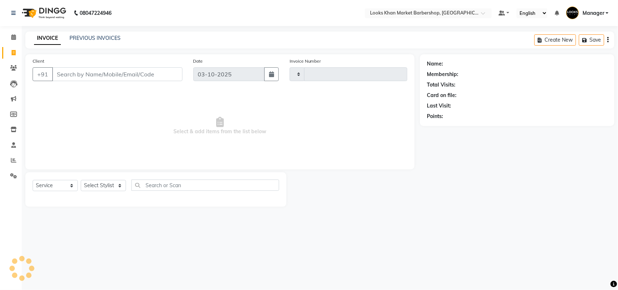
type input "3996"
select select "8030"
click at [138, 71] on input "Client" at bounding box center [117, 74] width 130 height 14
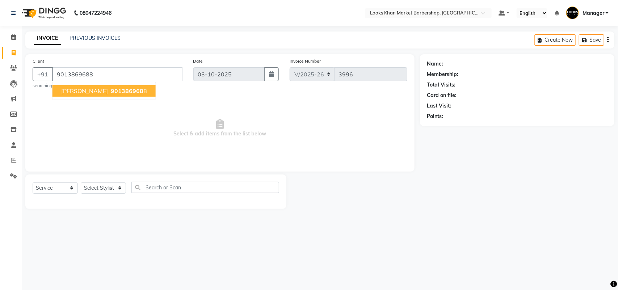
type input "9013869688"
select select "1: Object"
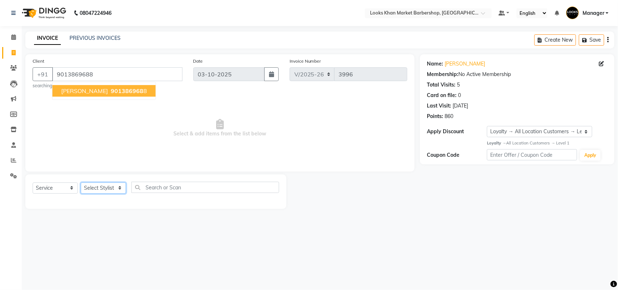
click at [115, 187] on select "Select Stylist Abhishek_pdct Akash_pdct Alam Counter_Sales [PERSON_NAME] [DATE]…" at bounding box center [103, 187] width 45 height 11
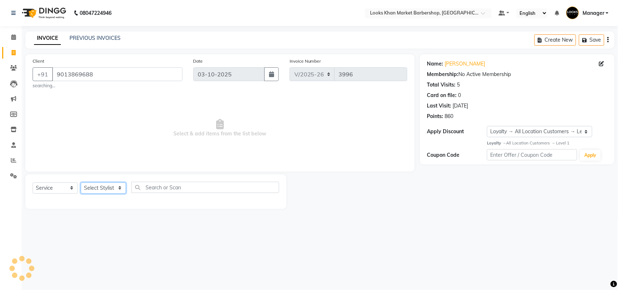
select select "72593"
click at [81, 182] on select "Select Stylist Abhishek_pdct Akash_pdct Alam Counter_Sales [PERSON_NAME] [DATE]…" at bounding box center [103, 187] width 45 height 11
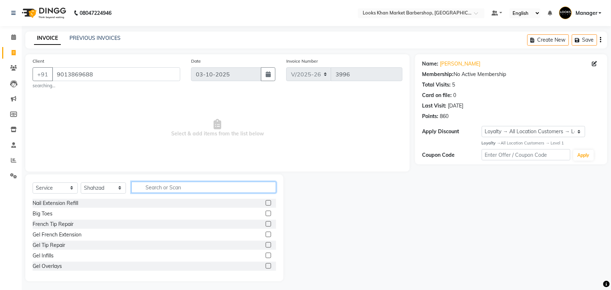
click at [207, 183] on input "text" at bounding box center [203, 187] width 145 height 11
type input "CUT"
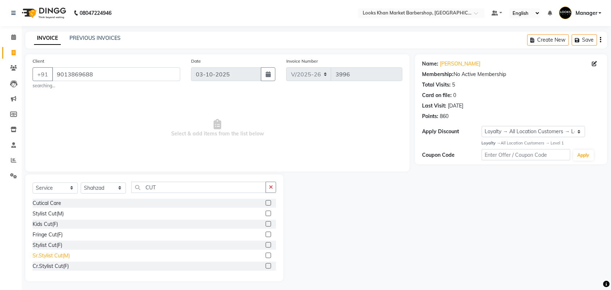
click at [62, 252] on div "Sr.Stylist Cut(M)" at bounding box center [51, 256] width 37 height 8
checkbox input "false"
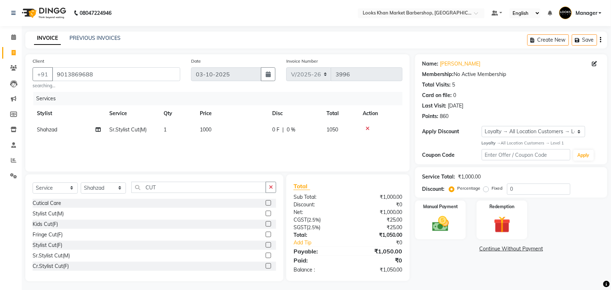
click at [222, 132] on td "1000" at bounding box center [231, 130] width 72 height 16
select select "72593"
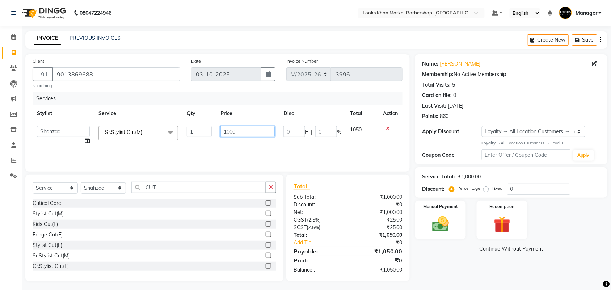
click at [230, 132] on input "1000" at bounding box center [247, 131] width 54 height 11
type input "1000"
click at [442, 216] on img at bounding box center [440, 224] width 28 height 20
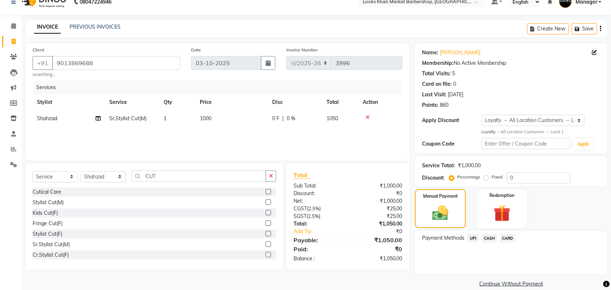
scroll to position [21, 0]
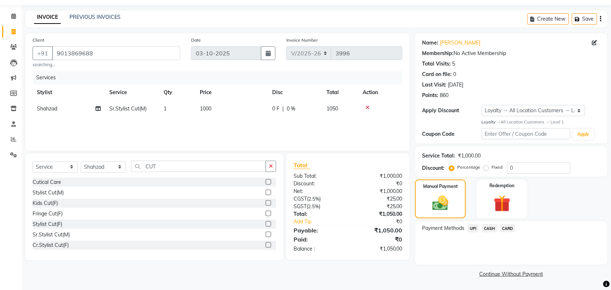
click at [489, 226] on span "CASH" at bounding box center [490, 228] width 16 height 8
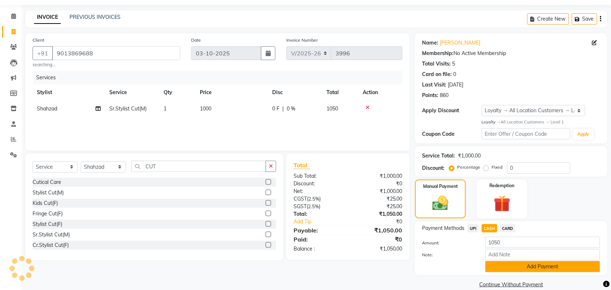
click at [509, 263] on button "Add Payment" at bounding box center [542, 266] width 115 height 11
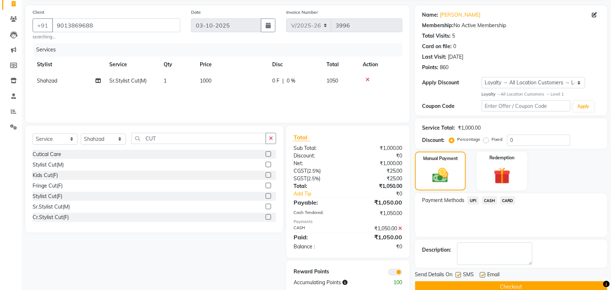
scroll to position [63, 0]
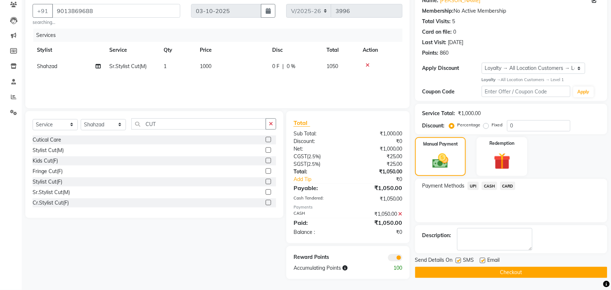
click at [502, 271] on button "Checkout" at bounding box center [511, 272] width 192 height 11
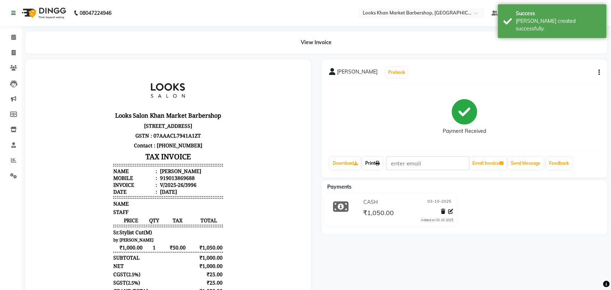
click at [379, 160] on link "Print" at bounding box center [372, 163] width 20 height 12
